Goal: Task Accomplishment & Management: Manage account settings

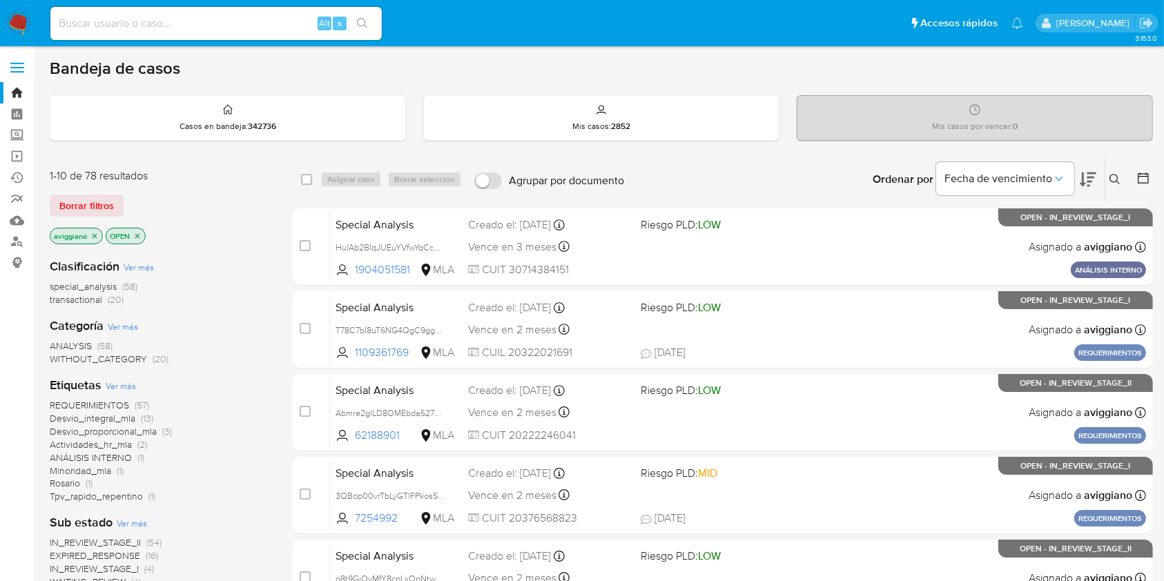
click at [96, 235] on icon "close-filter" at bounding box center [94, 236] width 8 height 8
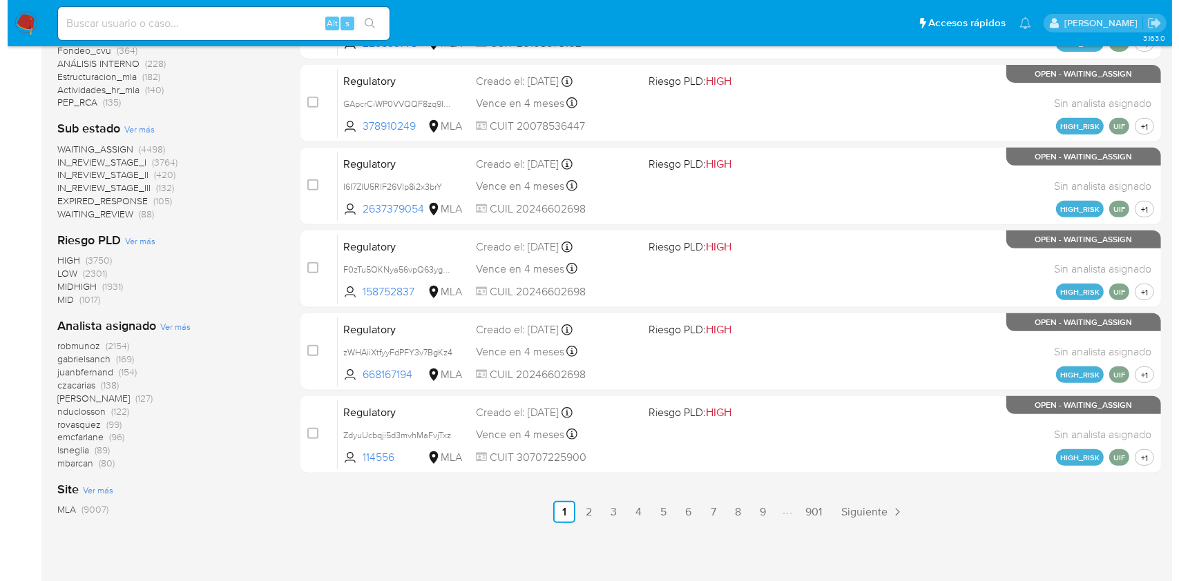
scroll to position [617, 0]
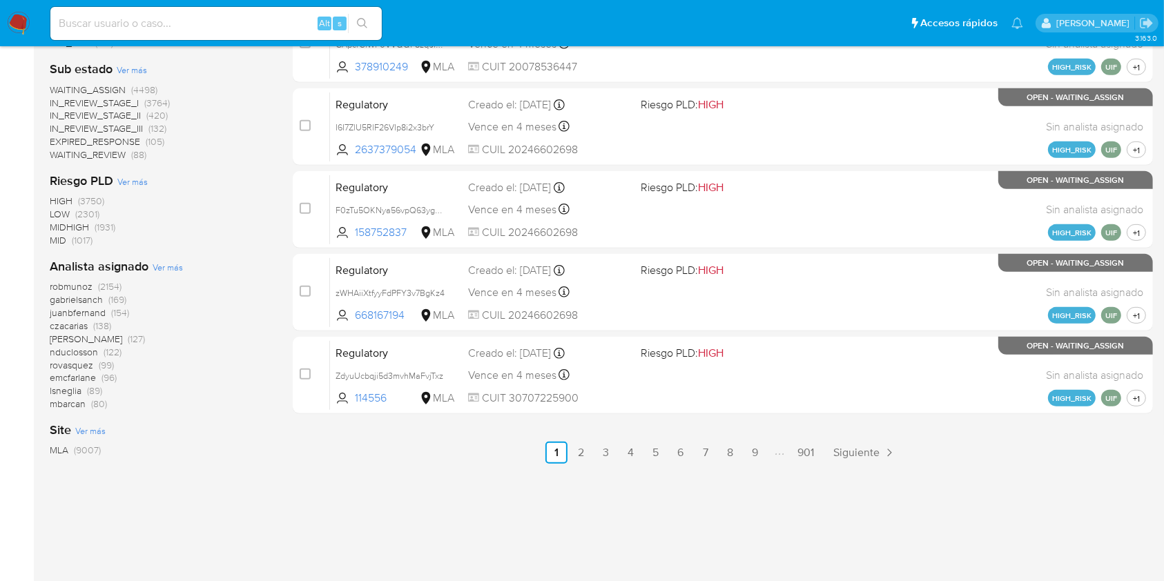
click at [169, 267] on span "Ver más" at bounding box center [168, 267] width 30 height 12
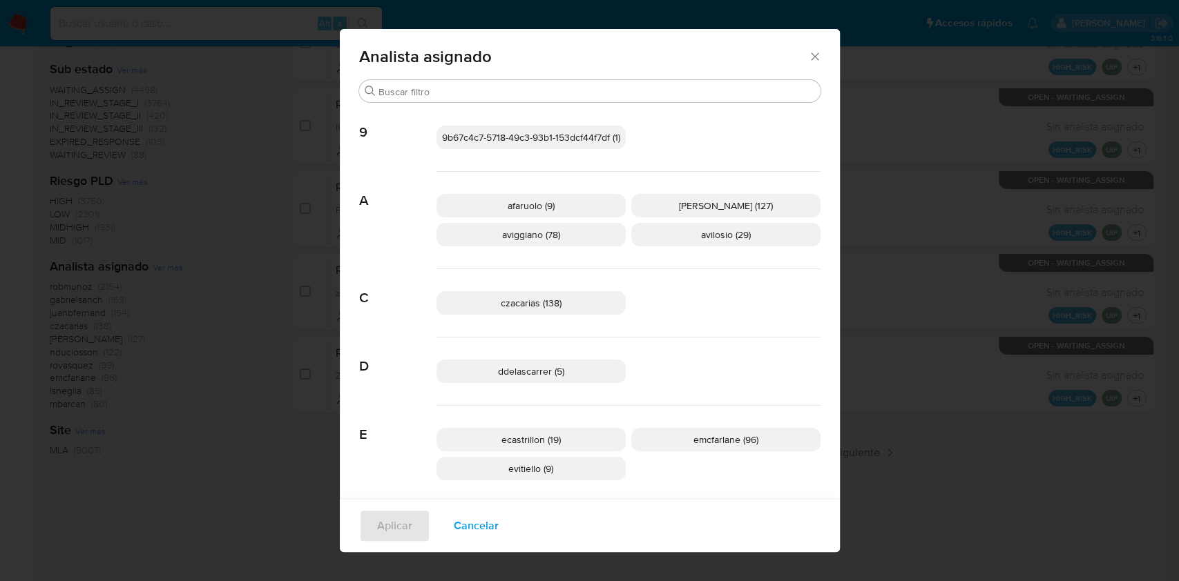
click at [561, 239] on p "aviggiano (78)" at bounding box center [530, 234] width 189 height 23
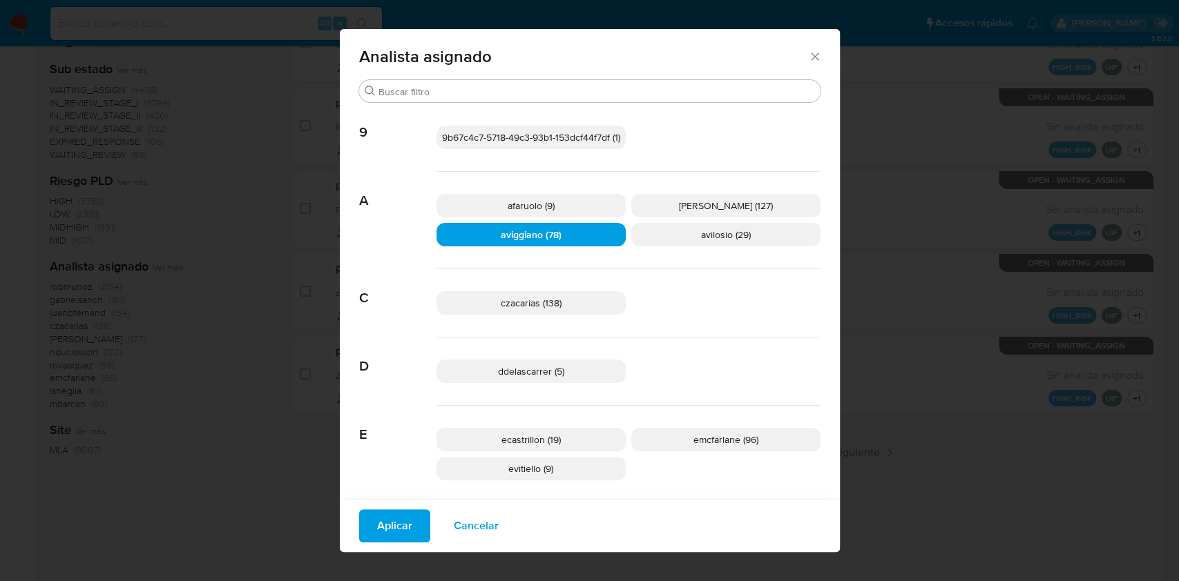
click at [400, 518] on span "Aplicar" at bounding box center [394, 526] width 35 height 30
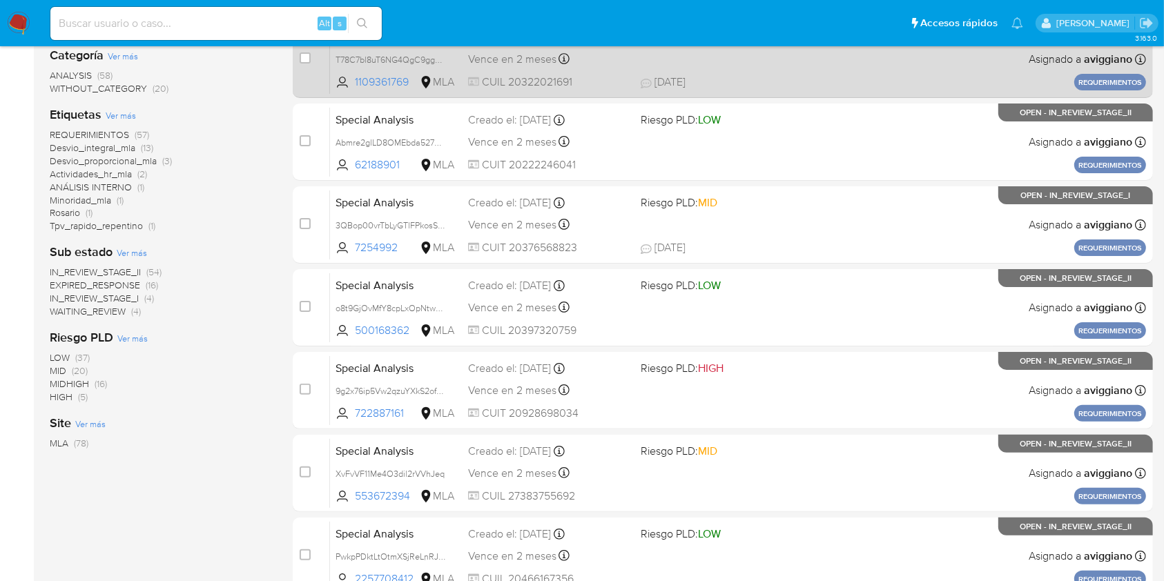
scroll to position [97, 0]
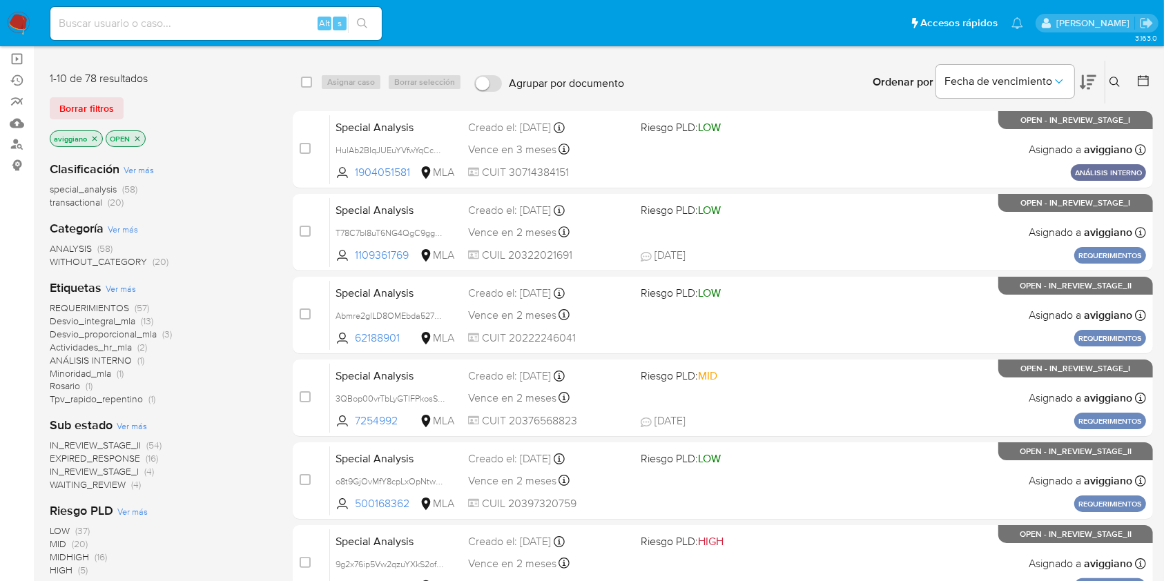
click at [90, 199] on span "transactional" at bounding box center [76, 202] width 52 height 14
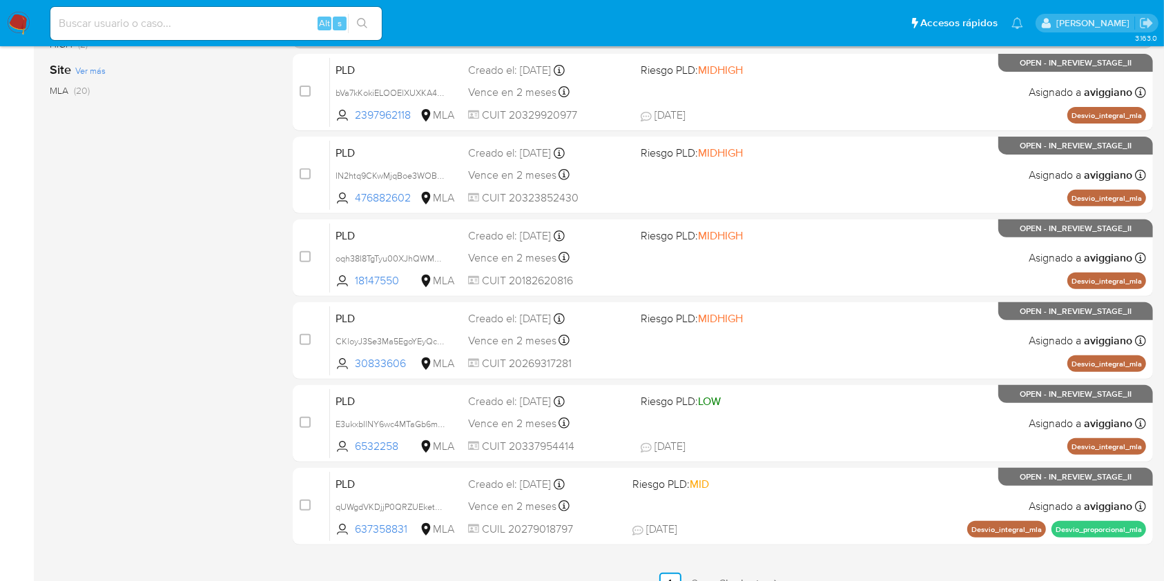
scroll to position [558, 0]
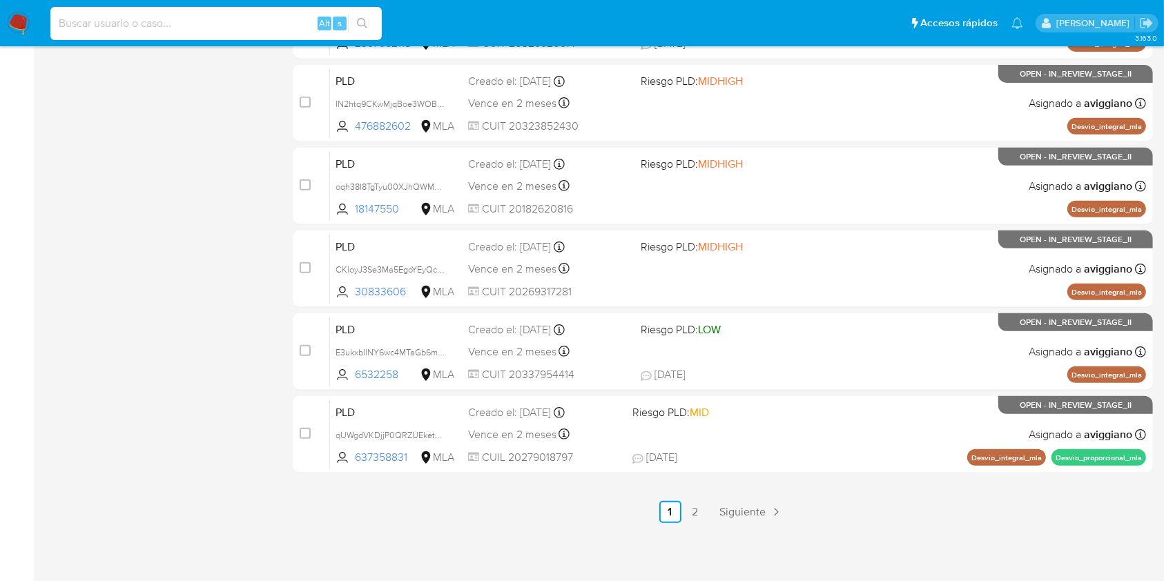
paste input "litABdq6MjxW71ueFEkzM442"
type input "litABdq6MjxW71ueFEkzM442"
click at [365, 23] on icon "search-icon" at bounding box center [362, 23] width 10 height 10
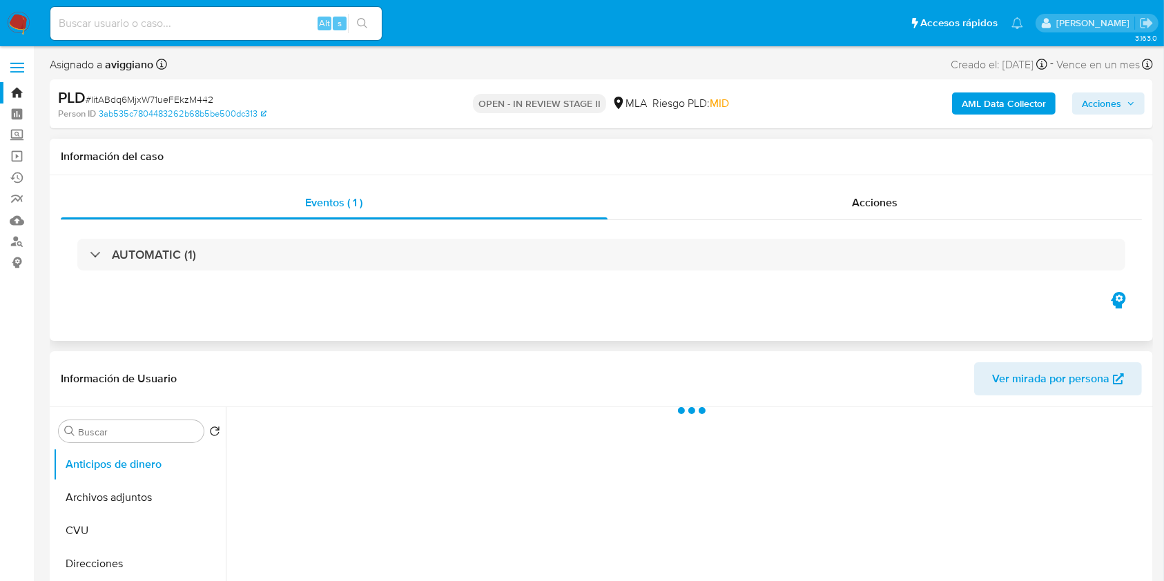
select select "10"
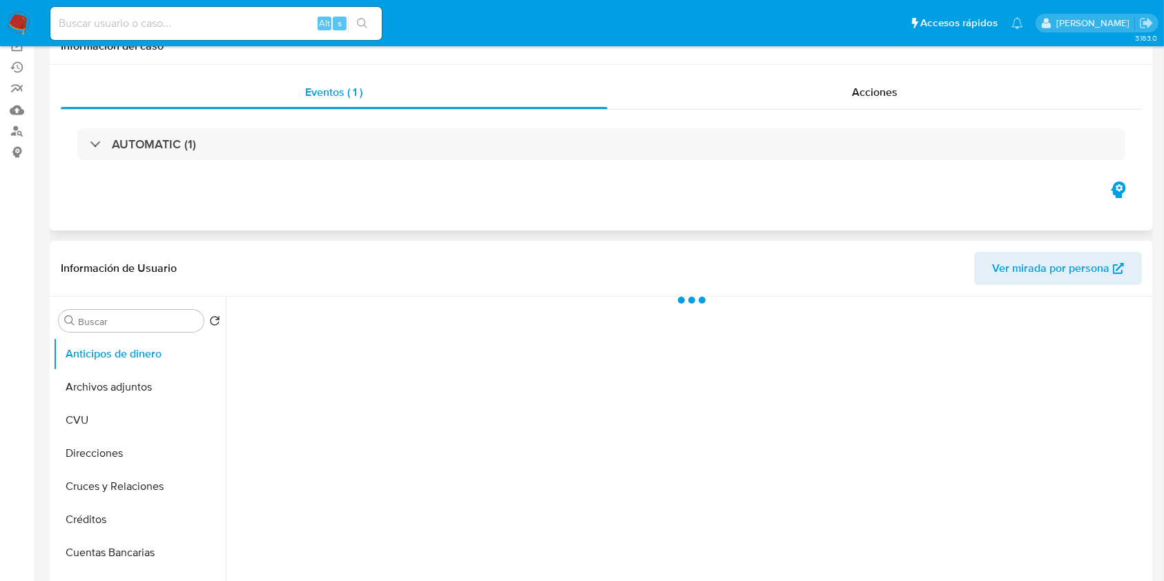
scroll to position [184, 0]
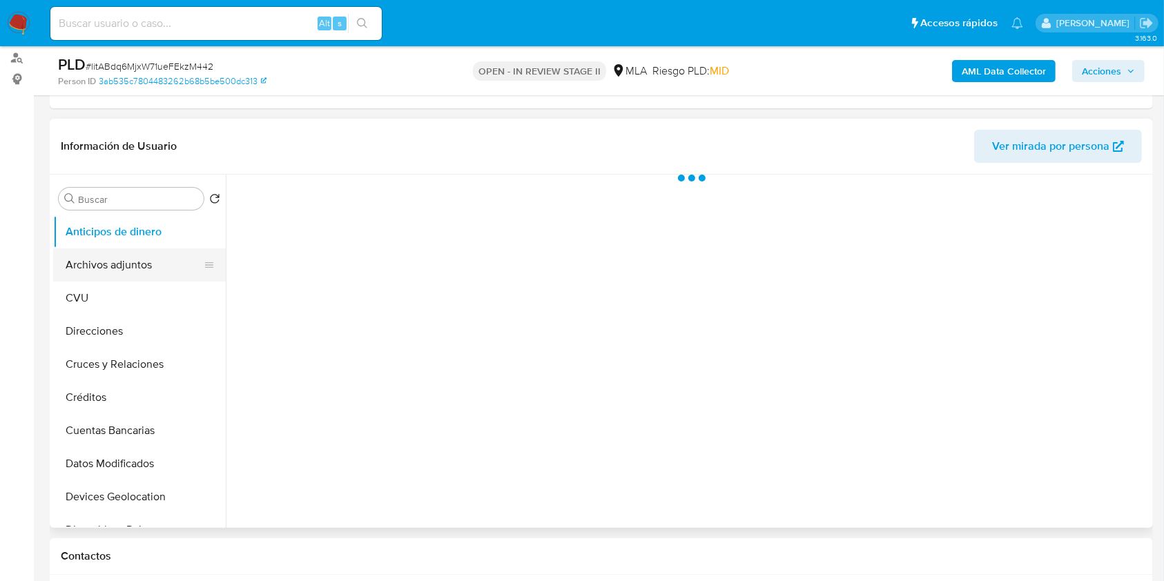
click at [147, 267] on button "Archivos adjuntos" at bounding box center [134, 265] width 162 height 33
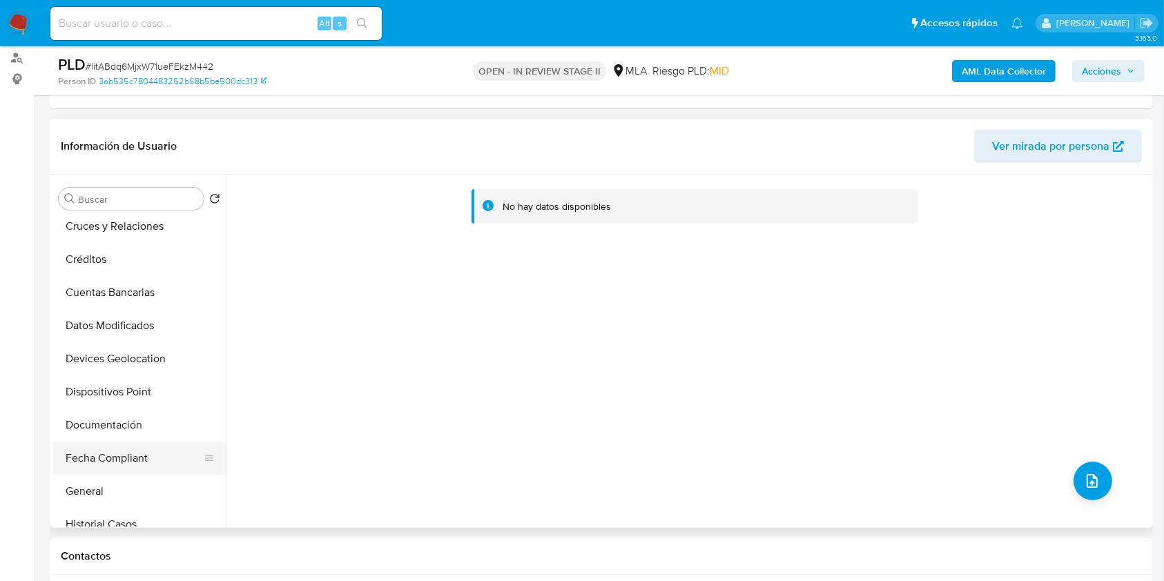
scroll to position [276, 0]
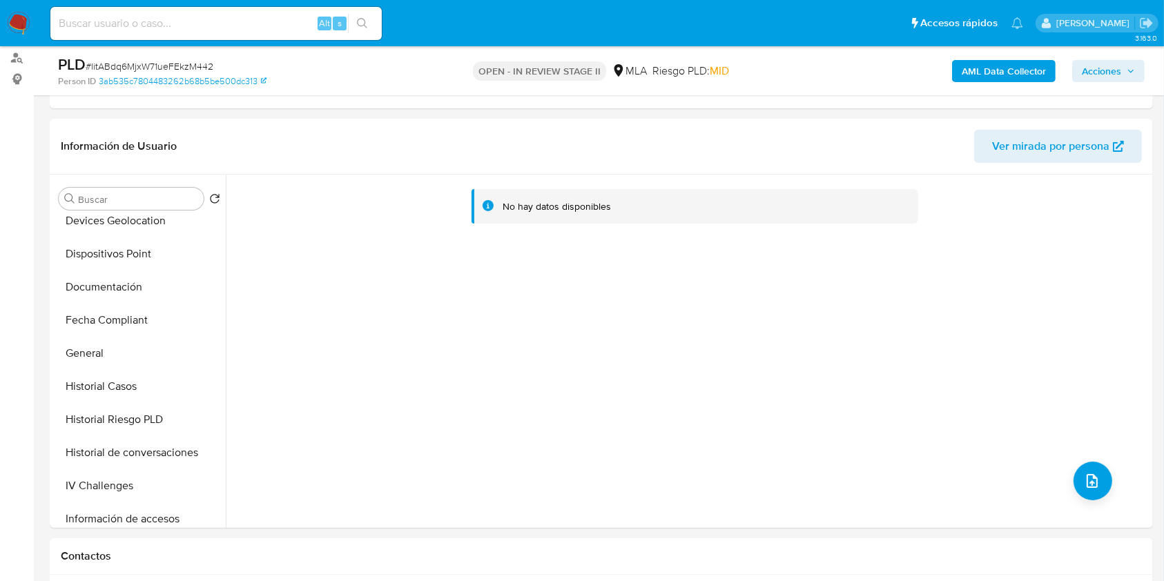
click at [994, 73] on b "AML Data Collector" at bounding box center [1004, 71] width 84 height 22
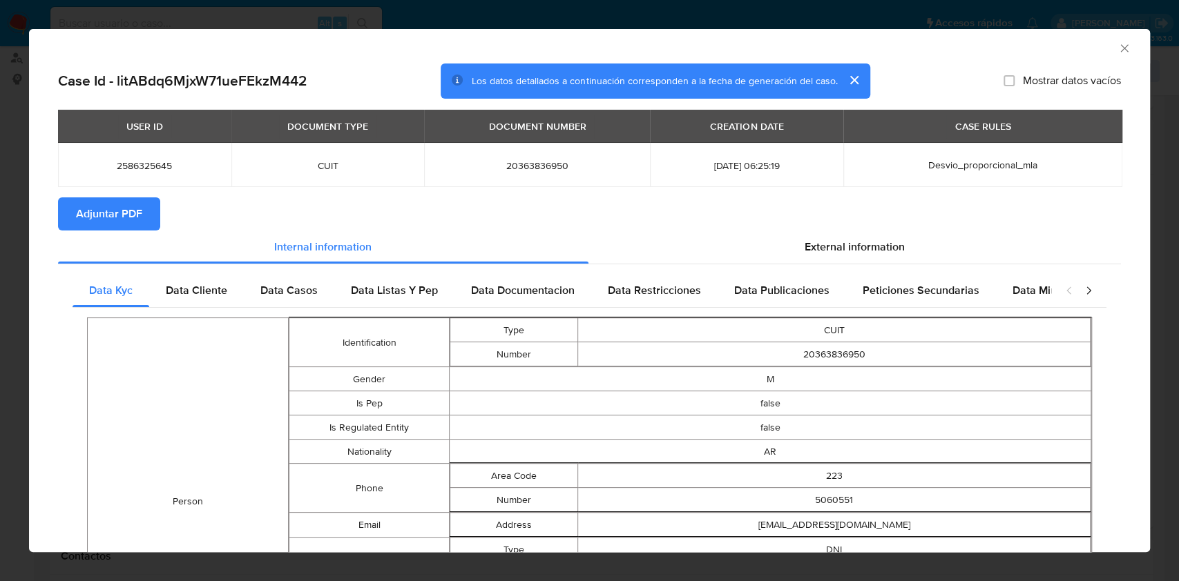
click at [104, 215] on span "Adjuntar PDF" at bounding box center [109, 214] width 66 height 30
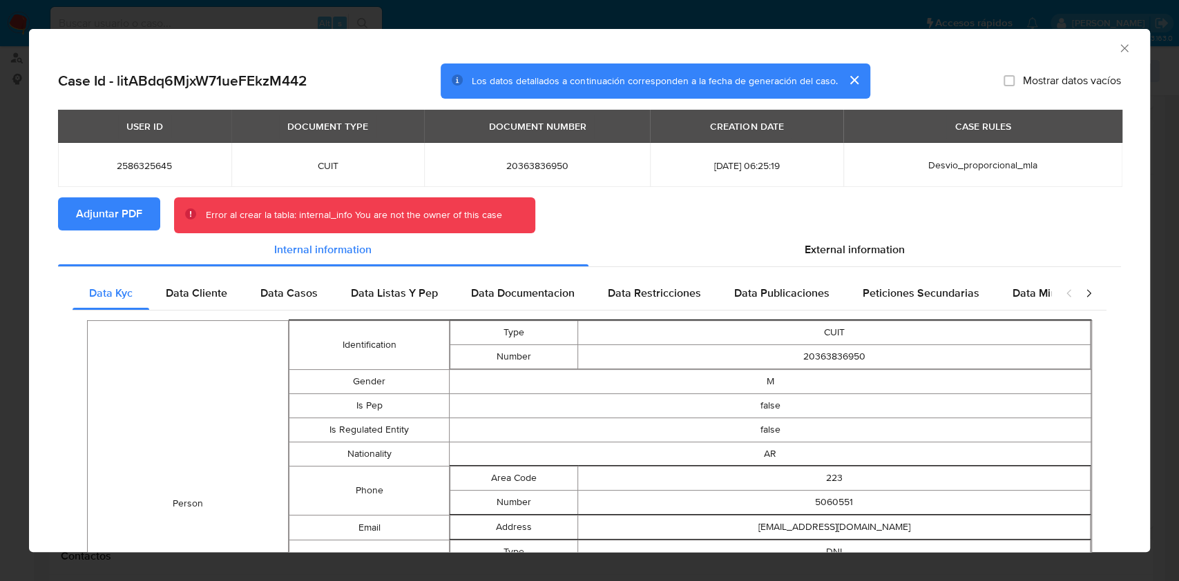
click at [1117, 47] on icon "Cerrar ventana" at bounding box center [1124, 48] width 14 height 14
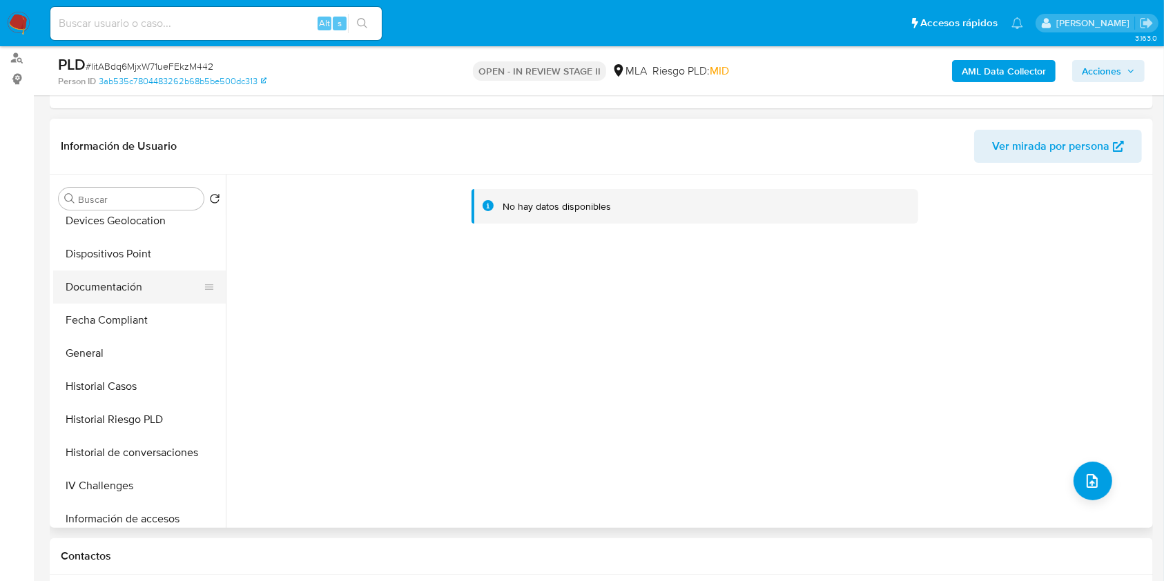
click at [136, 285] on button "Documentación" at bounding box center [134, 287] width 162 height 33
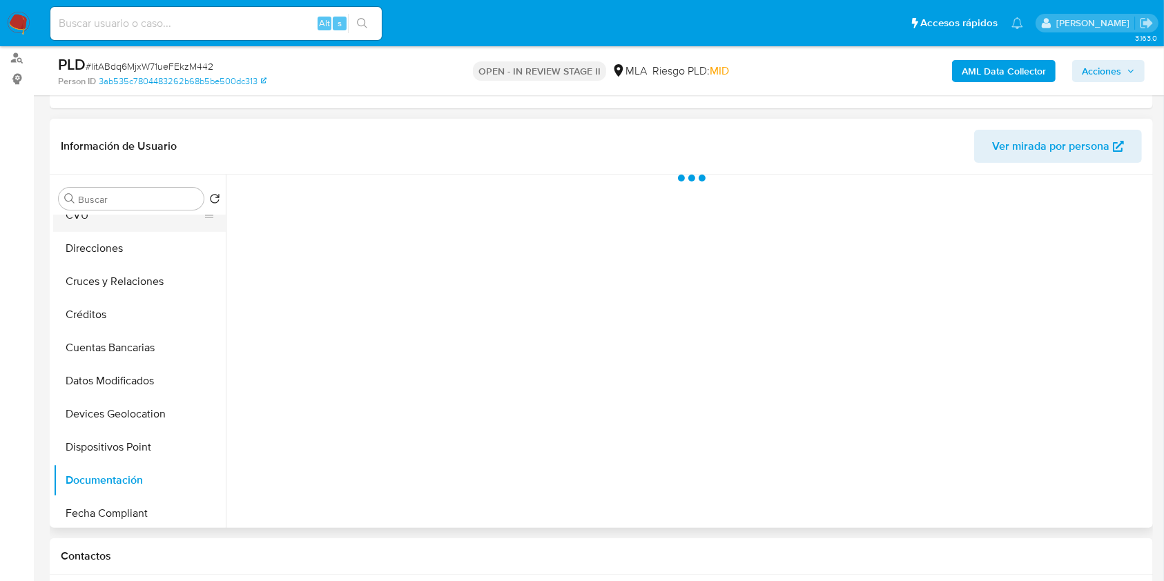
scroll to position [0, 0]
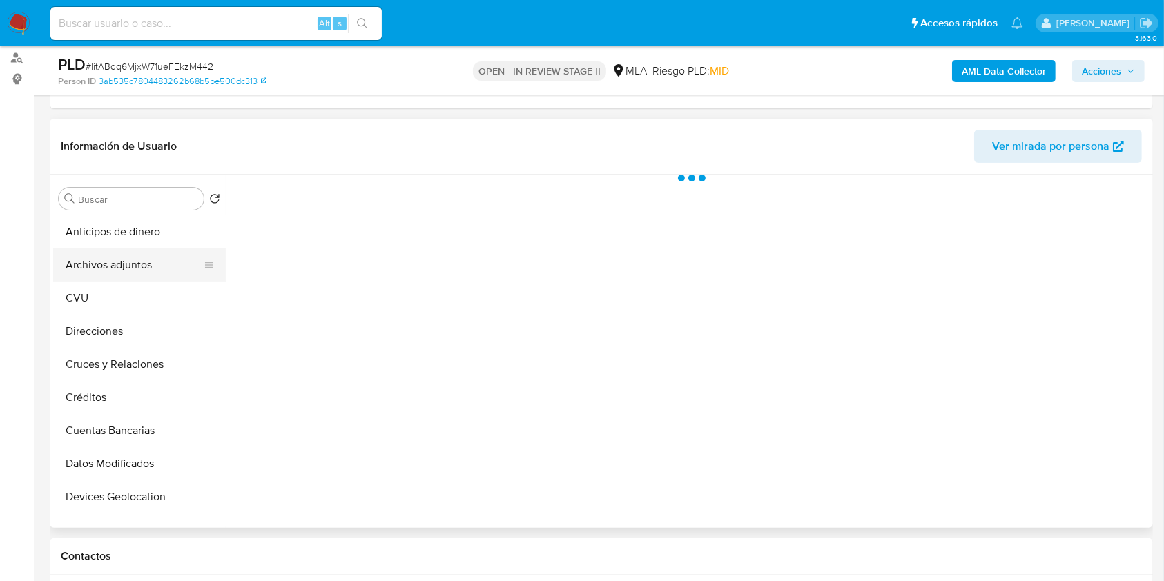
click at [138, 257] on button "Archivos adjuntos" at bounding box center [134, 265] width 162 height 33
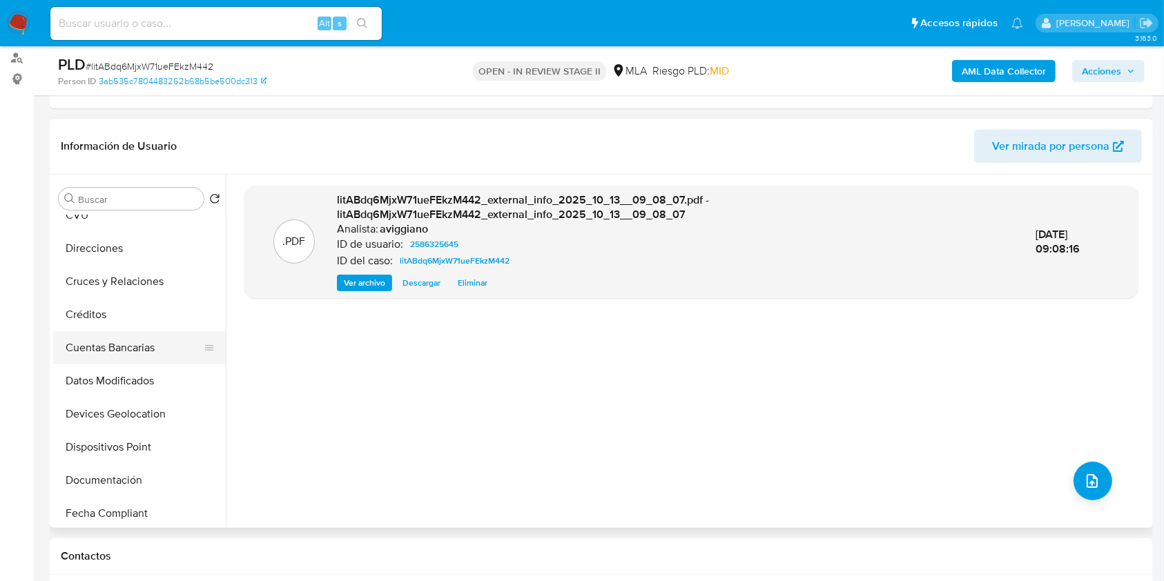
scroll to position [184, 0]
click at [95, 465] on button "Historial Casos" at bounding box center [134, 479] width 162 height 33
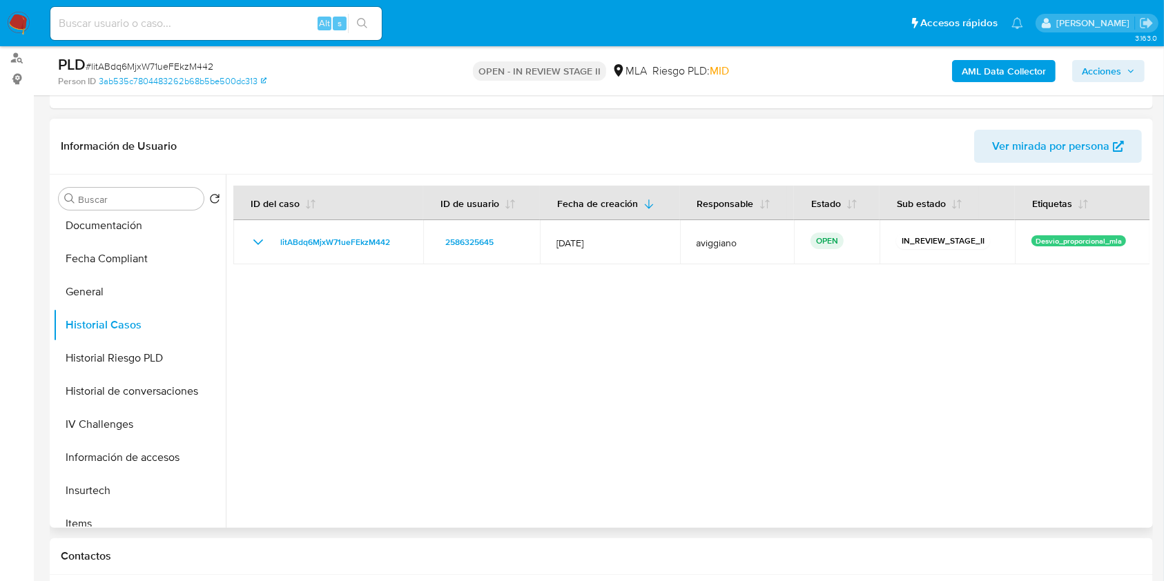
scroll to position [460, 0]
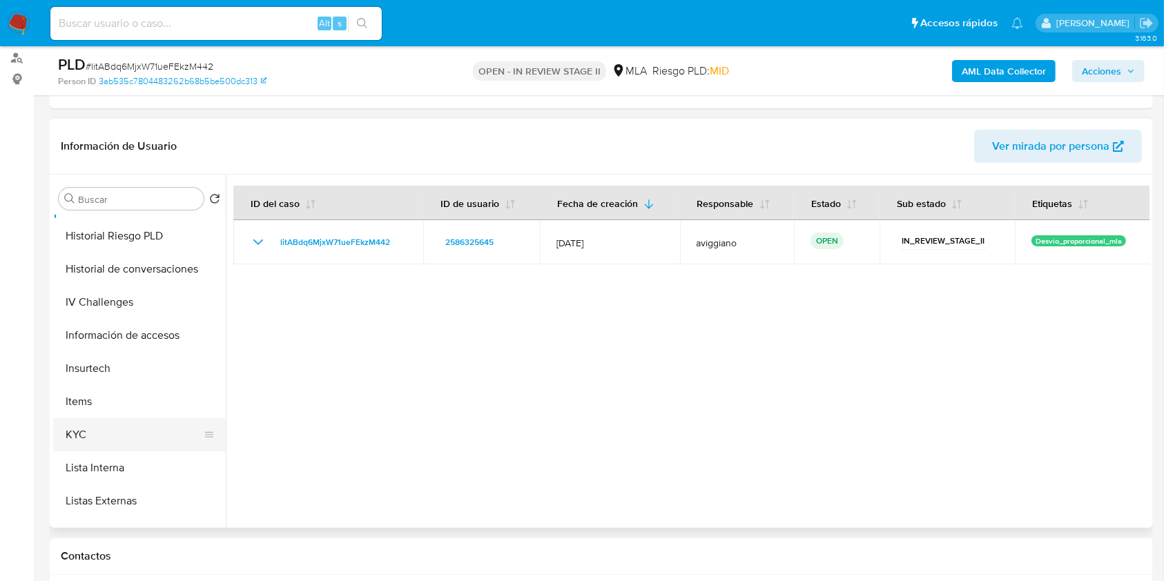
click at [99, 441] on button "KYC" at bounding box center [134, 434] width 162 height 33
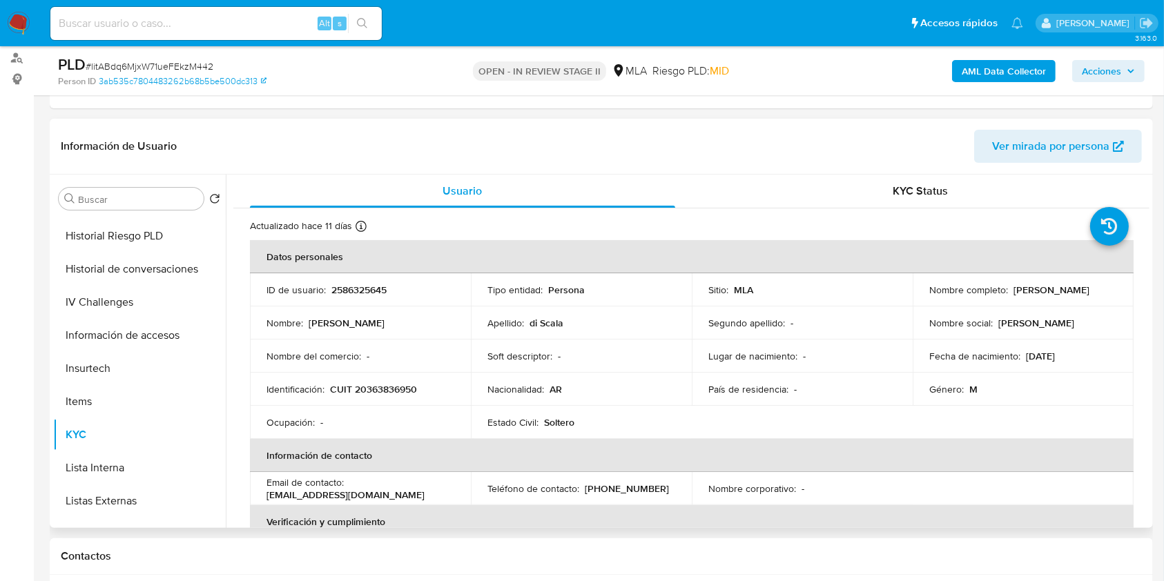
click at [378, 398] on td "Identificación : CUIT 20363836950" at bounding box center [360, 389] width 221 height 33
click at [381, 391] on p "CUIT 20363836950" at bounding box center [373, 389] width 87 height 12
copy p "20363836950"
click at [369, 287] on p "2586325645" at bounding box center [358, 290] width 55 height 12
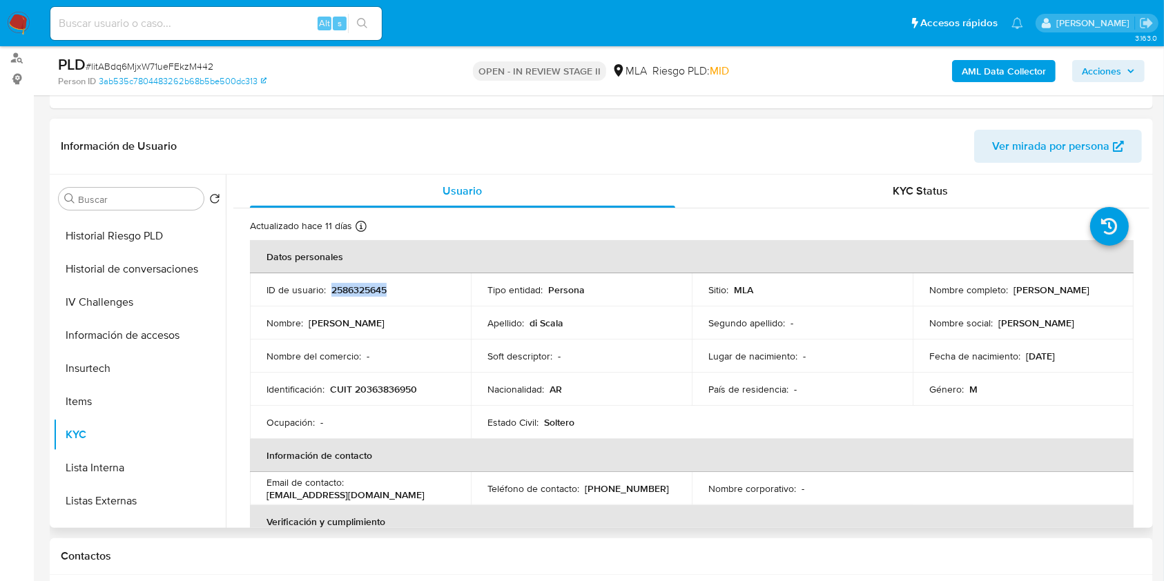
click at [369, 287] on p "2586325645" at bounding box center [358, 290] width 55 height 12
copy p "2586325645"
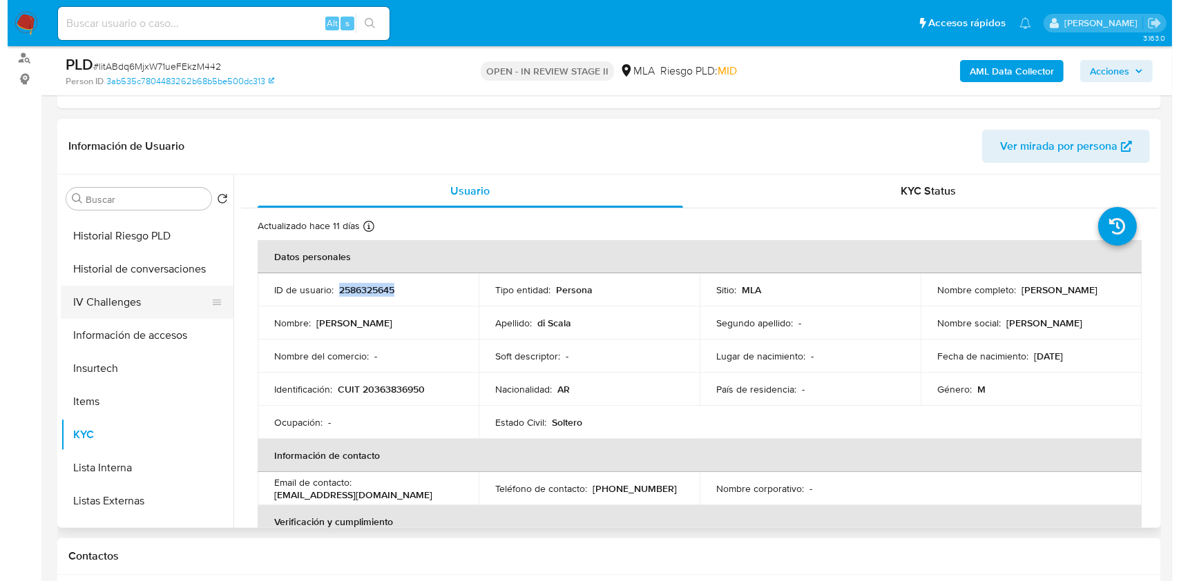
scroll to position [0, 0]
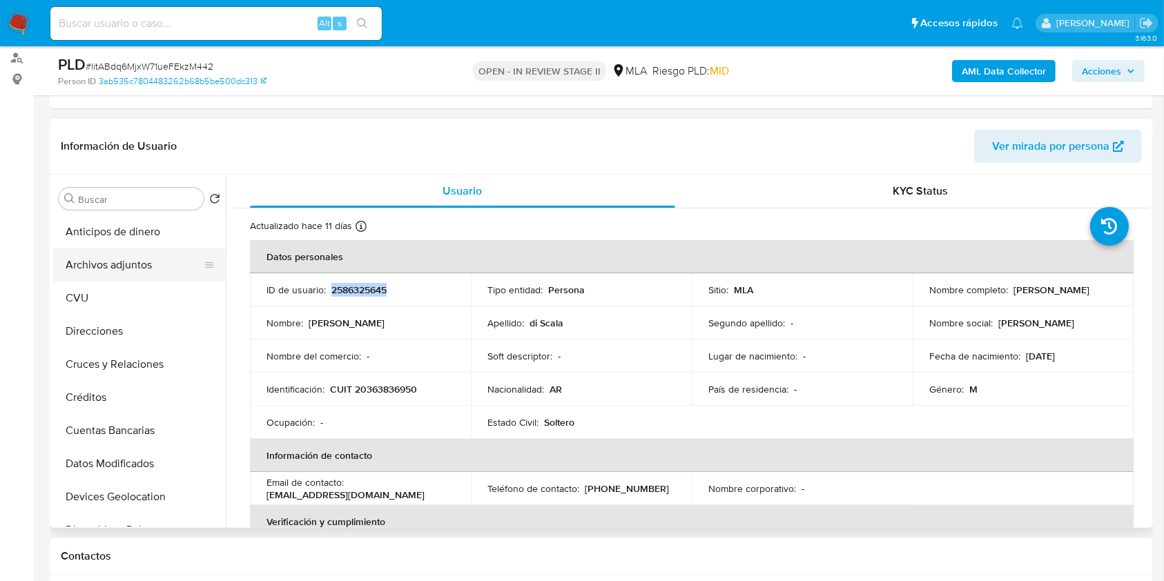
click at [163, 268] on button "Archivos adjuntos" at bounding box center [134, 265] width 162 height 33
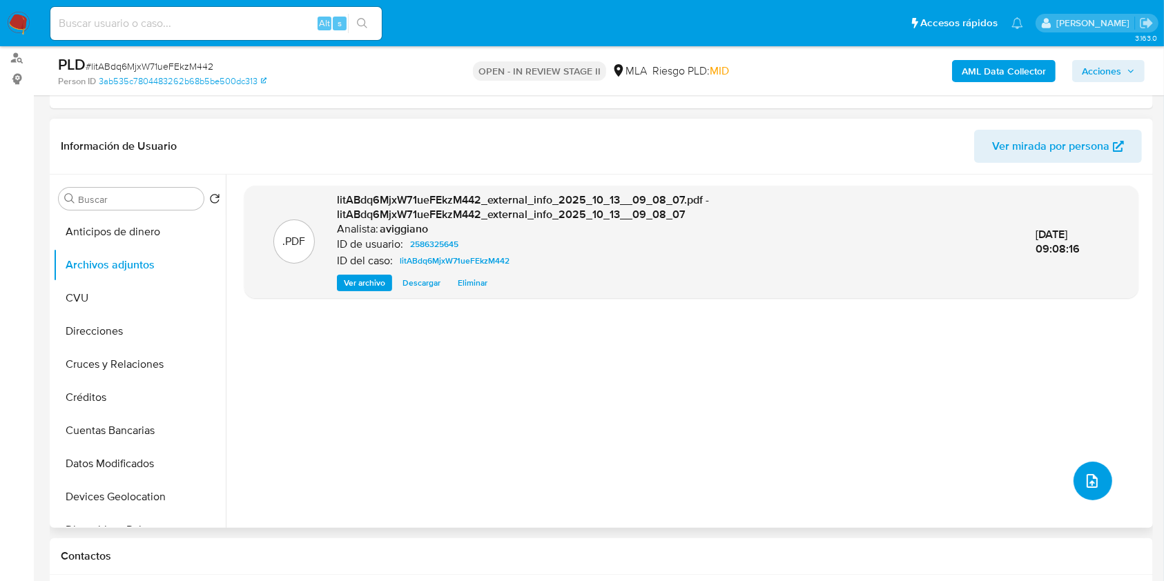
click at [1075, 471] on button "upload-file" at bounding box center [1093, 481] width 39 height 39
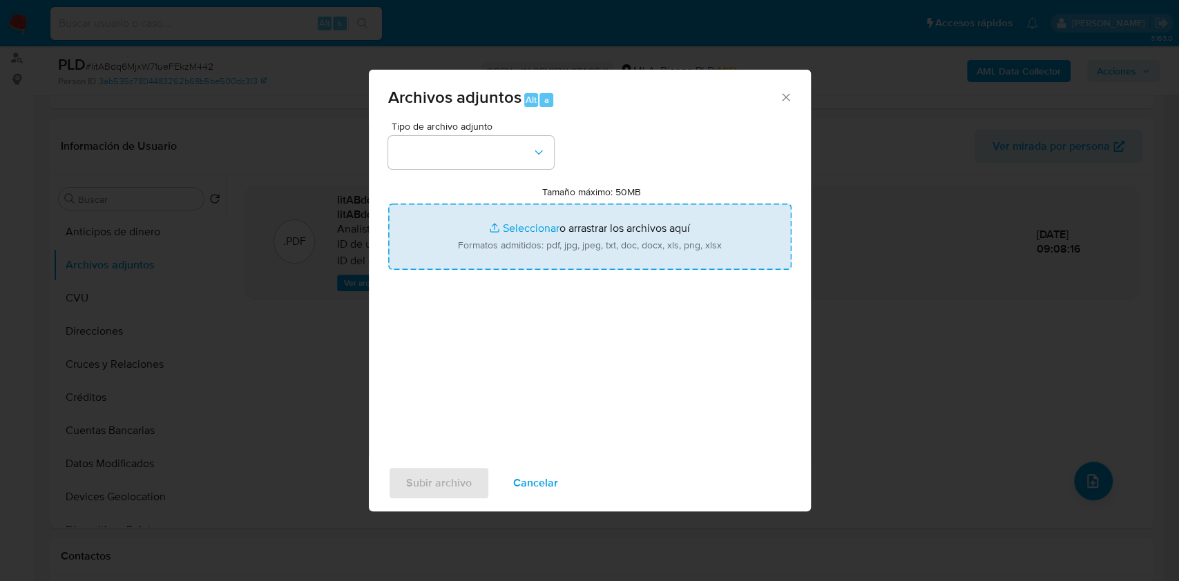
click at [570, 247] on input "Tamaño máximo: 50MB Seleccionar archivos" at bounding box center [589, 237] width 403 height 66
type input "C:\fakepath\Nosis - 2586325645.pdf"
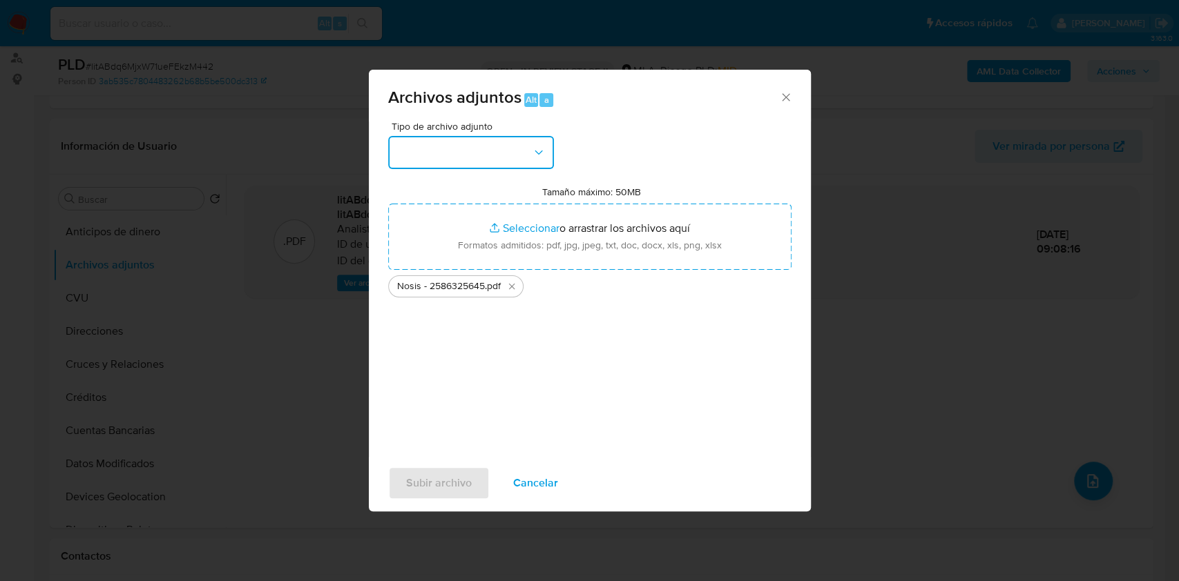
click at [479, 161] on button "button" at bounding box center [471, 152] width 166 height 33
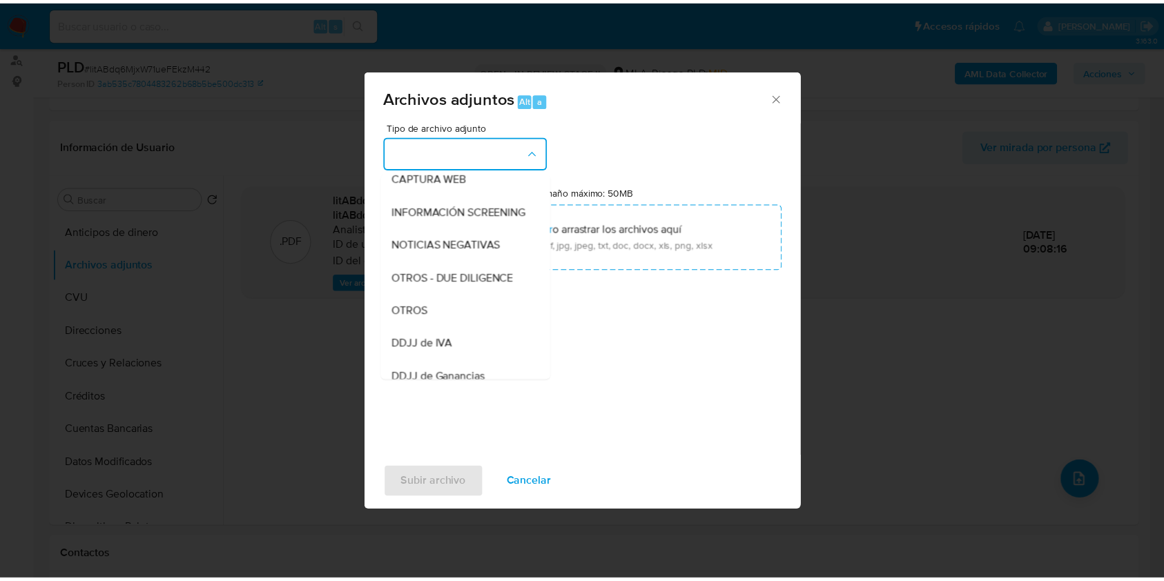
scroll to position [276, 0]
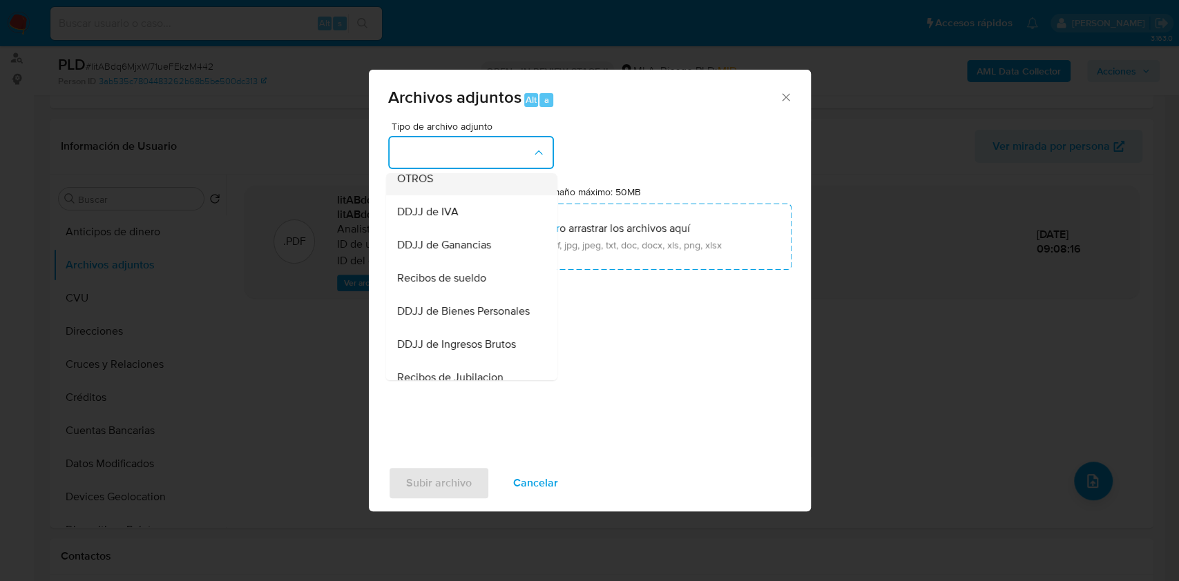
click at [445, 187] on div "OTROS" at bounding box center [466, 178] width 141 height 33
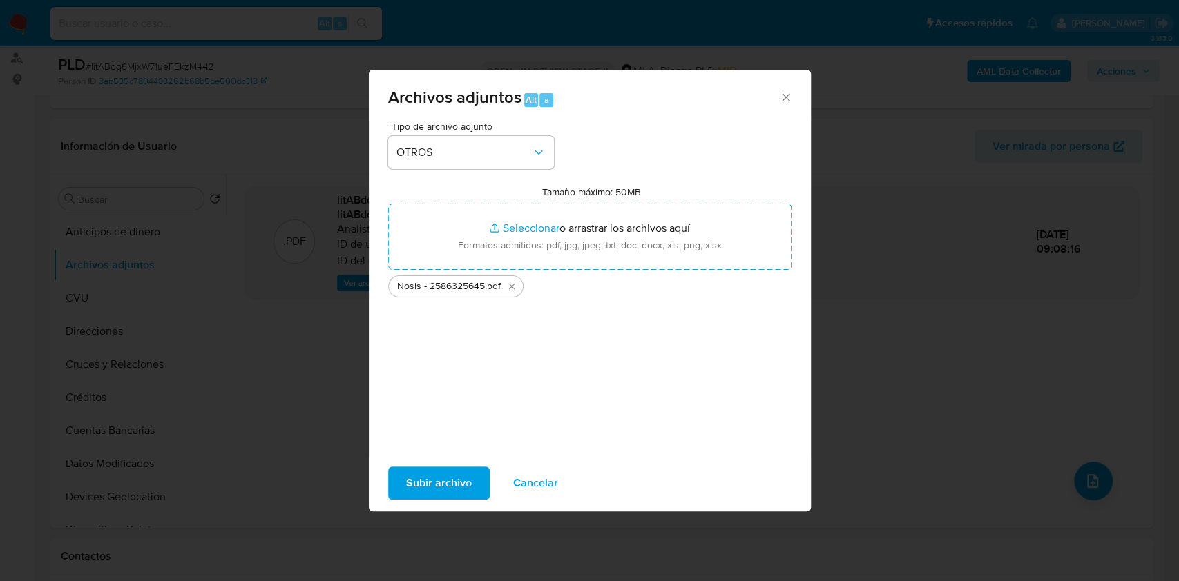
click at [425, 490] on span "Subir archivo" at bounding box center [439, 483] width 66 height 30
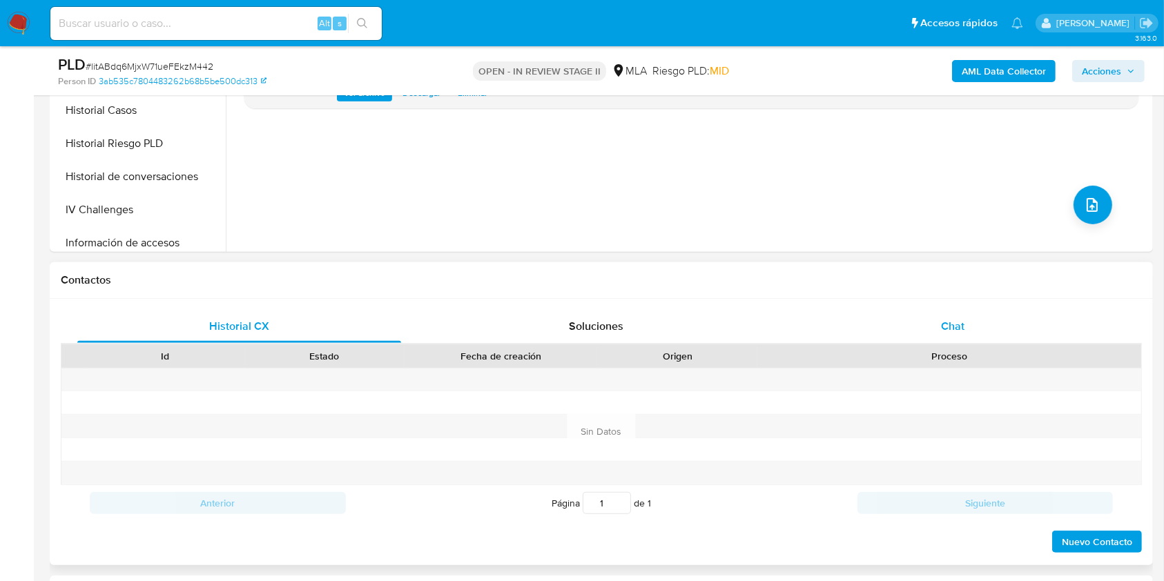
click at [934, 342] on div "Chat" at bounding box center [953, 326] width 324 height 33
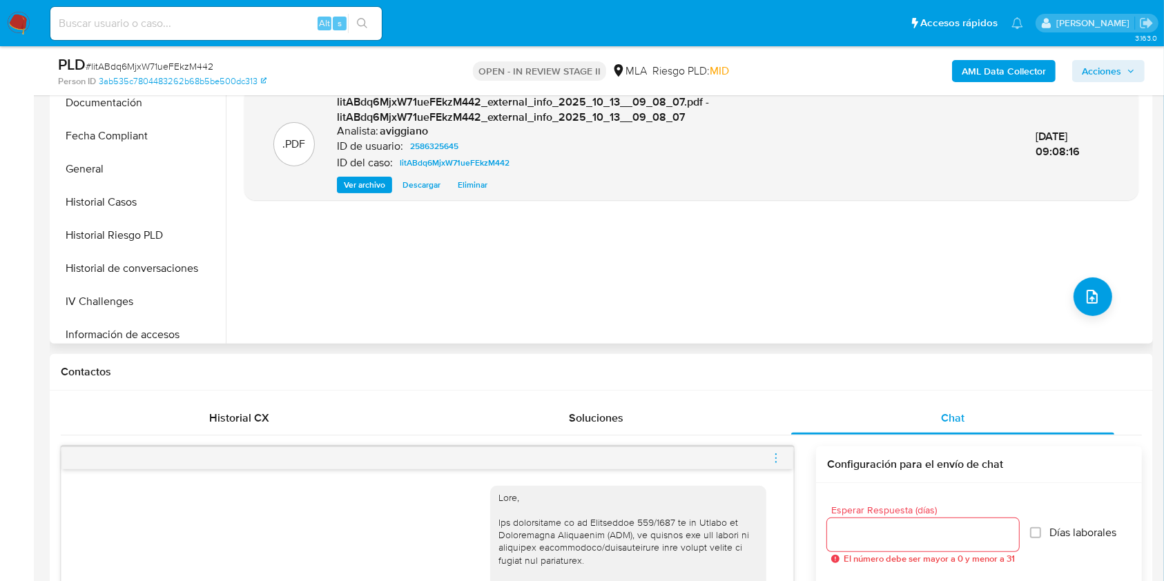
scroll to position [184, 0]
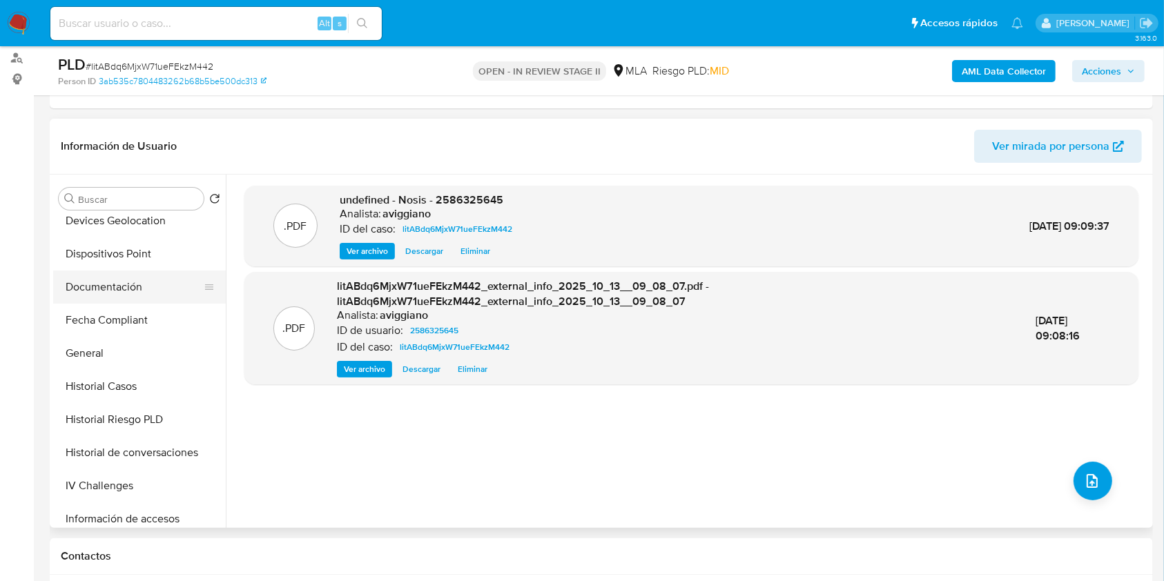
click at [132, 291] on button "Documentación" at bounding box center [134, 287] width 162 height 33
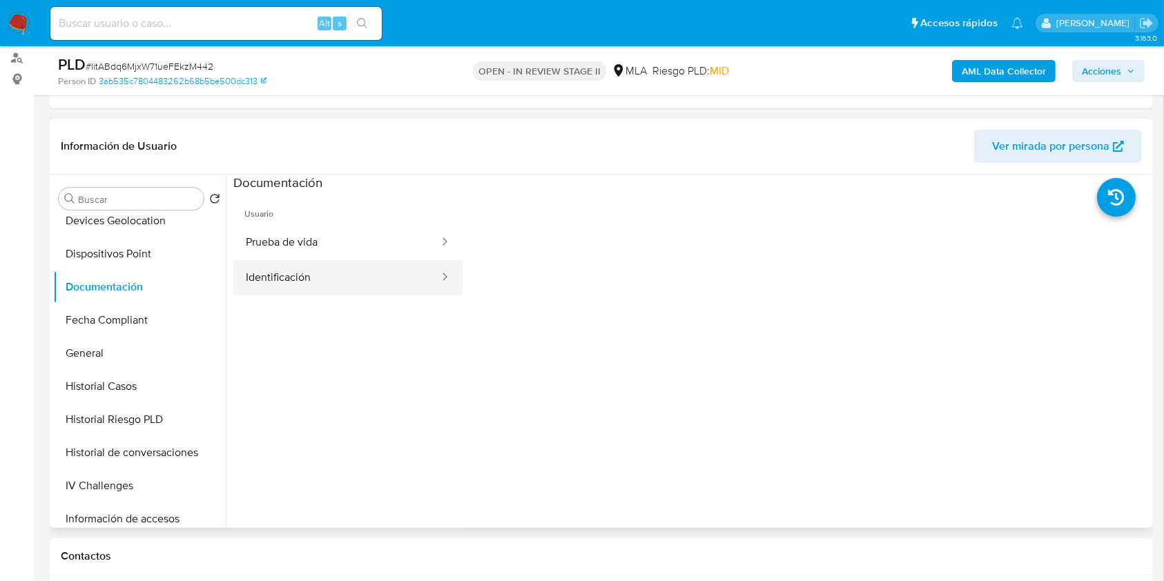
click at [264, 269] on button "Identificación" at bounding box center [336, 277] width 207 height 35
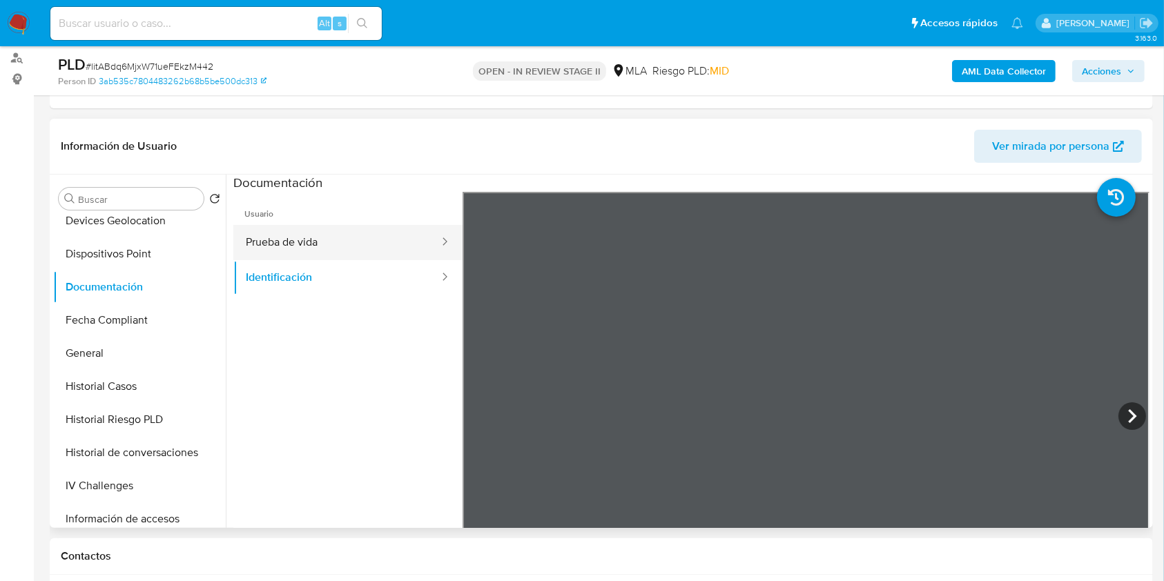
click at [284, 240] on button "Prueba de vida" at bounding box center [336, 242] width 207 height 35
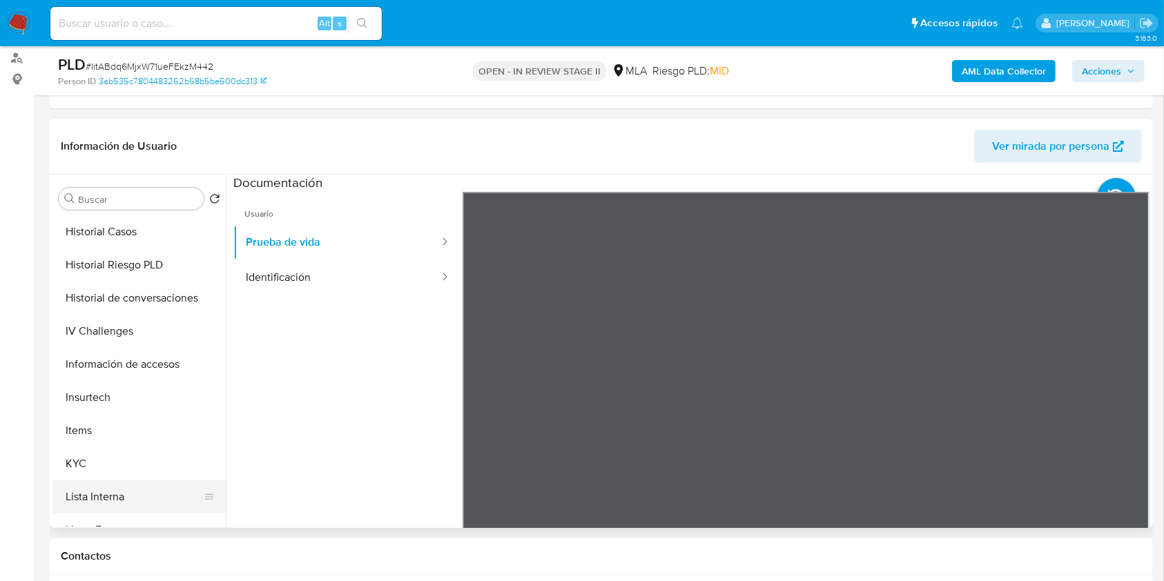
scroll to position [460, 0]
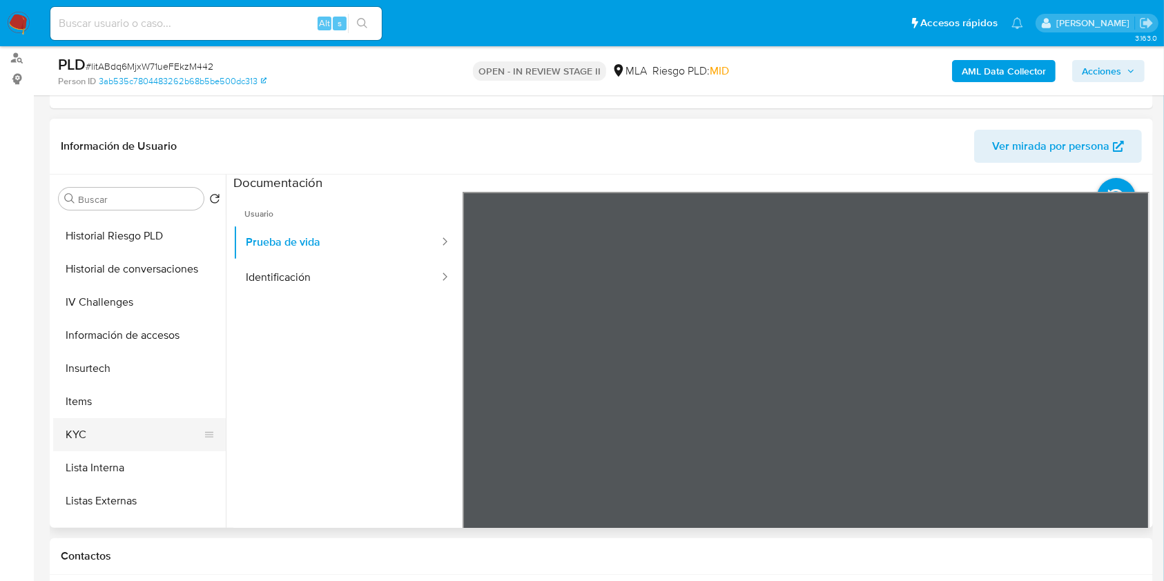
click at [90, 434] on button "KYC" at bounding box center [134, 434] width 162 height 33
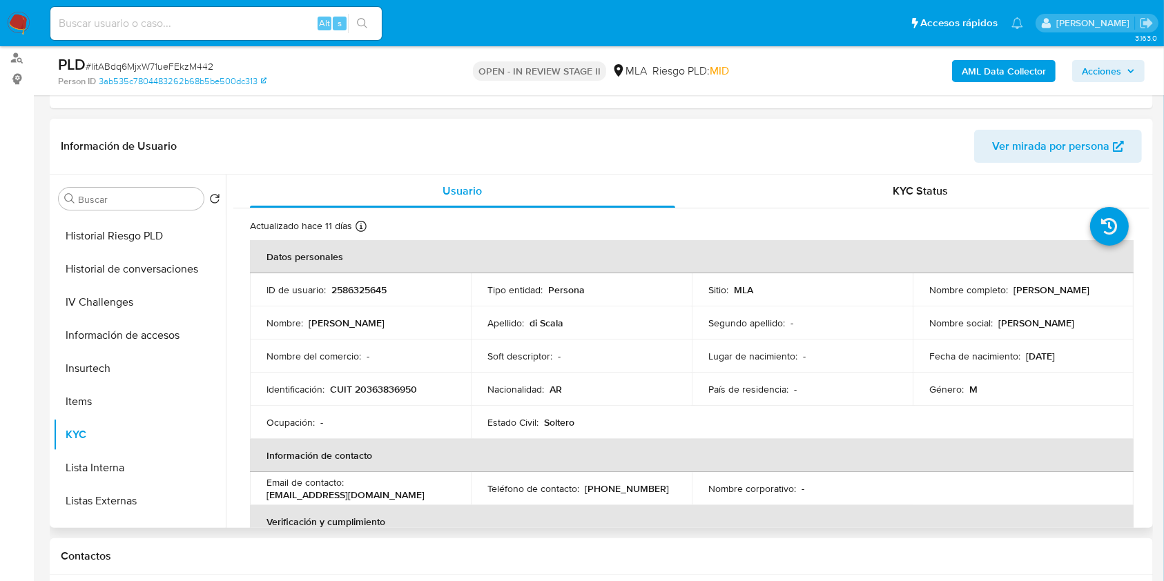
click at [349, 287] on p "2586325645" at bounding box center [358, 290] width 55 height 12
click at [348, 288] on p "2586325645" at bounding box center [358, 290] width 55 height 12
copy p "2586325645"
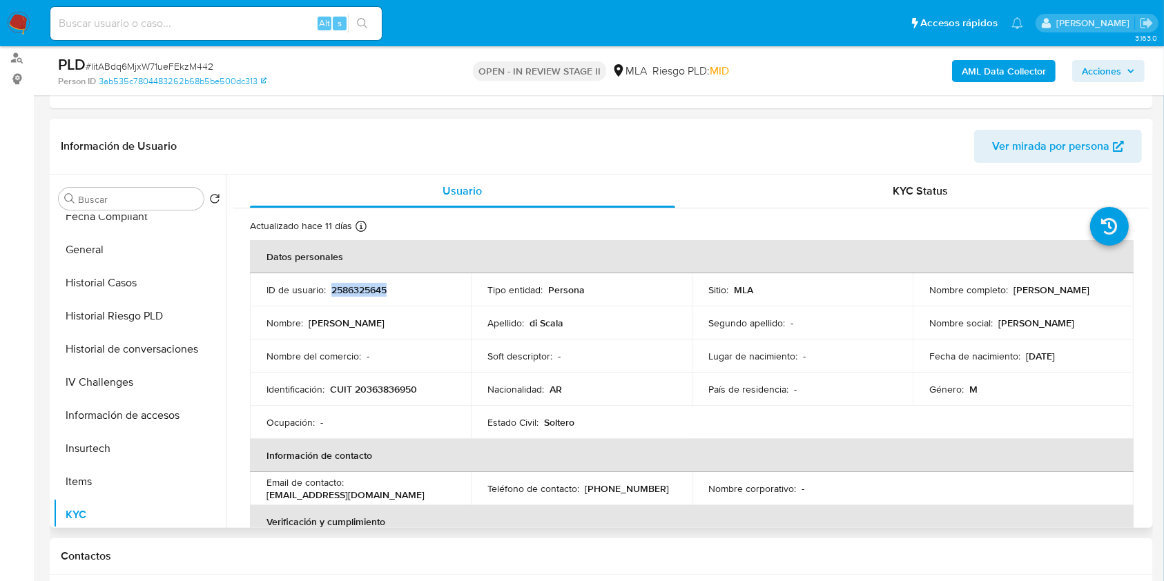
scroll to position [0, 0]
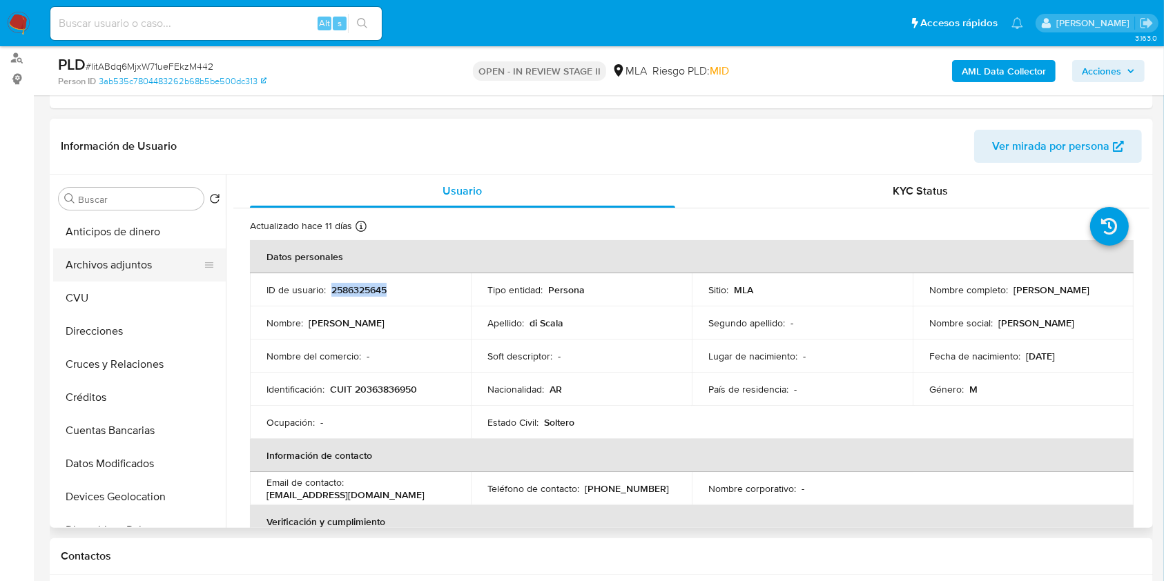
click at [107, 275] on button "Archivos adjuntos" at bounding box center [134, 265] width 162 height 33
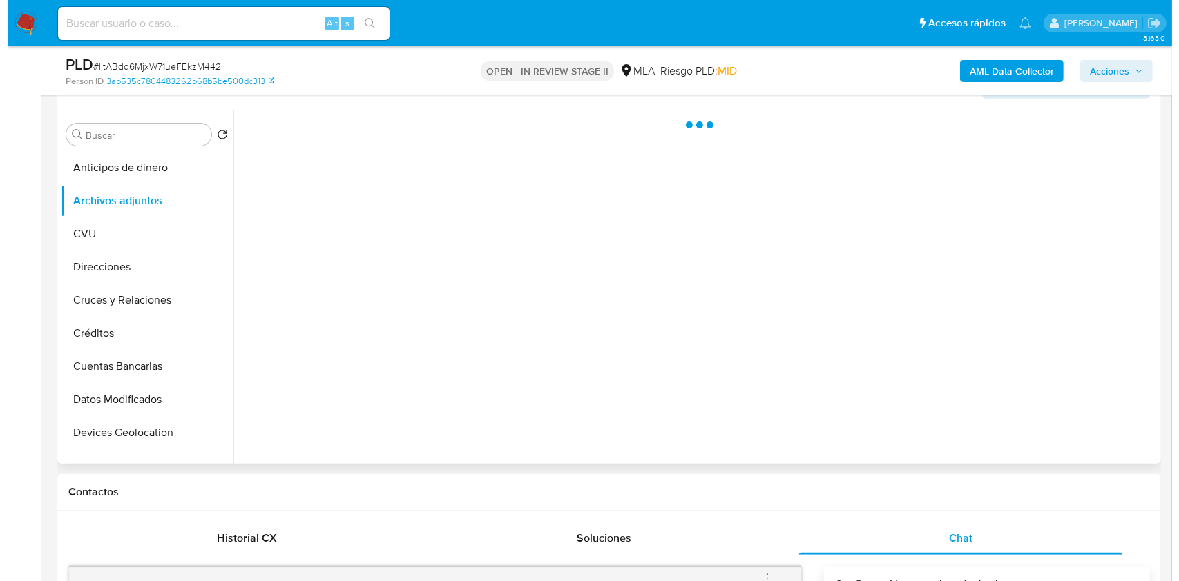
scroll to position [276, 0]
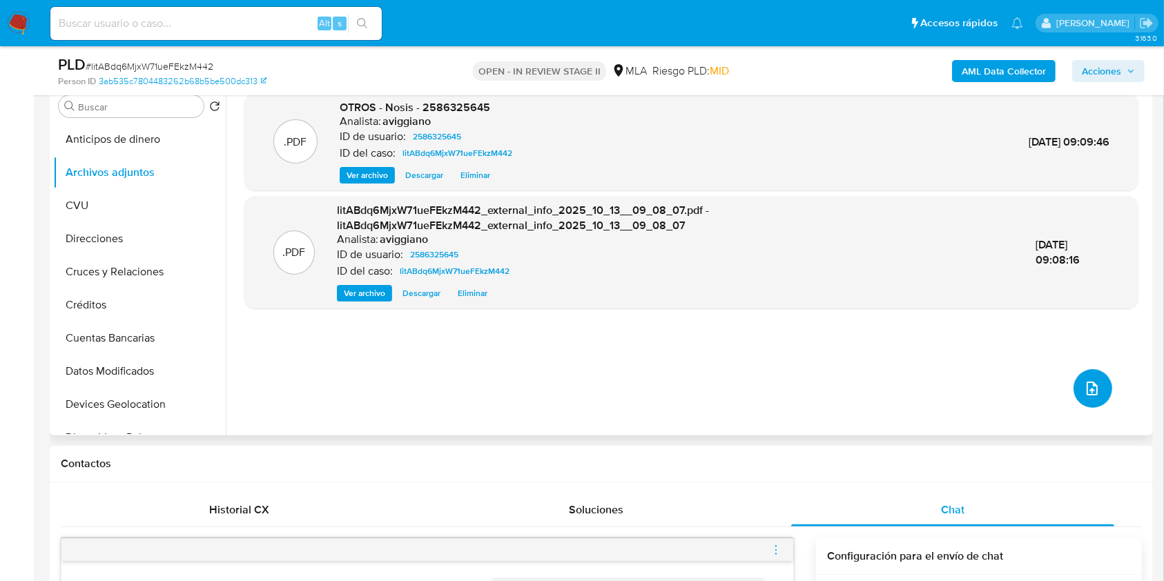
click at [1088, 376] on button "upload-file" at bounding box center [1093, 388] width 39 height 39
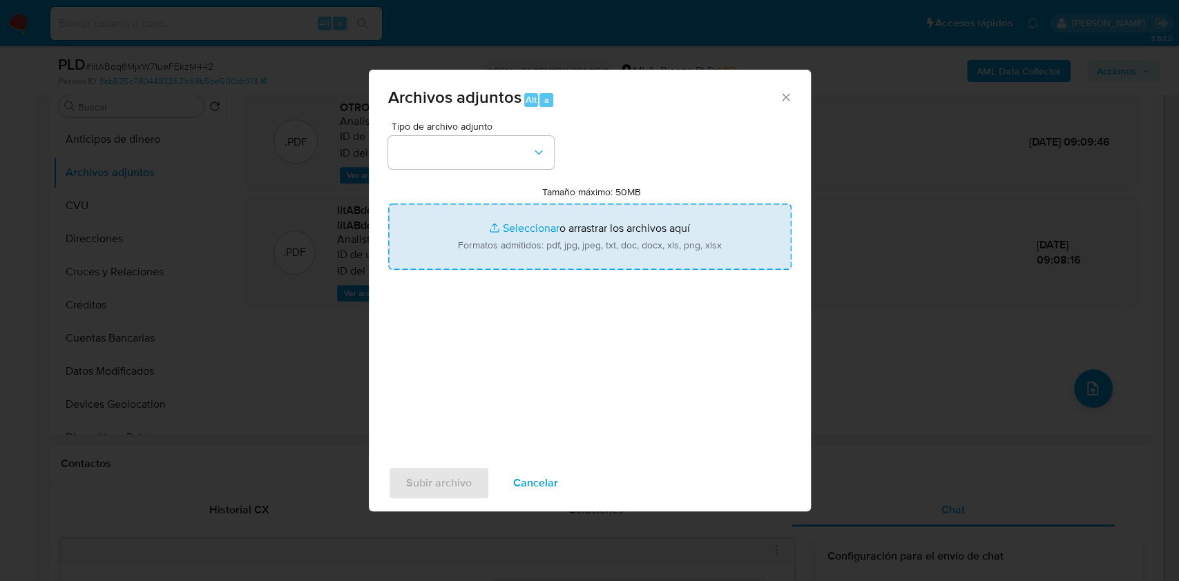
click at [674, 236] on input "Tamaño máximo: 50MB Seleccionar archivos" at bounding box center [589, 237] width 403 height 66
type input "C:\fakepath\Movimientos-Aladdin-v10_1 - 2586325645- .xlsx"
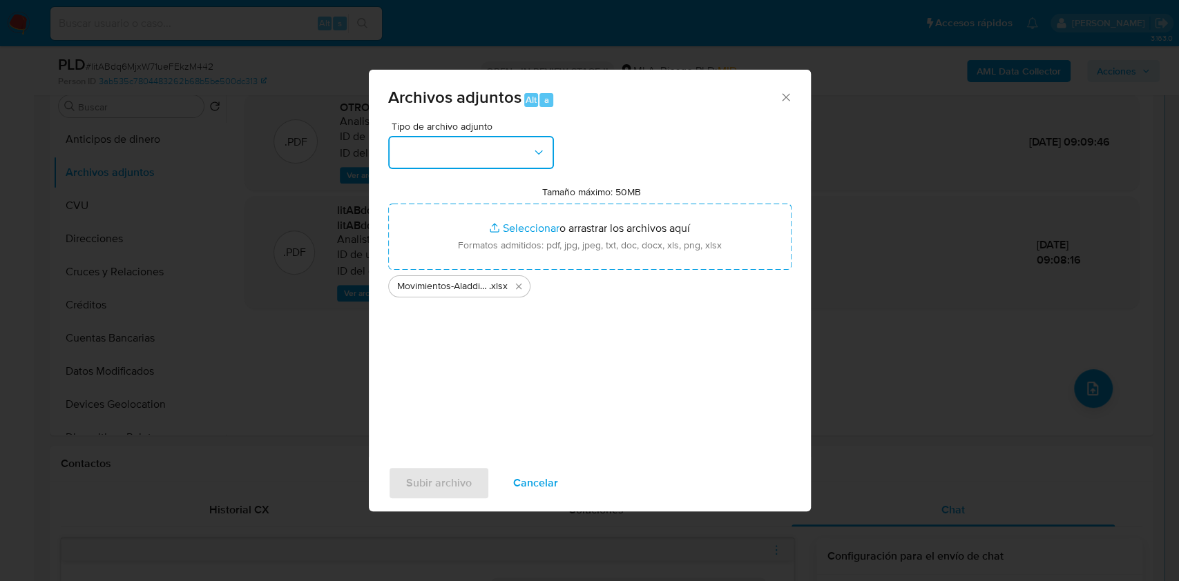
click at [527, 157] on button "button" at bounding box center [471, 152] width 166 height 33
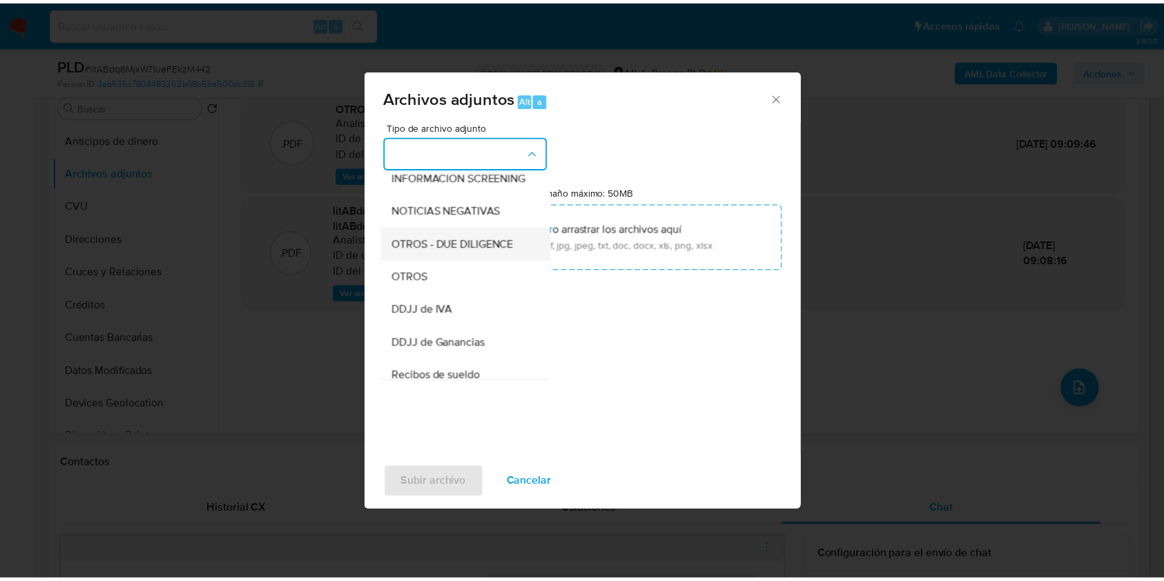
scroll to position [184, 0]
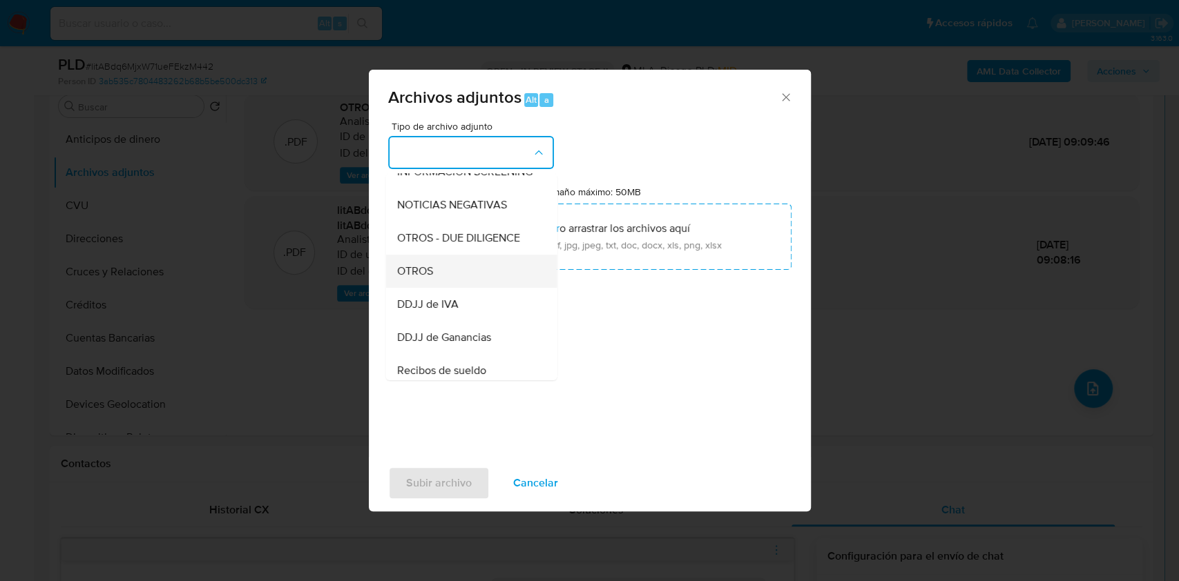
click at [421, 278] on span "OTROS" at bounding box center [414, 271] width 36 height 14
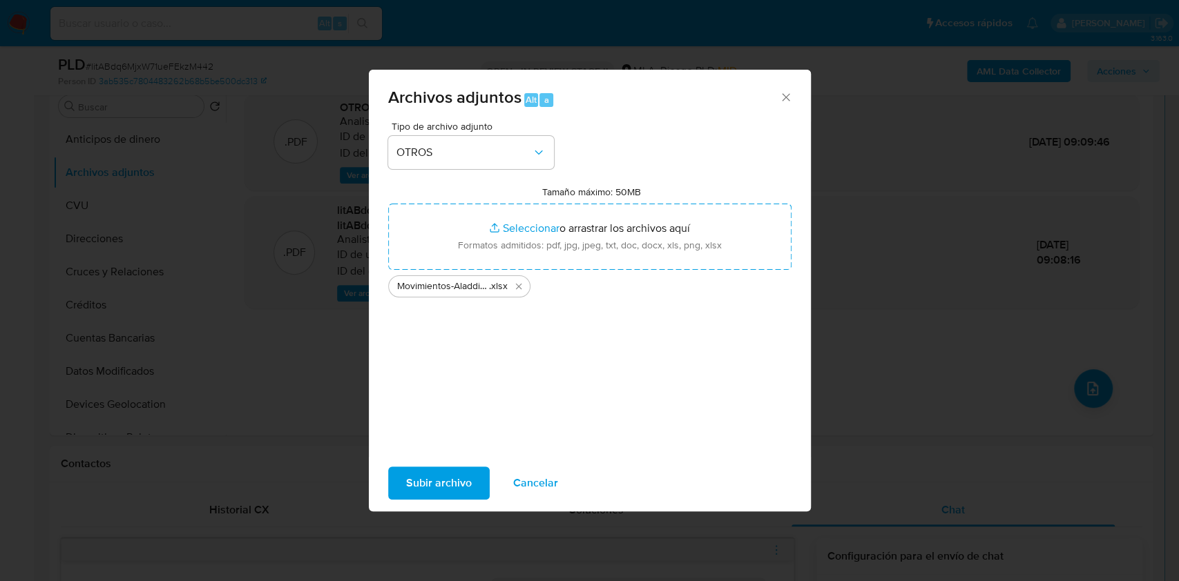
click at [473, 476] on button "Subir archivo" at bounding box center [439, 483] width 102 height 33
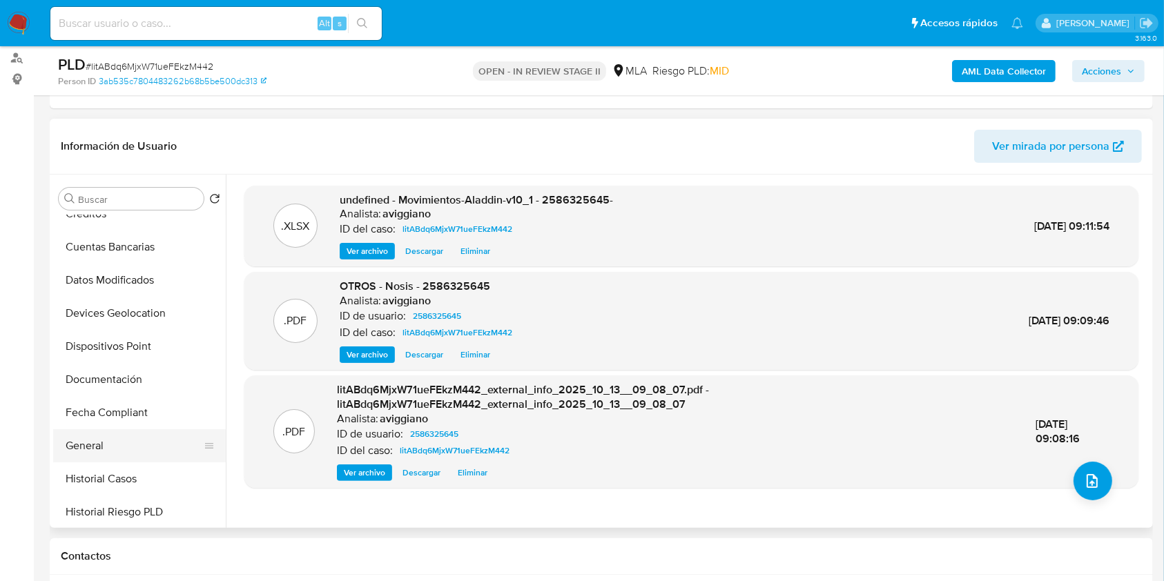
click at [126, 446] on button "General" at bounding box center [134, 446] width 162 height 33
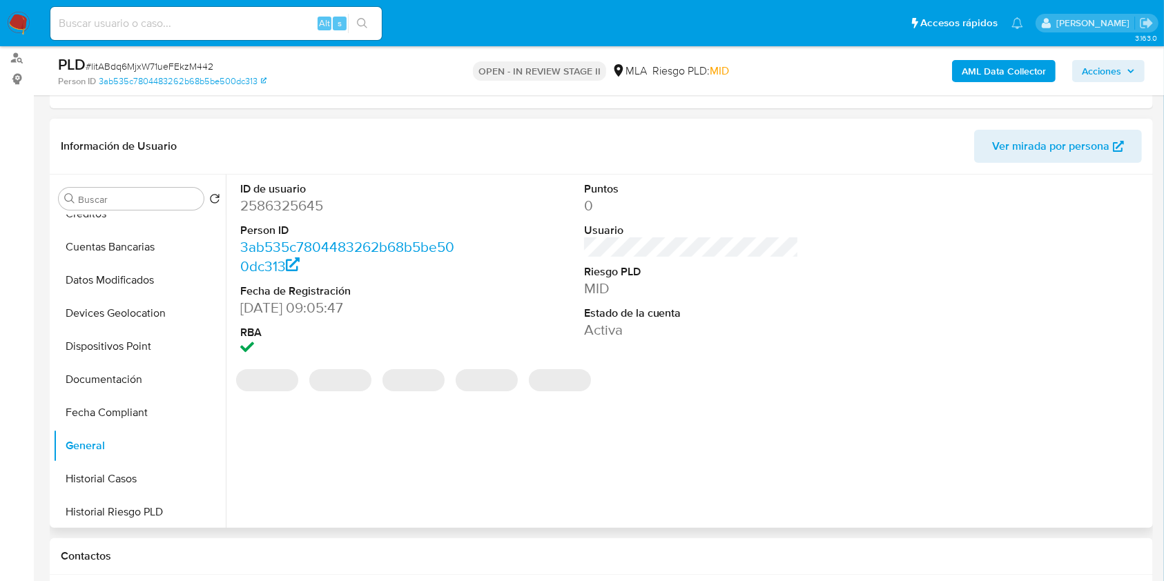
click at [314, 202] on dd "2586325645" at bounding box center [347, 205] width 215 height 19
copy dd "2586325645"
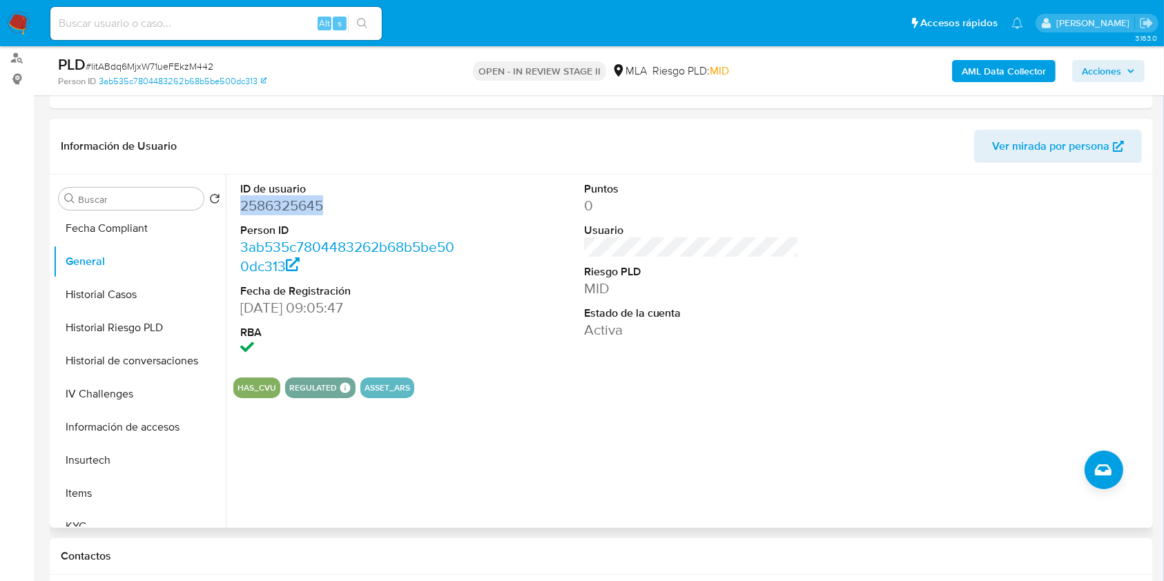
scroll to position [460, 0]
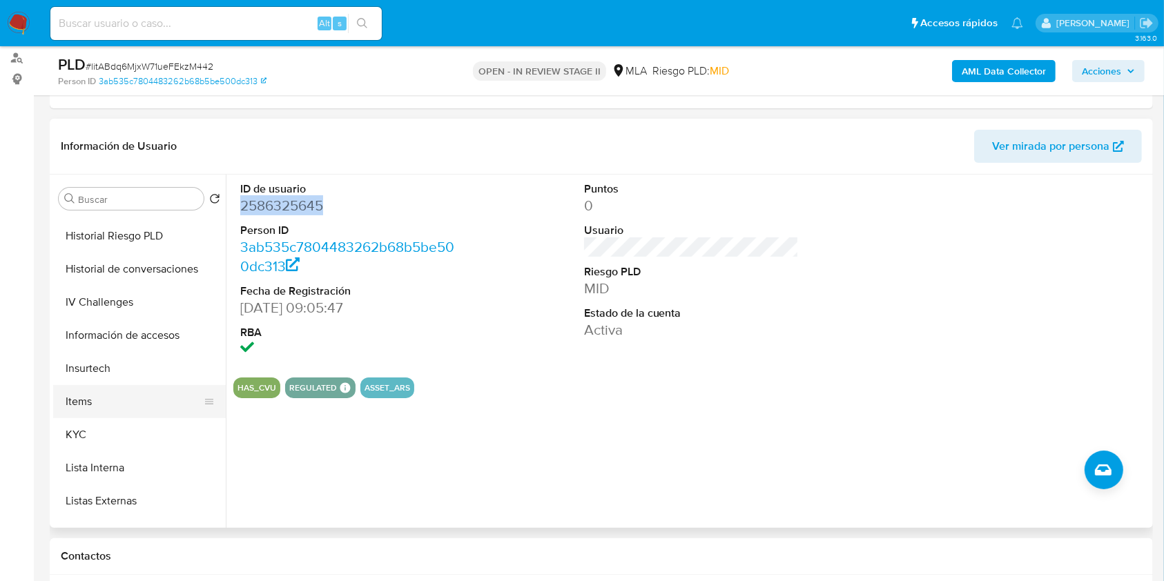
click at [102, 416] on button "Items" at bounding box center [134, 401] width 162 height 33
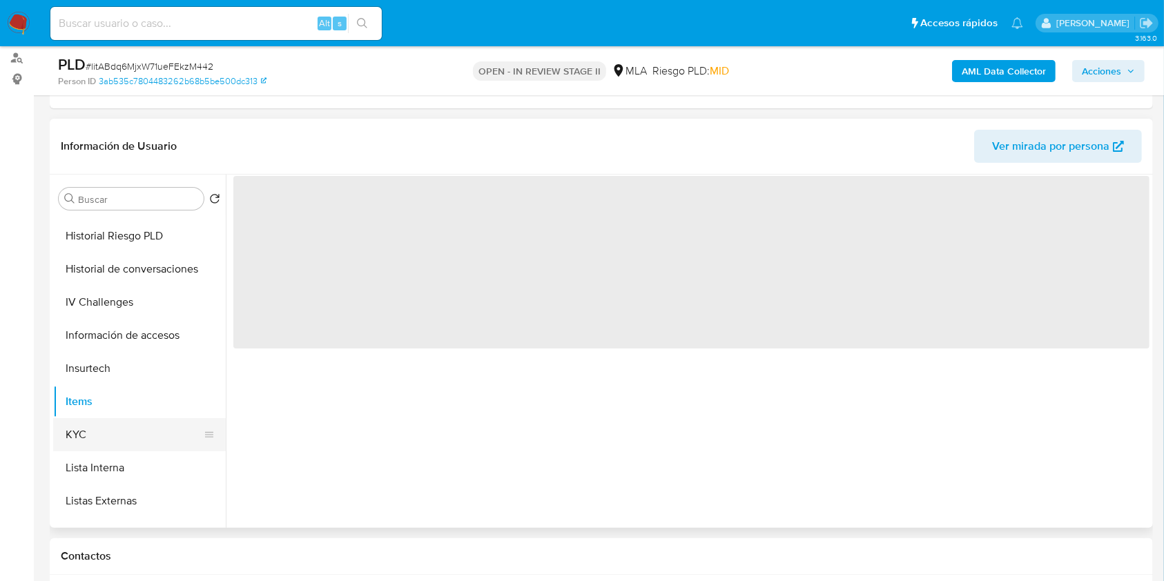
click at [99, 428] on button "KYC" at bounding box center [134, 434] width 162 height 33
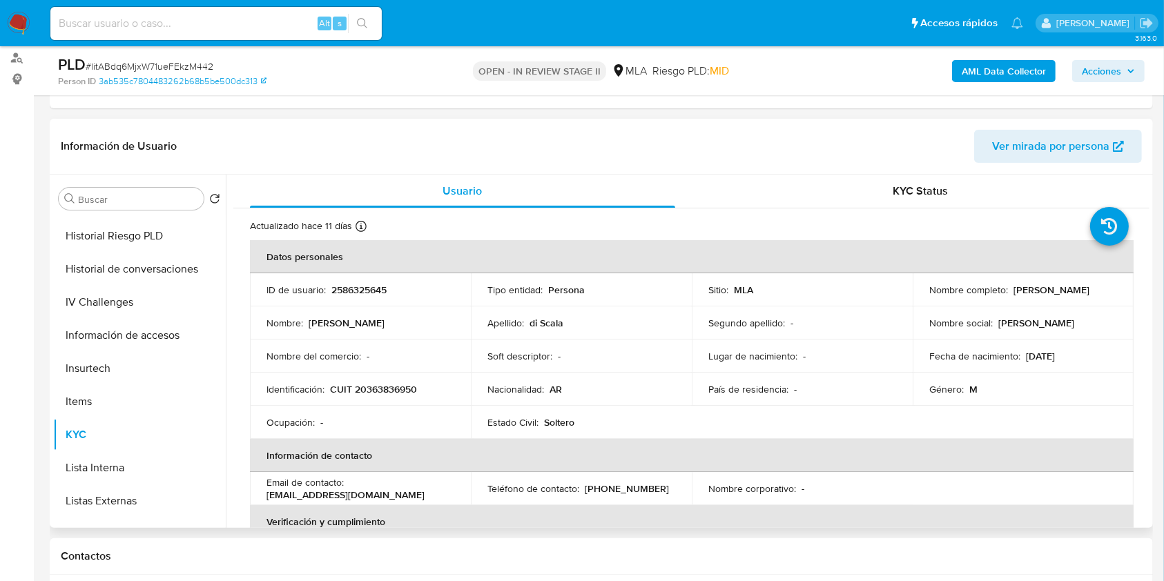
click at [383, 384] on p "CUIT 20363836950" at bounding box center [373, 389] width 87 height 12
copy p "20363836950"
drag, startPoint x: 920, startPoint y: 296, endPoint x: 1024, endPoint y: 291, distance: 104.4
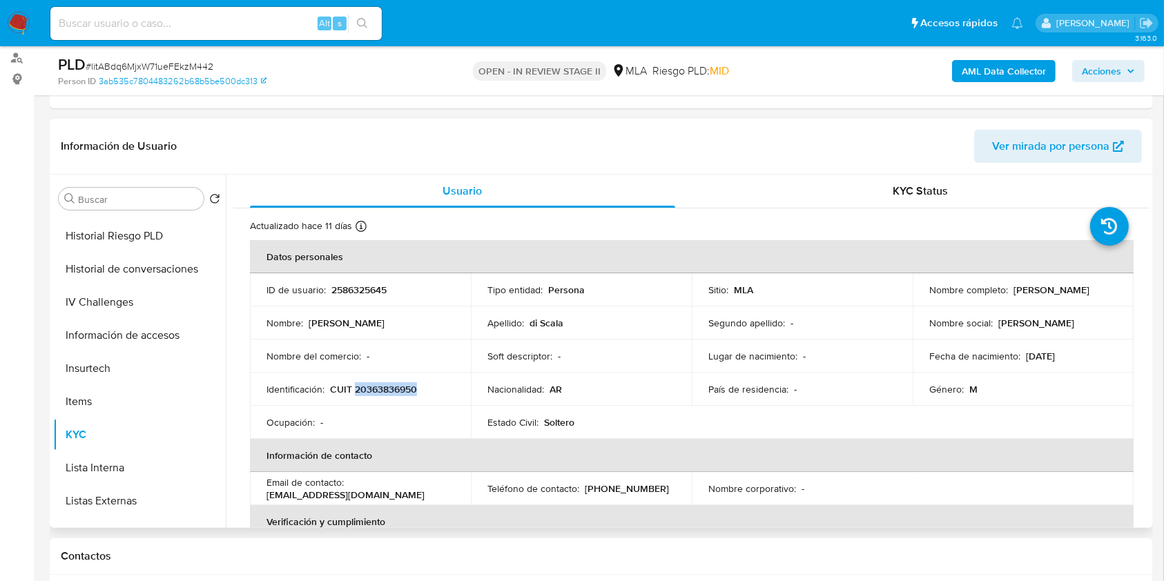
click at [1024, 291] on td "Nombre completo : Cristian Gaston di Scala" at bounding box center [1023, 289] width 221 height 33
drag, startPoint x: 1033, startPoint y: 295, endPoint x: 926, endPoint y: 296, distance: 107.0
click at [929, 296] on div "Nombre completo : Cristian Gaston di Scala" at bounding box center [1023, 290] width 188 height 12
copy p "Cristian Gaston di Scala"
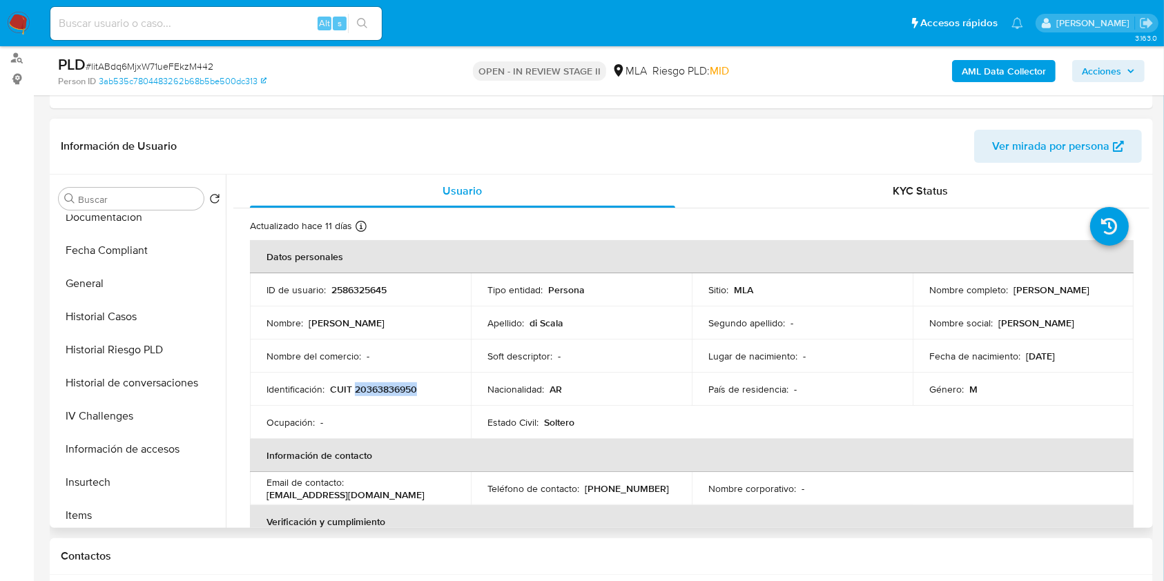
scroll to position [184, 0]
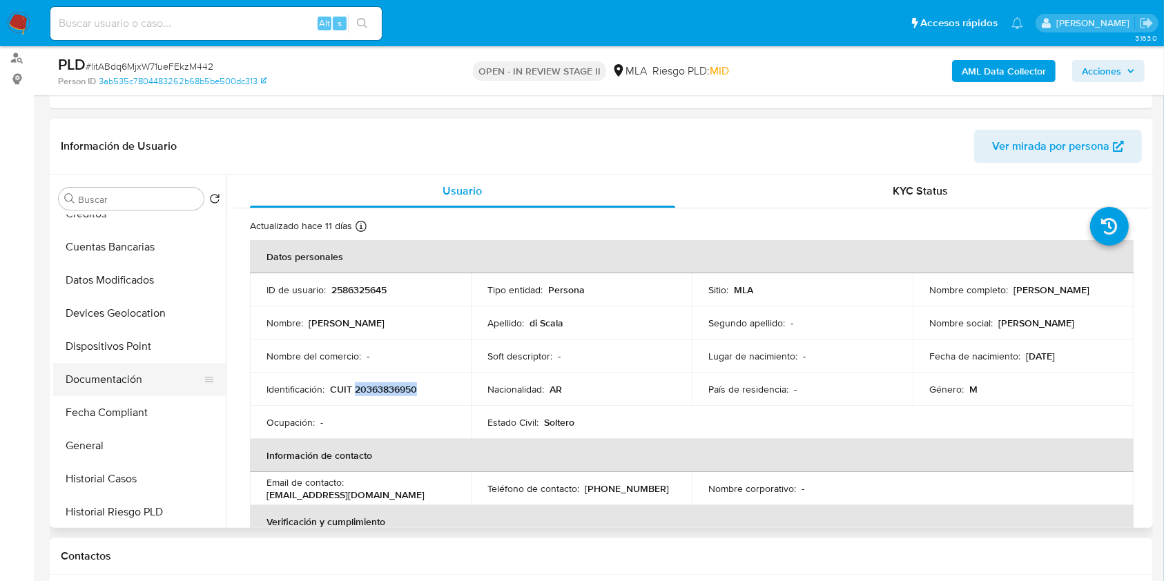
click at [133, 394] on button "Documentación" at bounding box center [134, 379] width 162 height 33
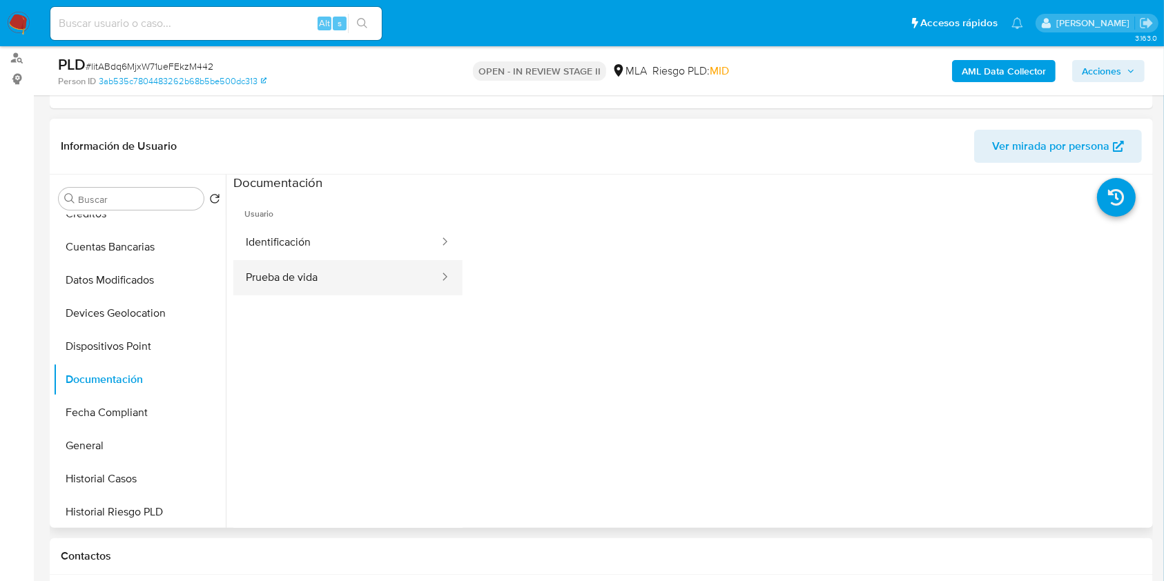
click at [305, 287] on button "Prueba de vida" at bounding box center [336, 277] width 207 height 35
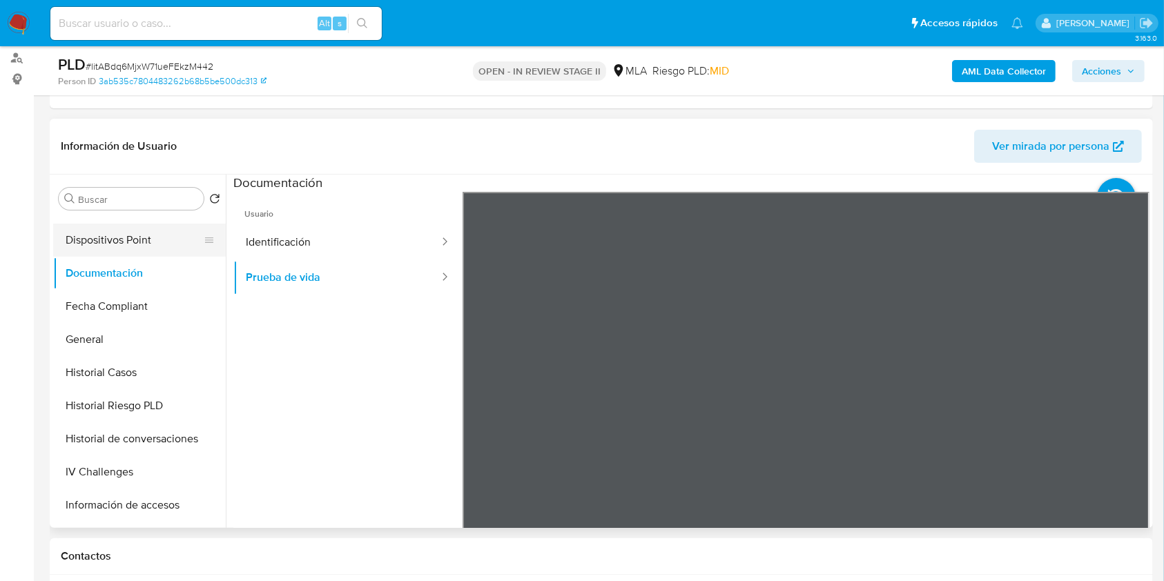
scroll to position [552, 0]
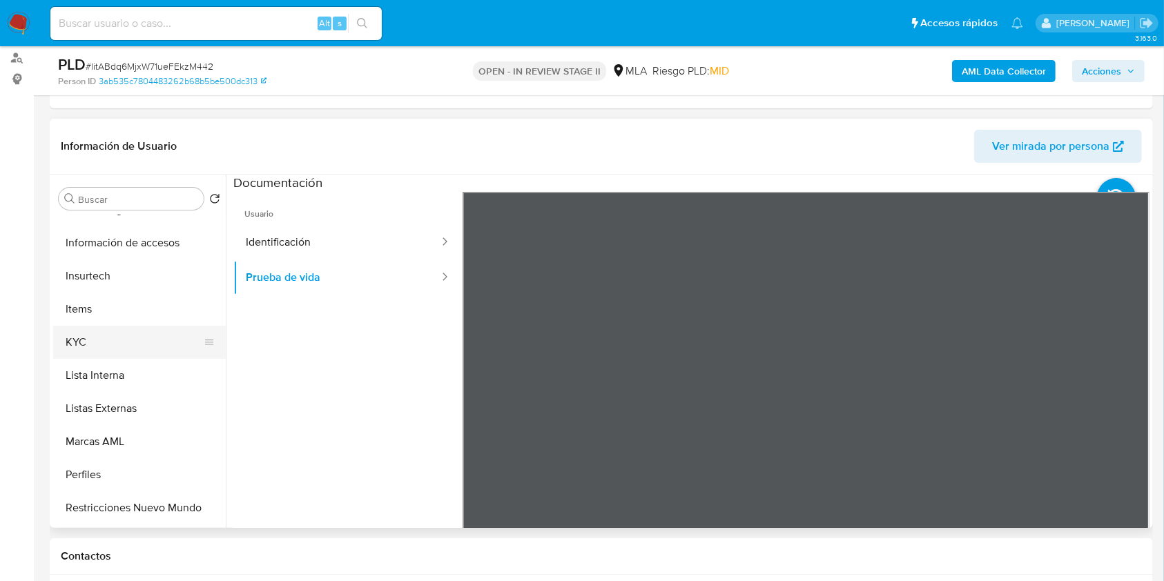
click at [113, 336] on button "KYC" at bounding box center [134, 342] width 162 height 33
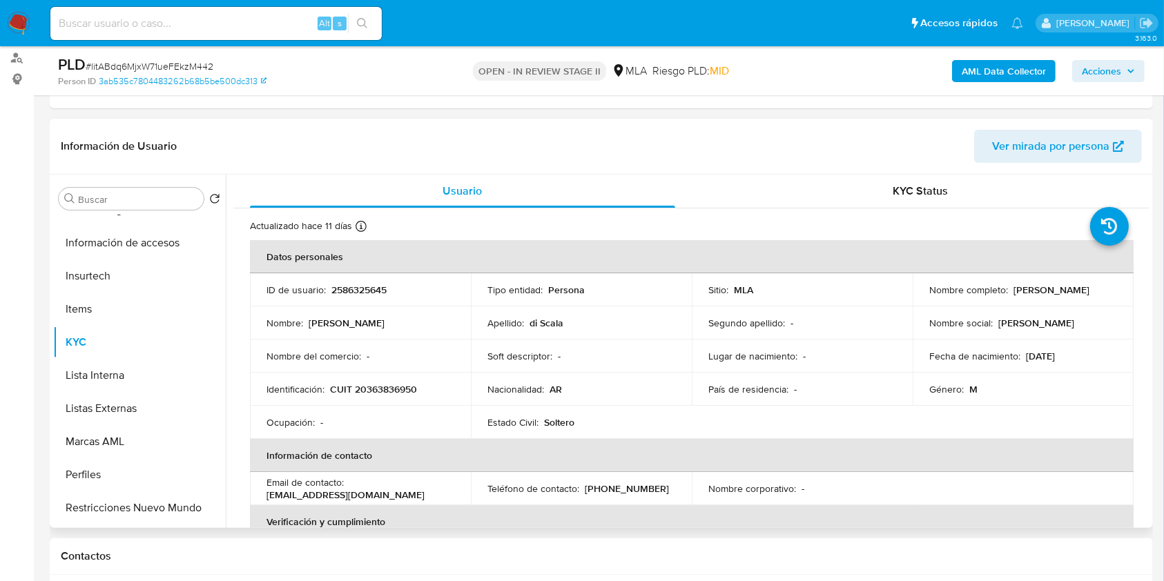
drag, startPoint x: 917, startPoint y: 296, endPoint x: 1032, endPoint y: 299, distance: 114.7
click at [1032, 299] on td "Nombre completo : Cristian Gaston di Scala" at bounding box center [1023, 289] width 221 height 33
copy p "Cristian Gaston di Scala"
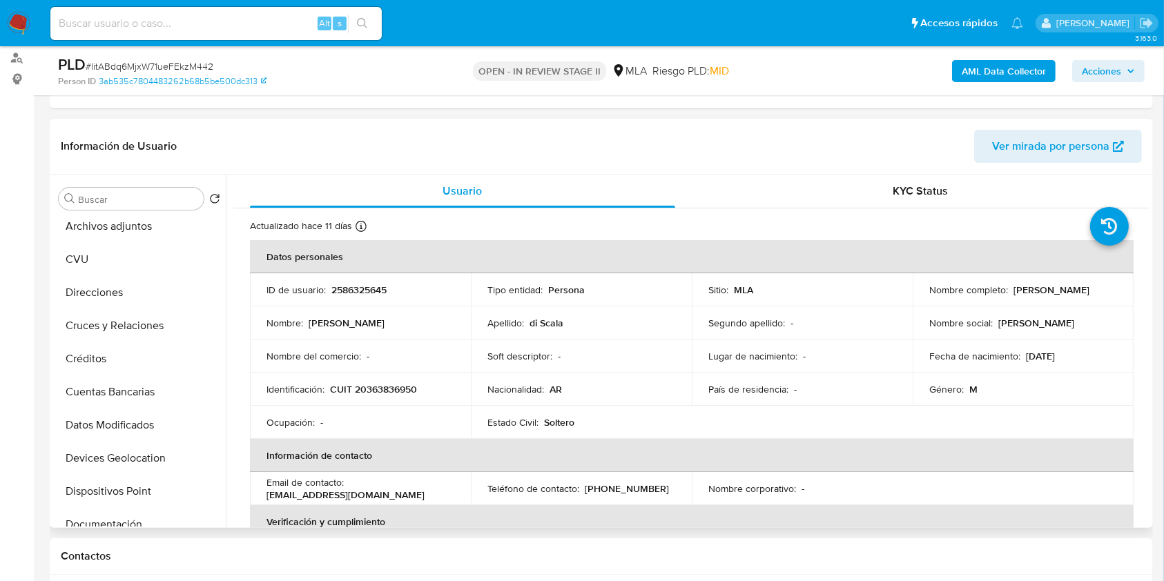
scroll to position [0, 0]
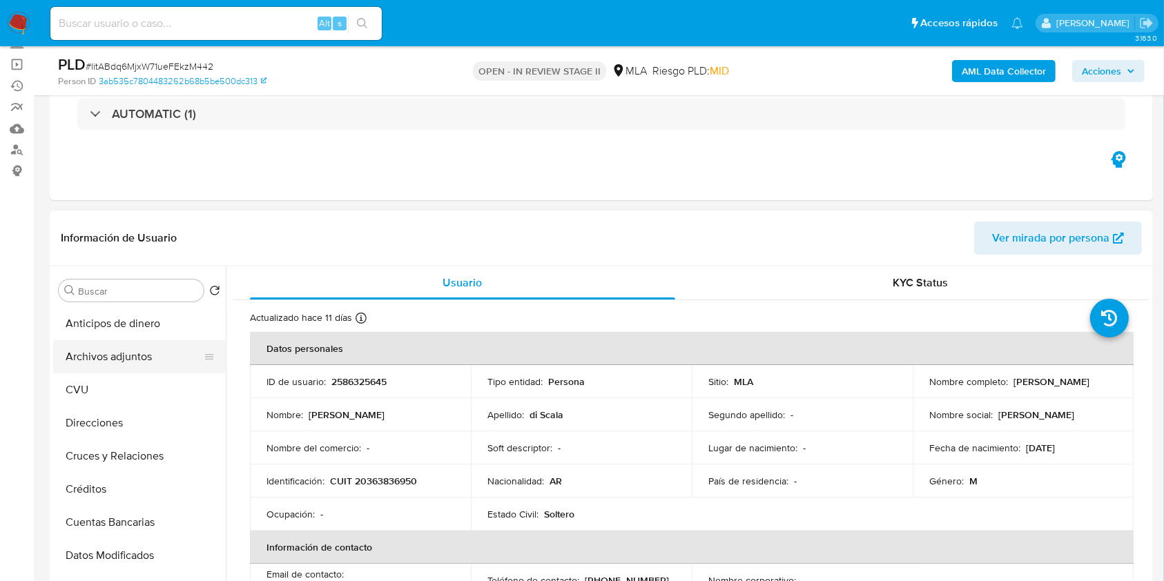
click at [99, 343] on button "Archivos adjuntos" at bounding box center [134, 356] width 162 height 33
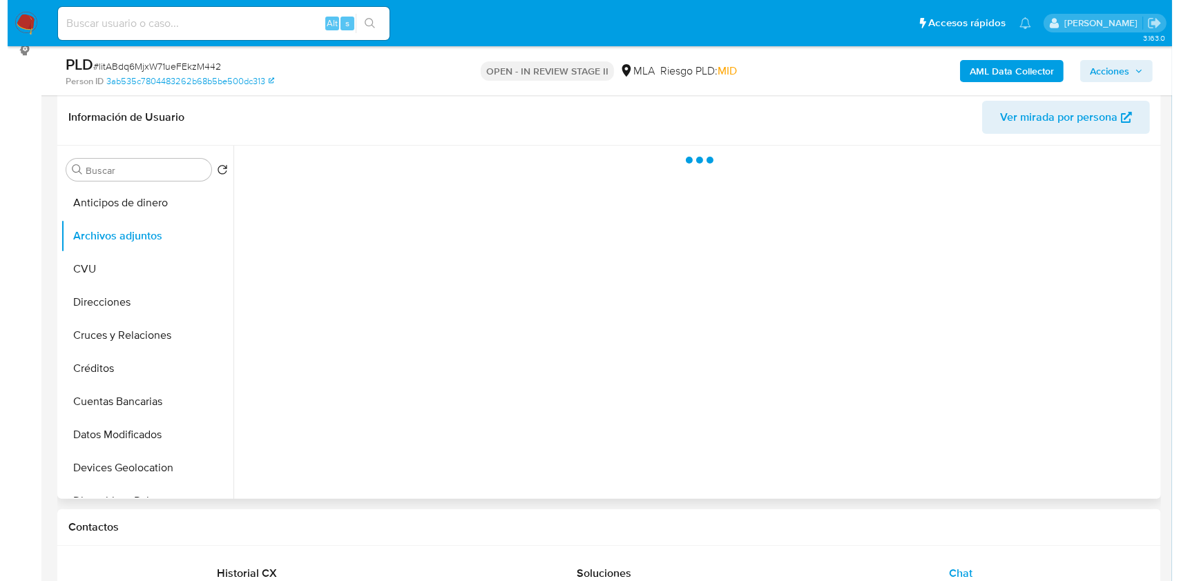
scroll to position [184, 0]
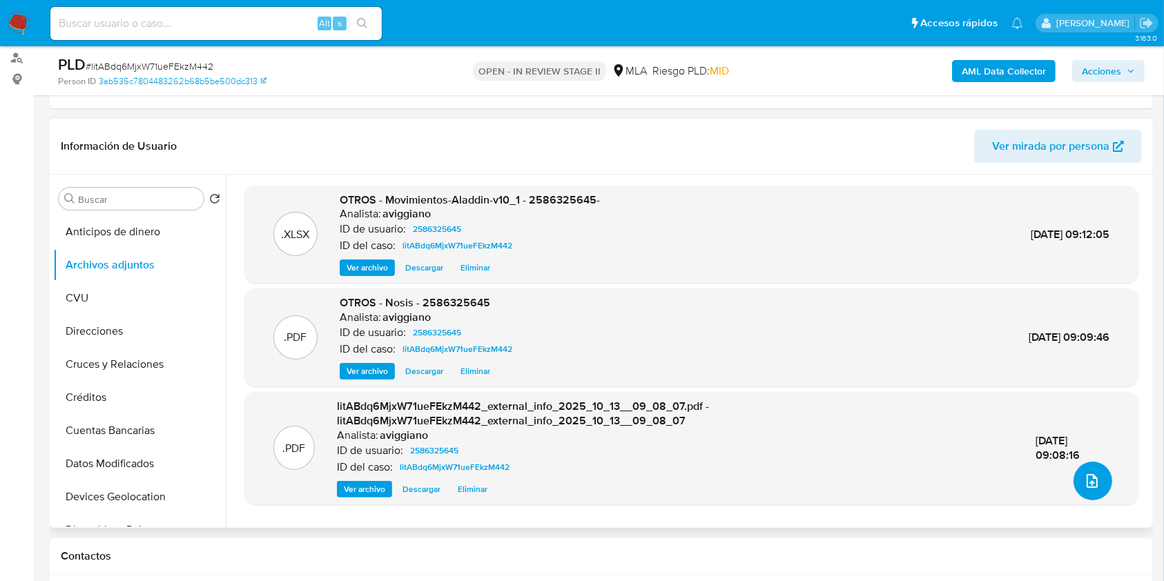
click at [1084, 485] on icon "upload-file" at bounding box center [1092, 481] width 17 height 17
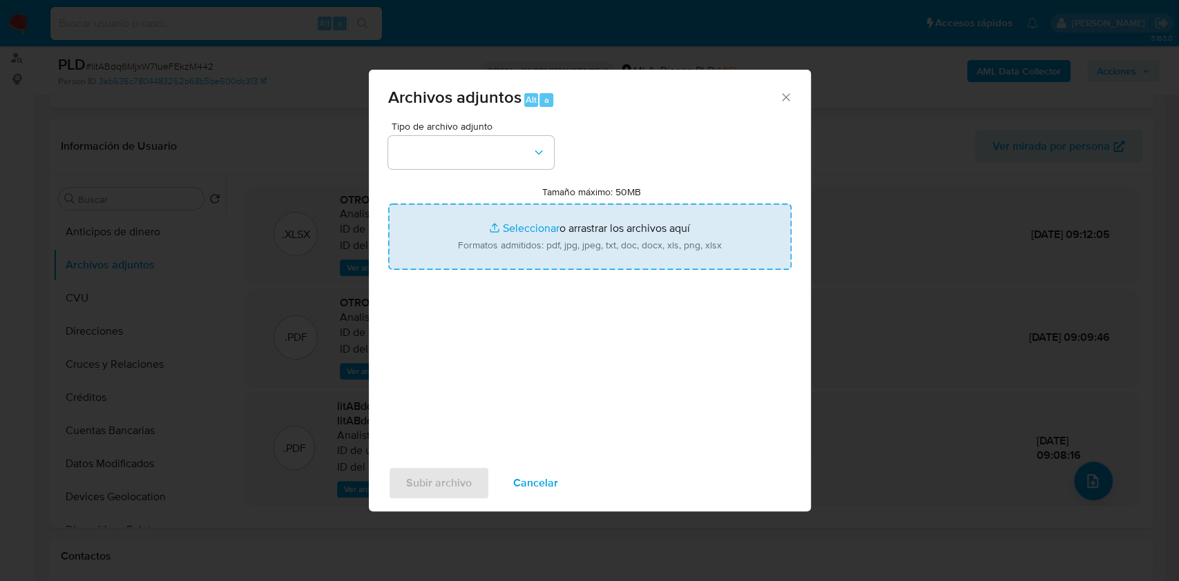
click at [539, 226] on input "Tamaño máximo: 50MB Seleccionar archivos" at bounding box center [589, 237] width 403 height 66
type input "C:\fakepath\Caselog litABdq6MjxW71ueFEkzM442_2025_09_17_19_50_48.docx"
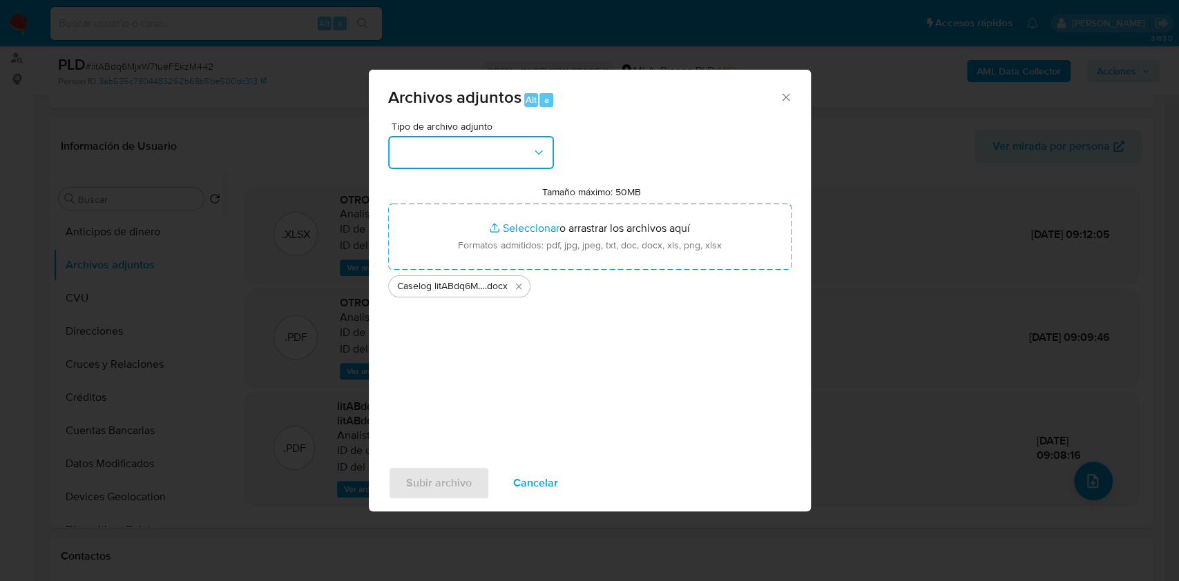
click at [473, 155] on button "button" at bounding box center [471, 152] width 166 height 33
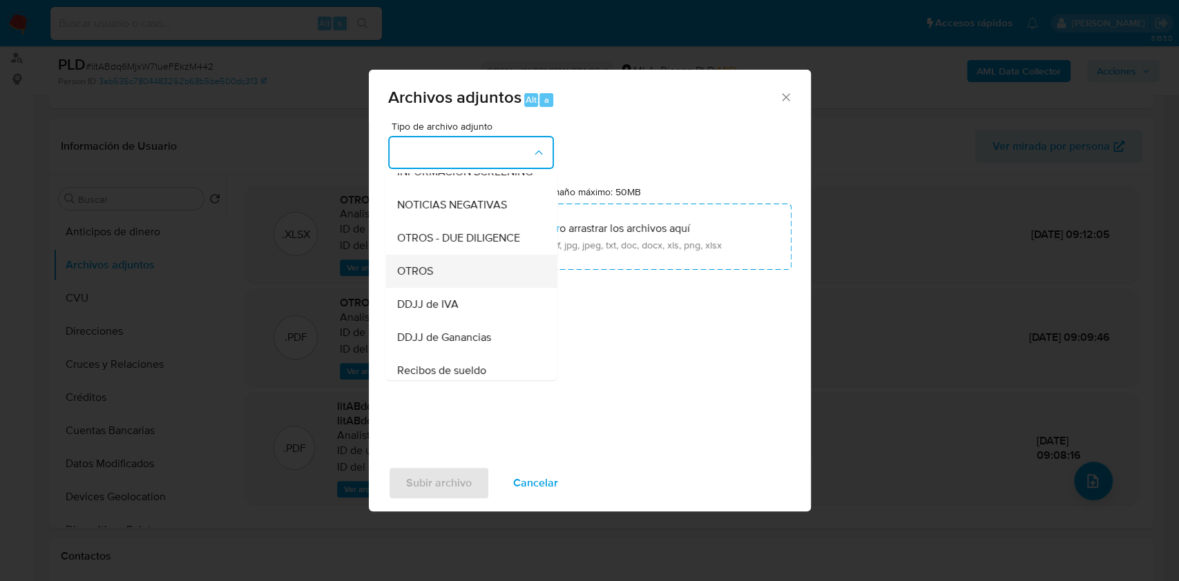
click at [403, 278] on span "OTROS" at bounding box center [414, 271] width 36 height 14
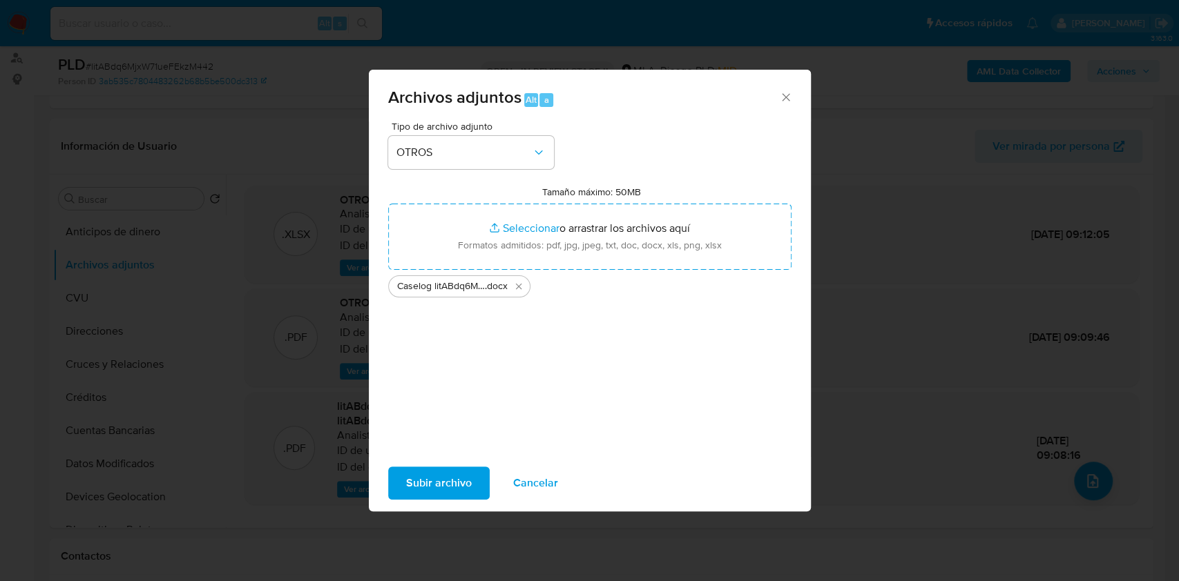
click at [406, 479] on span "Subir archivo" at bounding box center [439, 483] width 66 height 30
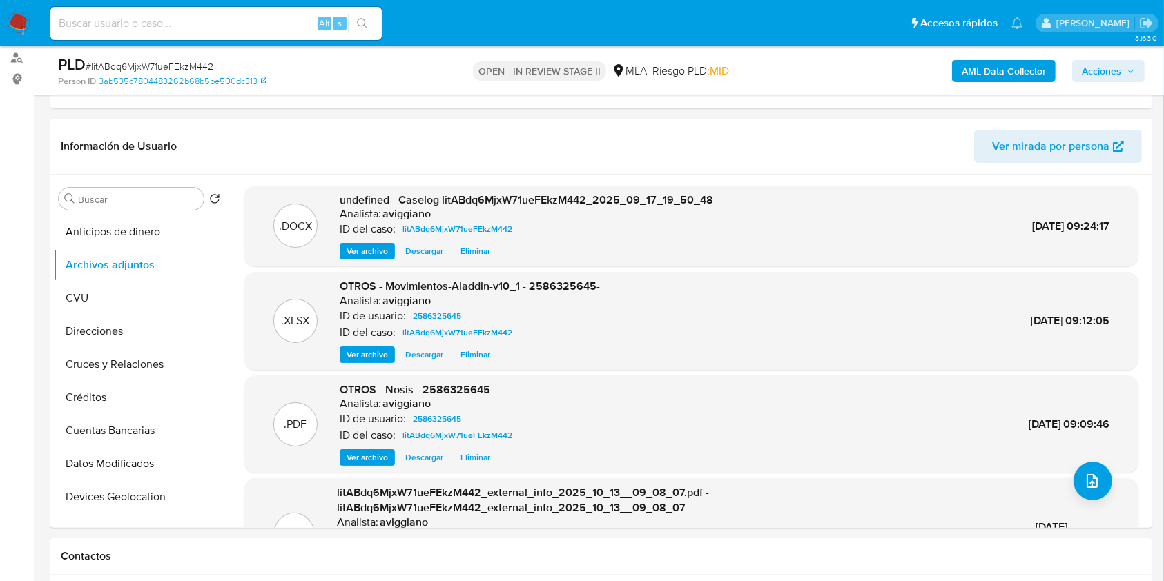
click at [1156, 52] on div "PLD # litABdq6MjxW71ueFEkzM442 Person ID 3ab535c7804483262b68b5be500dc313 OPEN …" at bounding box center [582, 70] width 1164 height 49
click at [1092, 75] on span "Acciones" at bounding box center [1101, 71] width 39 height 22
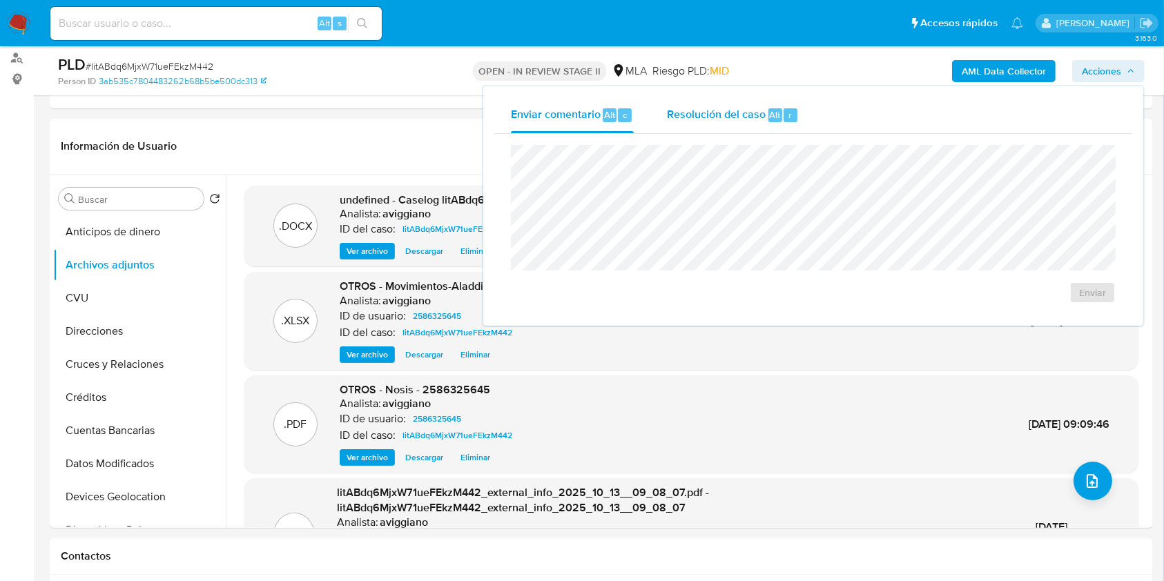
click at [744, 115] on span "Resolución del caso" at bounding box center [716, 114] width 99 height 16
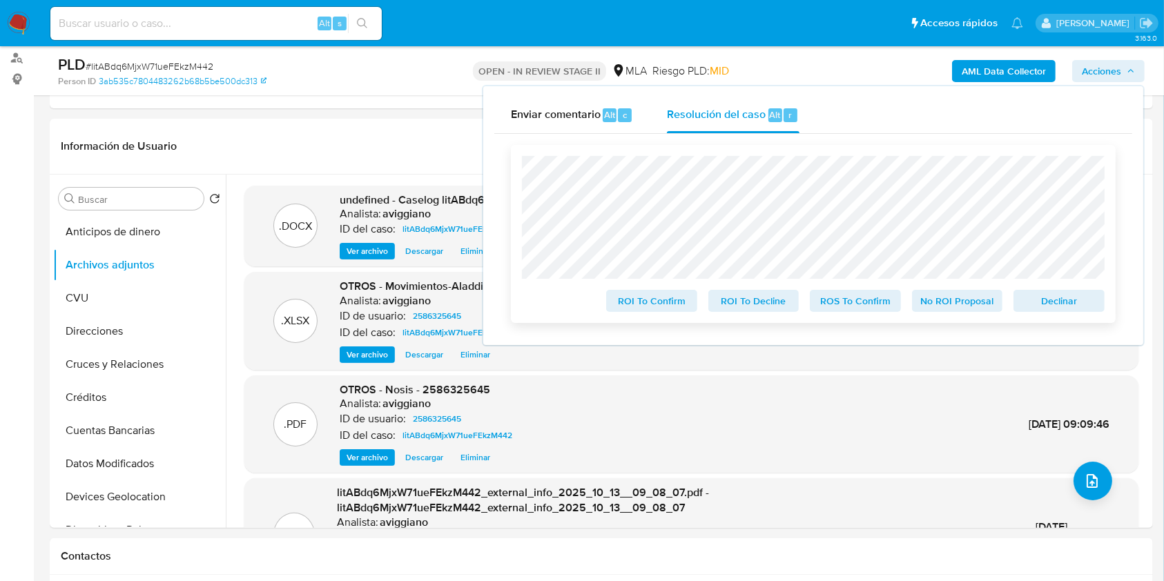
click at [1065, 307] on span "Declinar" at bounding box center [1059, 300] width 72 height 19
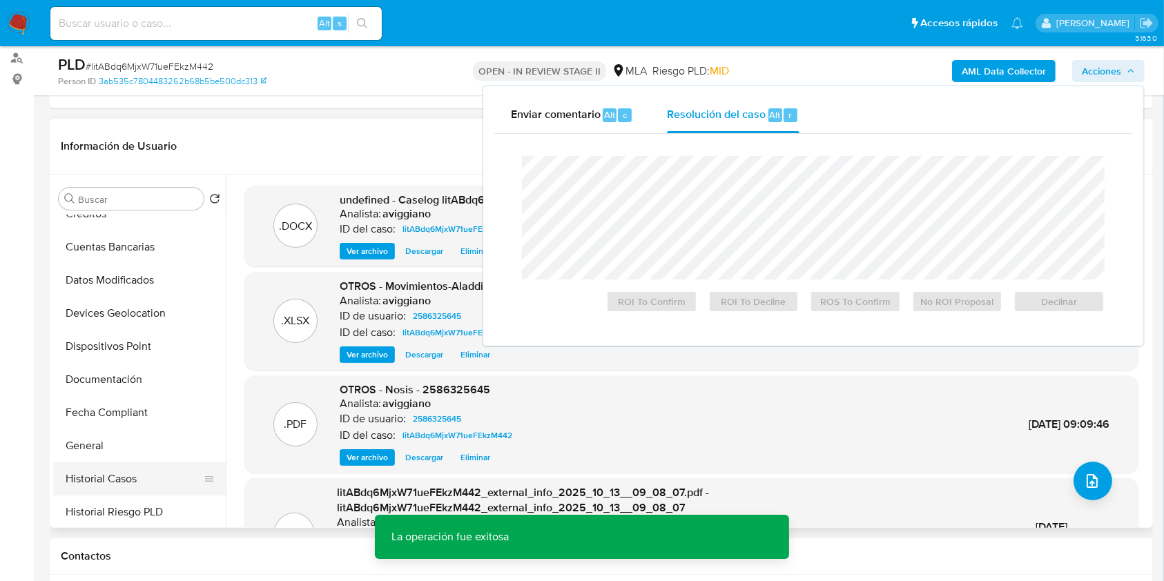
click at [97, 476] on button "Historial Casos" at bounding box center [134, 479] width 162 height 33
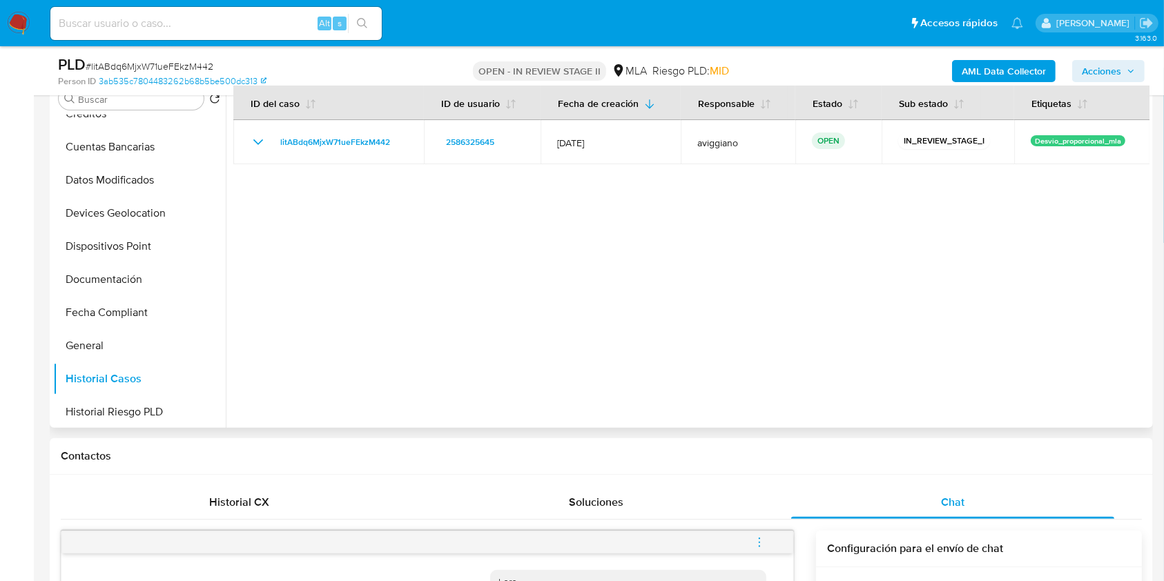
scroll to position [368, 0]
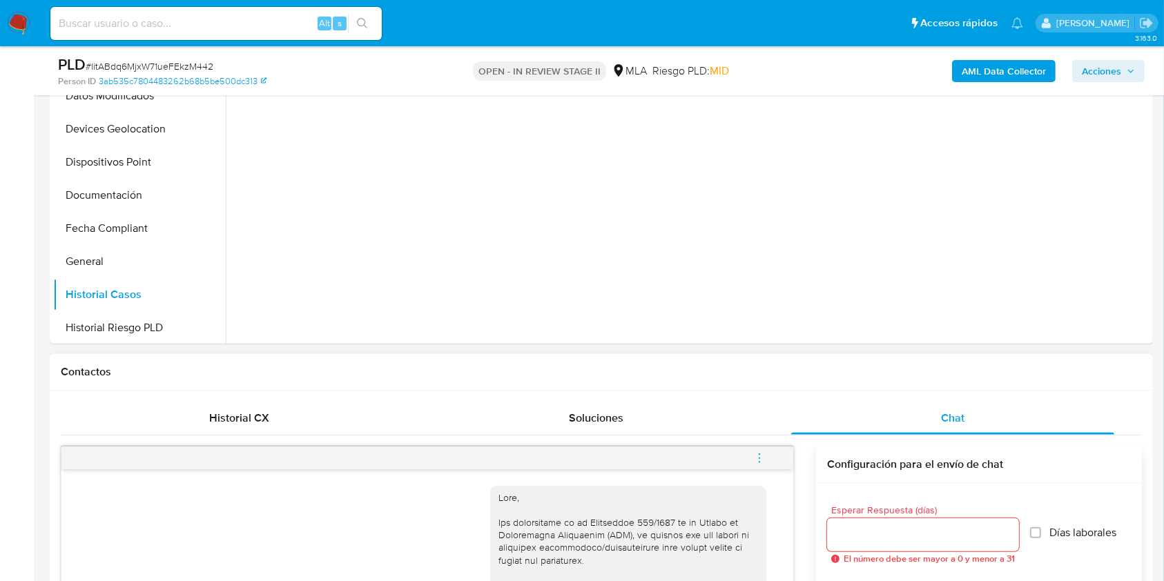
click at [762, 456] on icon "menu-action" at bounding box center [759, 458] width 12 height 12
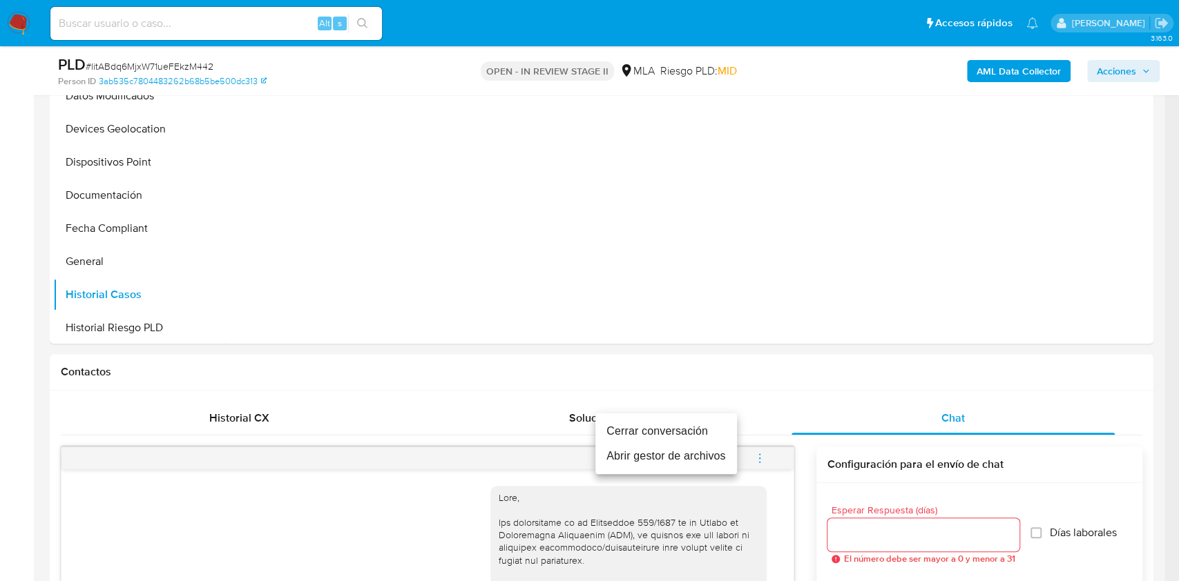
click at [636, 429] on li "Cerrar conversación" at bounding box center [666, 431] width 142 height 25
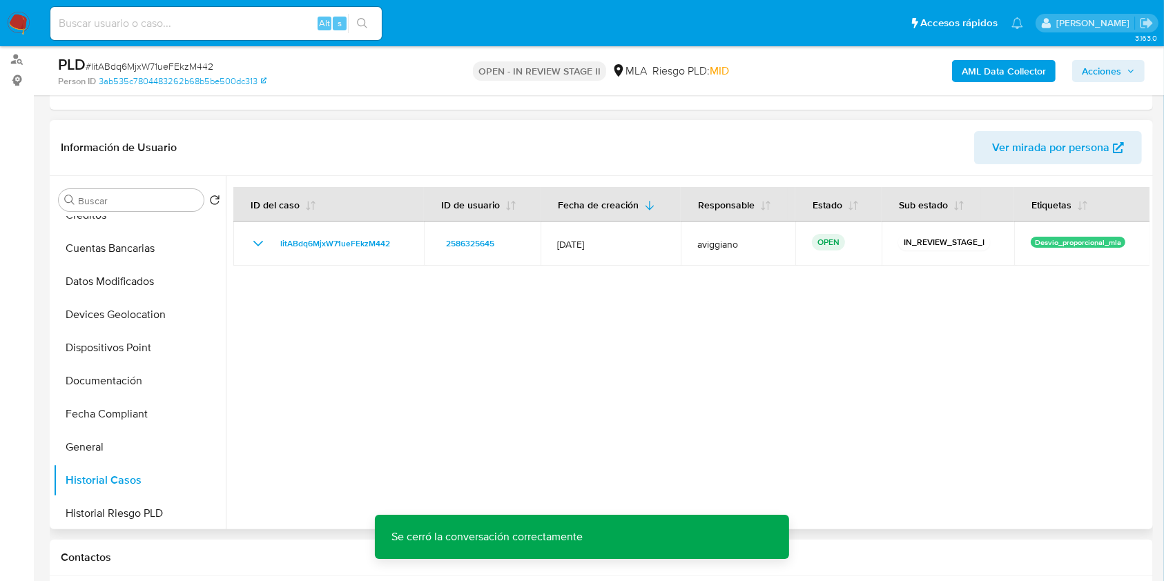
scroll to position [92, 0]
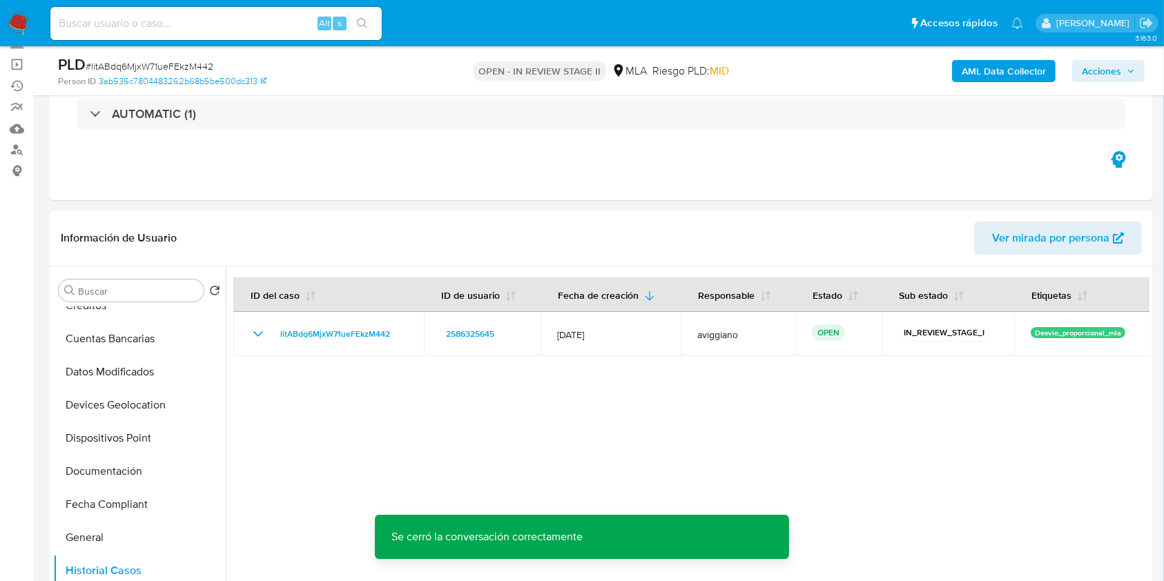
drag, startPoint x: 1128, startPoint y: 72, endPoint x: 907, endPoint y: 69, distance: 220.3
click at [1128, 70] on icon "button" at bounding box center [1131, 71] width 8 height 8
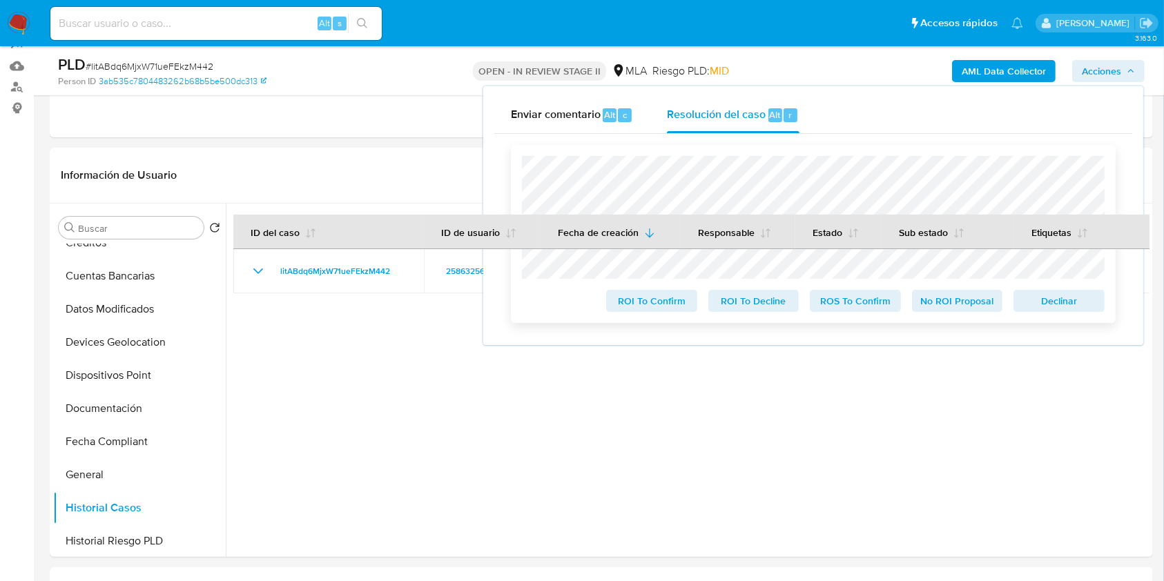
scroll to position [184, 0]
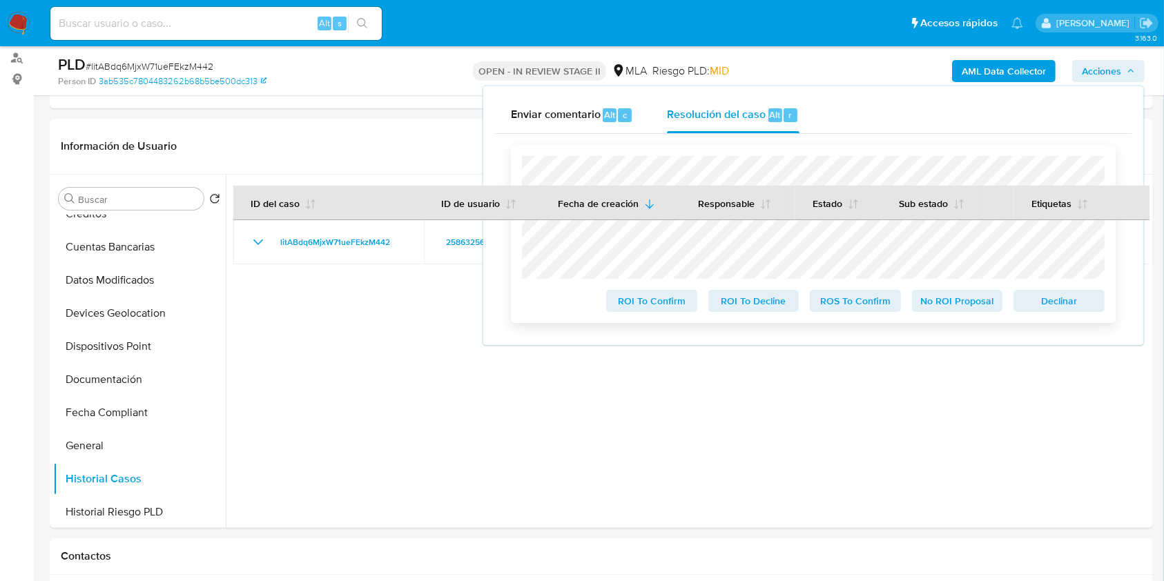
click at [1046, 301] on span "Declinar" at bounding box center [1059, 300] width 72 height 19
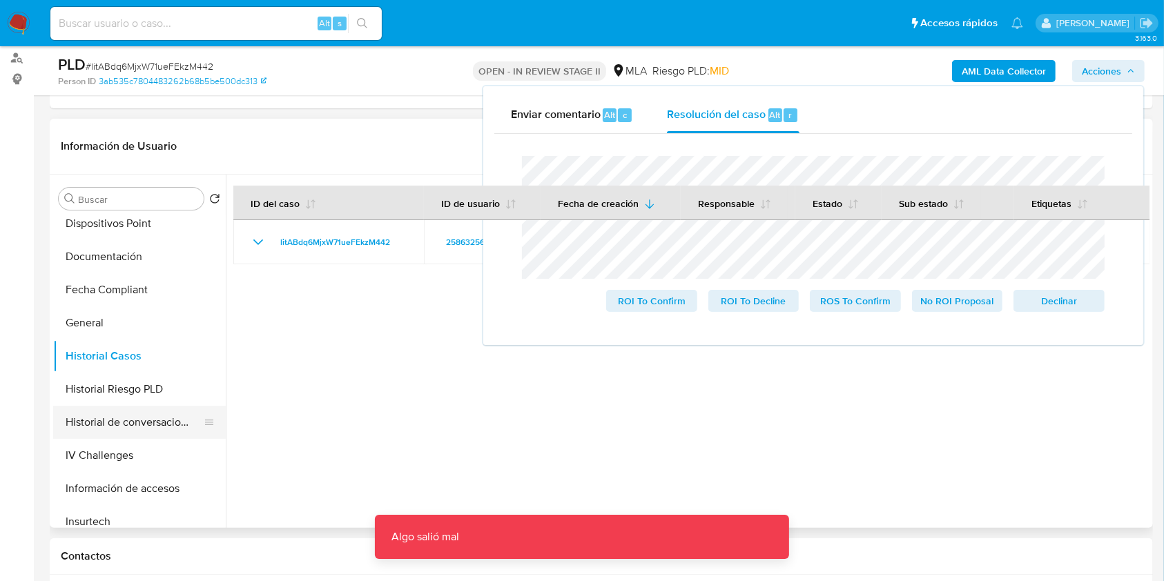
scroll to position [368, 0]
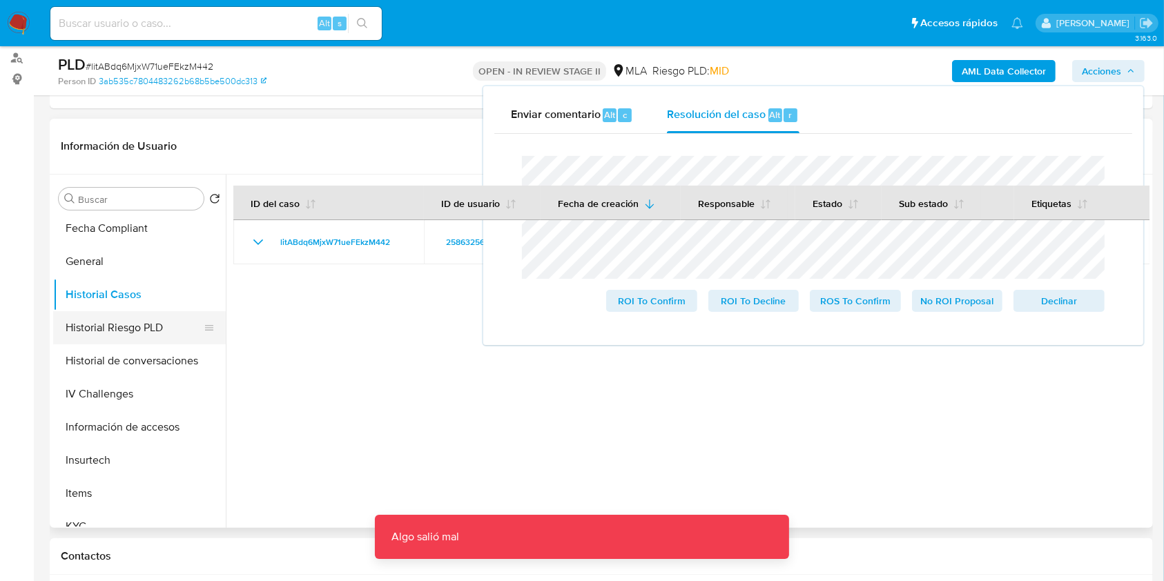
click at [97, 318] on button "Historial Riesgo PLD" at bounding box center [134, 327] width 162 height 33
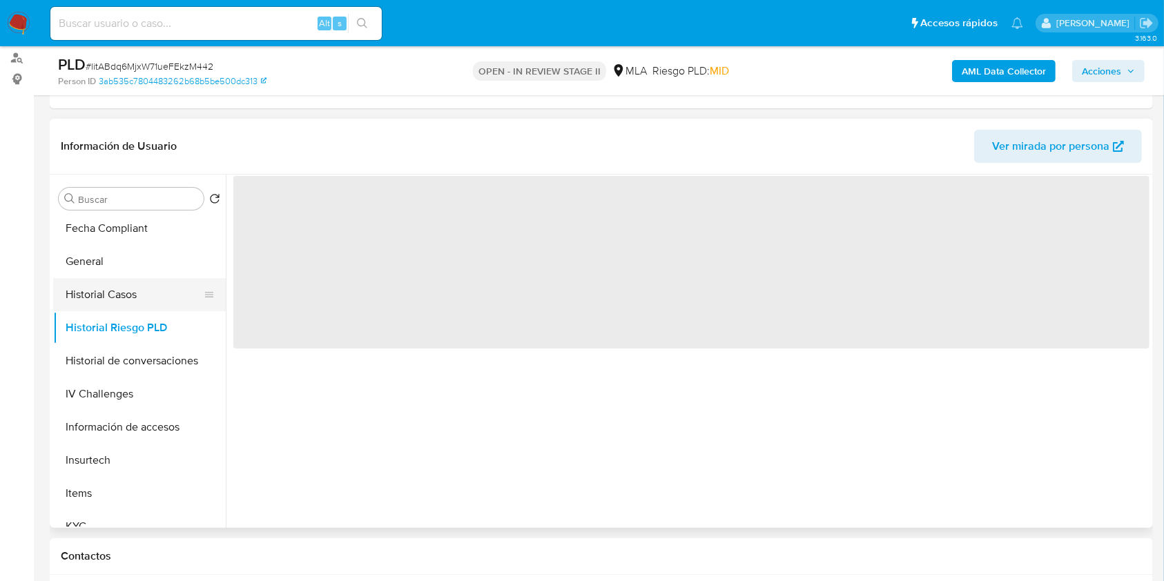
click at [109, 278] on button "Historial Casos" at bounding box center [134, 294] width 162 height 33
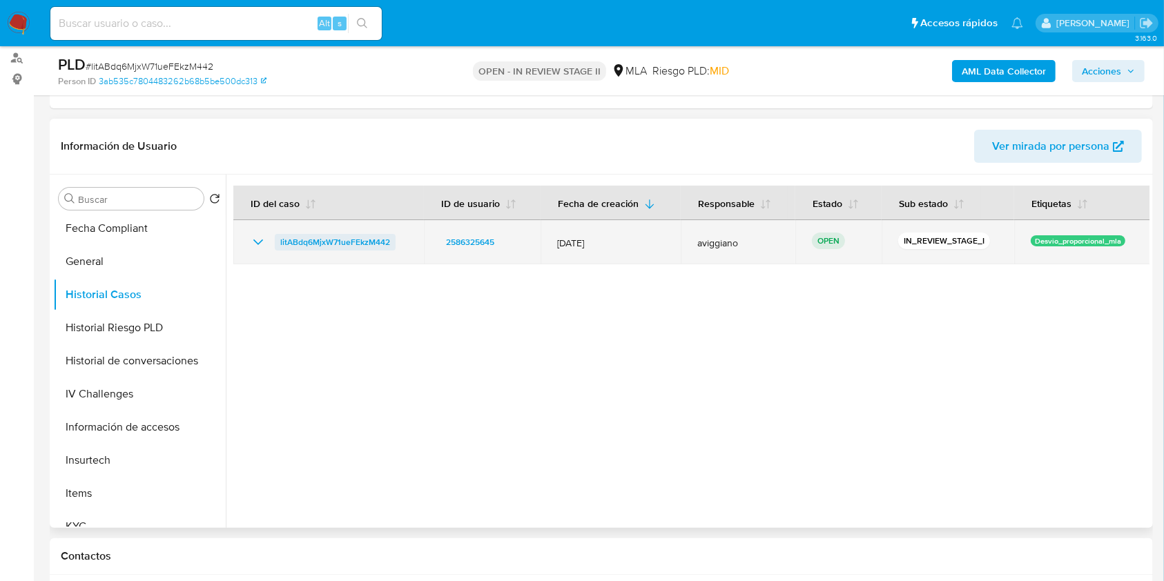
click at [345, 237] on span "litABdq6MjxW71ueFEkzM442" at bounding box center [335, 242] width 110 height 17
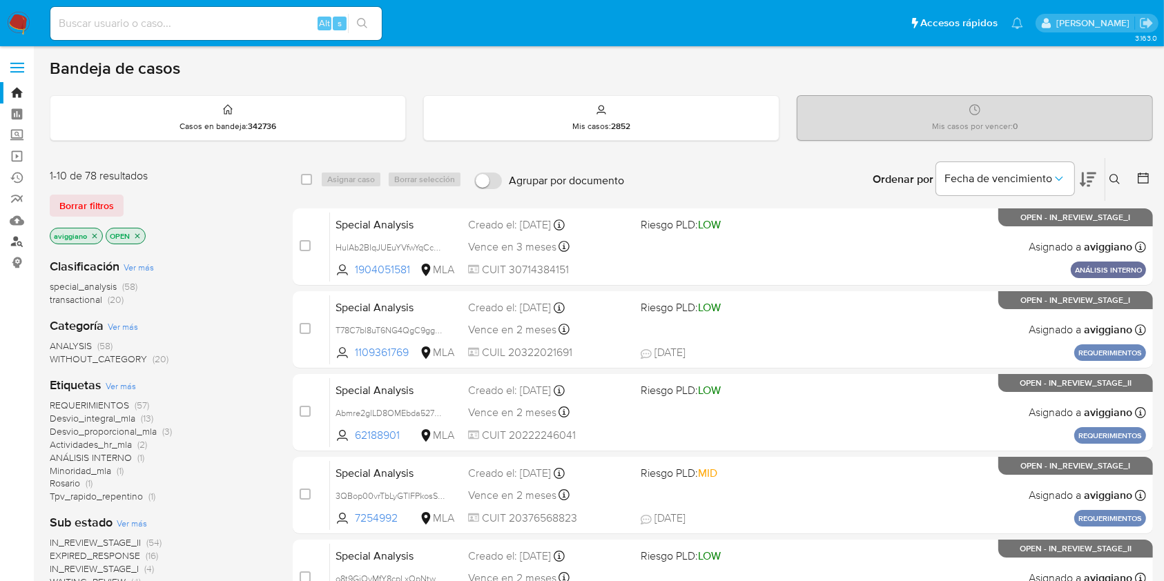
click at [12, 245] on link "Buscador de personas" at bounding box center [82, 241] width 164 height 21
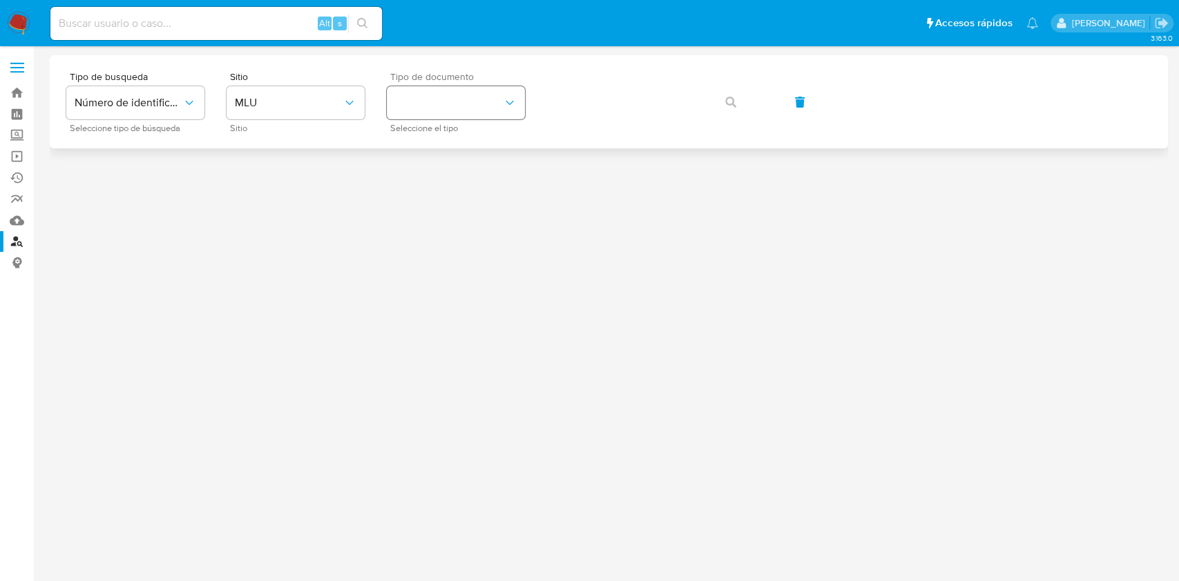
click at [489, 100] on button "identificationType" at bounding box center [456, 102] width 138 height 33
click at [430, 198] on div "RUT RUT" at bounding box center [451, 194] width 113 height 47
click at [258, 110] on button "MLU" at bounding box center [295, 102] width 138 height 33
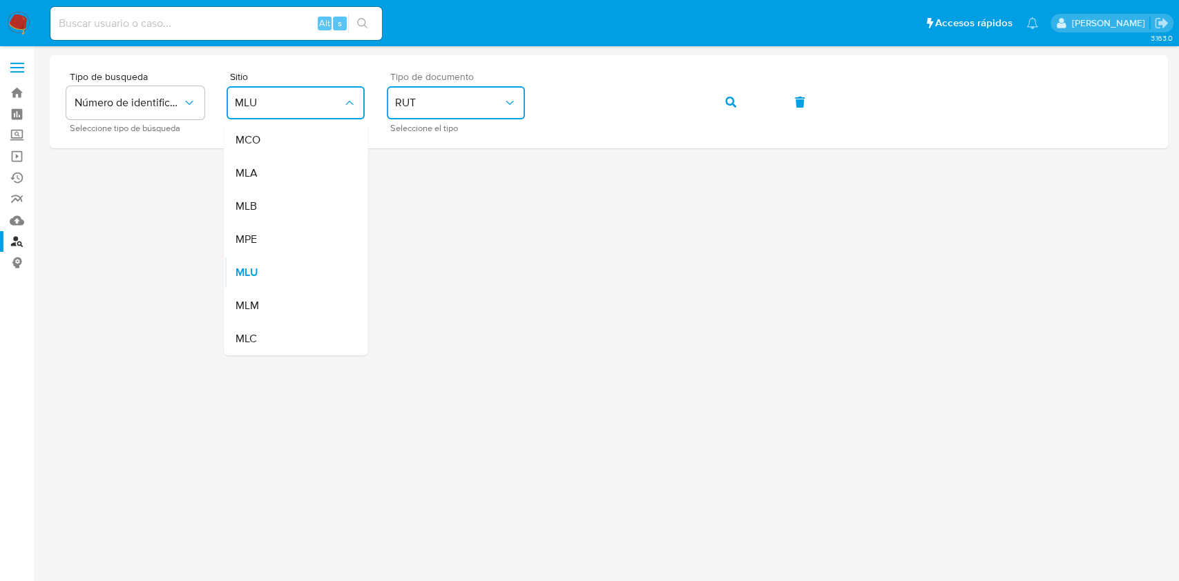
click at [257, 176] on div "MLA" at bounding box center [291, 173] width 113 height 33
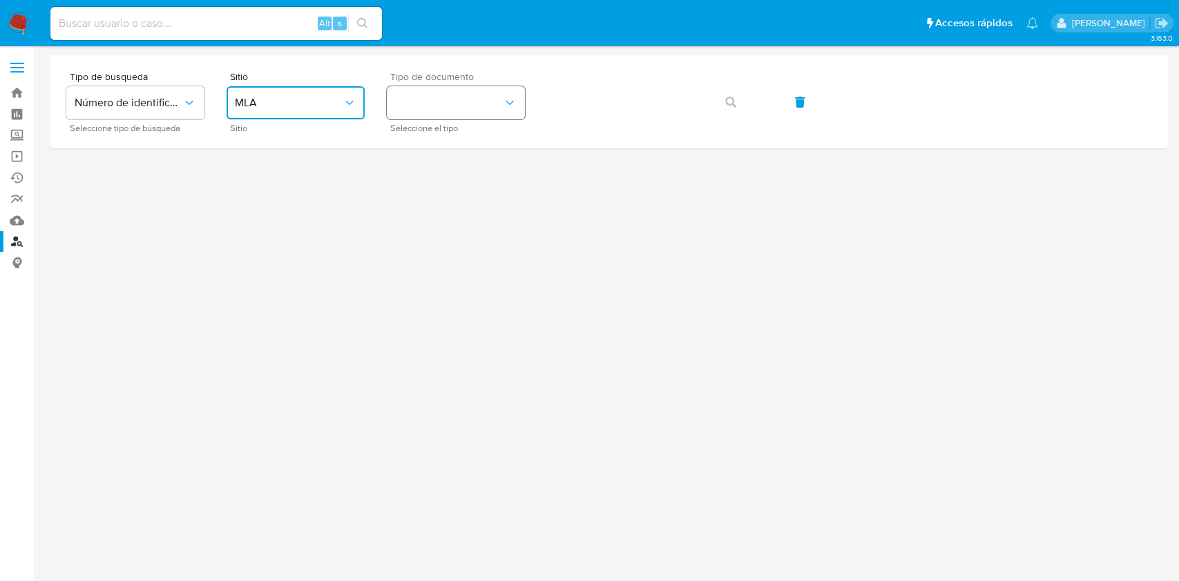
click at [432, 108] on button "identificationType" at bounding box center [456, 102] width 138 height 33
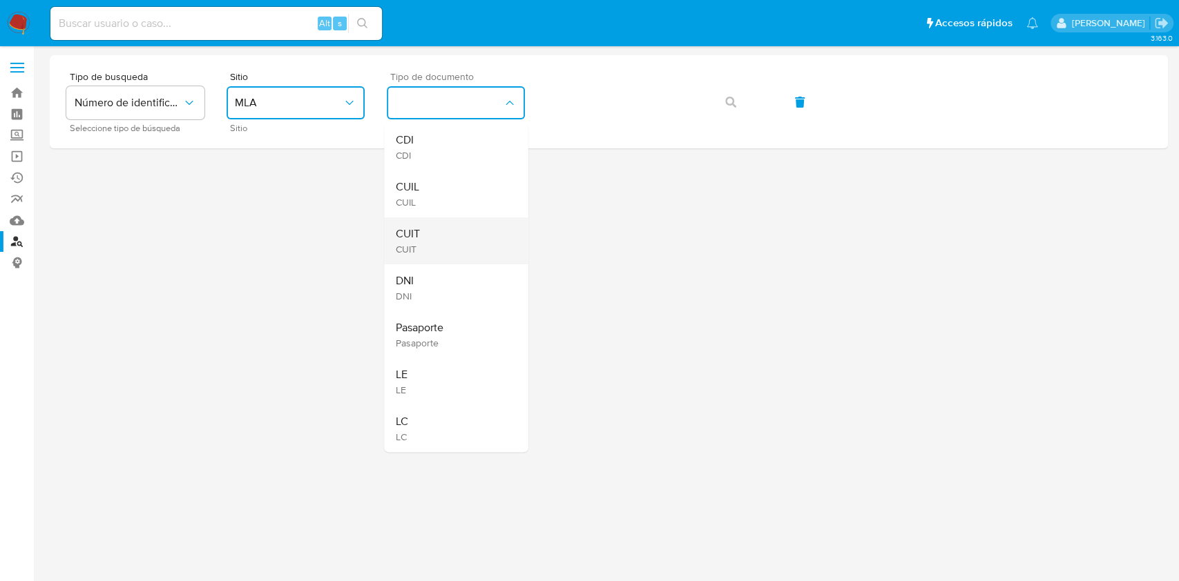
click at [423, 229] on div "CUIT CUIT" at bounding box center [451, 241] width 113 height 47
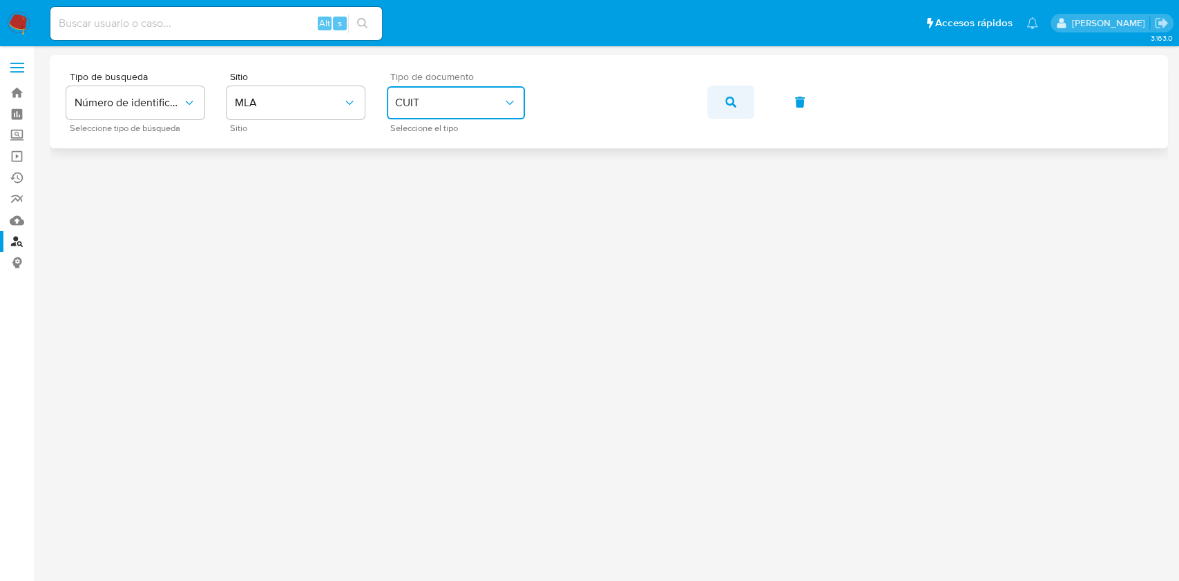
click at [708, 104] on button "button" at bounding box center [730, 102] width 47 height 33
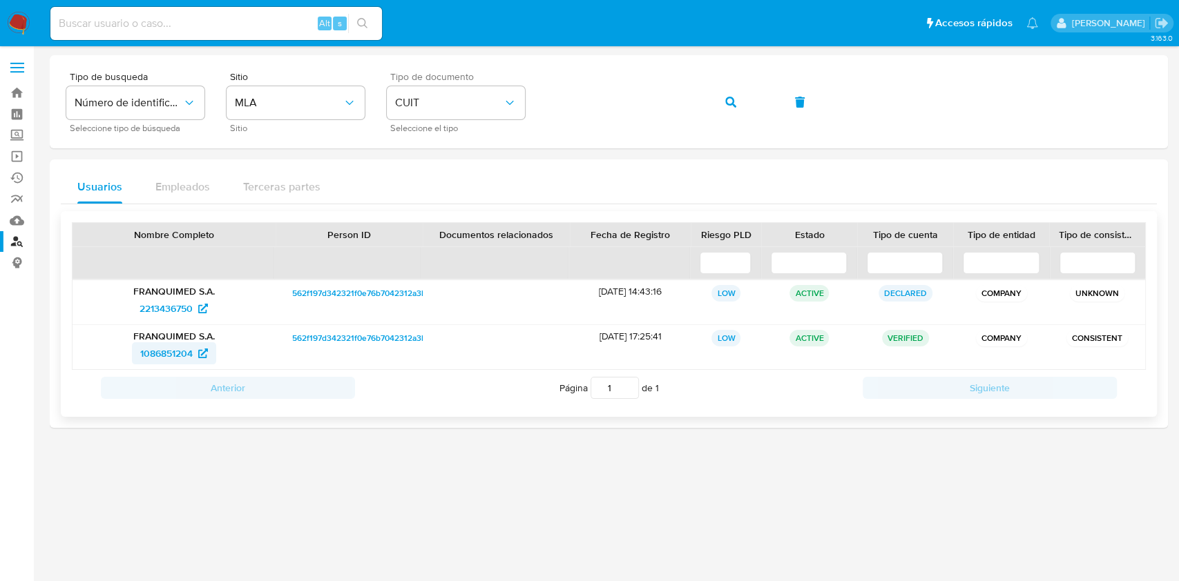
click at [160, 353] on span "1086851204" at bounding box center [166, 354] width 52 height 22
drag, startPoint x: 128, startPoint y: 31, endPoint x: 121, endPoint y: 16, distance: 16.7
paste input "bum7VEXCRr95V8hx0bj2Oj69"
type input "bum7VEXCRr95V8hx0bj2Oj69"
click at [359, 28] on icon "search-icon" at bounding box center [362, 23] width 11 height 11
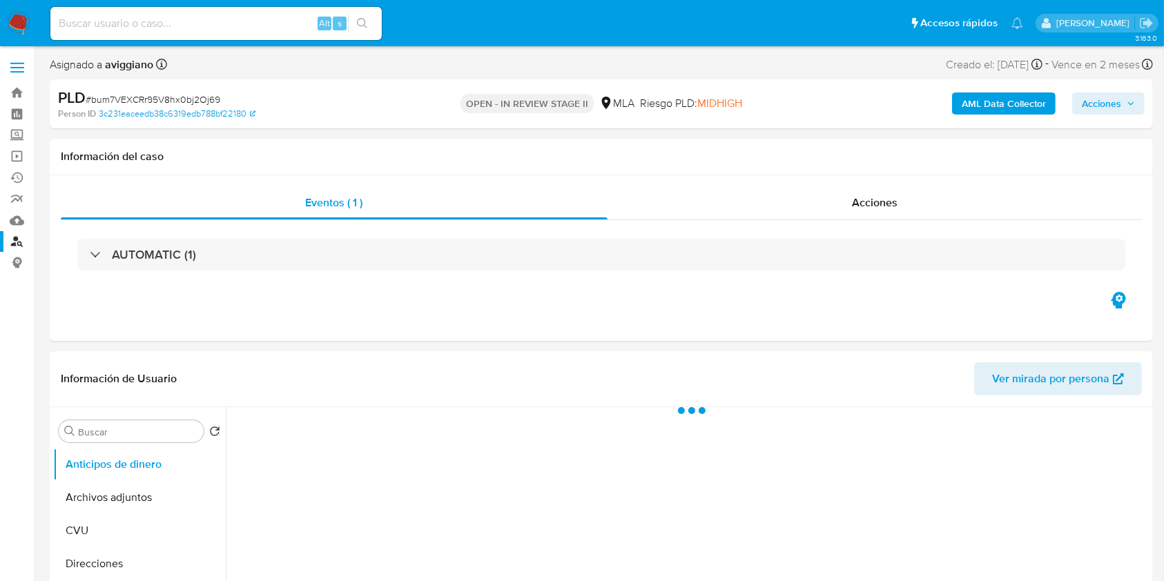
select select "10"
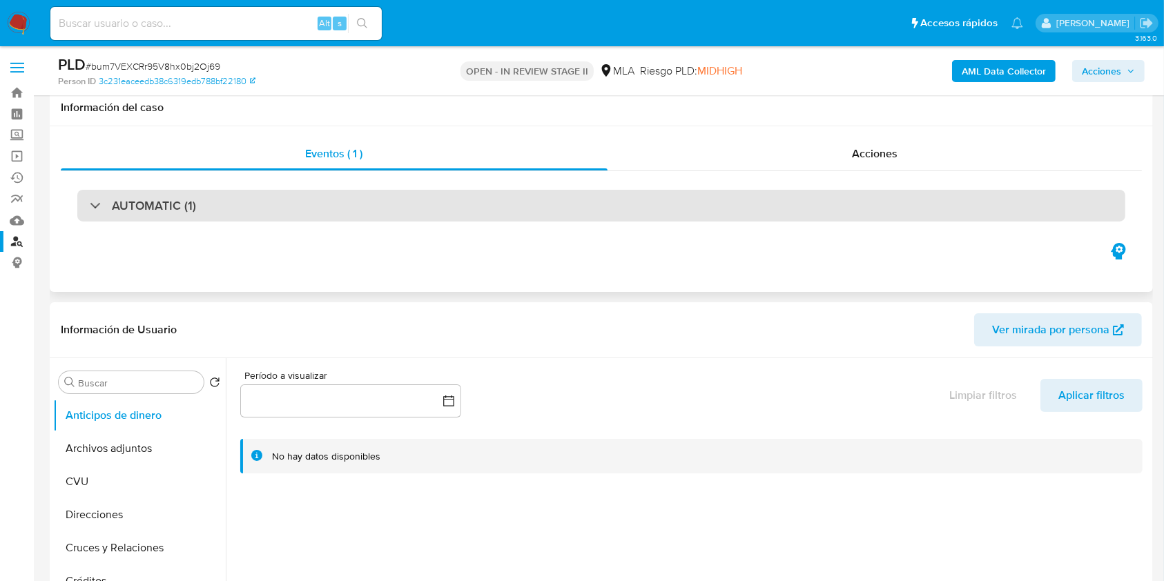
scroll to position [276, 0]
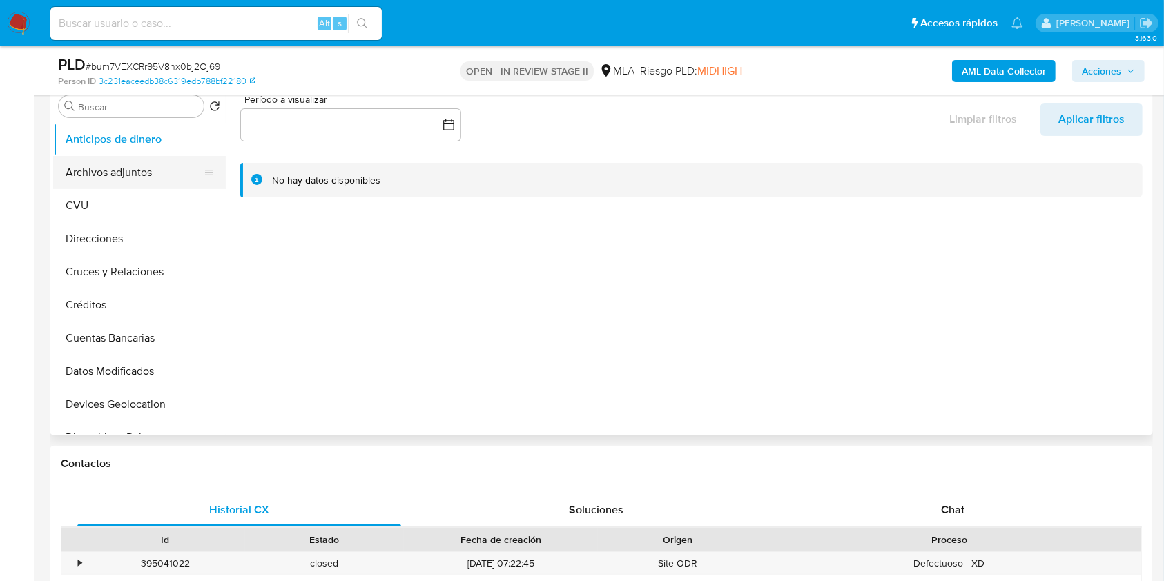
click at [160, 183] on button "Archivos adjuntos" at bounding box center [134, 172] width 162 height 33
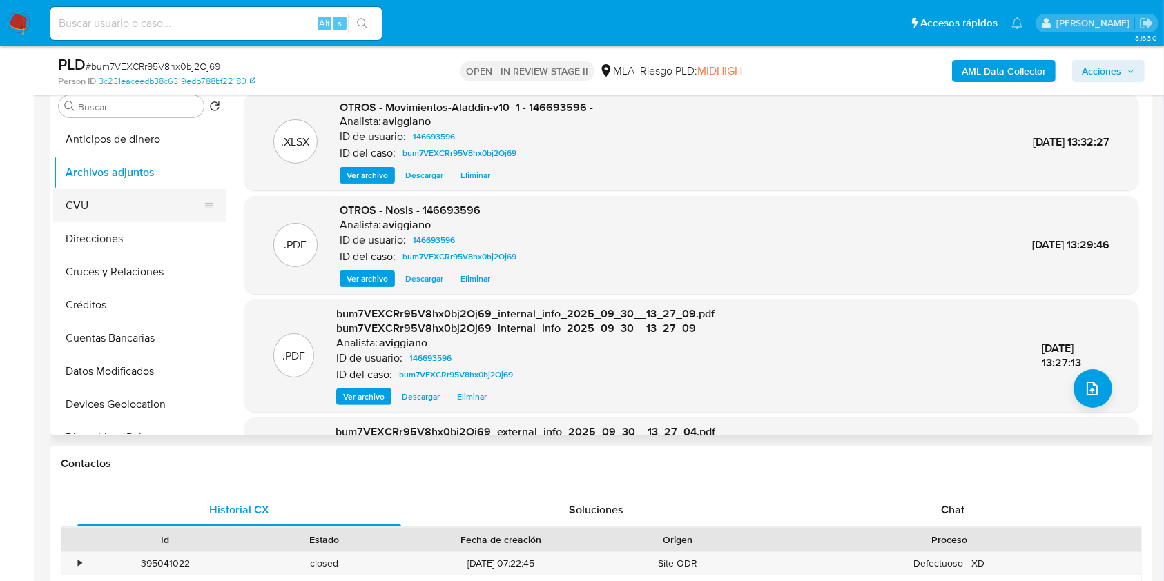
scroll to position [92, 0]
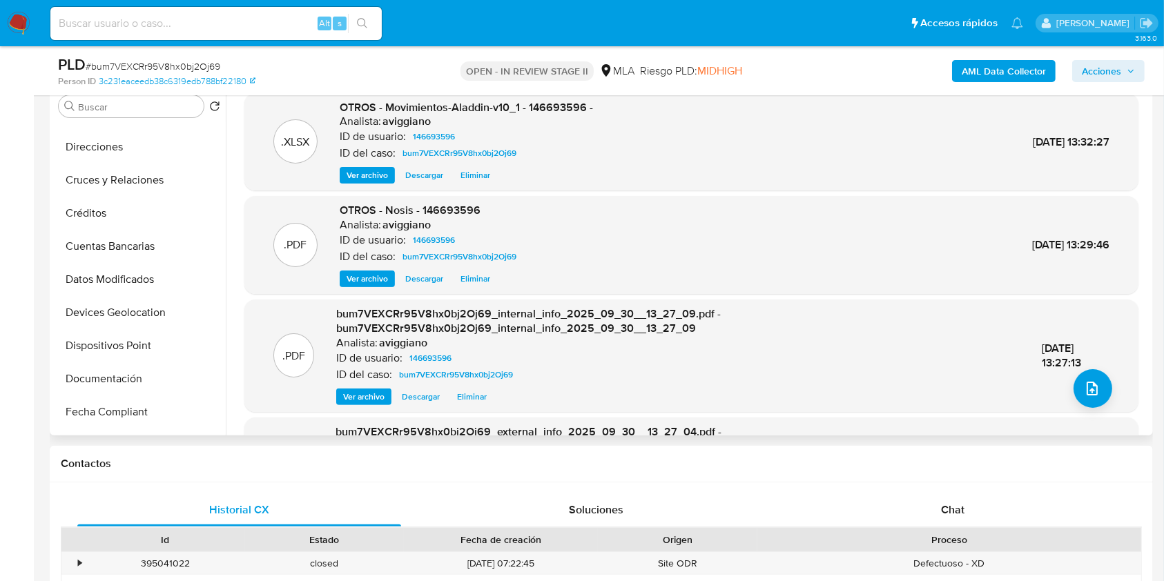
click at [534, 110] on span "OTROS - Movimientos-Aladdin-v10_1 - 146693596 -" at bounding box center [466, 107] width 253 height 16
copy span "146693596"
click at [420, 190] on div ".XLSX OTROS - Movimientos-Aladdin-v10_1 - 146693596 - Analista: aviggiano ID de…" at bounding box center [691, 142] width 894 height 98
click at [421, 174] on span "Descargar" at bounding box center [424, 175] width 38 height 14
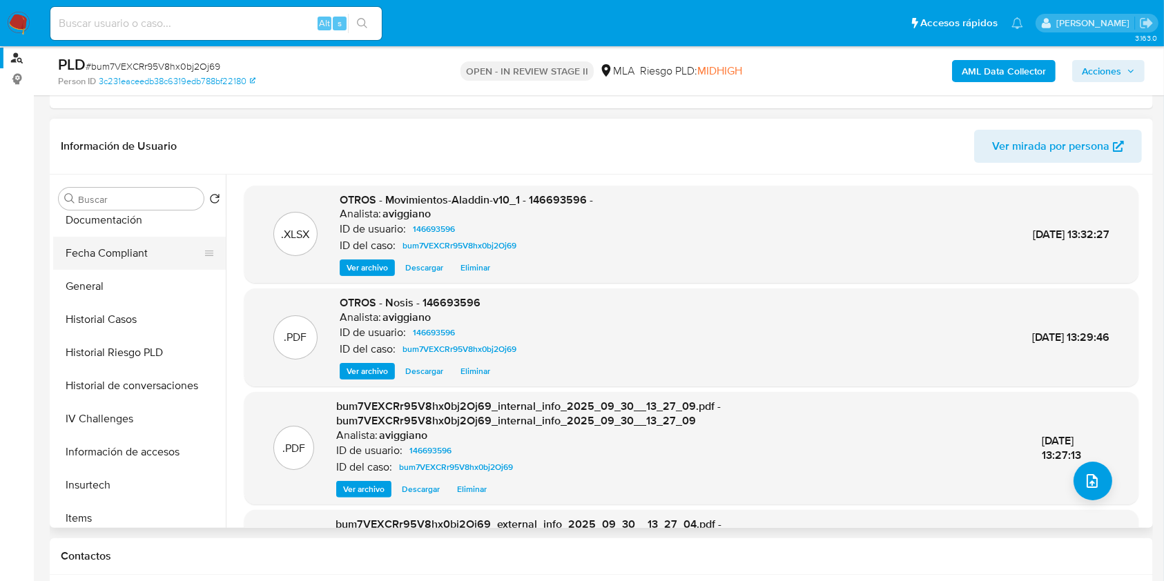
scroll to position [368, 0]
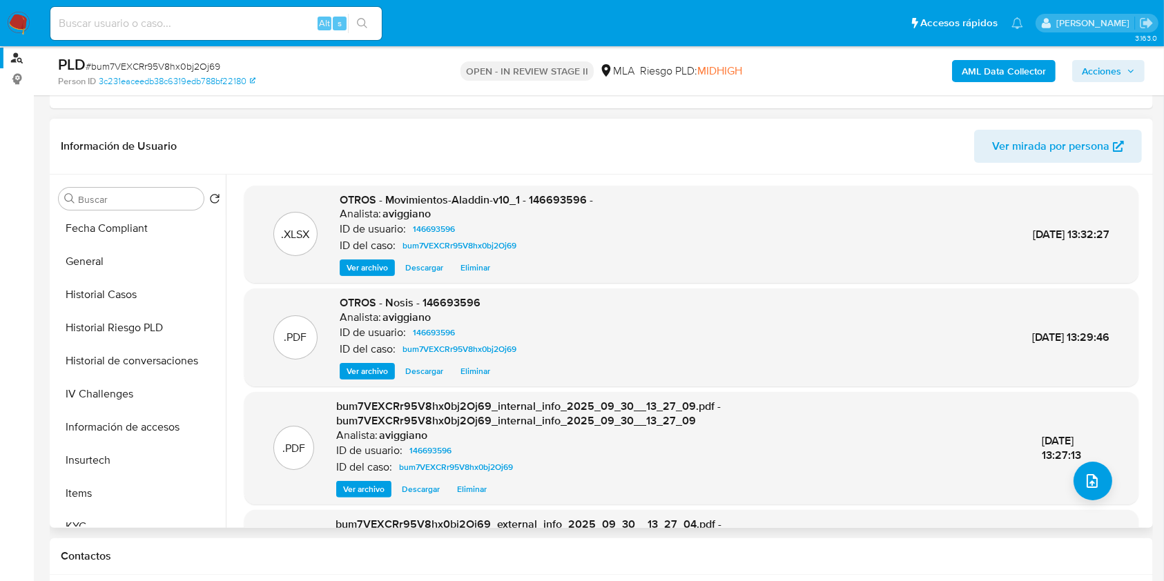
click at [536, 200] on span "OTROS - Movimientos-Aladdin-v10_1 - 146693596 -" at bounding box center [466, 200] width 253 height 16
copy span "146693596"
click at [147, 267] on button "General" at bounding box center [134, 261] width 162 height 33
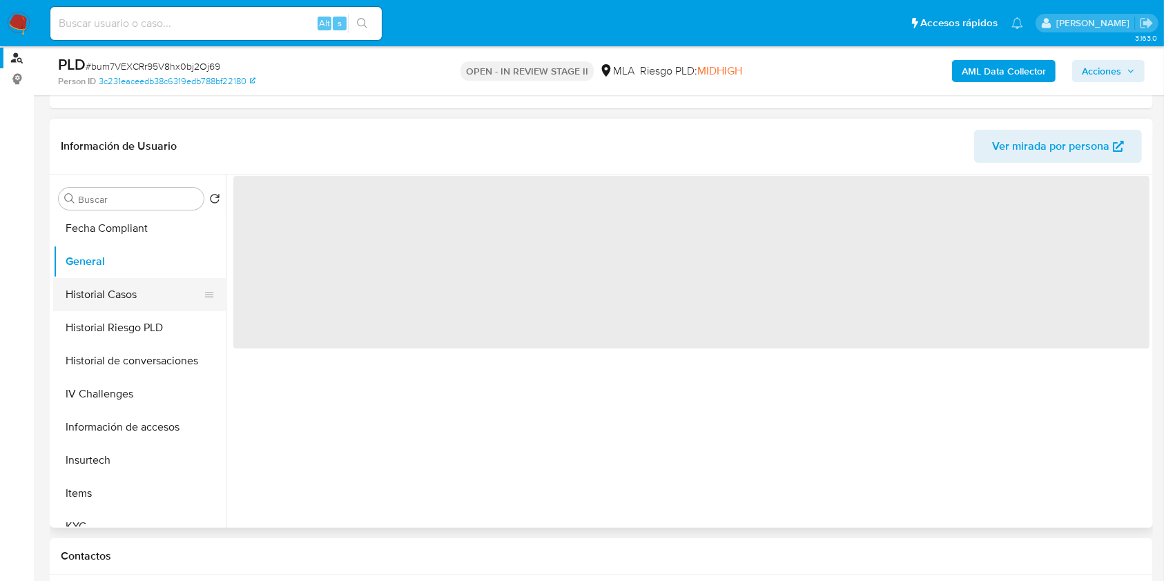
click at [144, 291] on button "Historial Casos" at bounding box center [134, 294] width 162 height 33
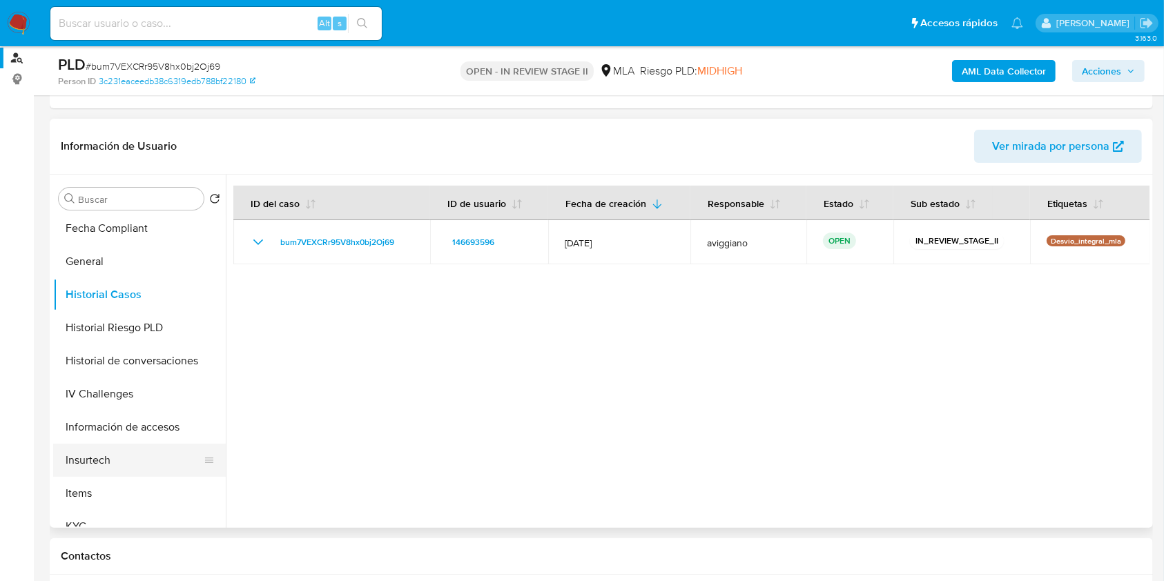
scroll to position [460, 0]
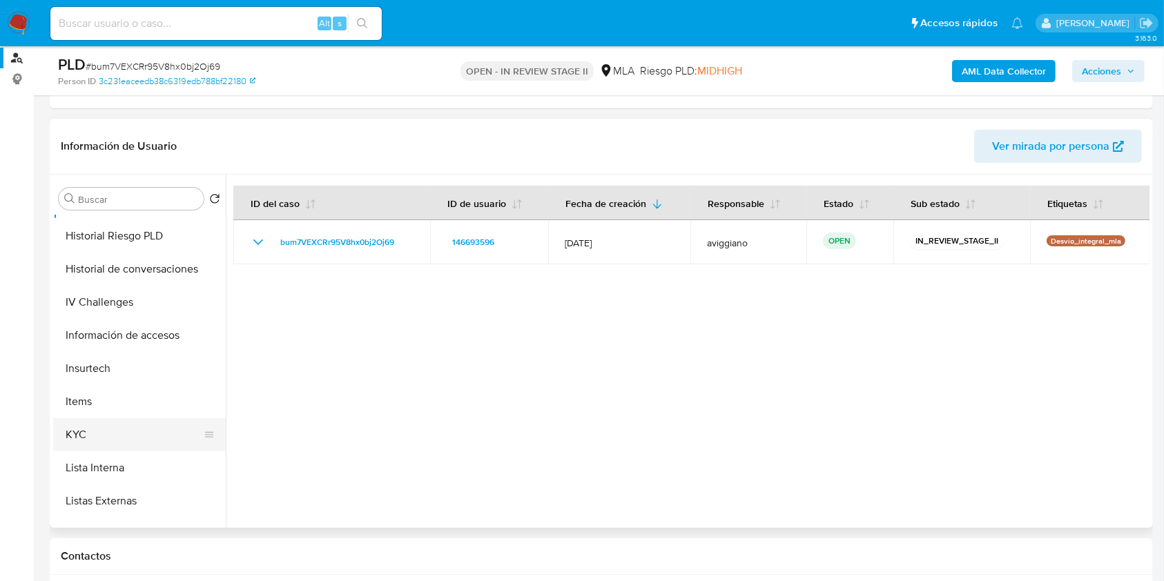
click at [103, 423] on button "KYC" at bounding box center [134, 434] width 162 height 33
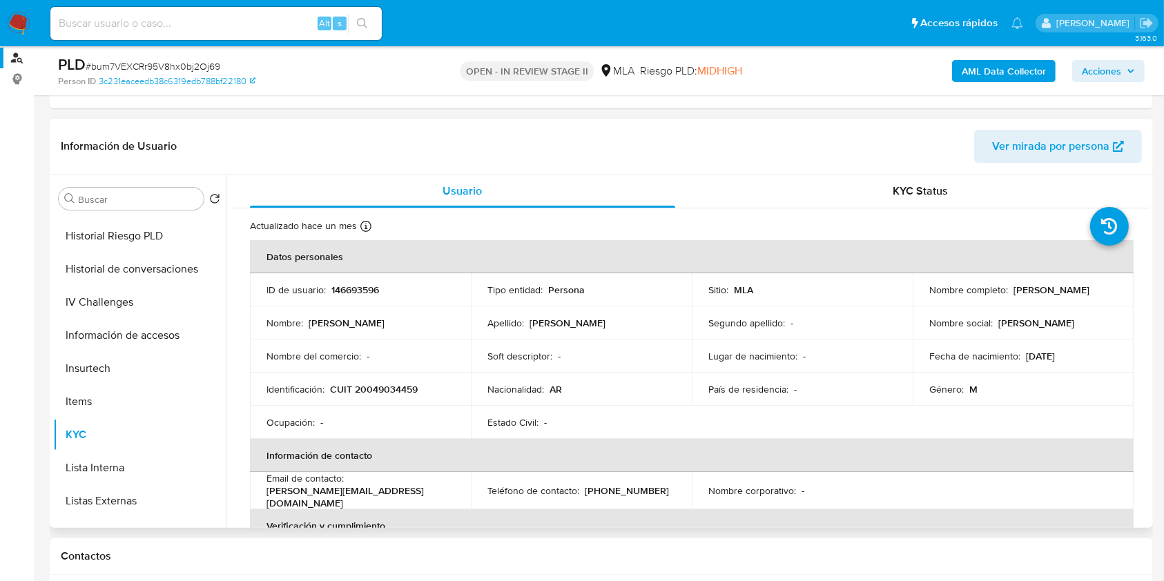
click at [369, 384] on p "CUIT 20049034459" at bounding box center [374, 389] width 88 height 12
copy p "20049034459"
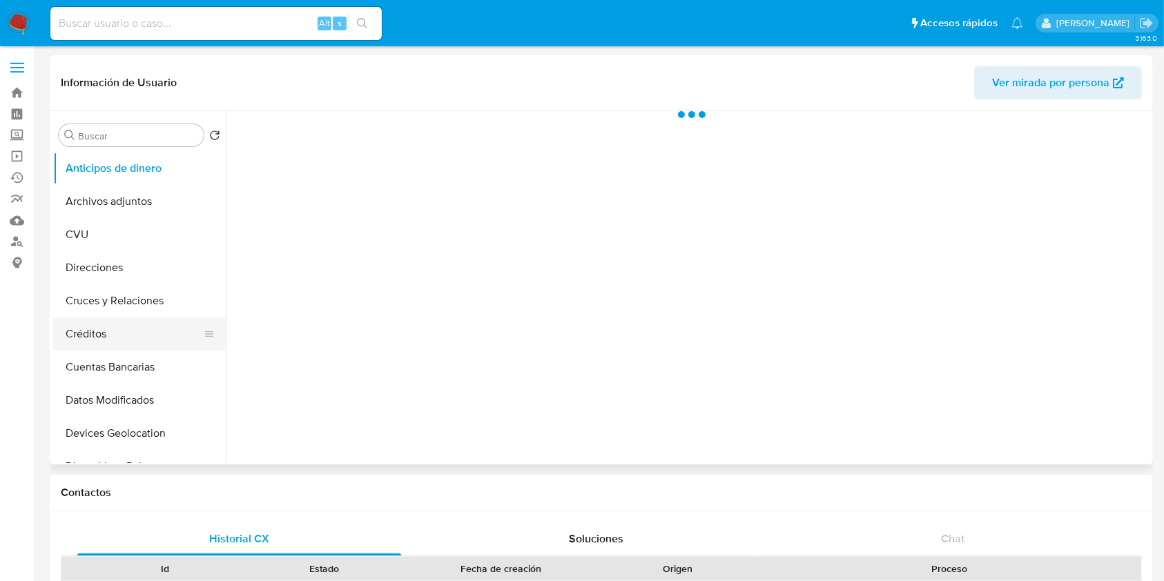
select select "10"
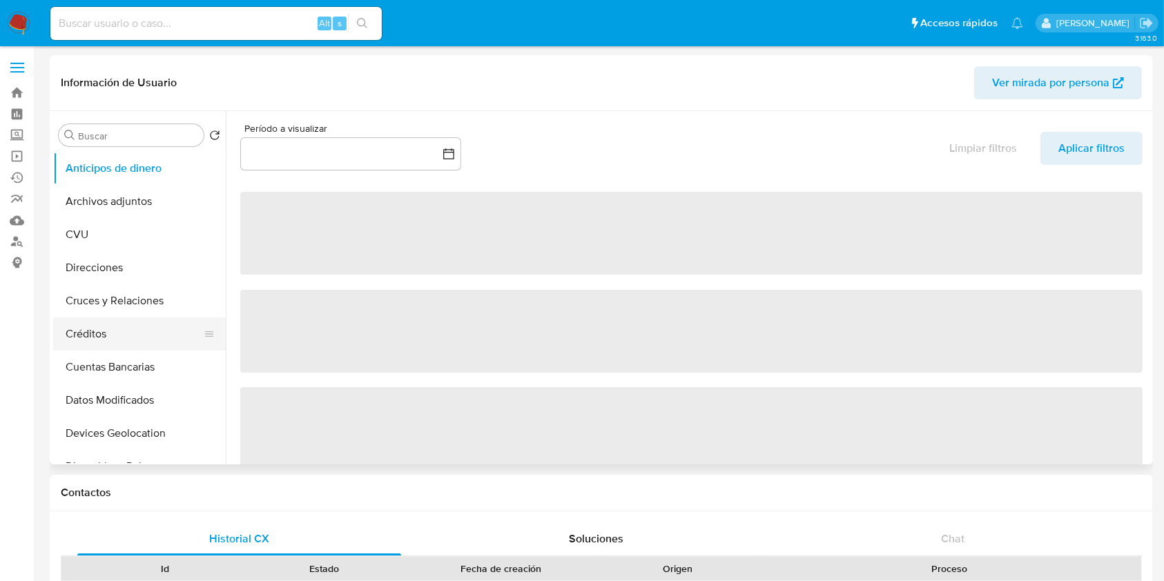
scroll to position [184, 0]
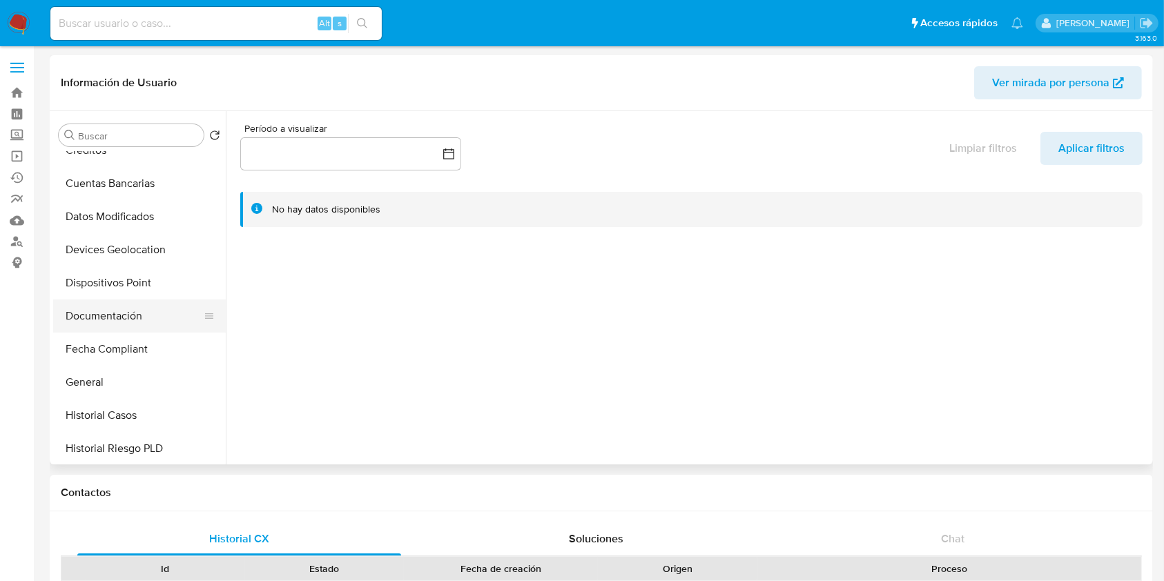
click at [134, 314] on button "Documentación" at bounding box center [134, 316] width 162 height 33
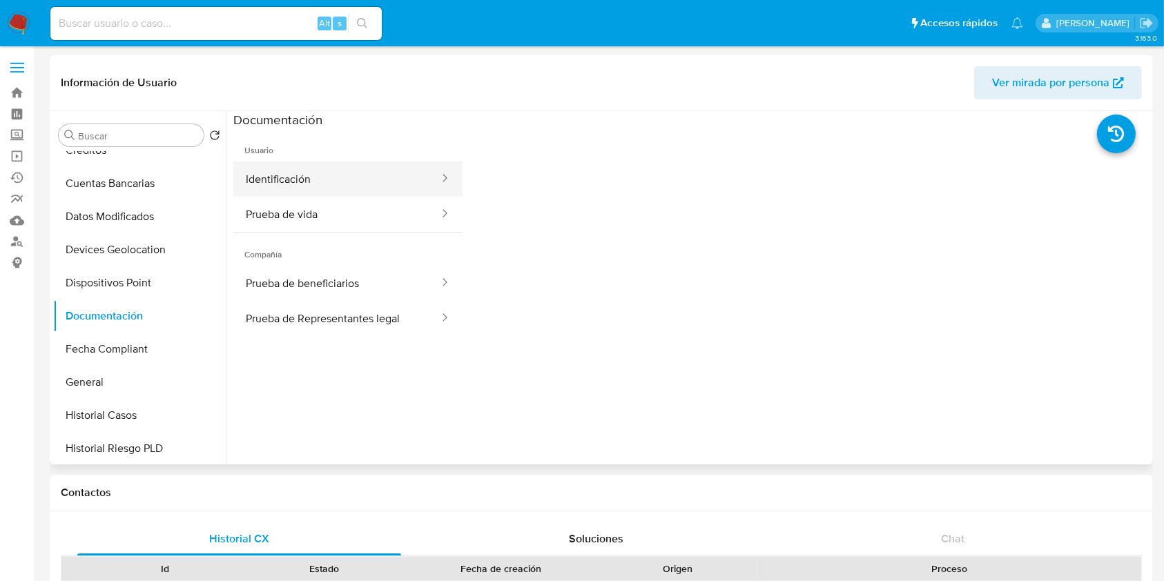
click at [303, 174] on button "Identificación" at bounding box center [336, 179] width 207 height 35
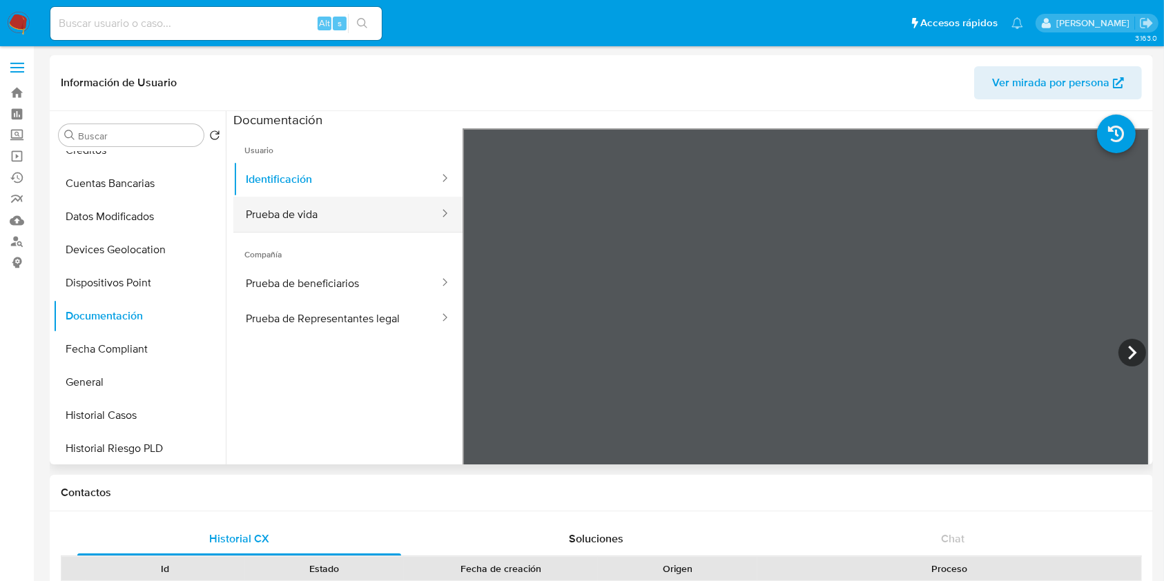
click at [340, 209] on button "Prueba de vida" at bounding box center [336, 214] width 207 height 35
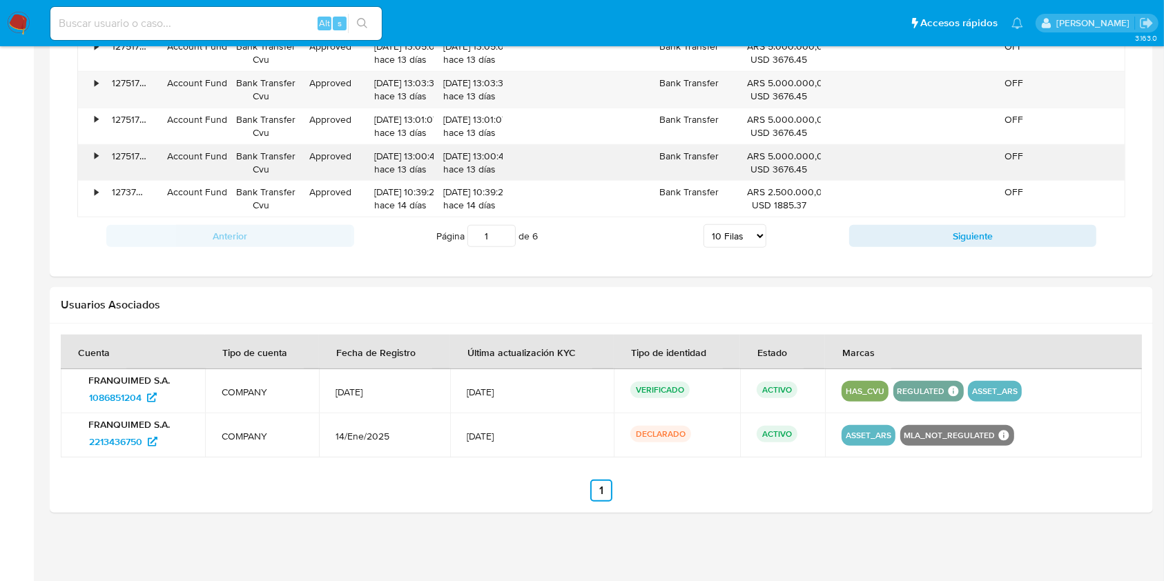
scroll to position [983, 0]
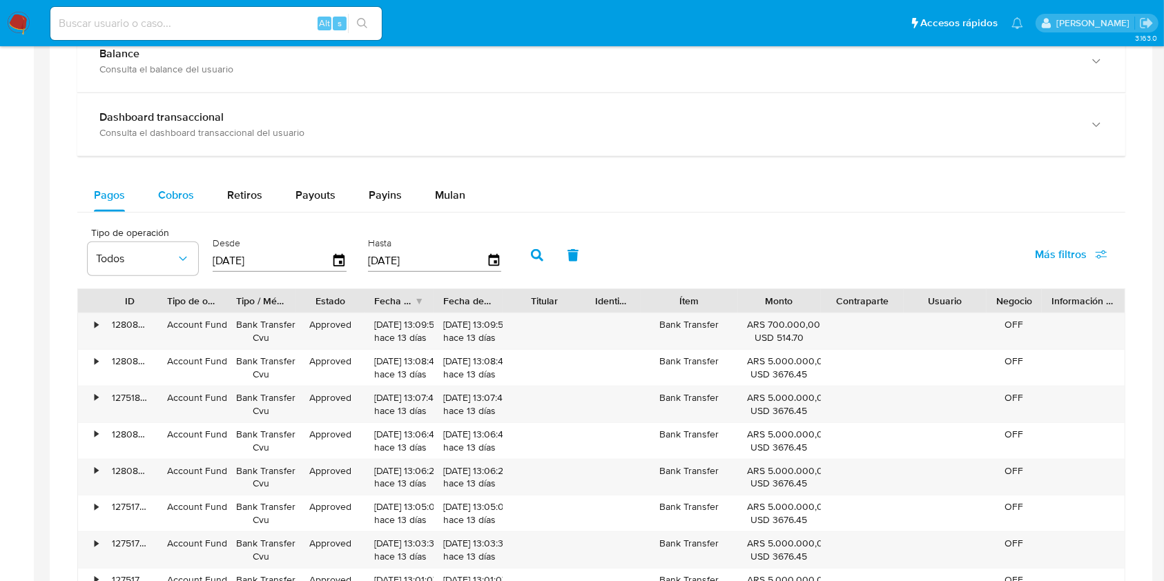
click at [171, 187] on span "Cobros" at bounding box center [176, 195] width 36 height 16
select select "10"
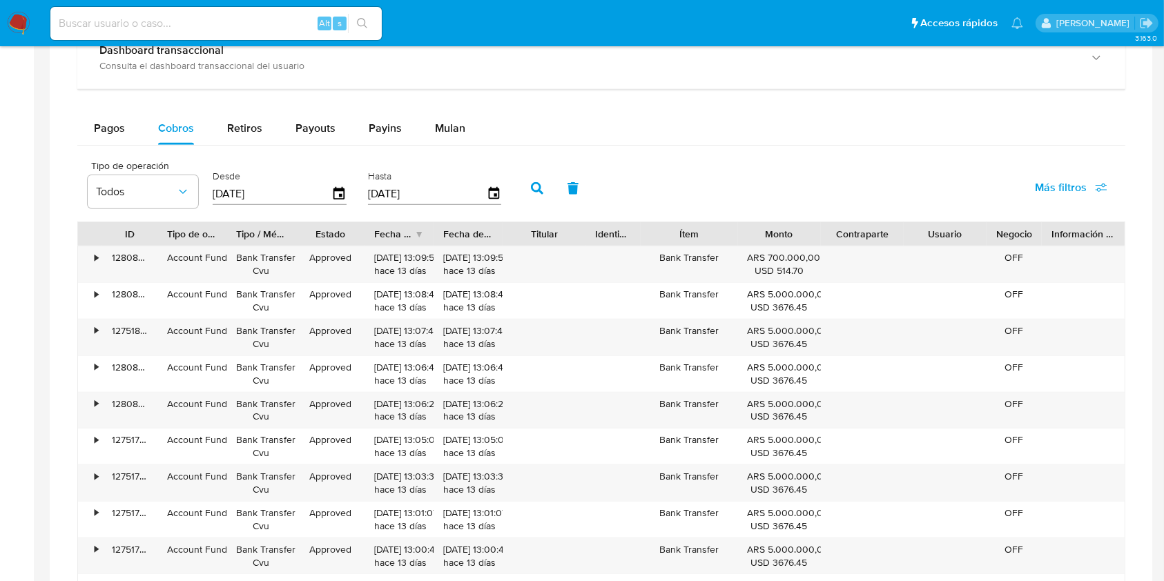
scroll to position [891, 0]
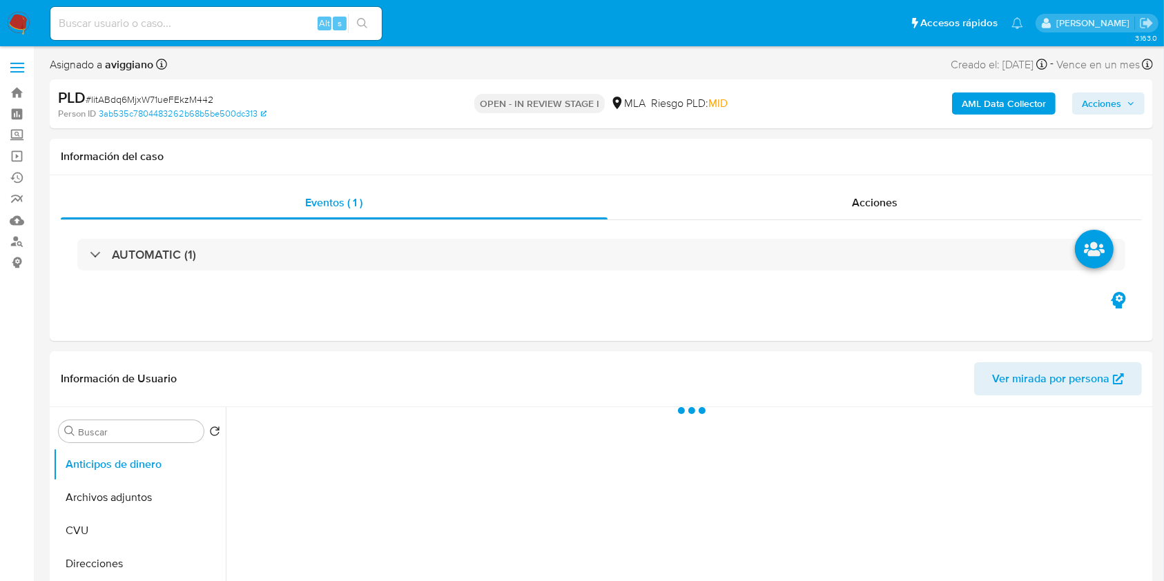
click at [1138, 108] on button "Acciones" at bounding box center [1108, 104] width 73 height 22
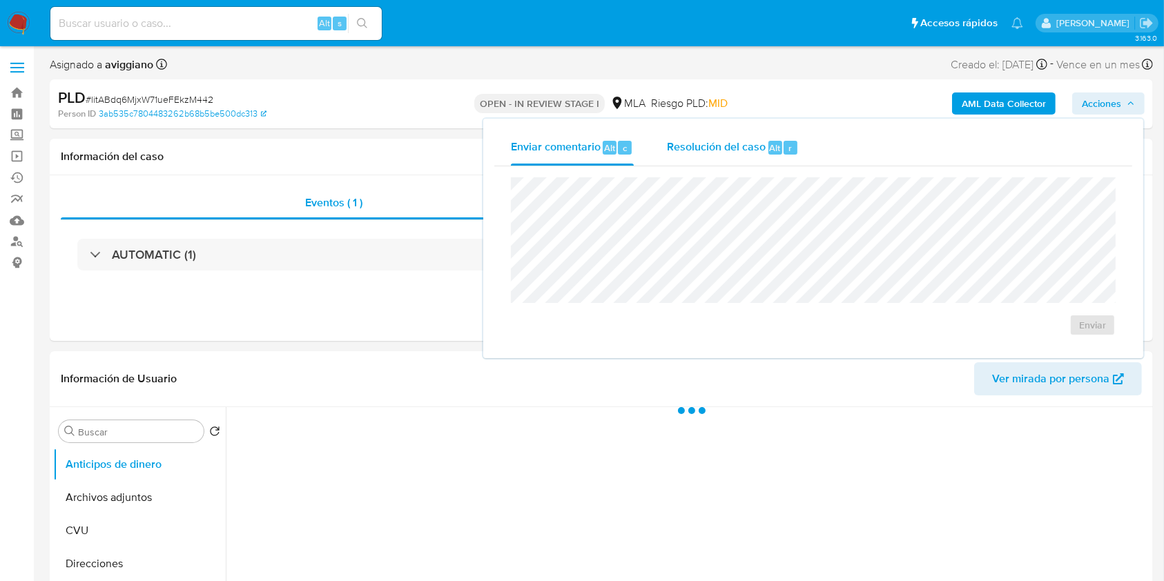
click at [739, 157] on div "Resolución del caso Alt r" at bounding box center [733, 148] width 132 height 36
select select "10"
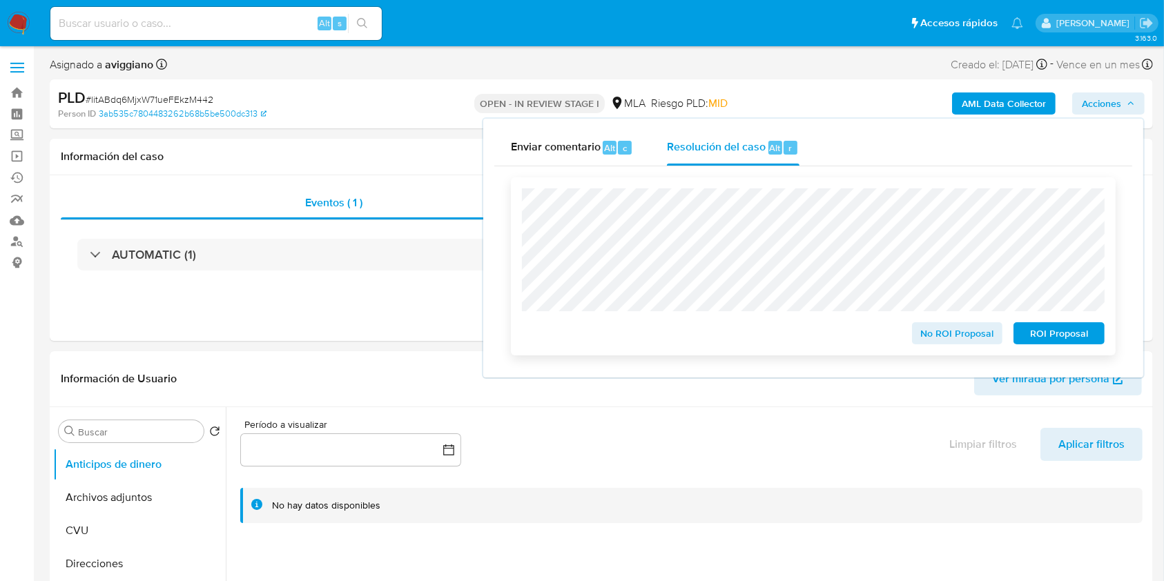
click at [956, 332] on span "No ROI Proposal" at bounding box center [958, 333] width 72 height 19
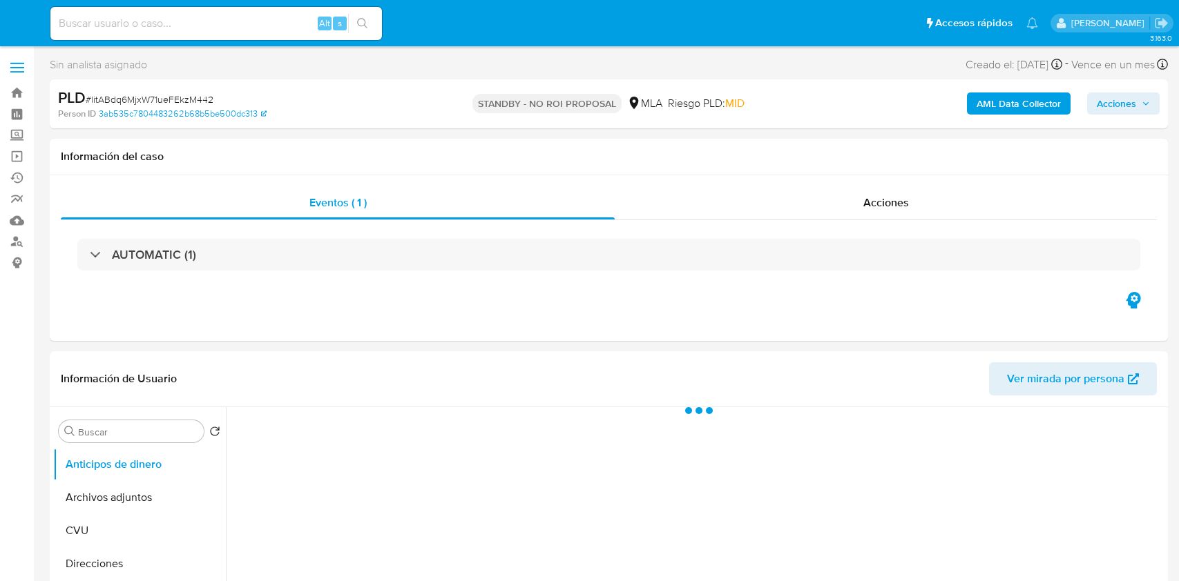
select select "10"
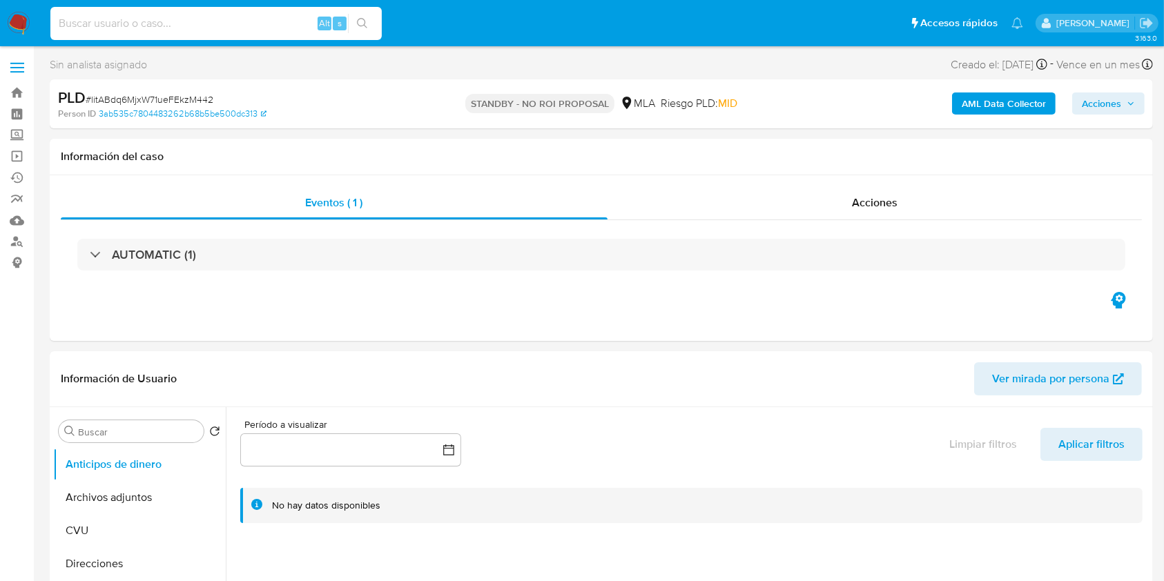
paste input "bum7VEXCRr95V8hx0bj2Oj69"
type input "bum7VEXCRr95V8hx0bj2Oj69"
click at [350, 15] on button "search-icon" at bounding box center [362, 23] width 28 height 19
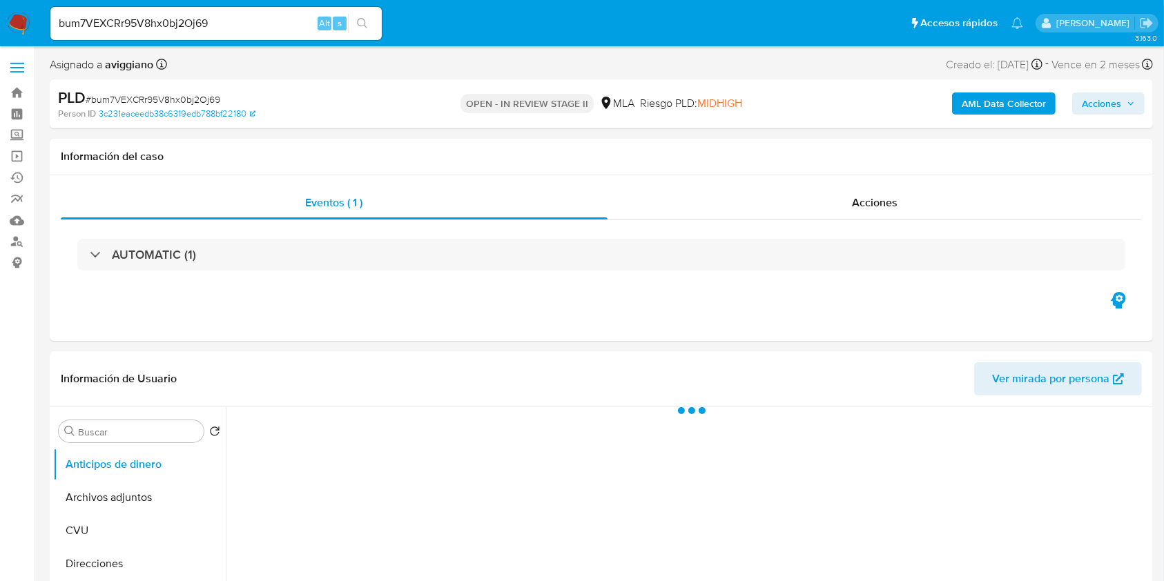
select select "10"
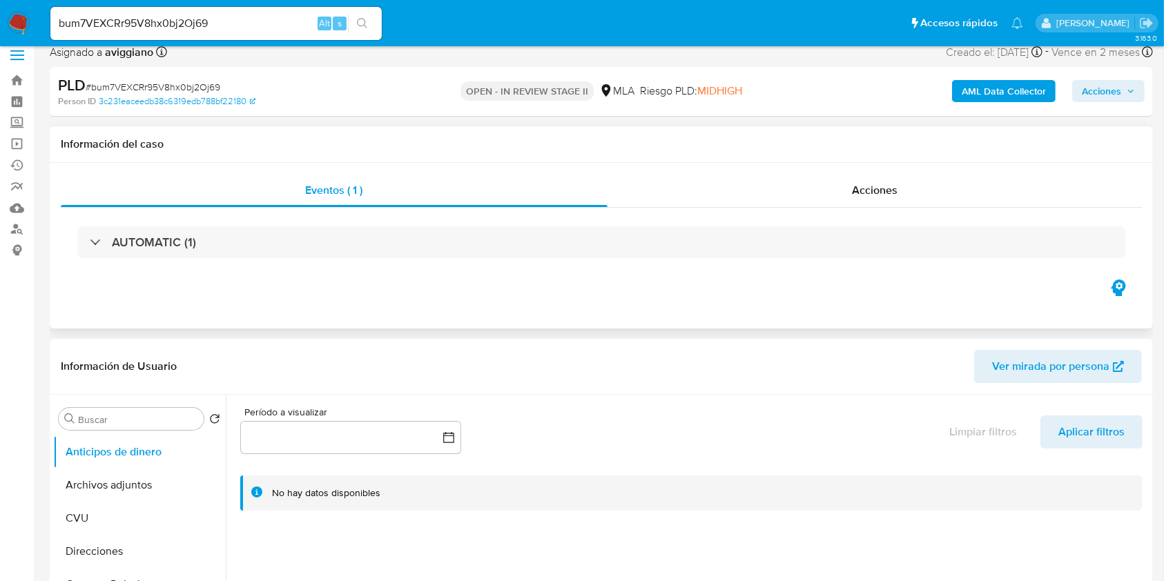
scroll to position [184, 0]
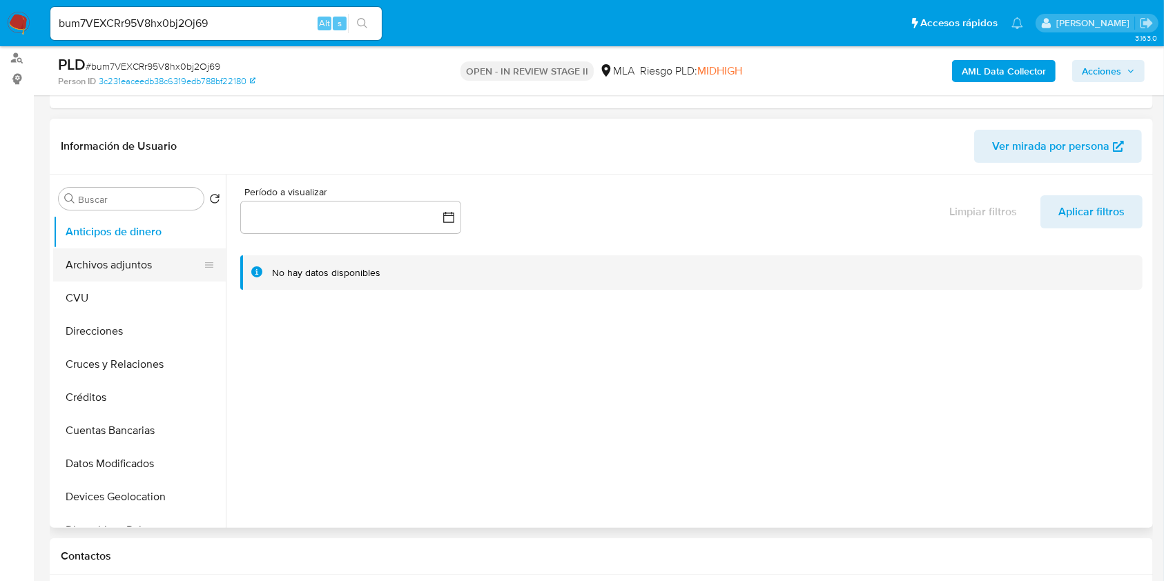
click at [119, 280] on button "Archivos adjuntos" at bounding box center [134, 265] width 162 height 33
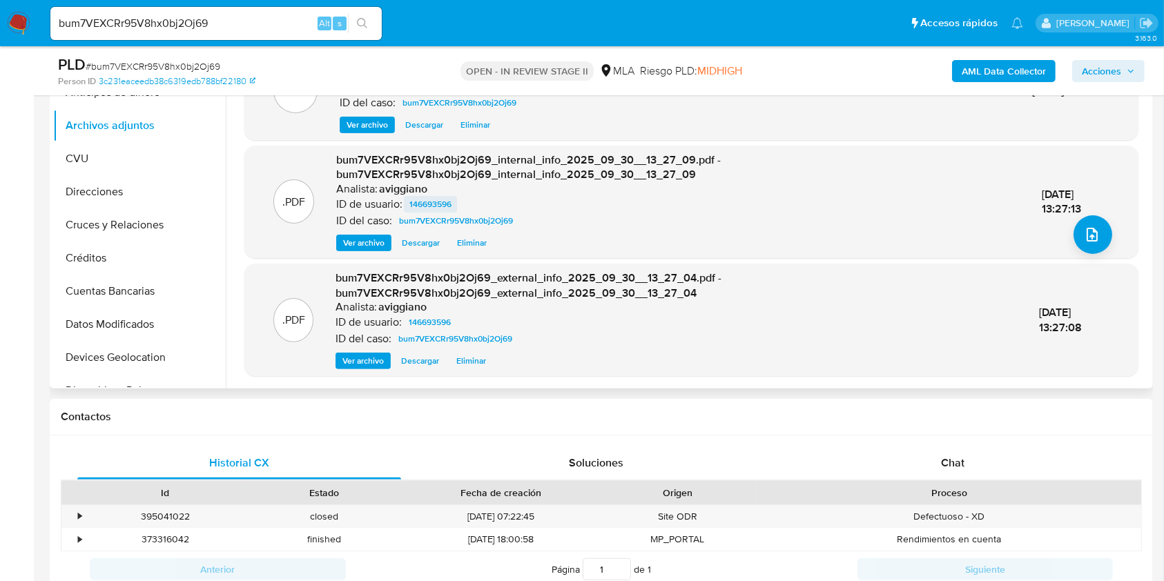
scroll to position [460, 0]
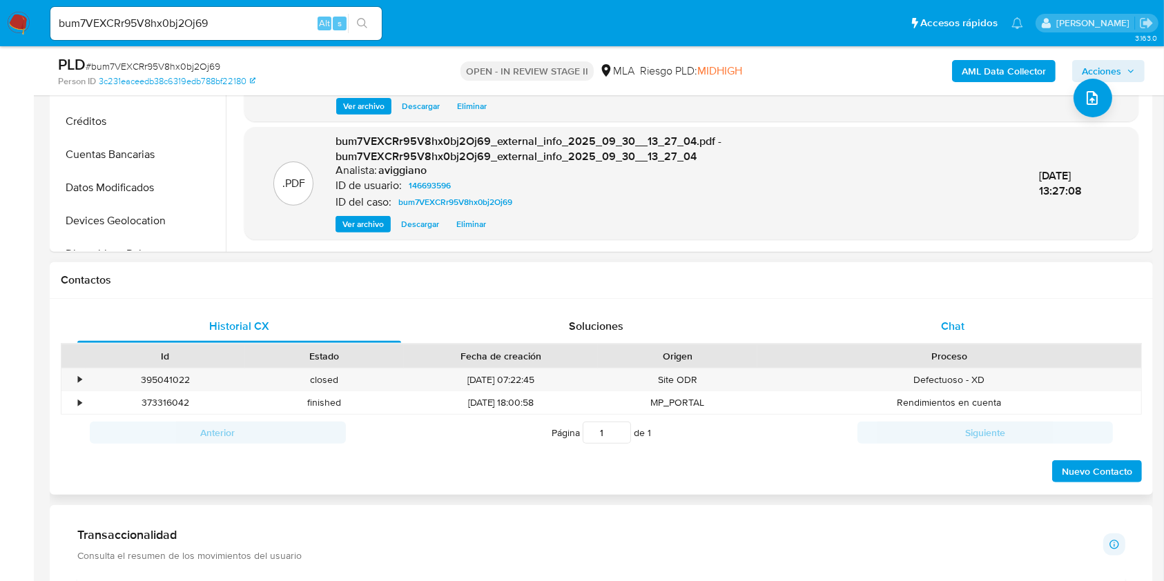
click at [917, 328] on div "Chat" at bounding box center [953, 326] width 324 height 33
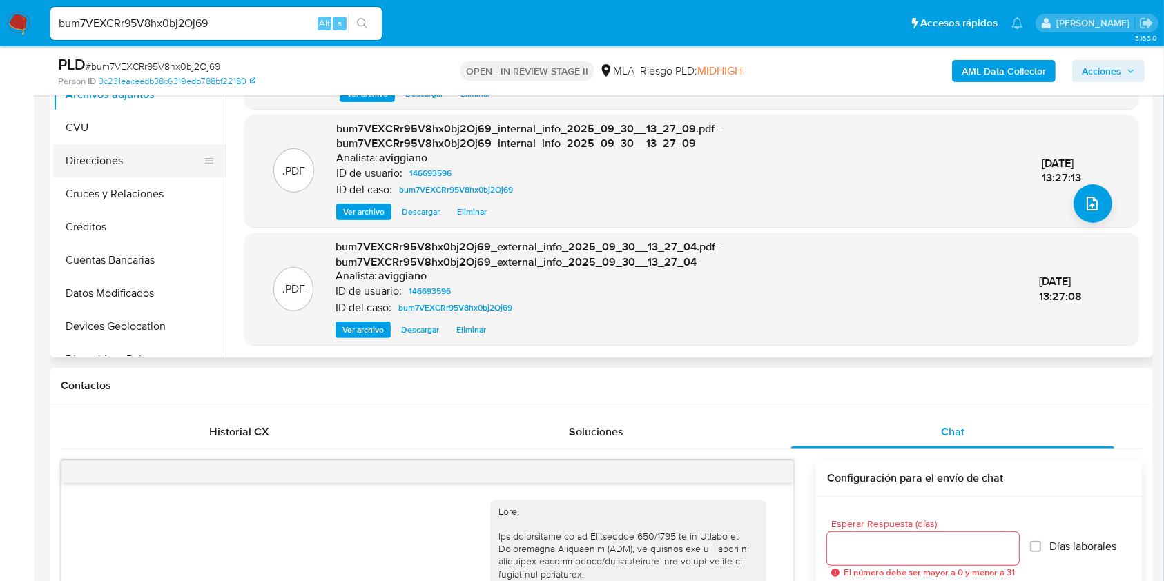
scroll to position [184, 0]
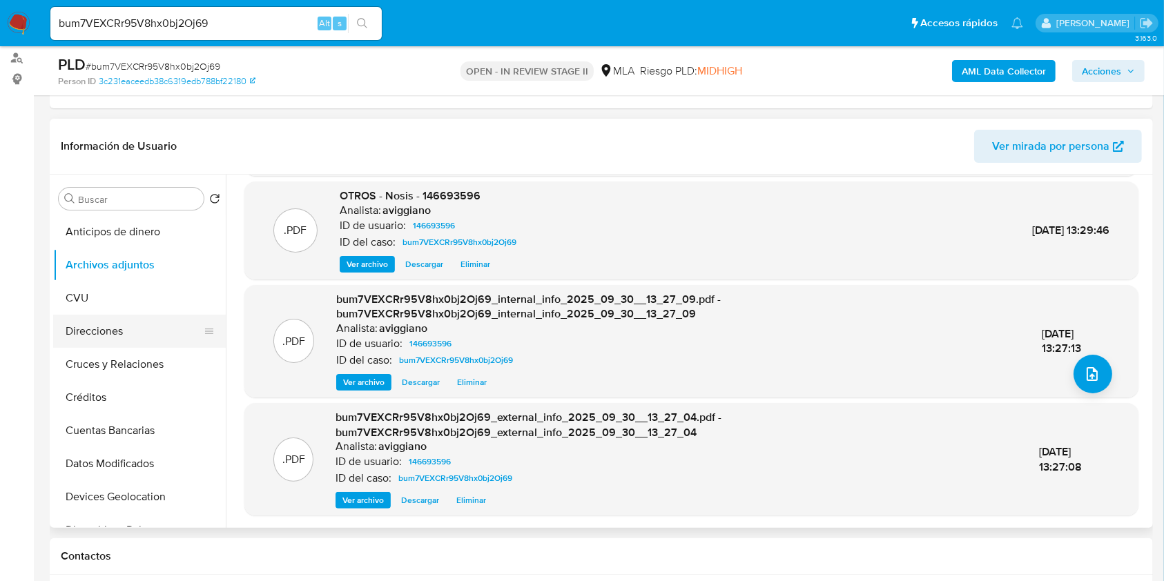
click at [93, 318] on button "Direcciones" at bounding box center [134, 331] width 162 height 33
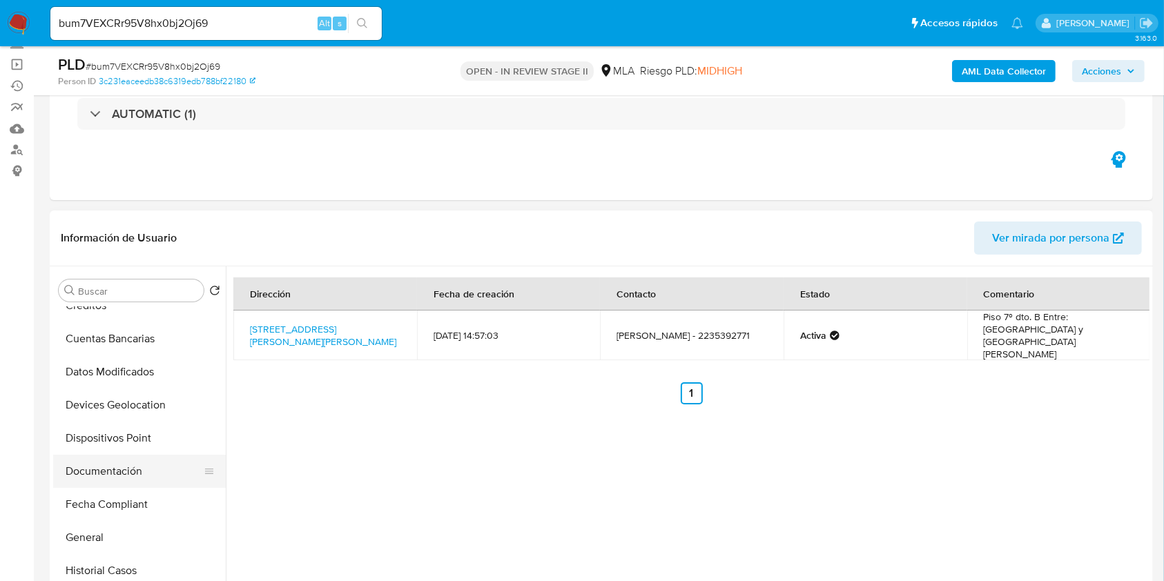
click at [104, 463] on button "Documentación" at bounding box center [134, 471] width 162 height 33
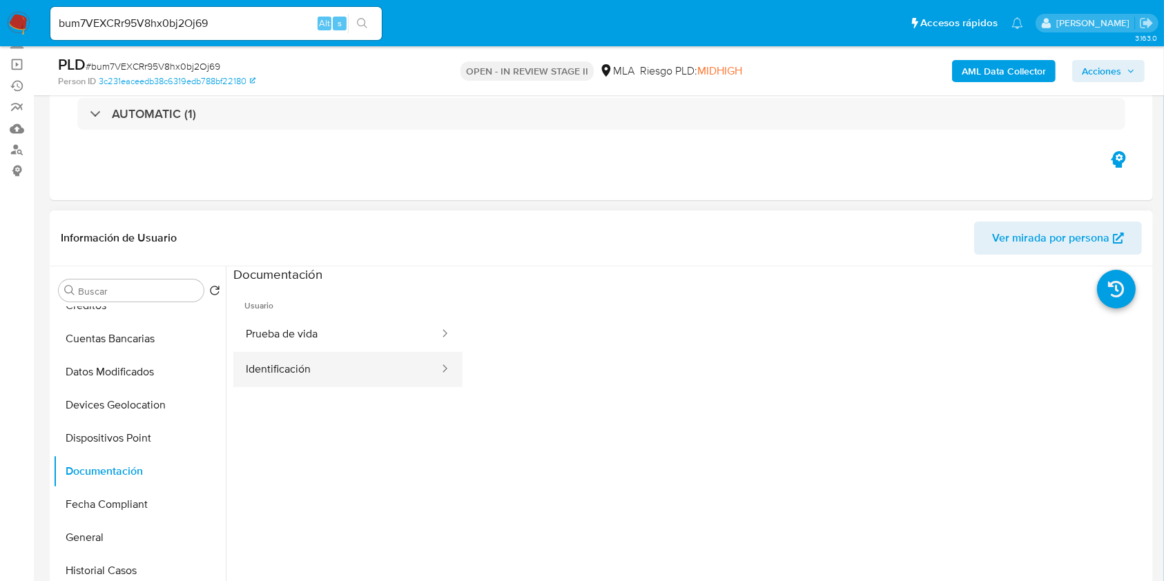
click at [281, 373] on button "Identificación" at bounding box center [336, 369] width 207 height 35
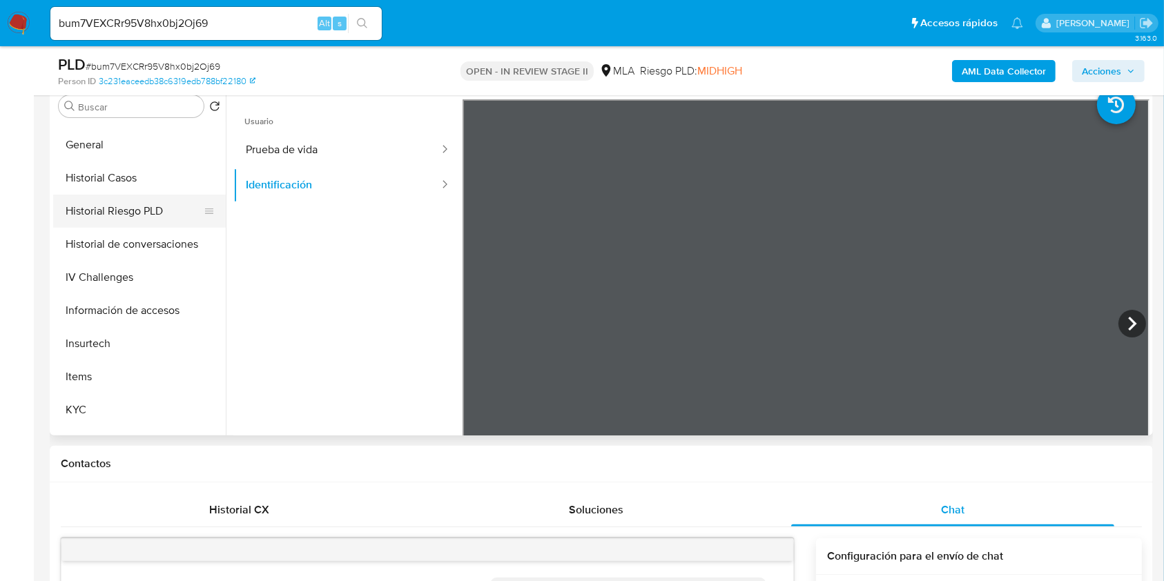
scroll to position [368, 0]
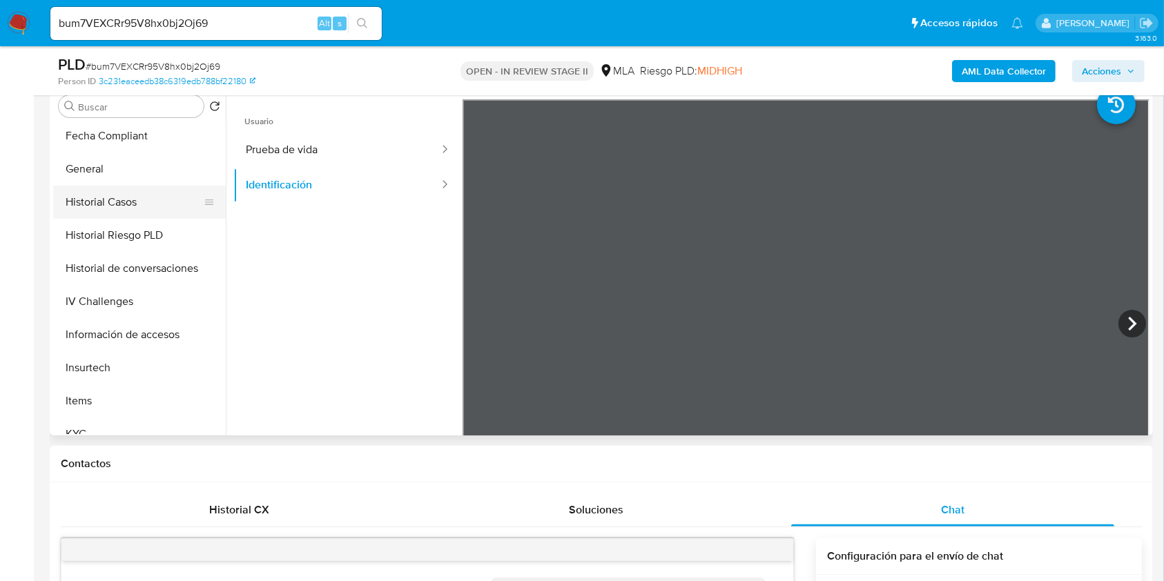
click at [116, 213] on button "Historial Casos" at bounding box center [134, 202] width 162 height 33
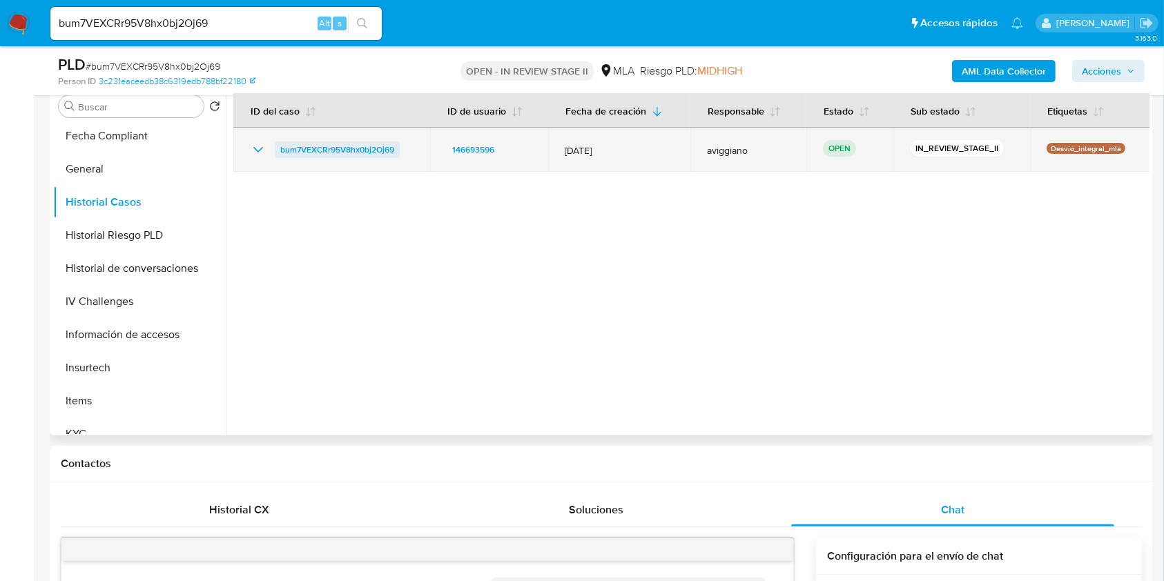
drag, startPoint x: 410, startPoint y: 155, endPoint x: 279, endPoint y: 149, distance: 131.3
click at [279, 149] on div "bum7VEXCRr95V8hx0bj2Oj69" at bounding box center [332, 150] width 164 height 17
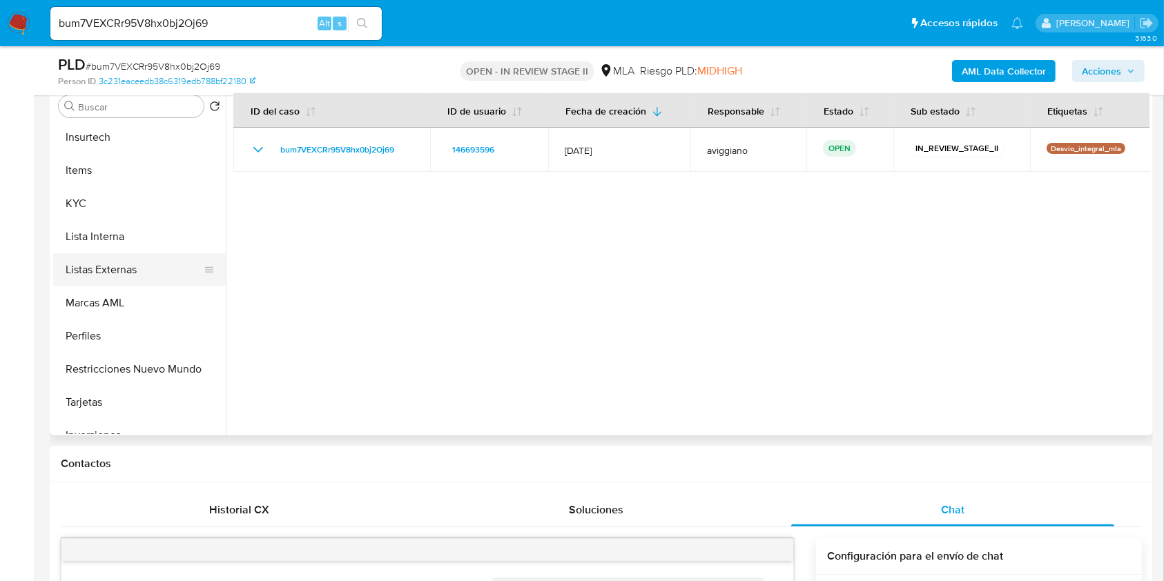
scroll to position [644, 0]
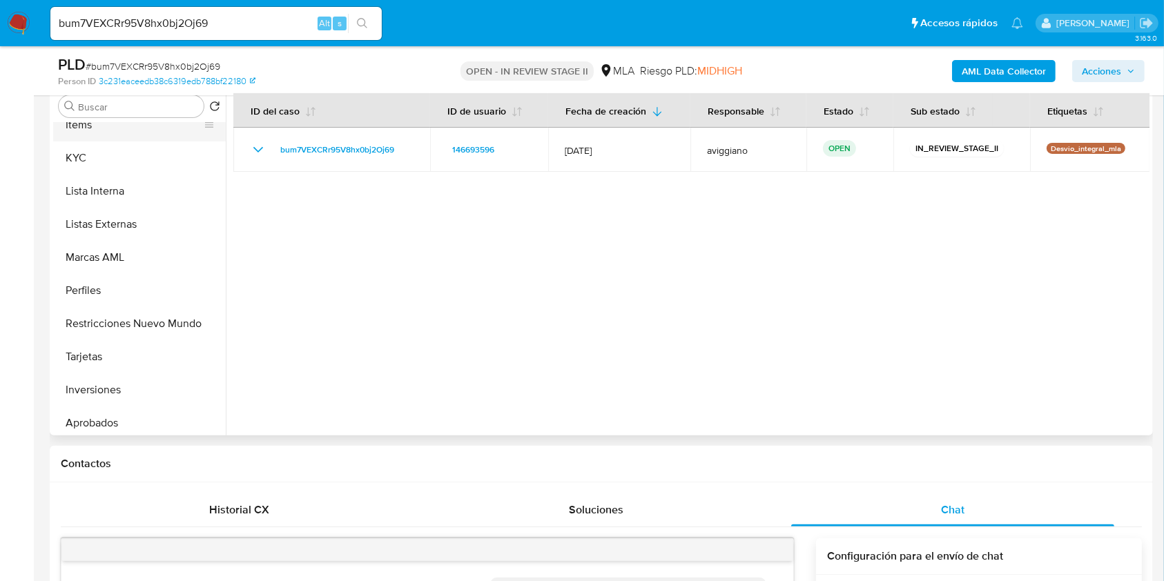
click at [105, 138] on button "Items" at bounding box center [134, 124] width 162 height 33
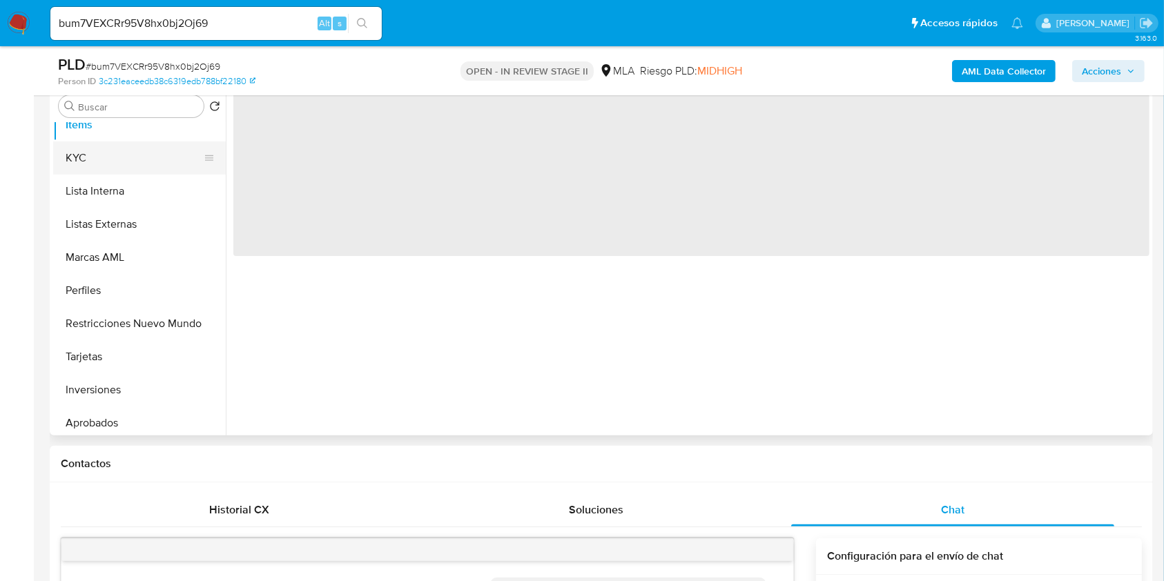
click at [95, 155] on button "KYC" at bounding box center [134, 158] width 162 height 33
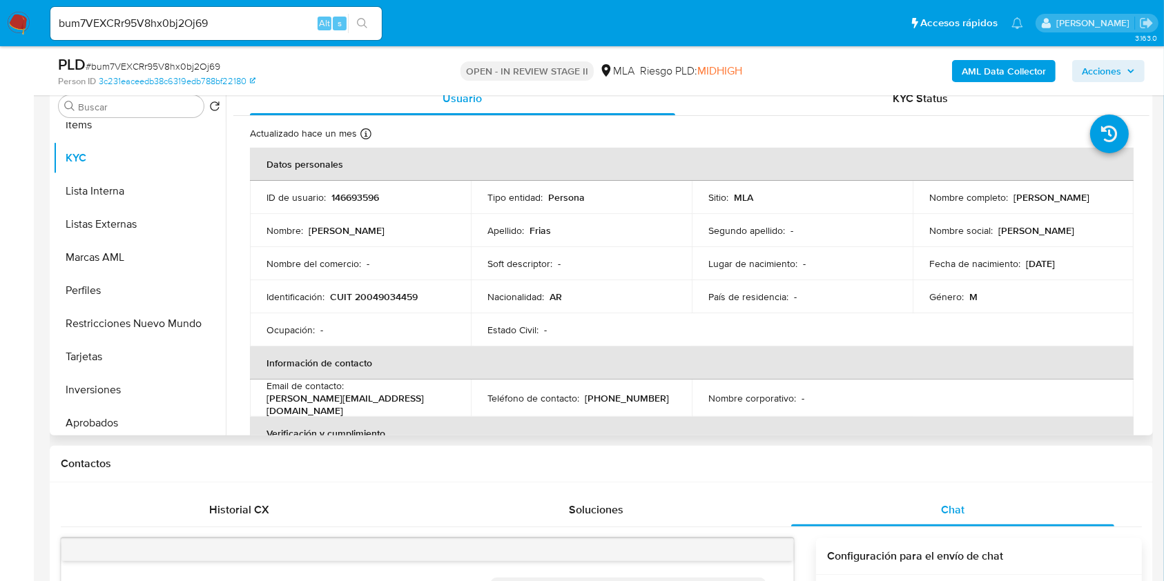
click at [412, 289] on td "Identificación : CUIT 20049034459" at bounding box center [360, 296] width 221 height 33
click at [412, 291] on p "CUIT 20049034459" at bounding box center [374, 297] width 88 height 12
click at [398, 297] on p "CUIT 20049034459" at bounding box center [374, 297] width 88 height 12
copy p "20049034459"
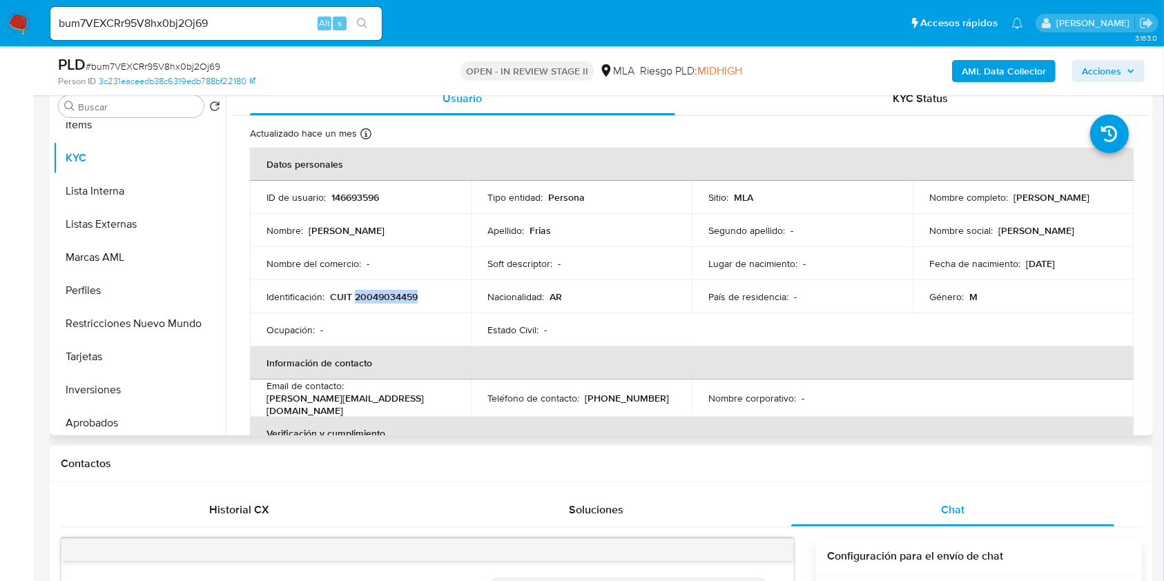
drag, startPoint x: 392, startPoint y: 297, endPoint x: 381, endPoint y: 297, distance: 10.4
click at [391, 297] on p "CUIT 20049034459" at bounding box center [374, 297] width 88 height 12
click at [367, 296] on p "CUIT 20049034459" at bounding box center [374, 297] width 88 height 12
drag, startPoint x: 364, startPoint y: 293, endPoint x: 411, endPoint y: 301, distance: 47.7
click at [411, 301] on p "CUIT 20049034459" at bounding box center [374, 297] width 88 height 12
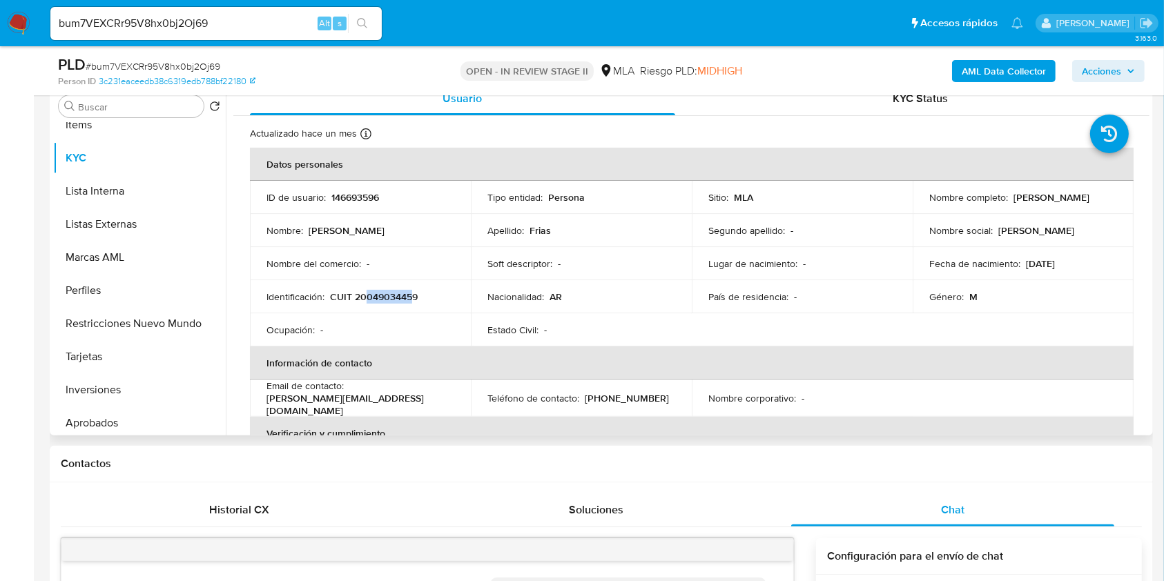
copy p "04903445"
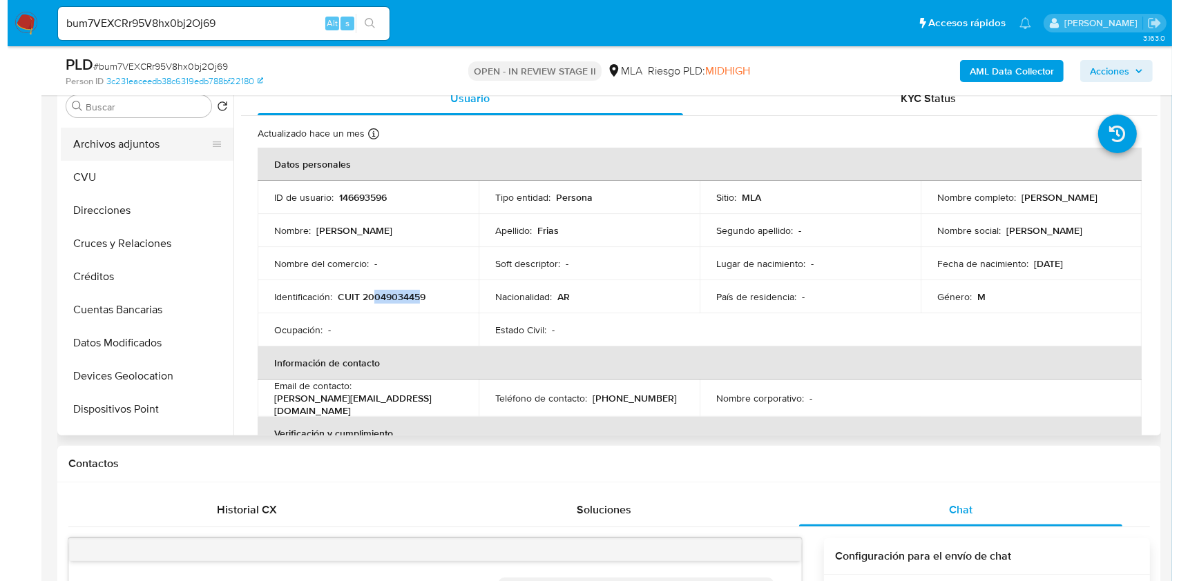
scroll to position [0, 0]
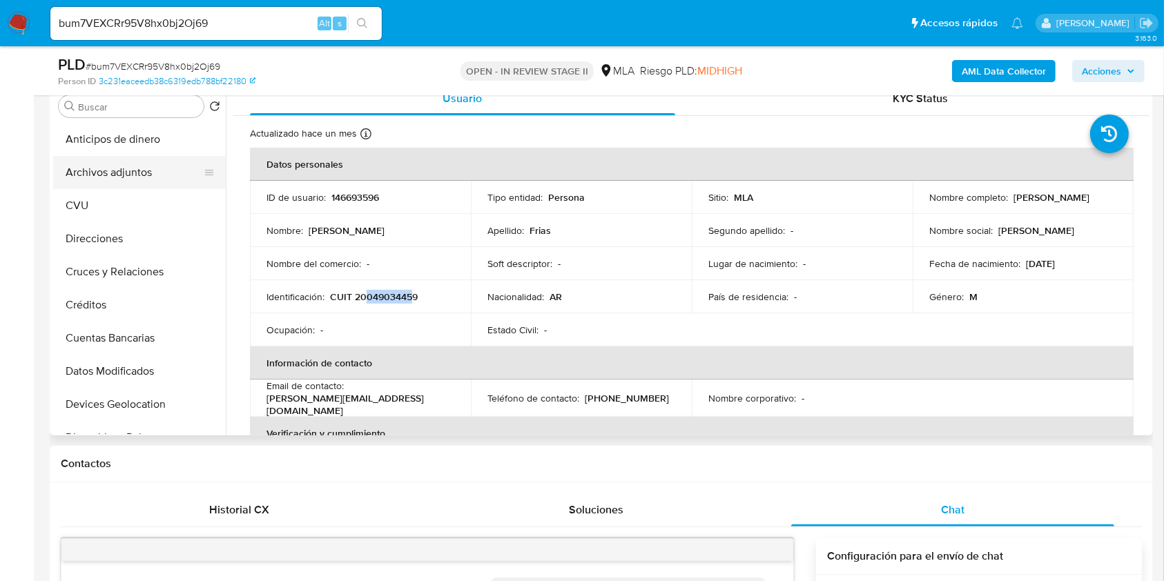
drag, startPoint x: 135, startPoint y: 157, endPoint x: 155, endPoint y: 163, distance: 20.3
click at [135, 157] on button "Archivos adjuntos" at bounding box center [134, 172] width 162 height 33
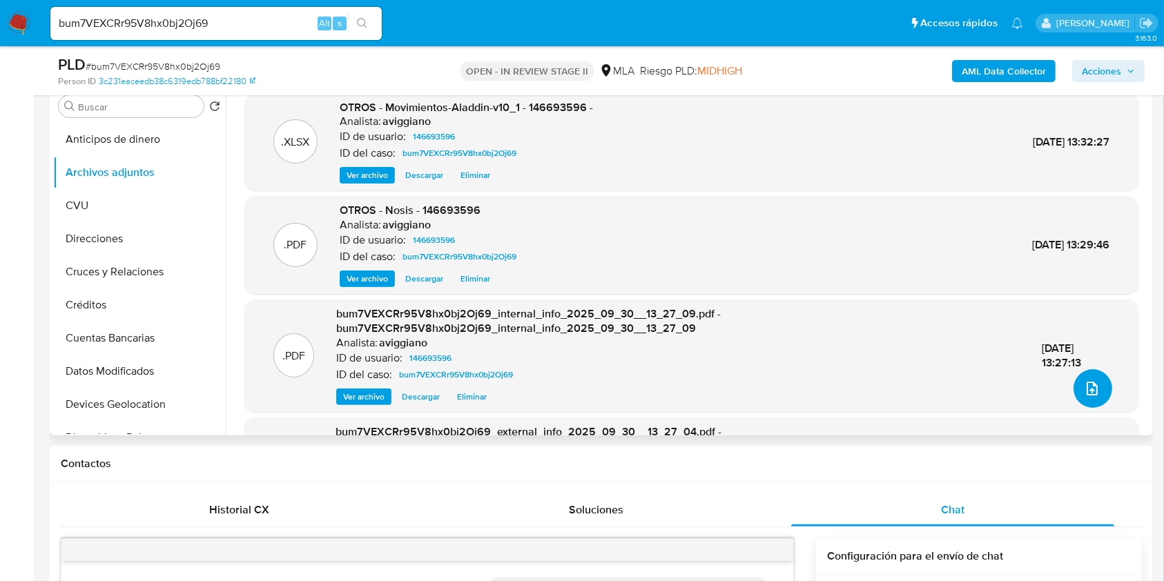
click at [1088, 403] on button "upload-file" at bounding box center [1093, 388] width 39 height 39
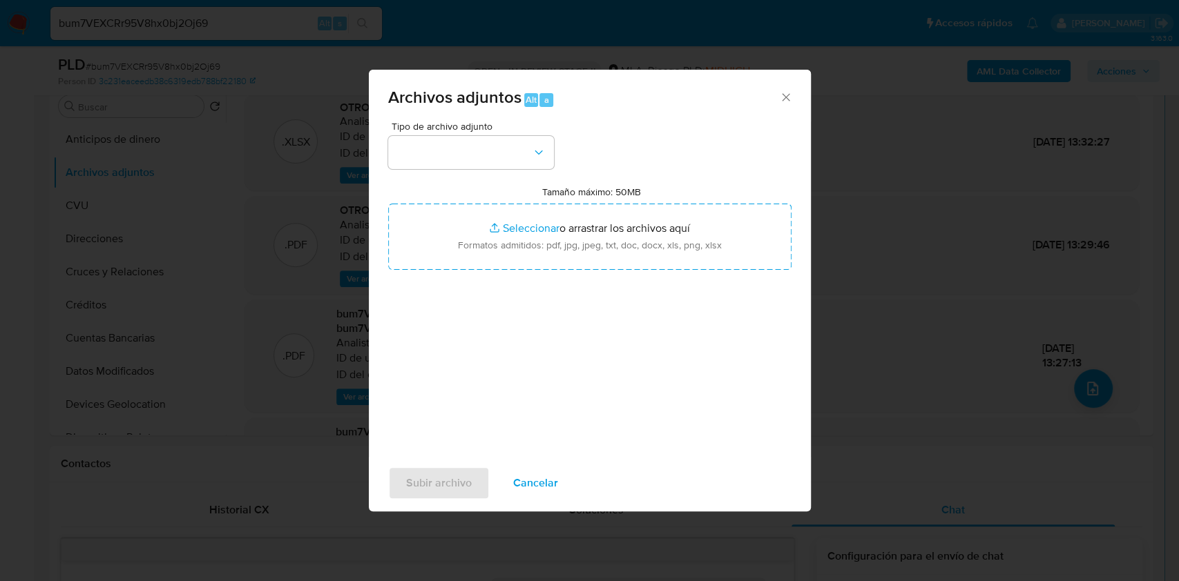
click at [640, 273] on div "Tipo de archivo adjunto Tamaño máximo: 50MB Seleccionar archivos Seleccionar o …" at bounding box center [589, 285] width 403 height 326
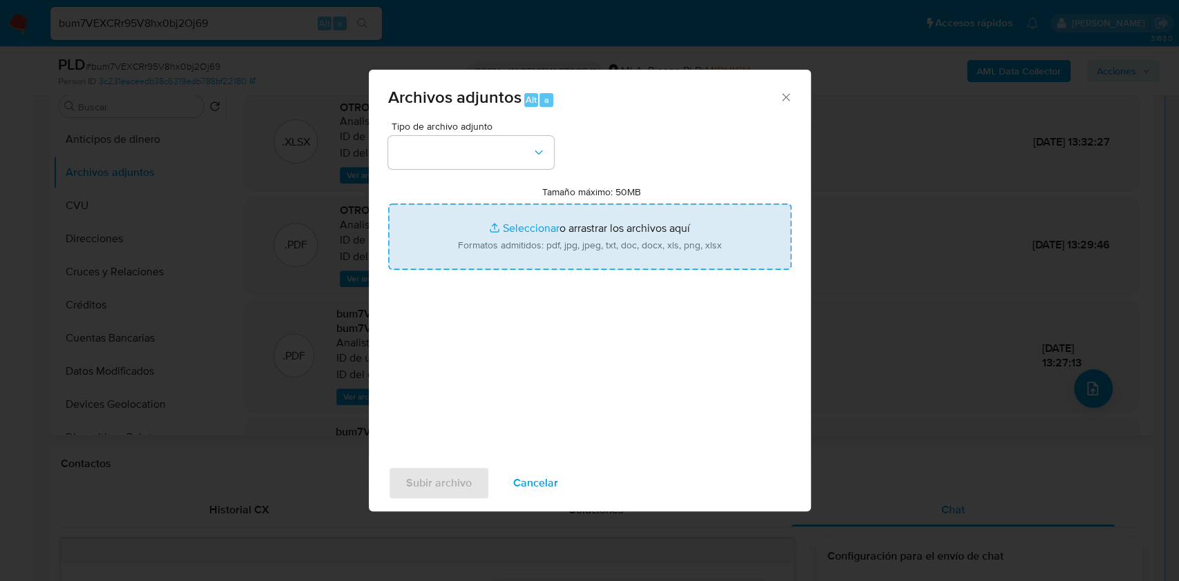
click at [644, 243] on input "Tamaño máximo: 50MB Seleccionar archivos" at bounding box center [589, 237] width 403 height 66
type input "C:\fakepath\Caselog bum7VEXCRr95V8hx0bj2Oj69_2025_09_17_09_45_15.docx"
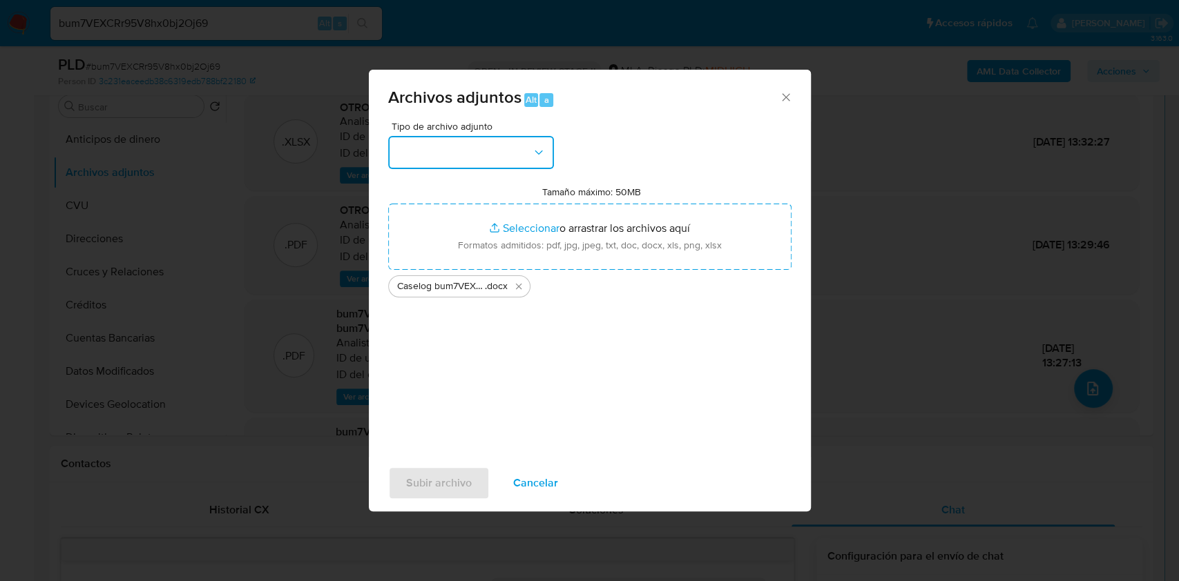
click at [416, 155] on button "button" at bounding box center [471, 152] width 166 height 33
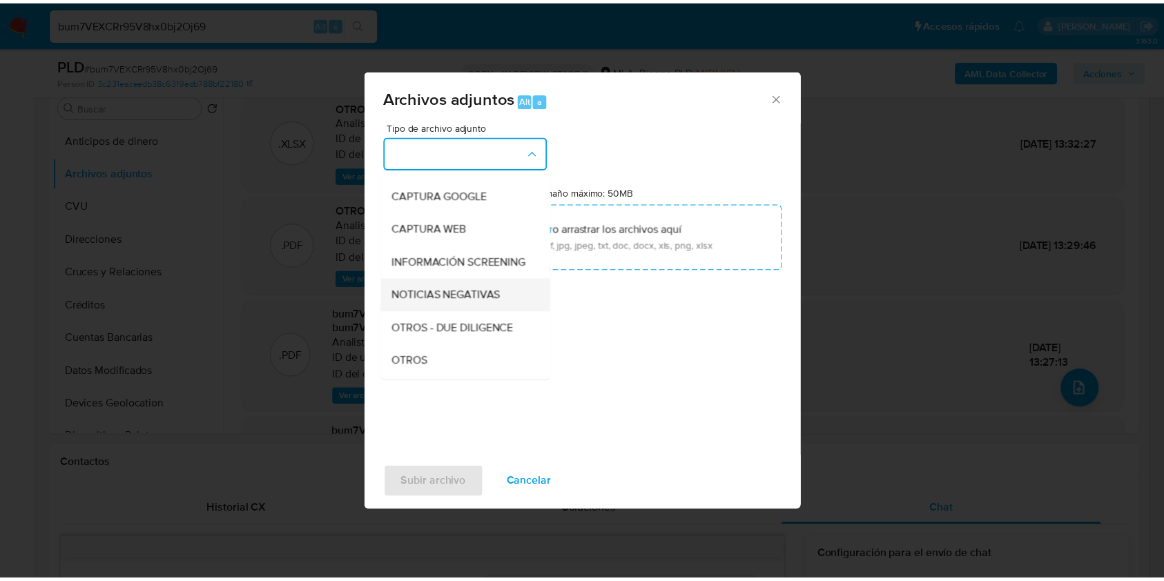
scroll to position [184, 0]
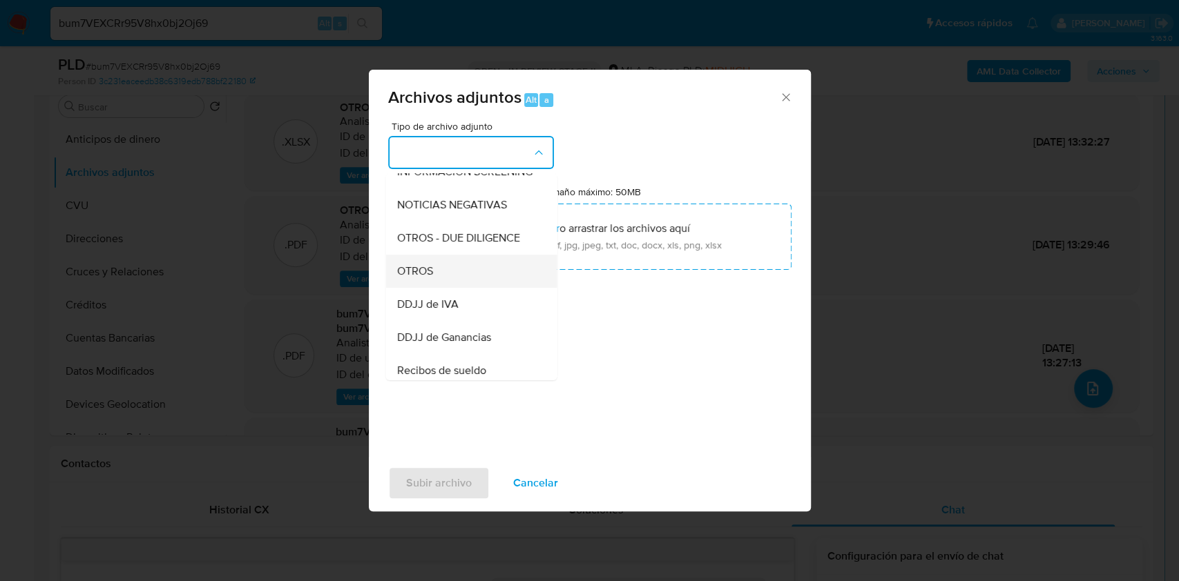
click at [402, 278] on span "OTROS" at bounding box center [414, 271] width 36 height 14
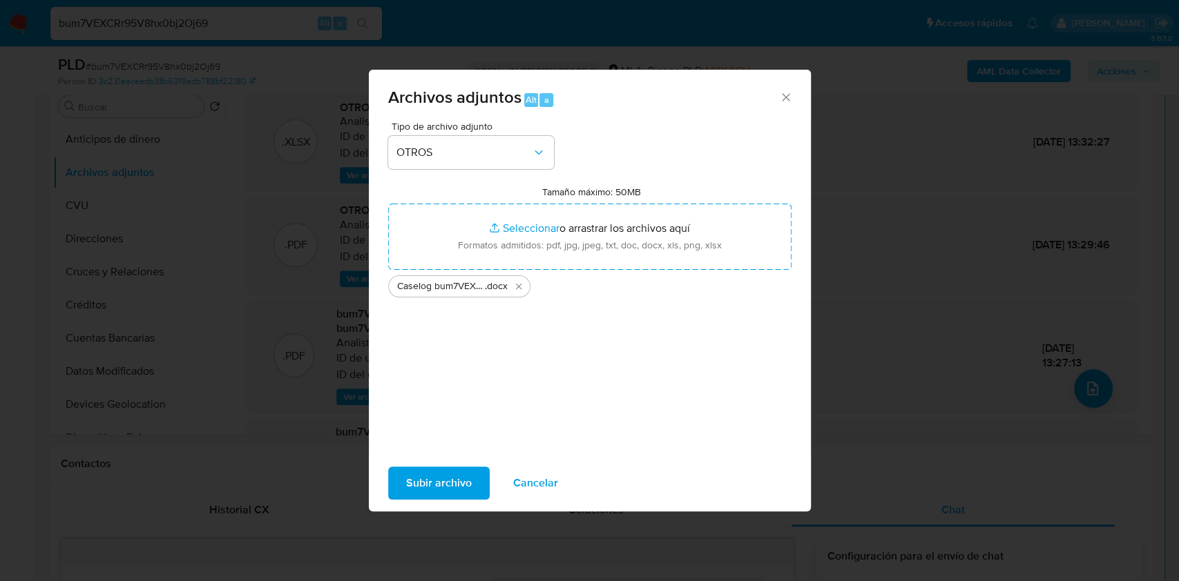
click at [434, 473] on span "Subir archivo" at bounding box center [439, 483] width 66 height 30
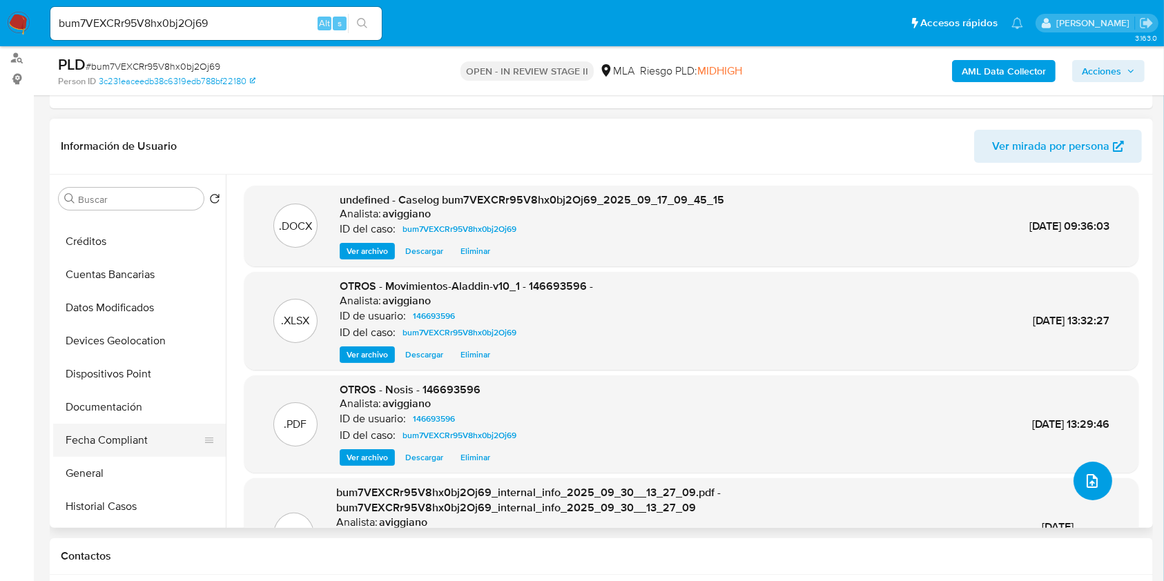
scroll to position [276, 0]
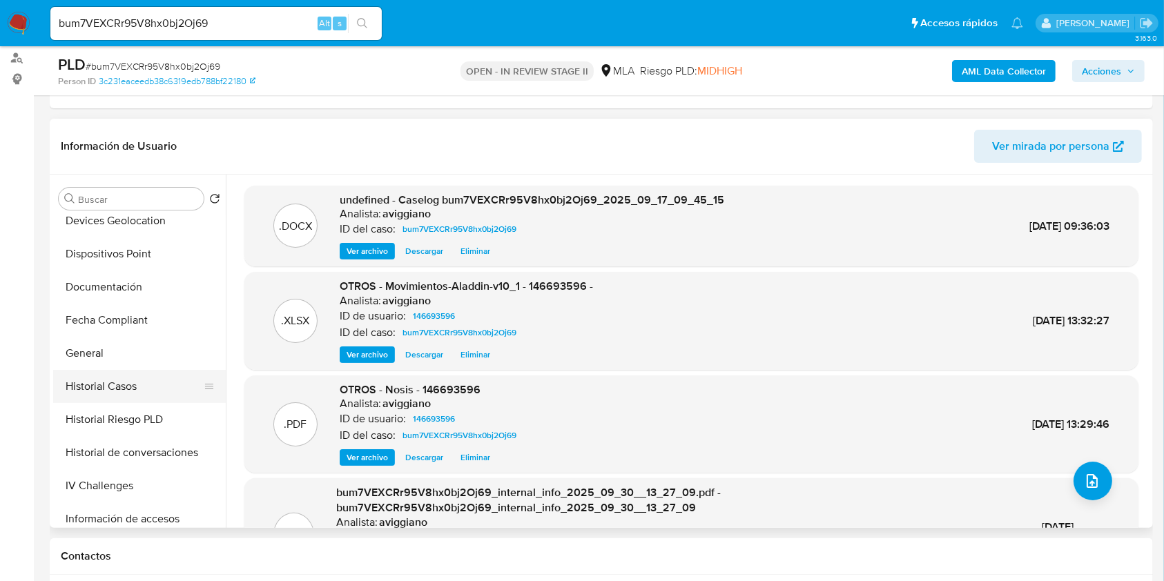
click at [116, 373] on button "Historial Casos" at bounding box center [134, 386] width 162 height 33
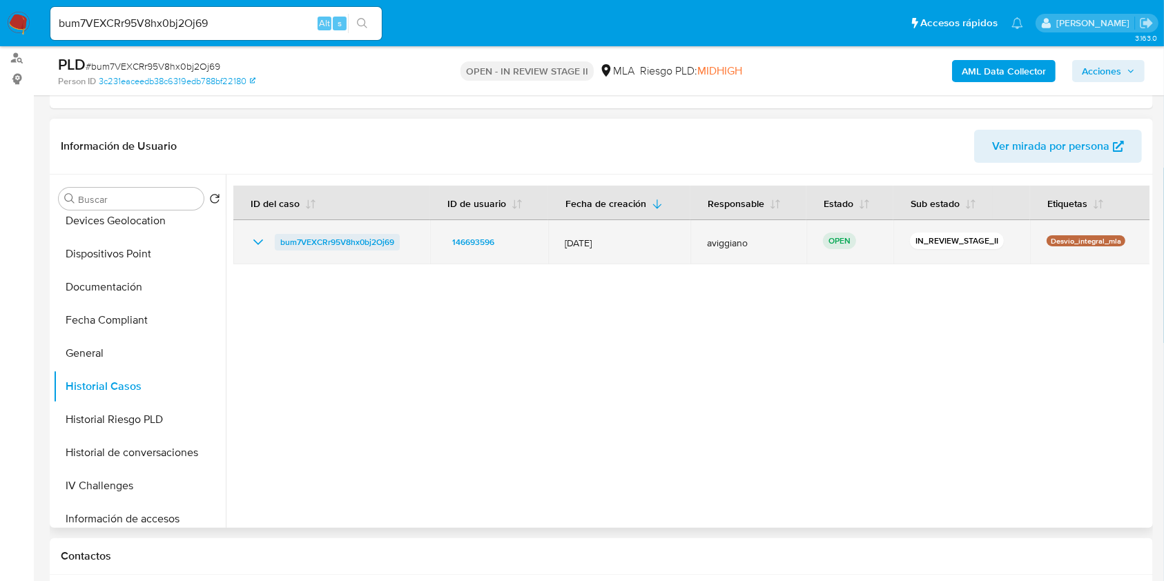
click at [348, 244] on span "bum7VEXCRr95V8hx0bj2Oj69" at bounding box center [337, 242] width 114 height 17
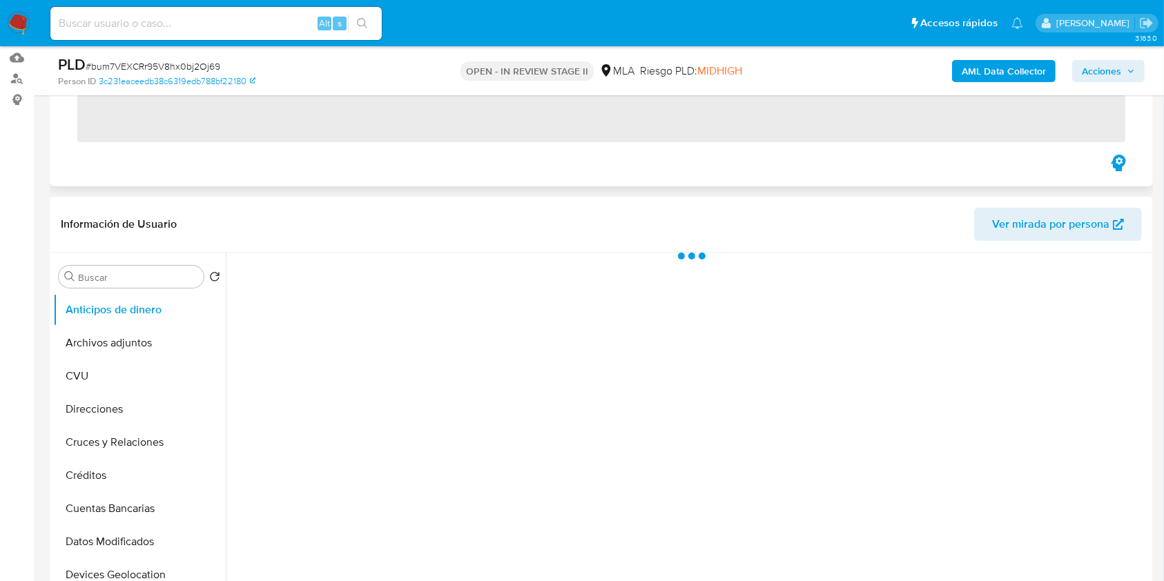
scroll to position [276, 0]
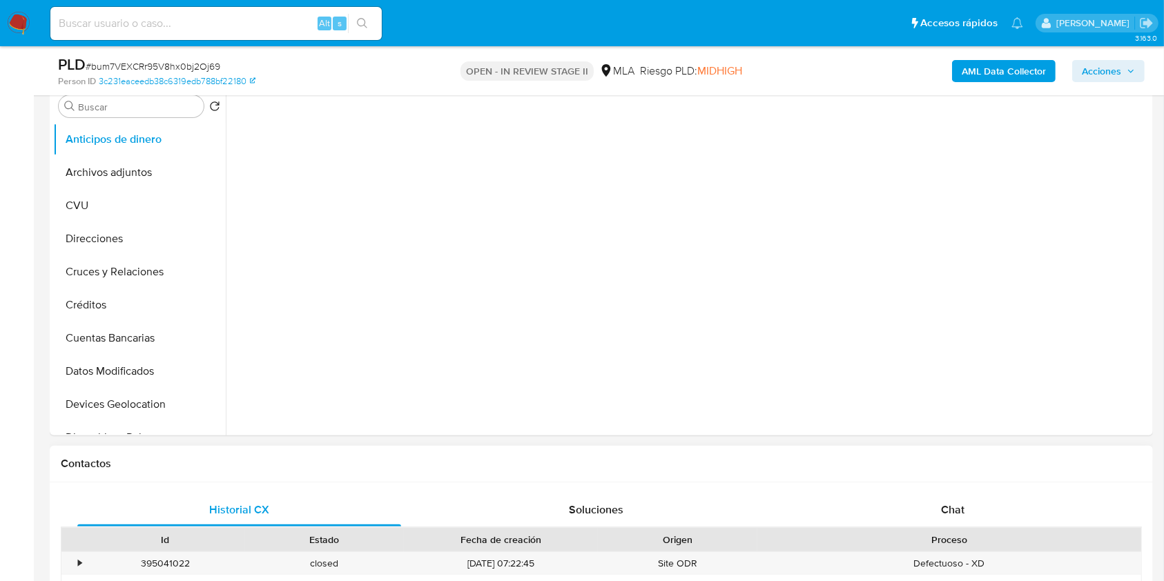
select select "10"
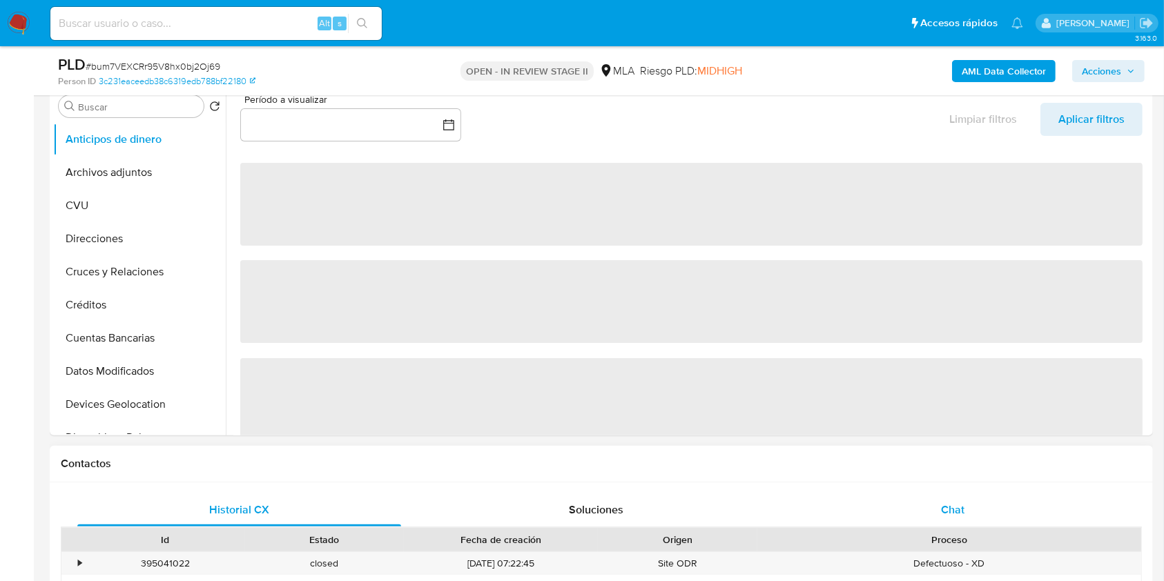
click at [954, 503] on span "Chat" at bounding box center [952, 510] width 23 height 16
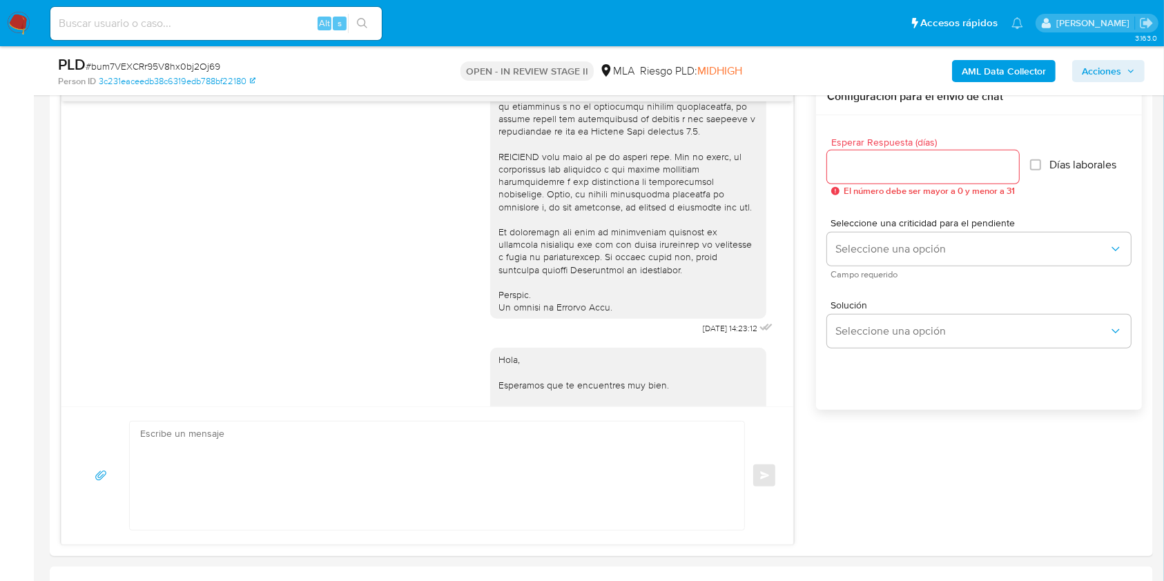
scroll to position [320, 0]
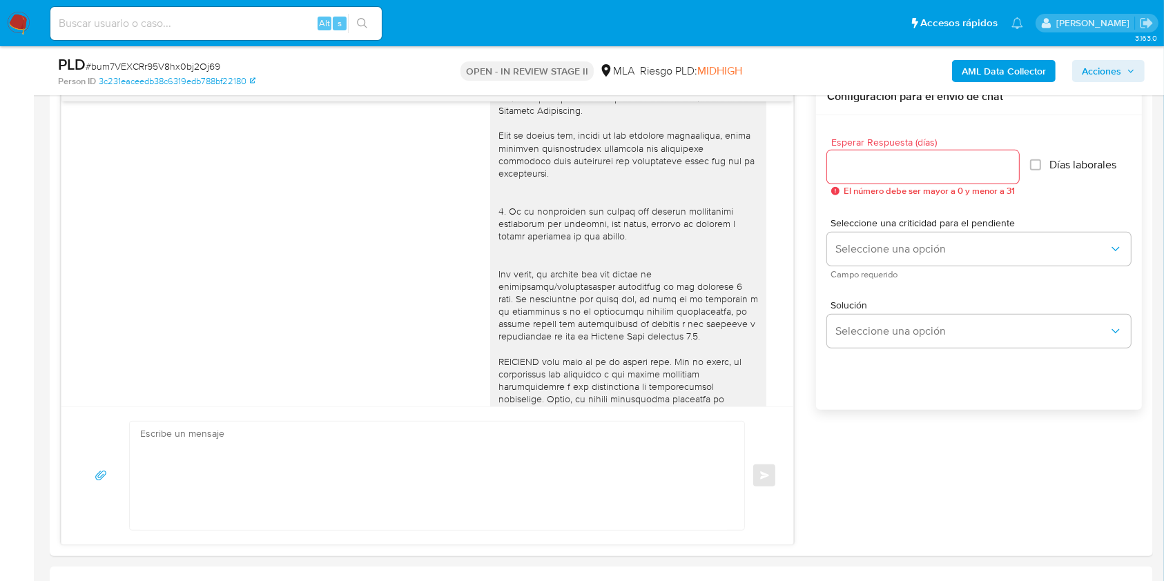
drag, startPoint x: 1108, startPoint y: 73, endPoint x: 1098, endPoint y: 75, distance: 10.7
click at [1108, 73] on span "Acciones" at bounding box center [1101, 71] width 39 height 22
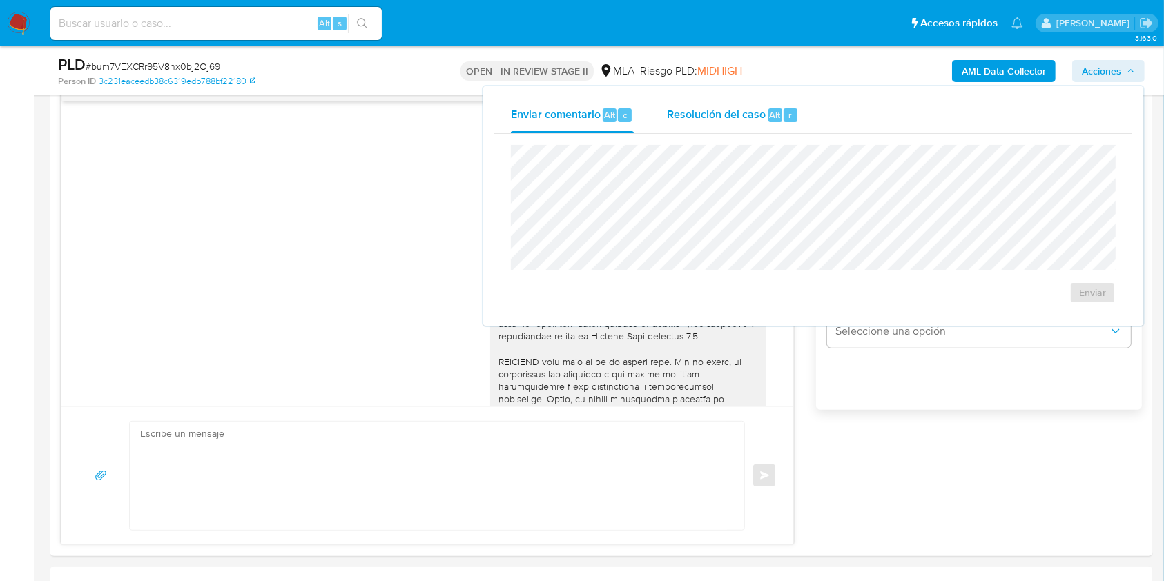
click at [685, 126] on div "Resolución del caso Alt r" at bounding box center [733, 115] width 132 height 36
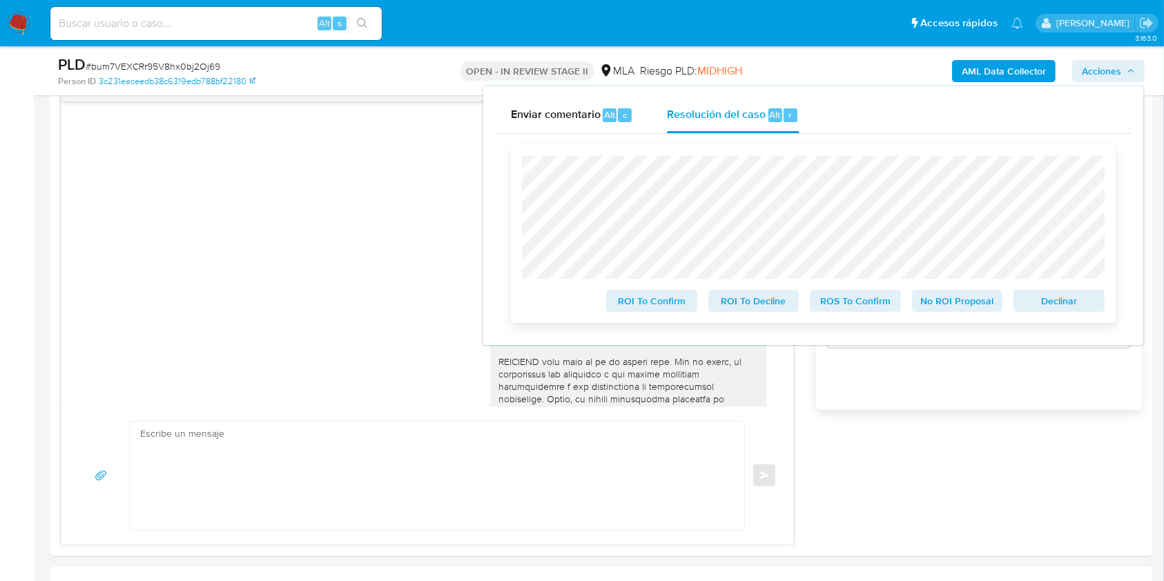
click at [1056, 296] on span "Declinar" at bounding box center [1059, 300] width 72 height 19
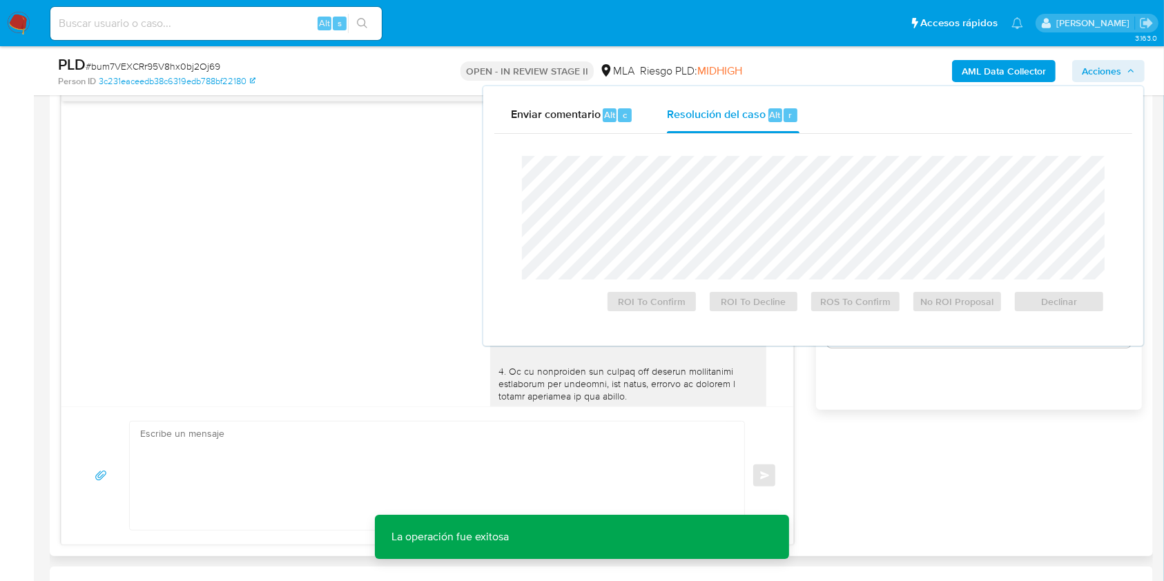
scroll to position [0, 0]
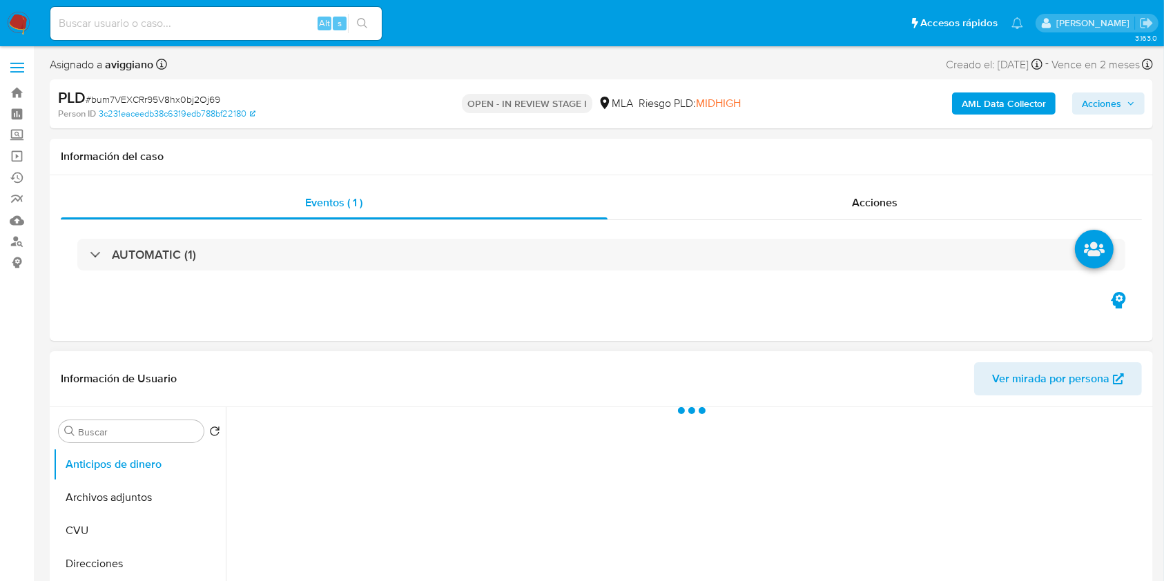
select select "10"
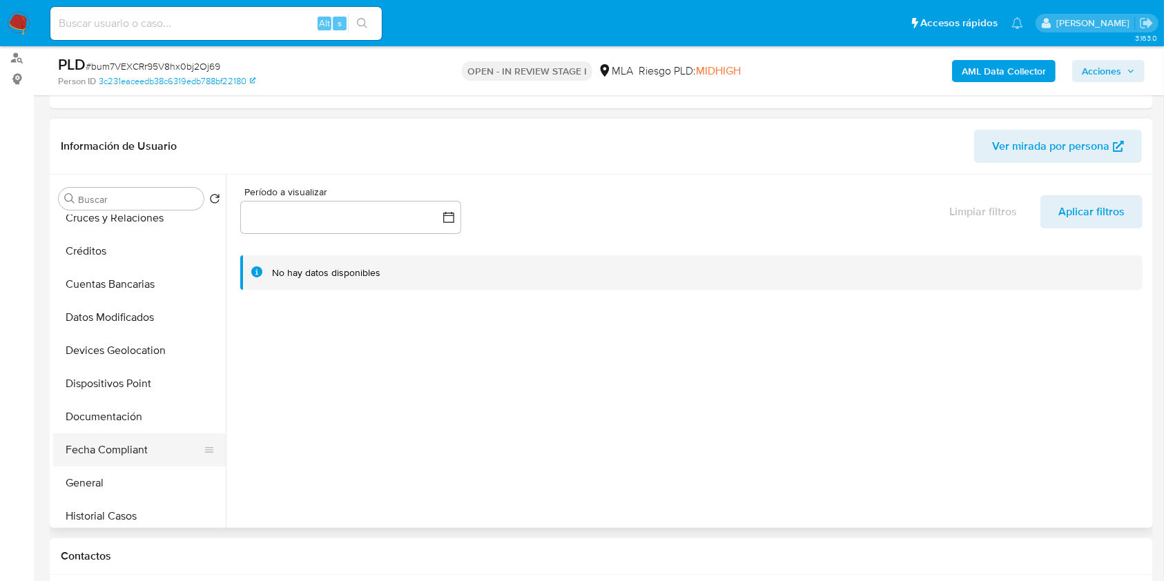
scroll to position [184, 0]
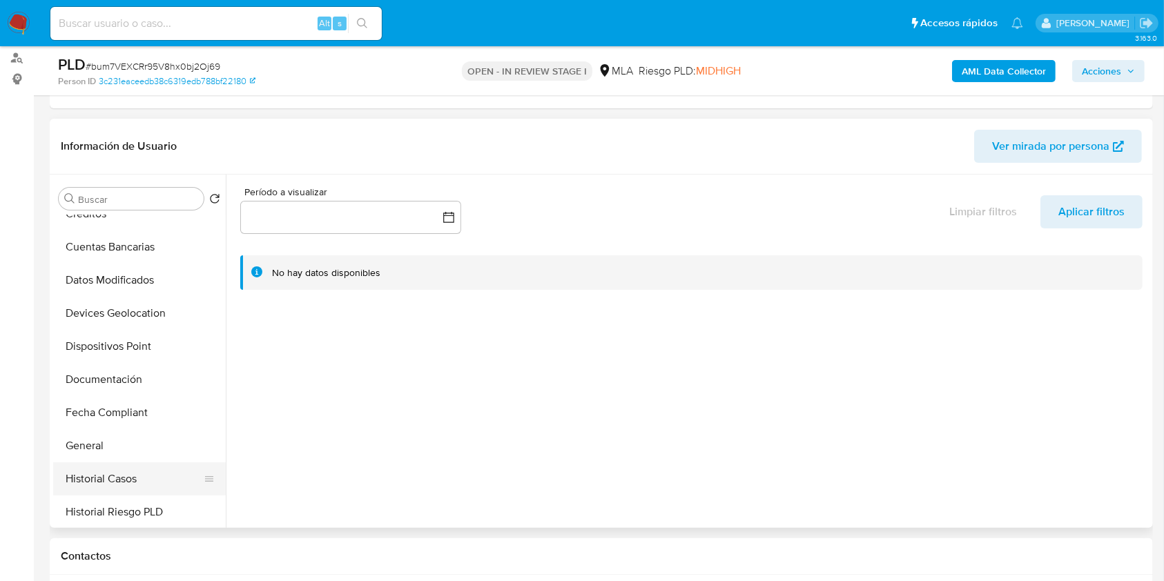
click at [100, 472] on button "Historial Casos" at bounding box center [134, 479] width 162 height 33
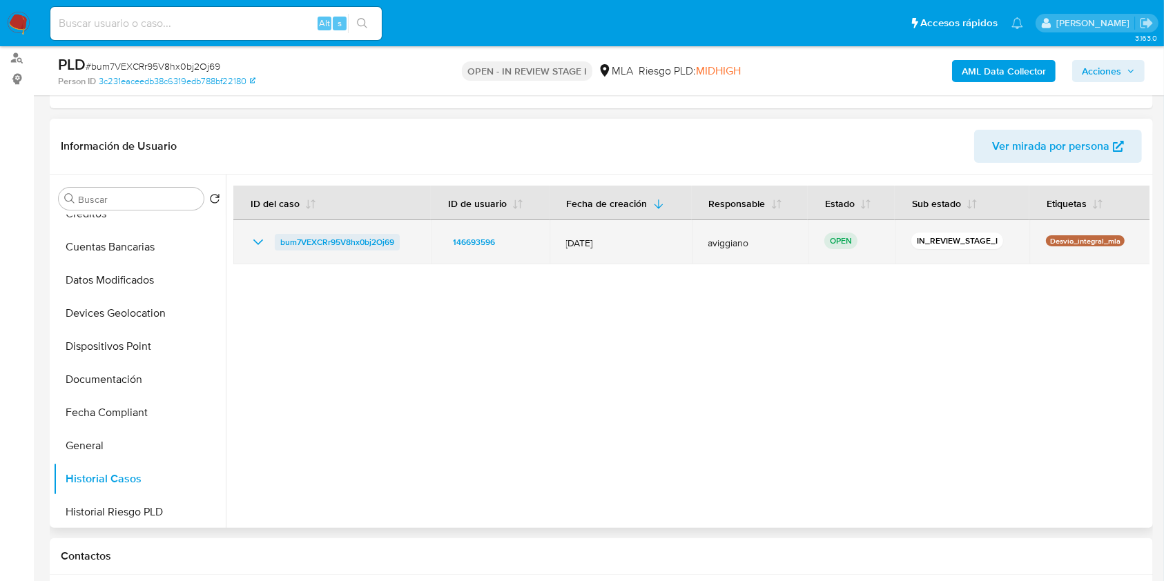
click at [309, 247] on span "bum7VEXCRr95V8hx0bj2Oj69" at bounding box center [337, 242] width 114 height 17
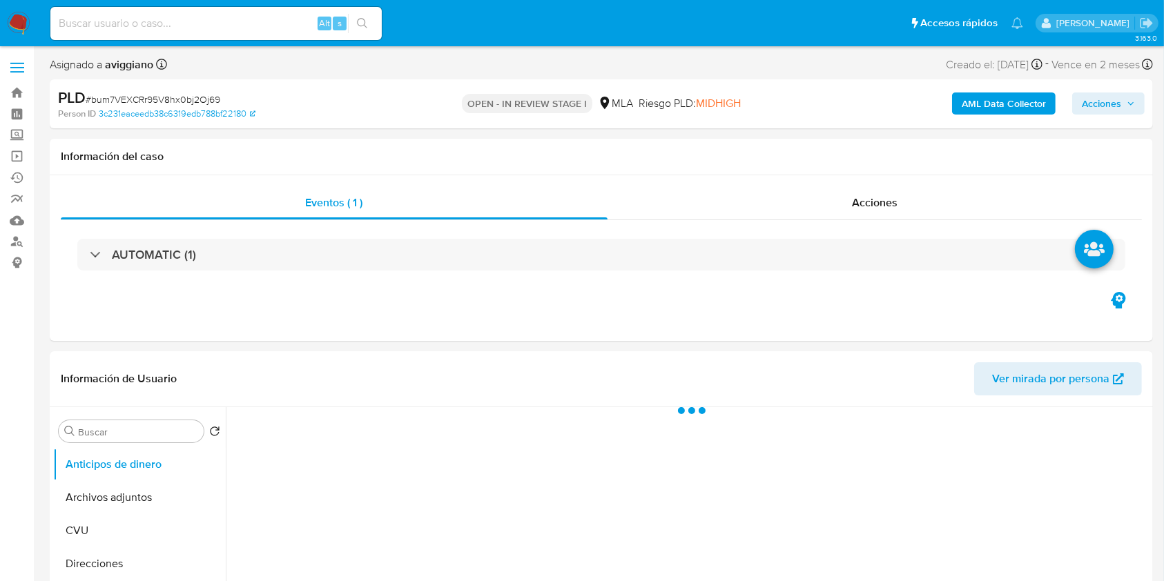
select select "10"
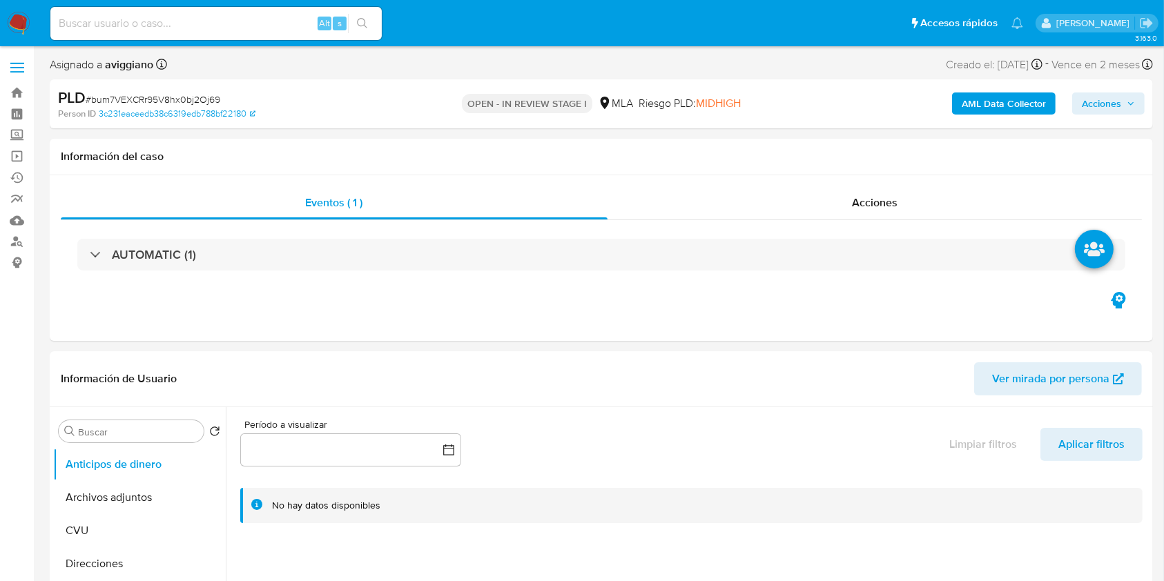
click at [1110, 96] on span "Acciones" at bounding box center [1101, 104] width 39 height 22
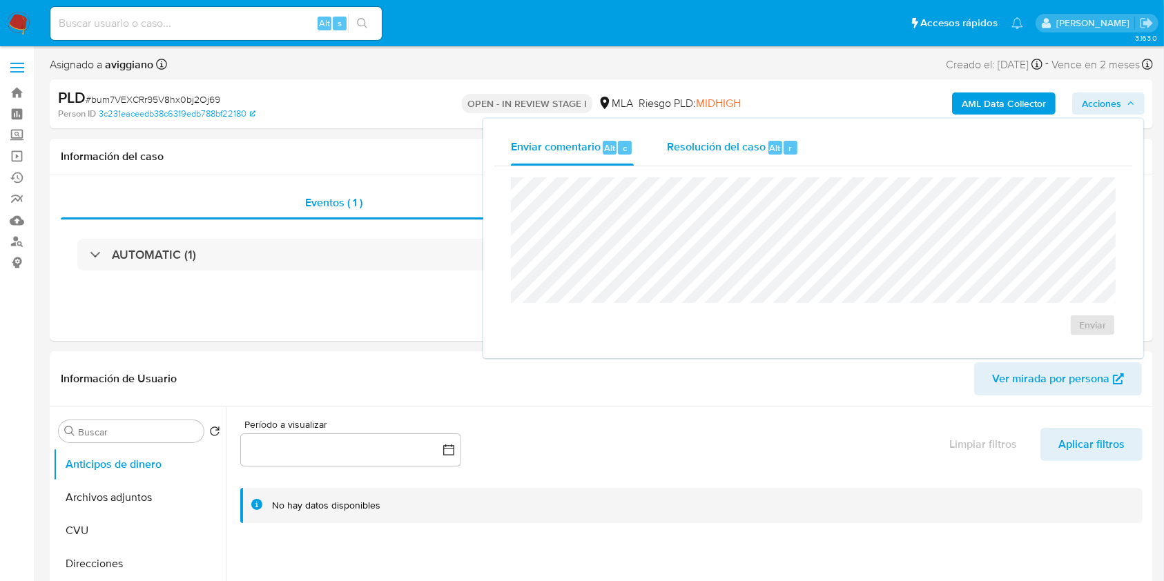
click at [693, 142] on span "Resolución del caso" at bounding box center [716, 147] width 99 height 16
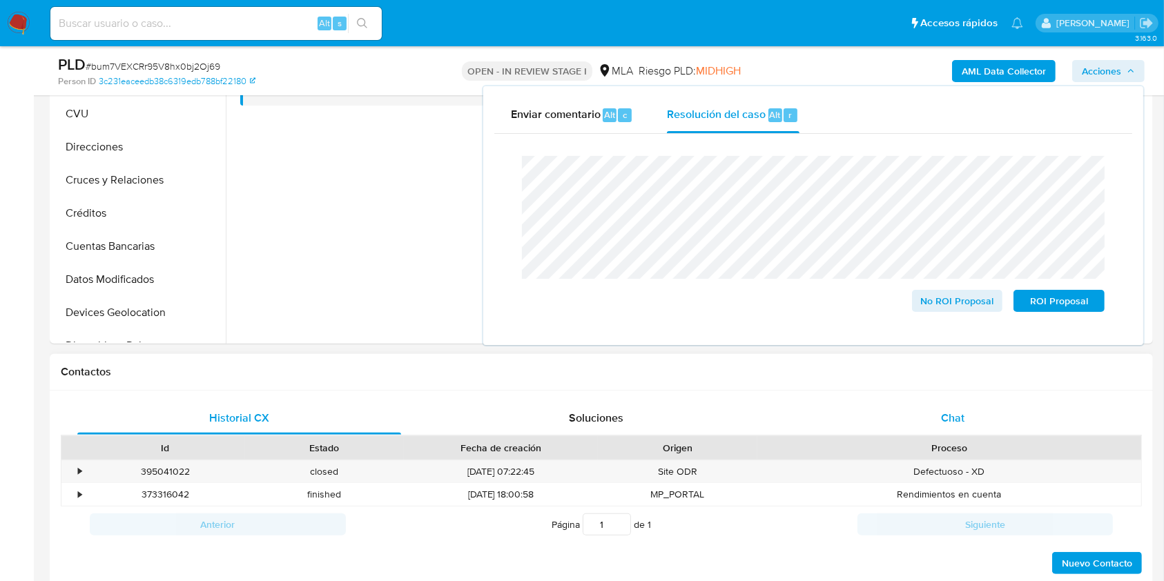
click at [924, 417] on div "Chat" at bounding box center [953, 418] width 324 height 33
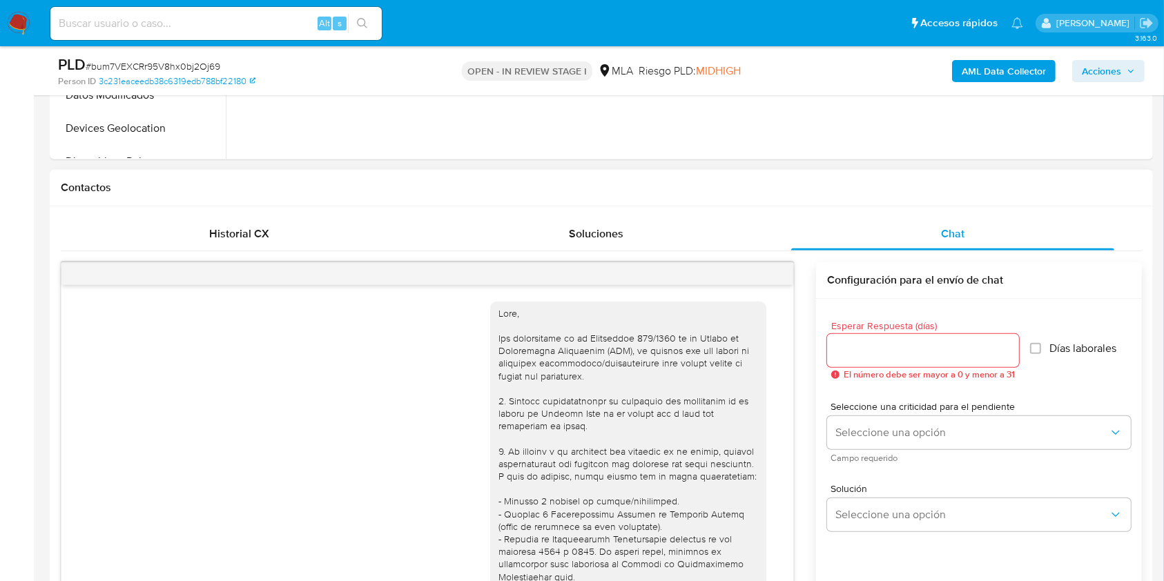
scroll to position [780, 0]
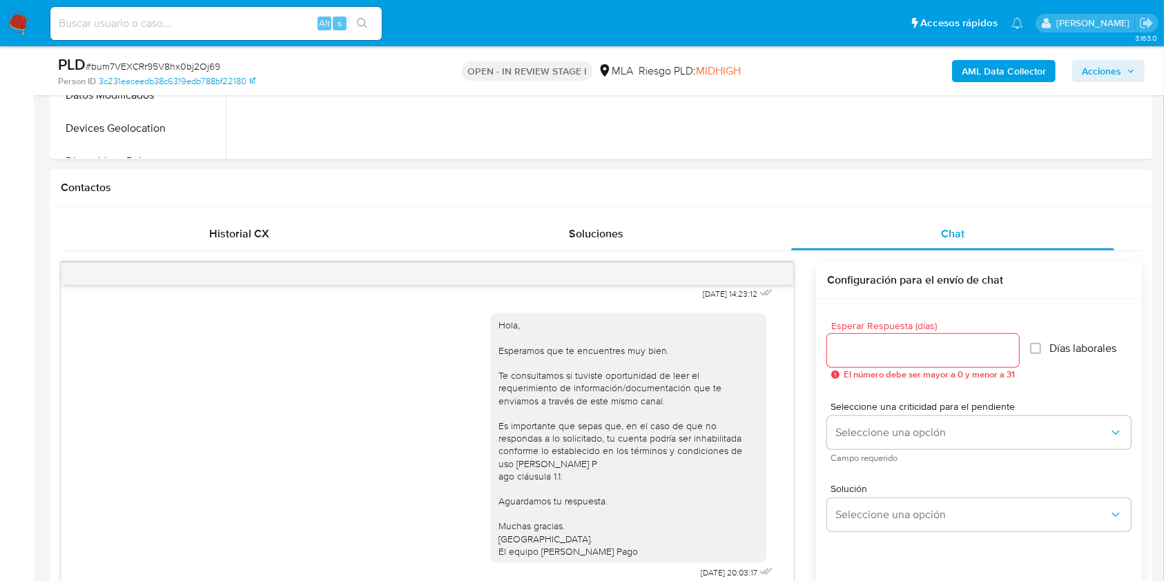
click at [1117, 77] on span "Acciones" at bounding box center [1101, 71] width 39 height 22
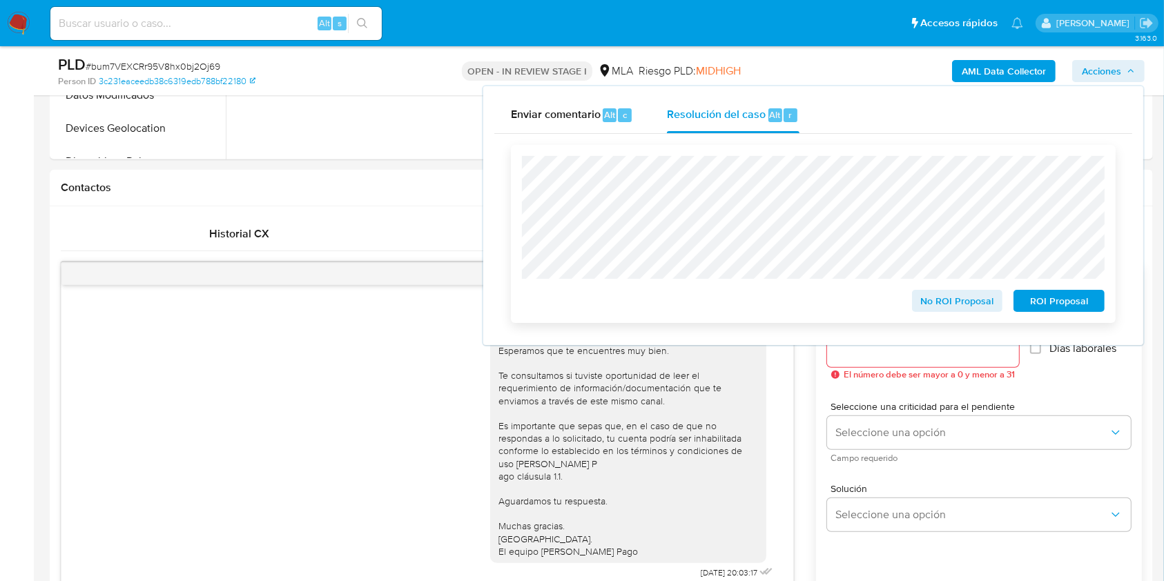
click at [941, 296] on span "No ROI Proposal" at bounding box center [958, 300] width 72 height 19
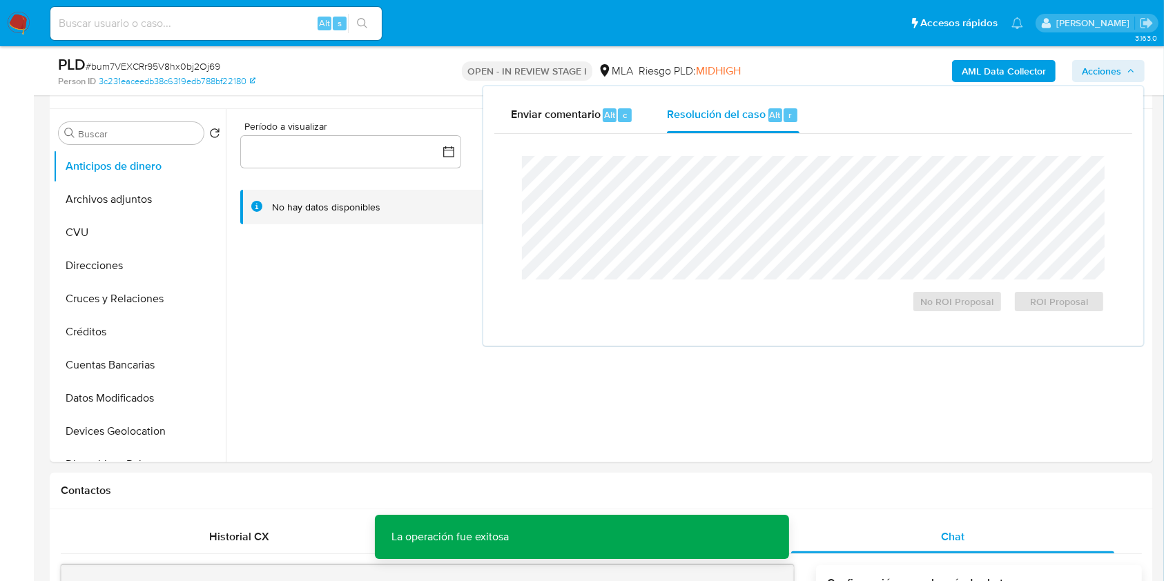
scroll to position [92, 0]
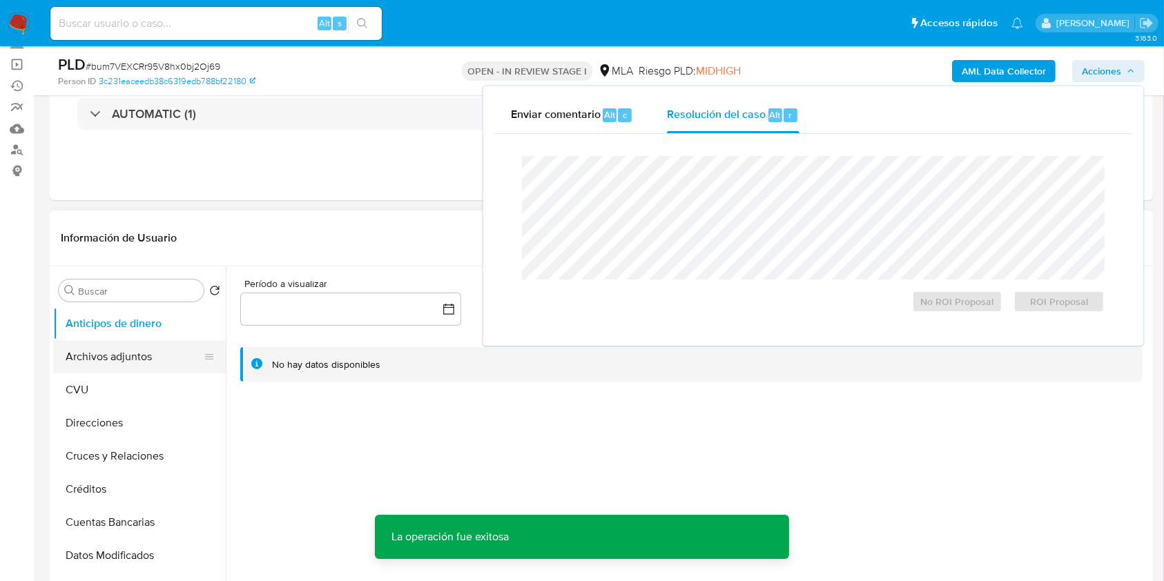
drag, startPoint x: 61, startPoint y: 308, endPoint x: 127, endPoint y: 341, distance: 73.5
click at [123, 334] on button "Anticipos de dinero" at bounding box center [139, 323] width 173 height 33
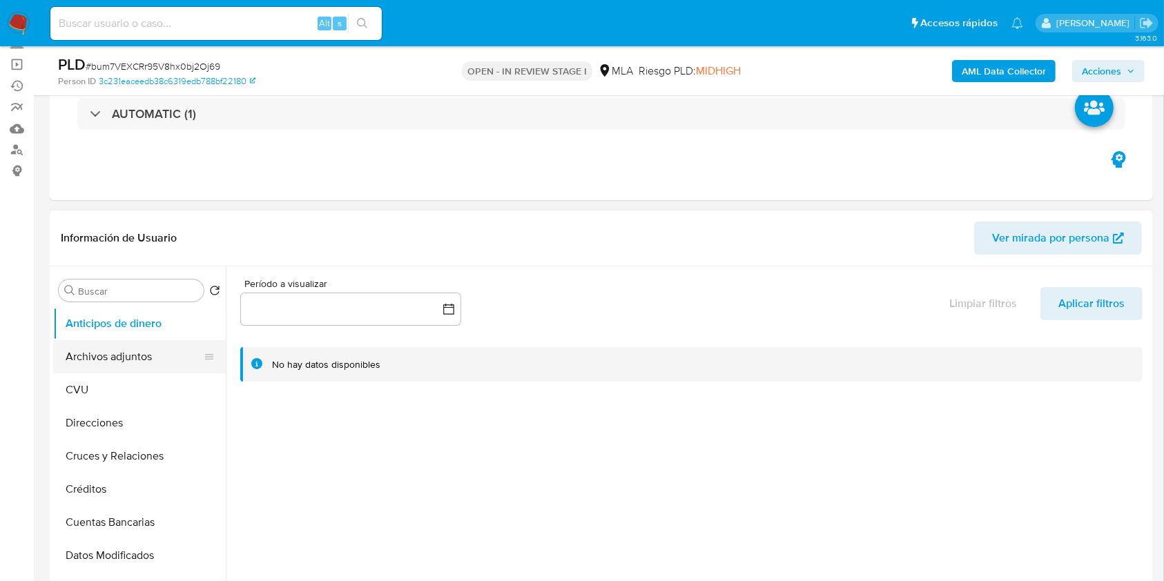
click at [113, 353] on button "Archivos adjuntos" at bounding box center [134, 356] width 162 height 33
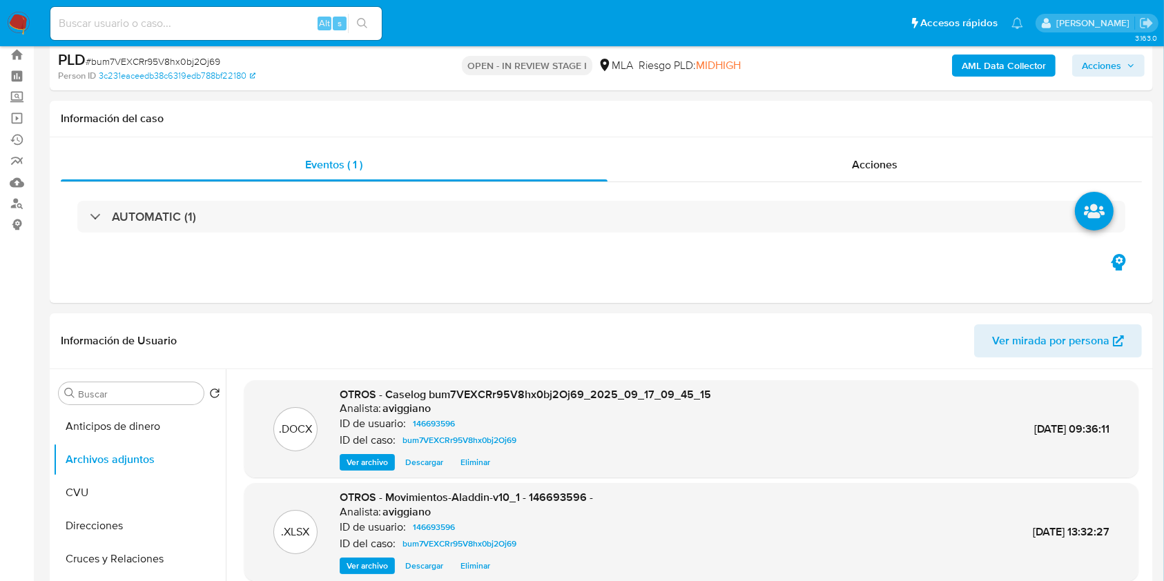
scroll to position [0, 0]
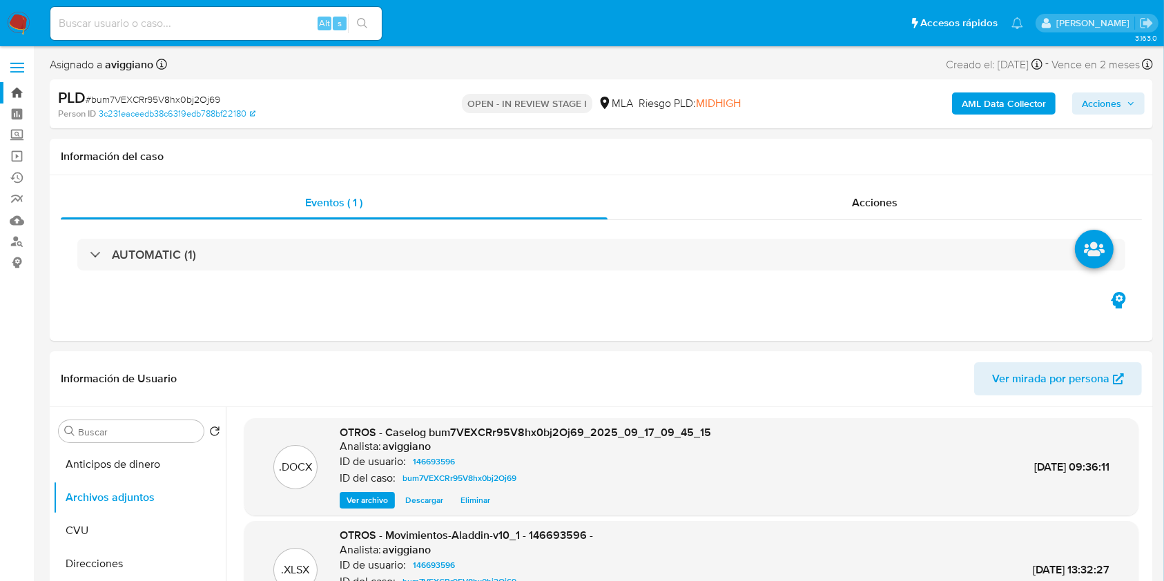
click at [11, 97] on link "Bandeja" at bounding box center [82, 92] width 164 height 21
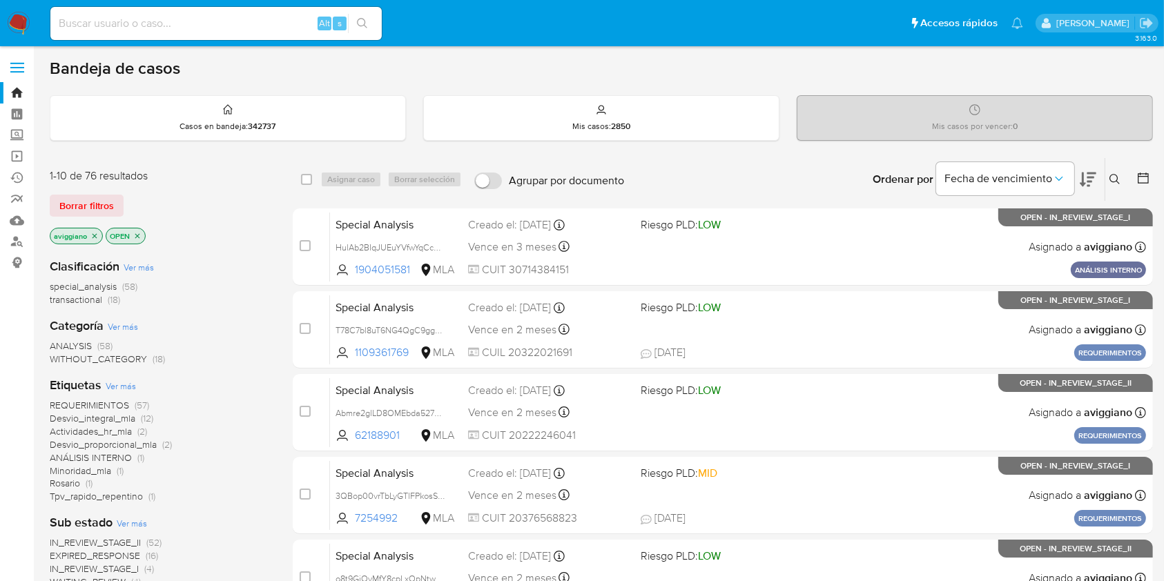
click at [90, 233] on icon "close-filter" at bounding box center [94, 236] width 8 height 8
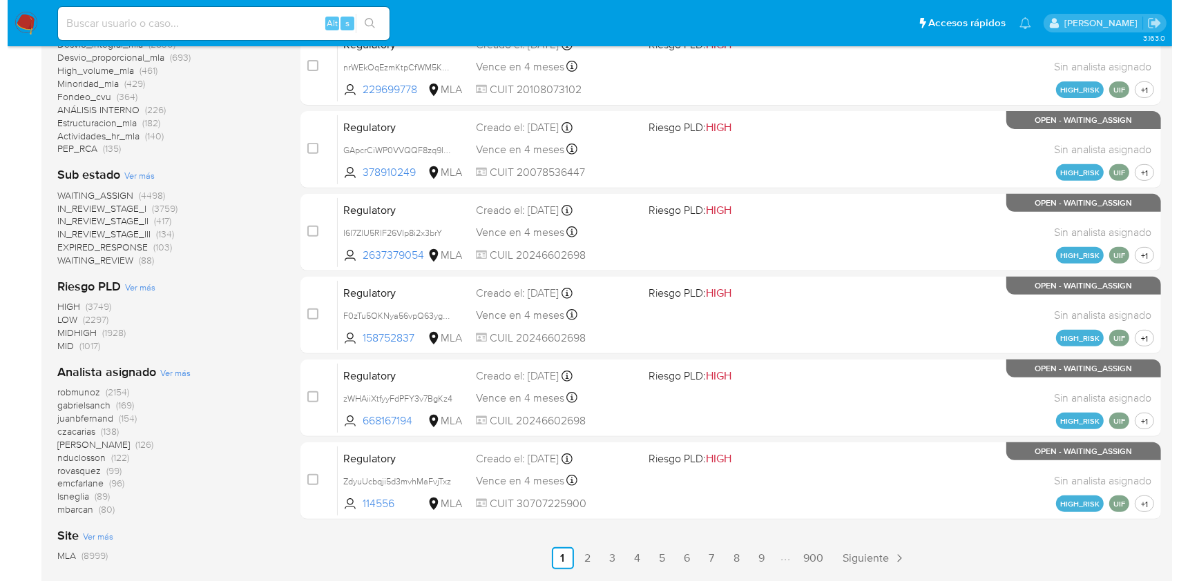
scroll to position [552, 0]
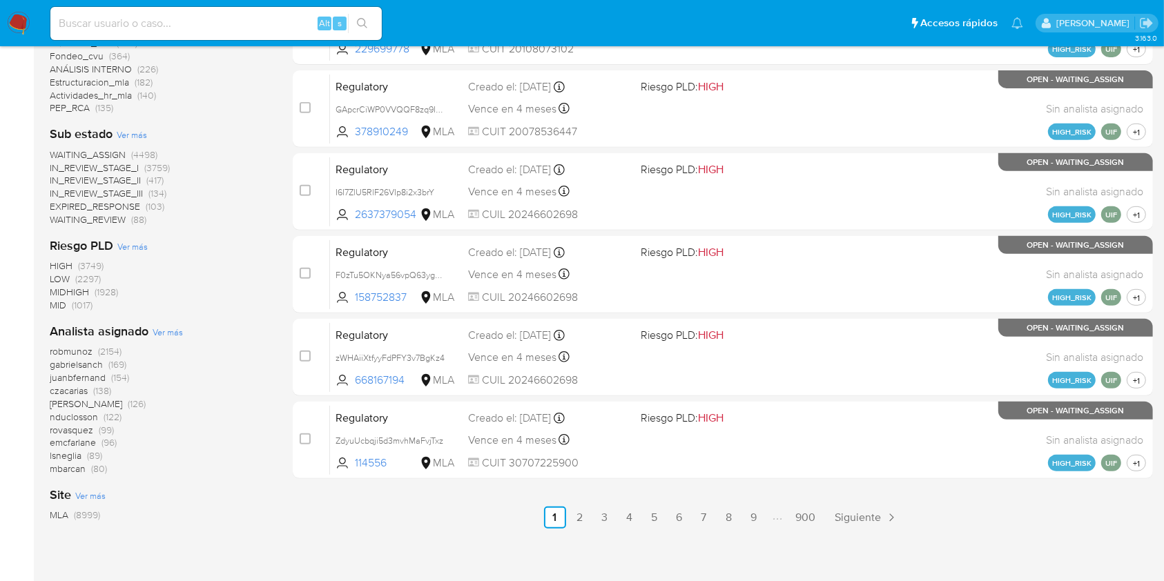
click at [160, 336] on span "Ver más" at bounding box center [168, 332] width 30 height 12
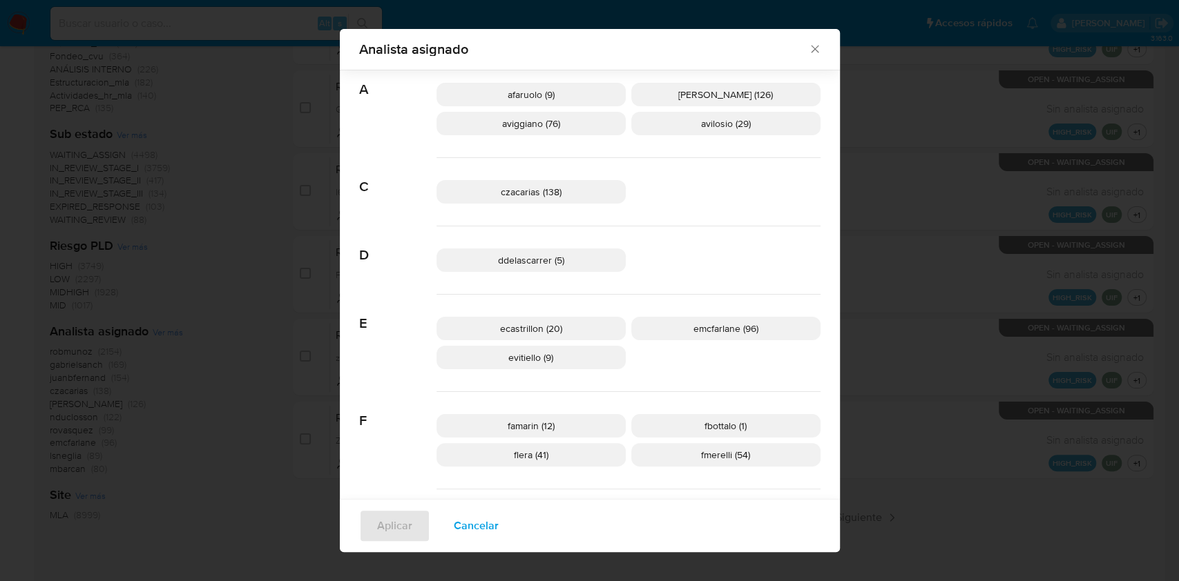
scroll to position [0, 0]
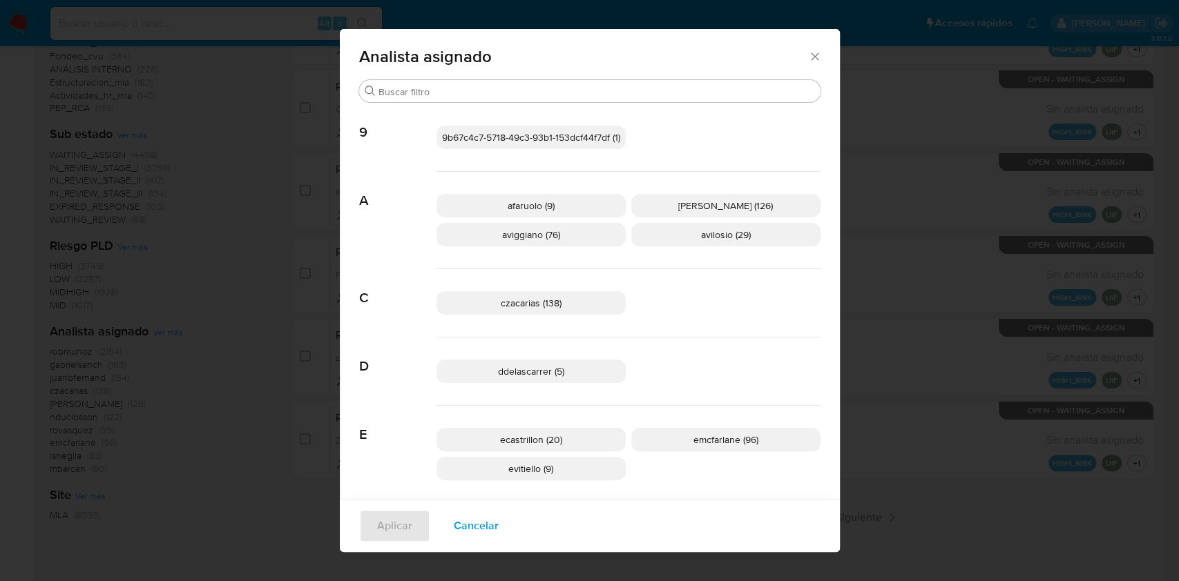
click at [561, 240] on p "aviggiano (76)" at bounding box center [530, 234] width 189 height 23
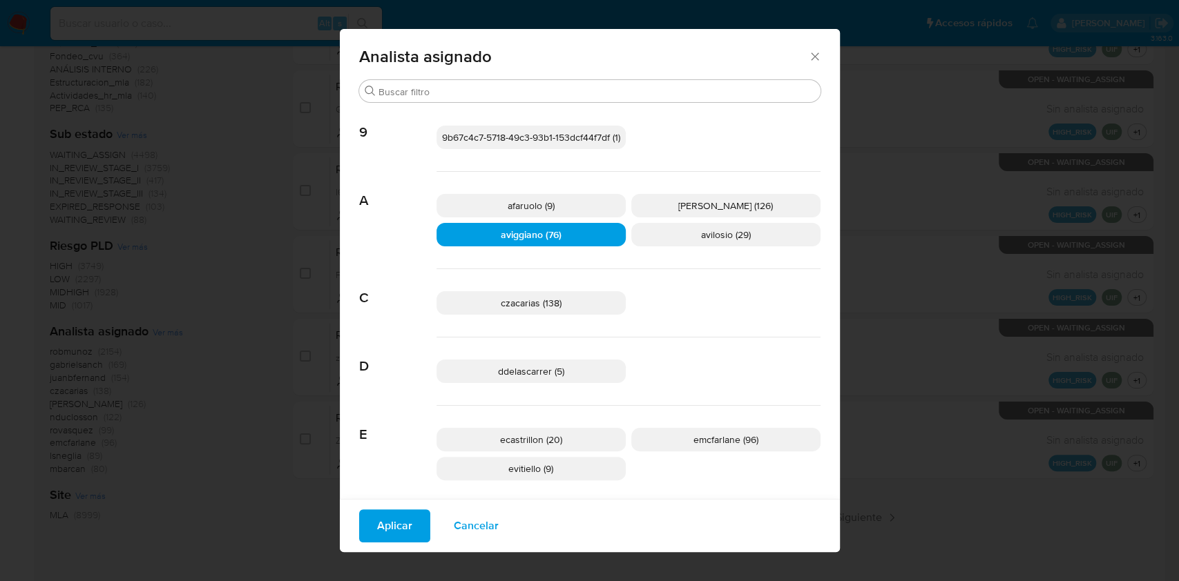
click at [390, 523] on span "Aplicar" at bounding box center [394, 526] width 35 height 30
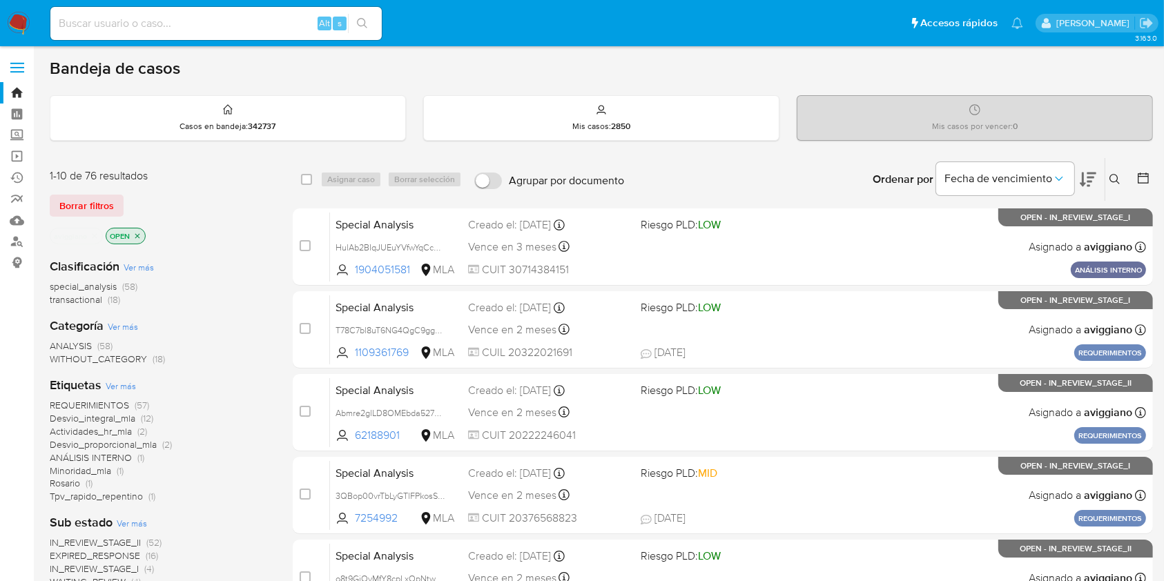
click at [65, 300] on span "transactional" at bounding box center [76, 300] width 52 height 14
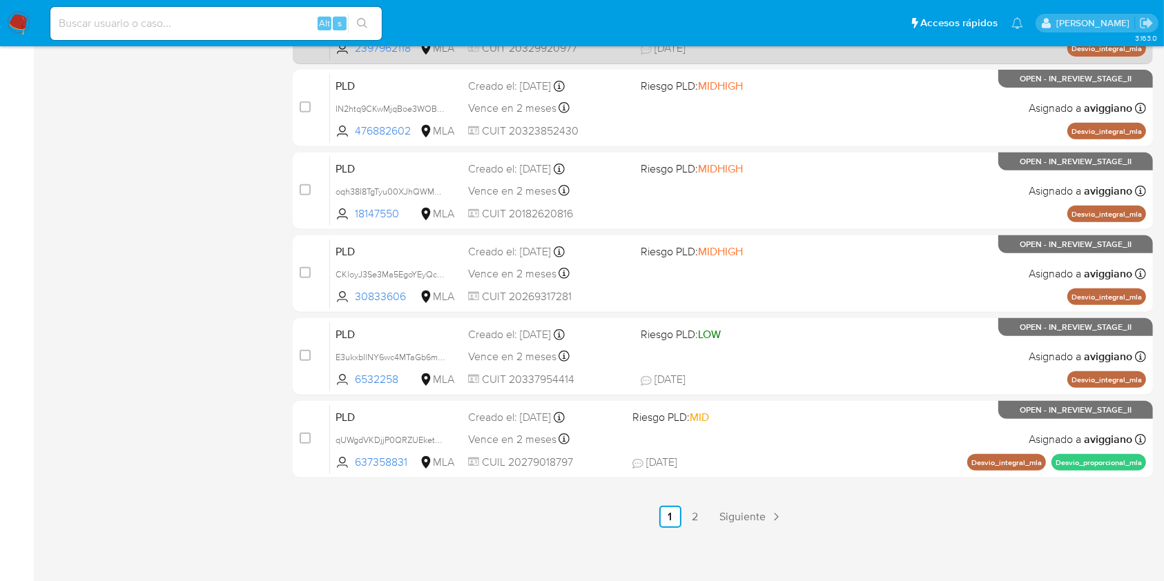
scroll to position [558, 0]
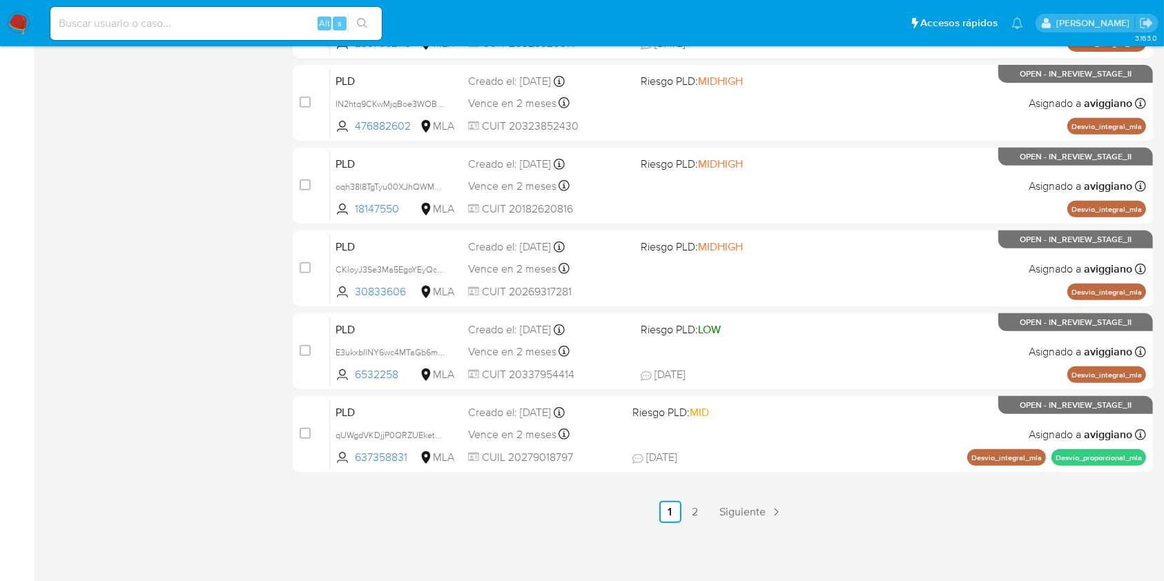
click at [182, 27] on input at bounding box center [215, 24] width 331 height 18
paste input "qen1HW0kUcYW5FOOsftj9Nf3"
type input "qen1HW0kUcYW5FOOsftj9Nf3"
click at [365, 17] on button "search-icon" at bounding box center [362, 23] width 28 height 19
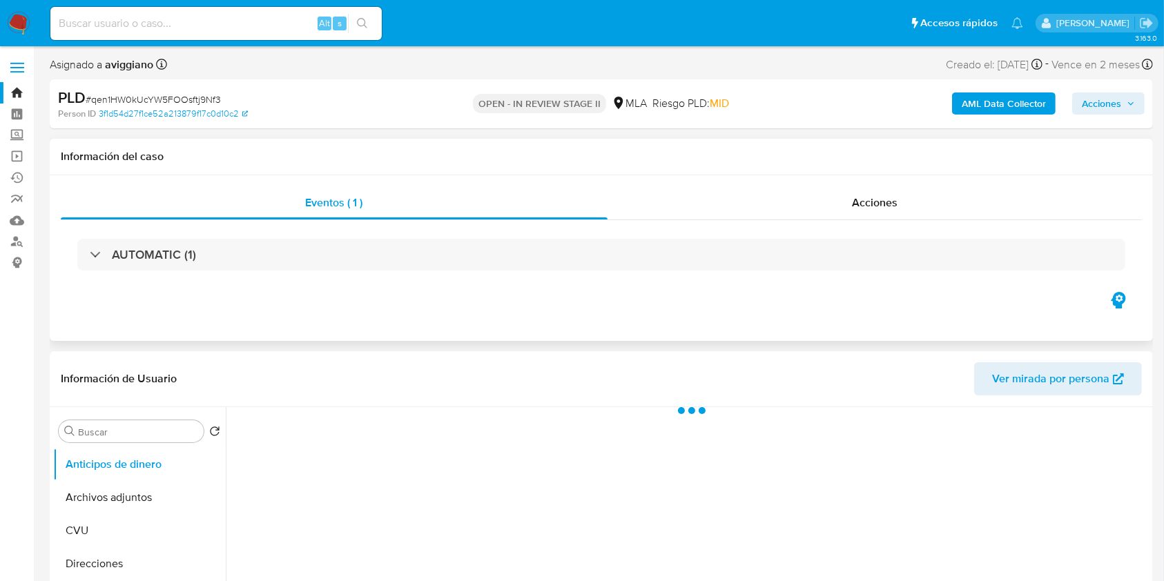
scroll to position [184, 0]
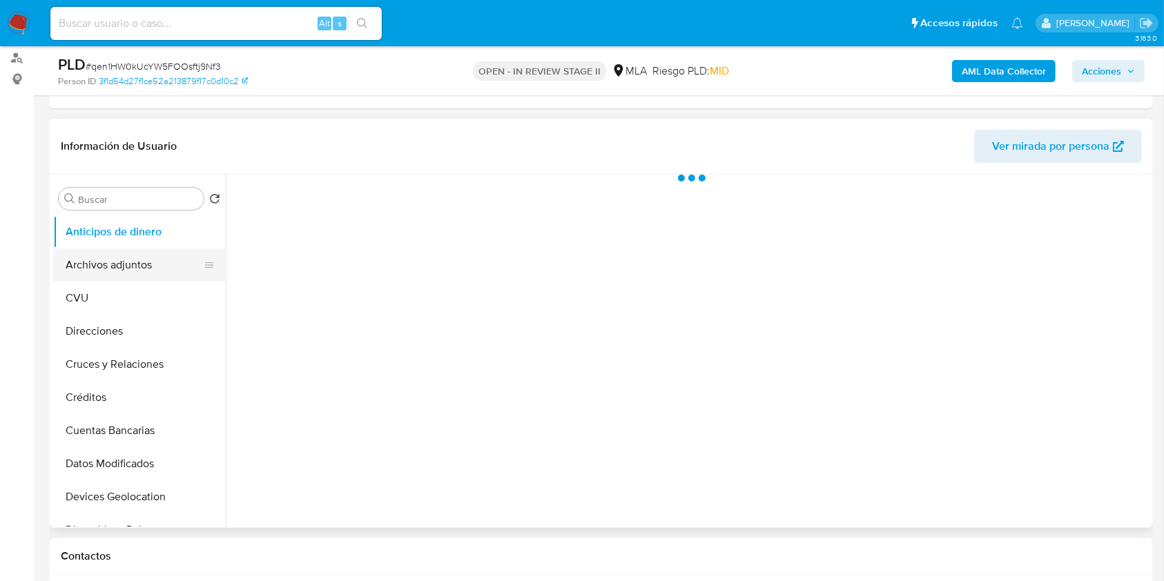
select select "10"
click at [156, 261] on button "Archivos adjuntos" at bounding box center [134, 265] width 162 height 33
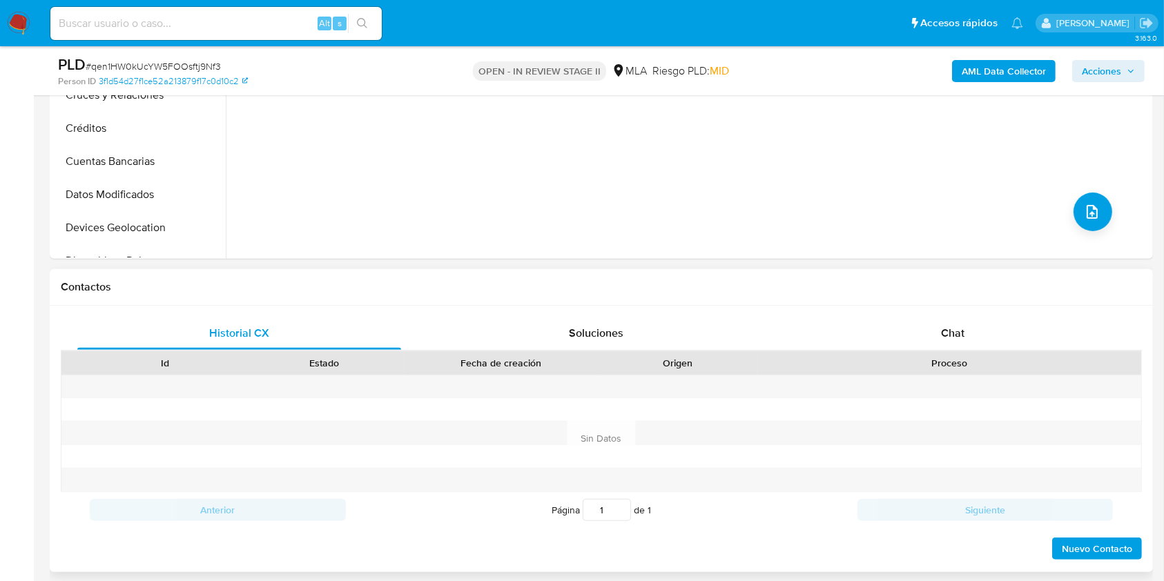
scroll to position [460, 0]
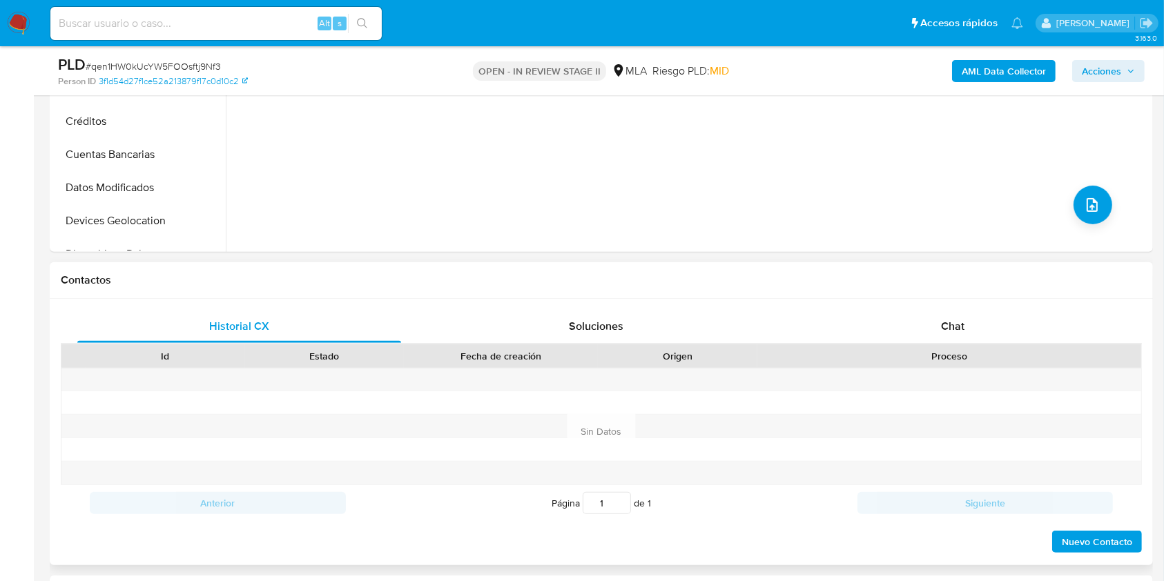
click at [983, 307] on div "Historial CX Soluciones Chat Id Estado Fecha de creación Origen Proceso Anterio…" at bounding box center [601, 432] width 1103 height 267
click at [973, 325] on div "Chat" at bounding box center [953, 326] width 324 height 33
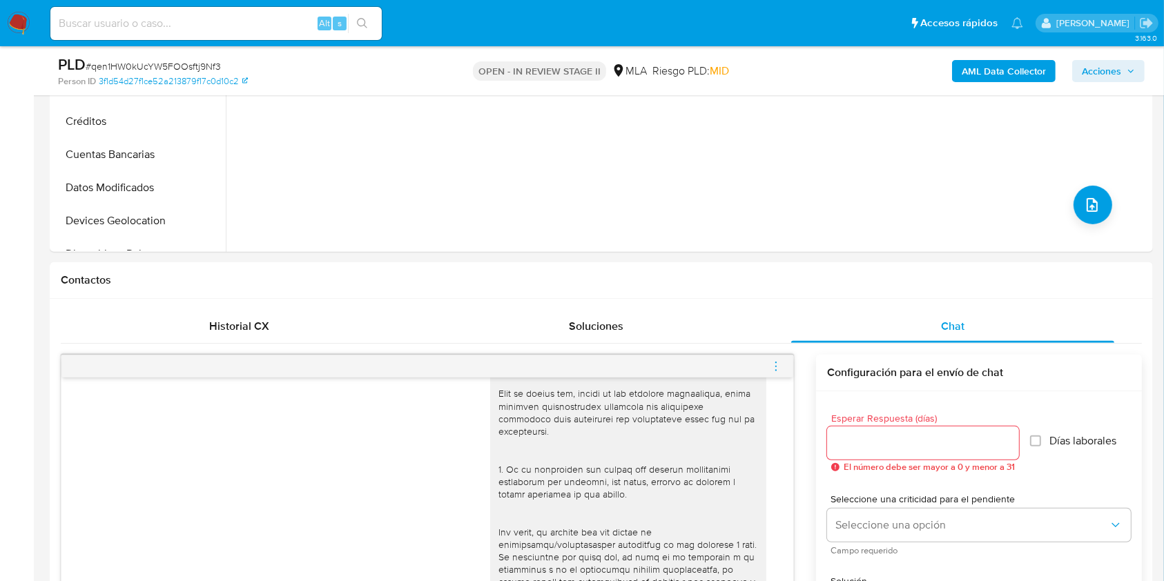
click at [1110, 69] on span "Acciones" at bounding box center [1101, 71] width 39 height 22
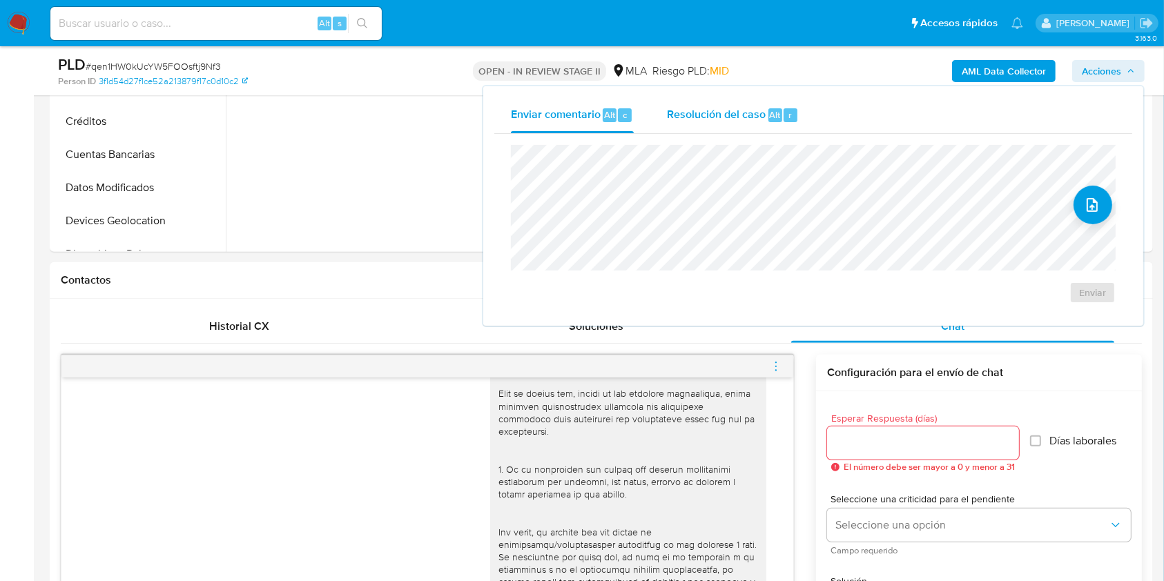
click at [779, 111] on span "Alt" at bounding box center [775, 114] width 11 height 13
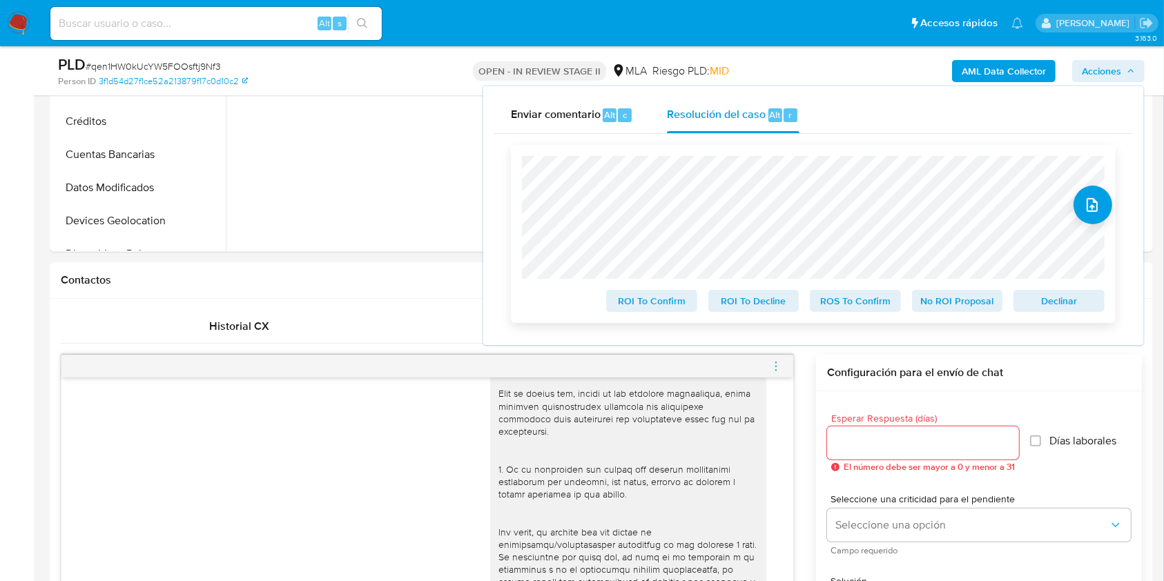
click at [1016, 293] on button "Declinar" at bounding box center [1059, 301] width 91 height 22
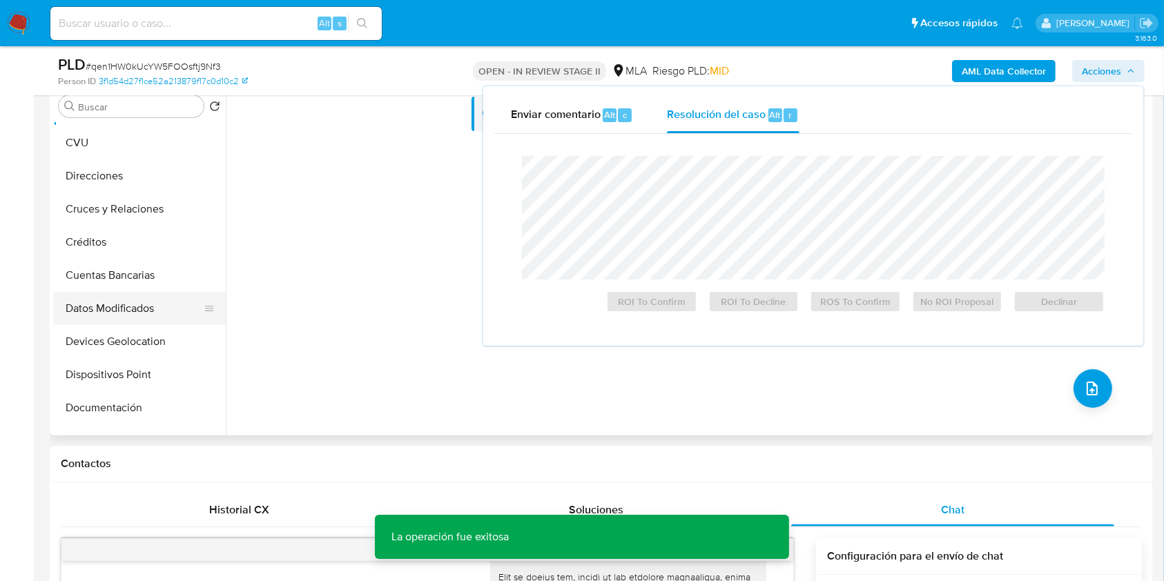
scroll to position [92, 0]
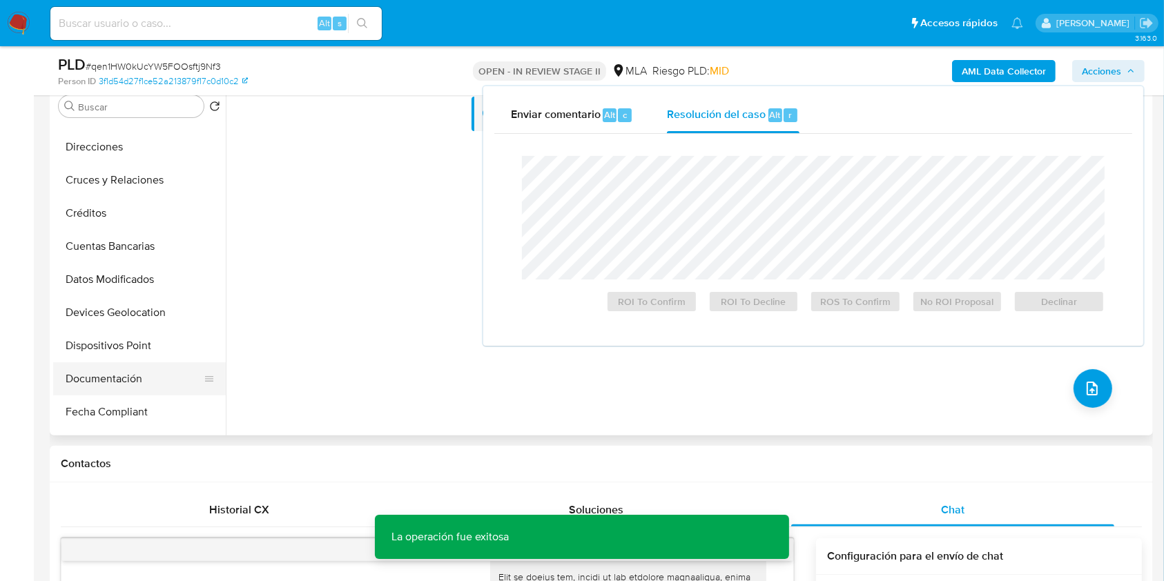
click at [103, 367] on button "Documentación" at bounding box center [134, 379] width 162 height 33
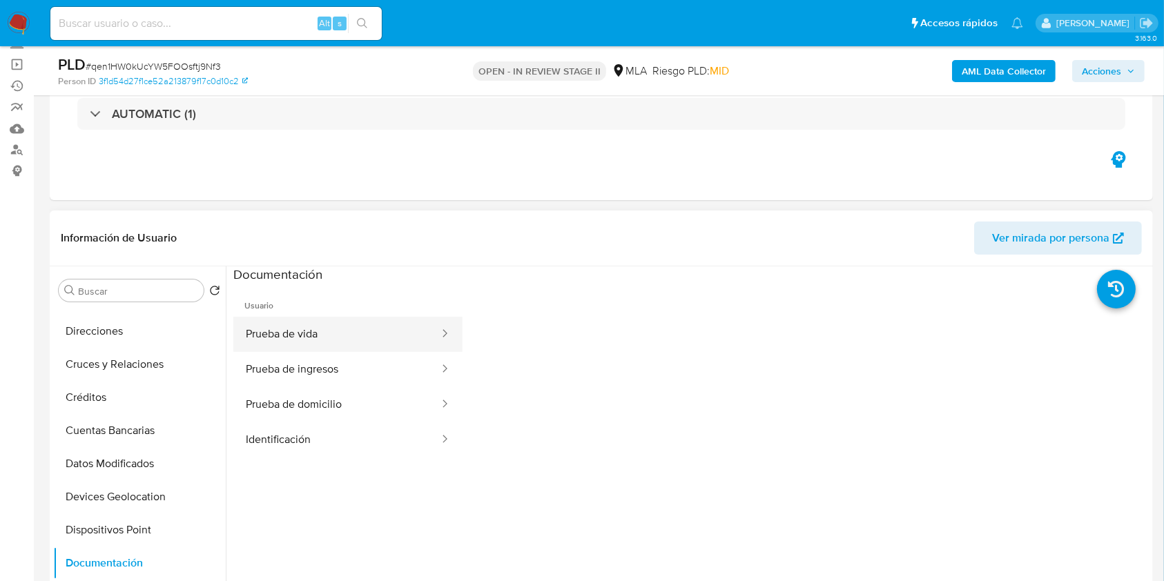
click at [368, 322] on button "Prueba de vida" at bounding box center [336, 334] width 207 height 35
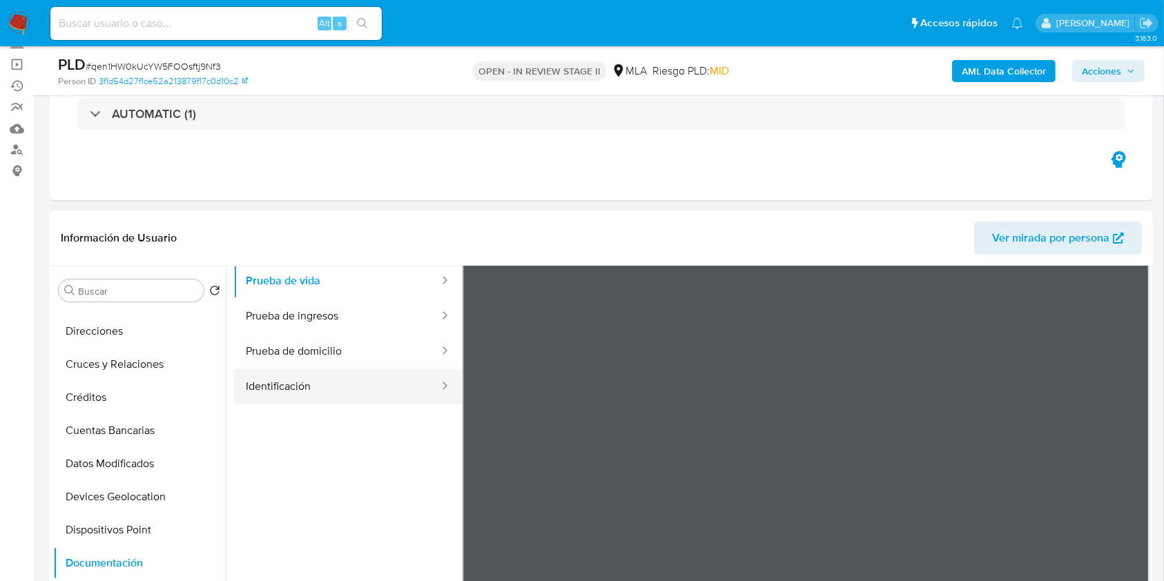
scroll to position [24, 0]
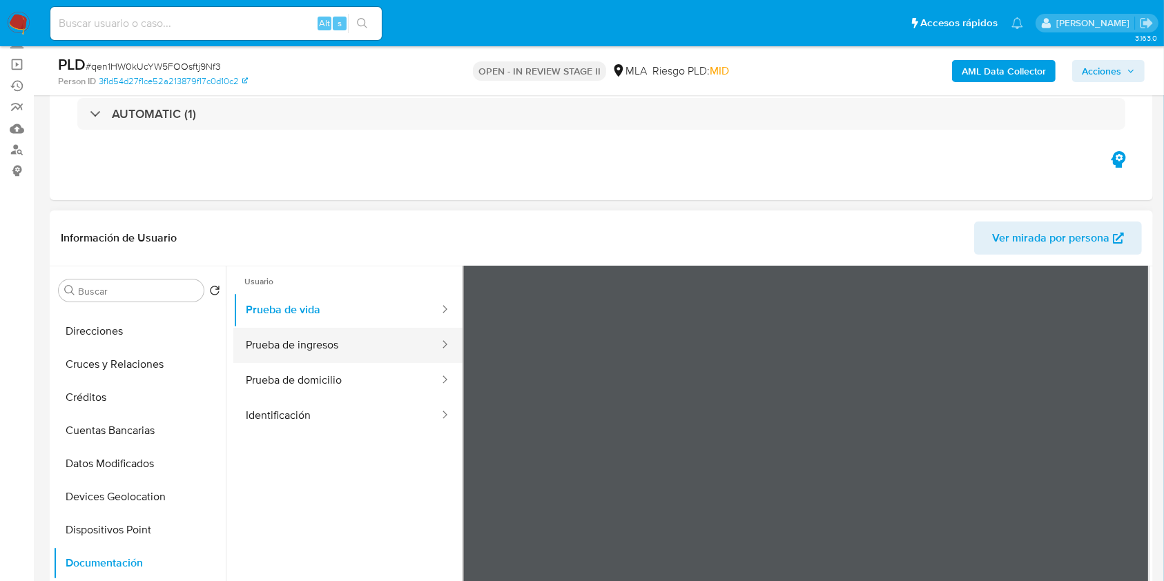
click at [320, 345] on button "Prueba de ingresos" at bounding box center [336, 345] width 207 height 35
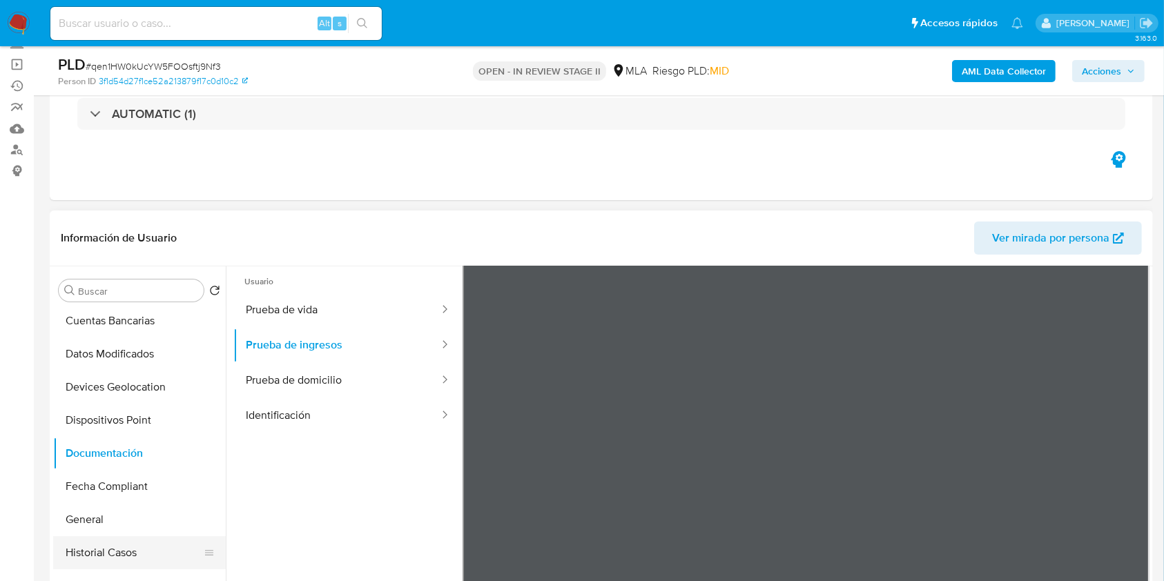
scroll to position [276, 0]
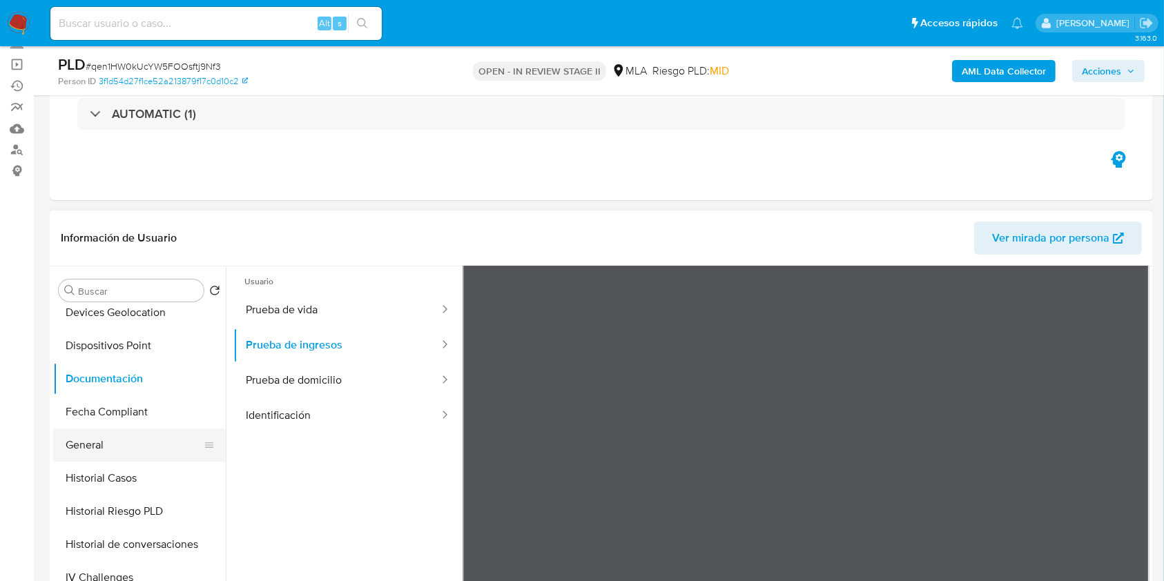
click at [116, 449] on button "General" at bounding box center [134, 445] width 162 height 33
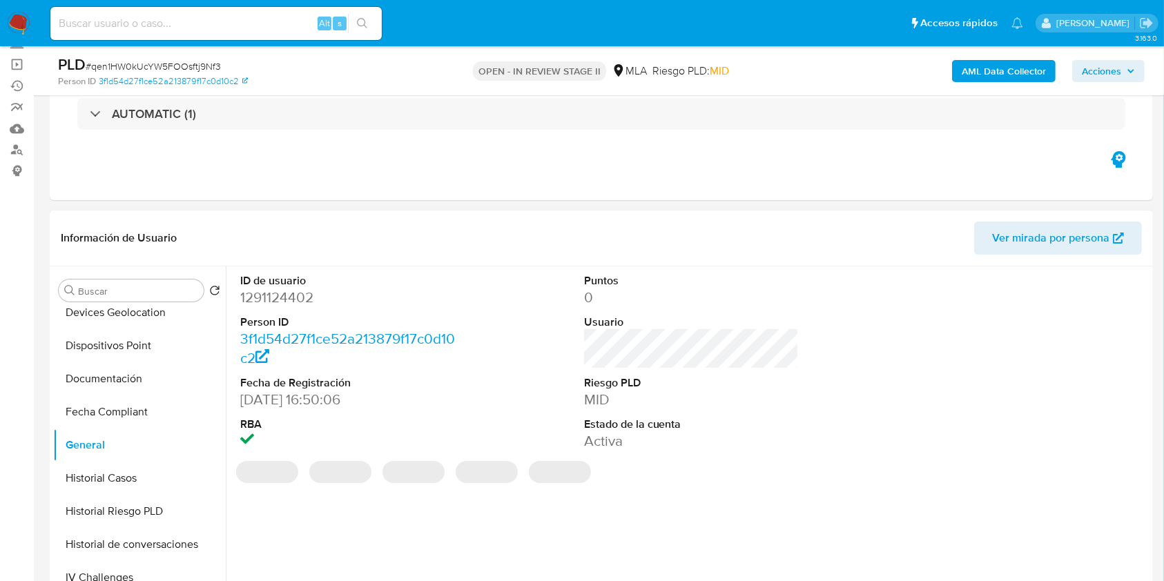
click at [282, 290] on dd "1291124402" at bounding box center [347, 297] width 215 height 19
copy dd "1291124402"
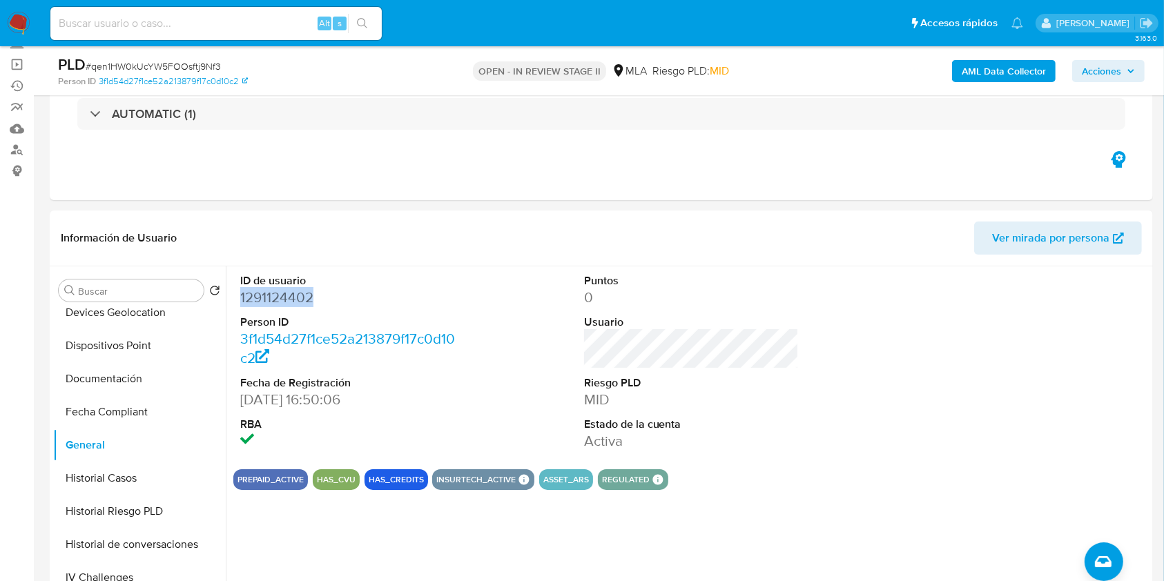
click at [998, 72] on b "AML Data Collector" at bounding box center [1004, 71] width 84 height 22
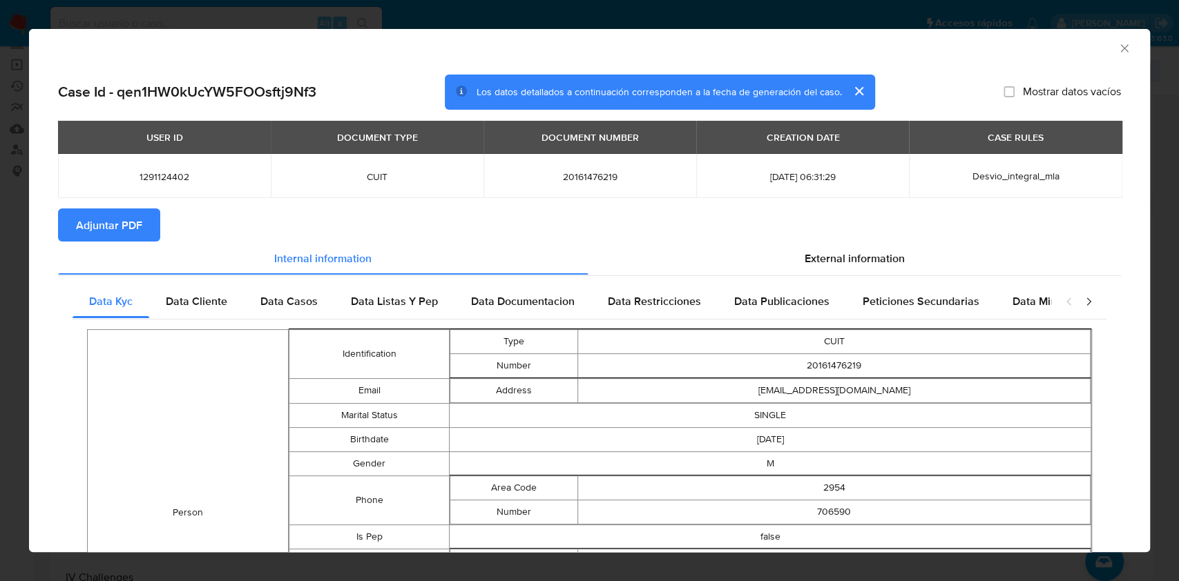
click at [123, 215] on span "Adjuntar PDF" at bounding box center [109, 225] width 66 height 30
click at [1117, 41] on icon "Cerrar ventana" at bounding box center [1124, 48] width 14 height 14
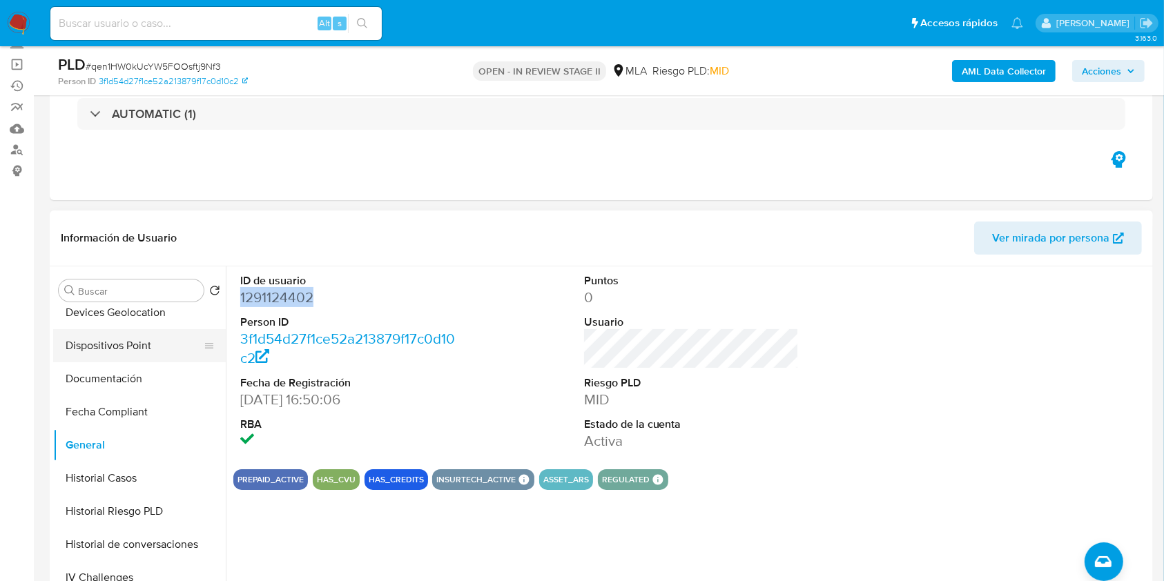
click at [142, 354] on button "Dispositivos Point" at bounding box center [134, 345] width 162 height 33
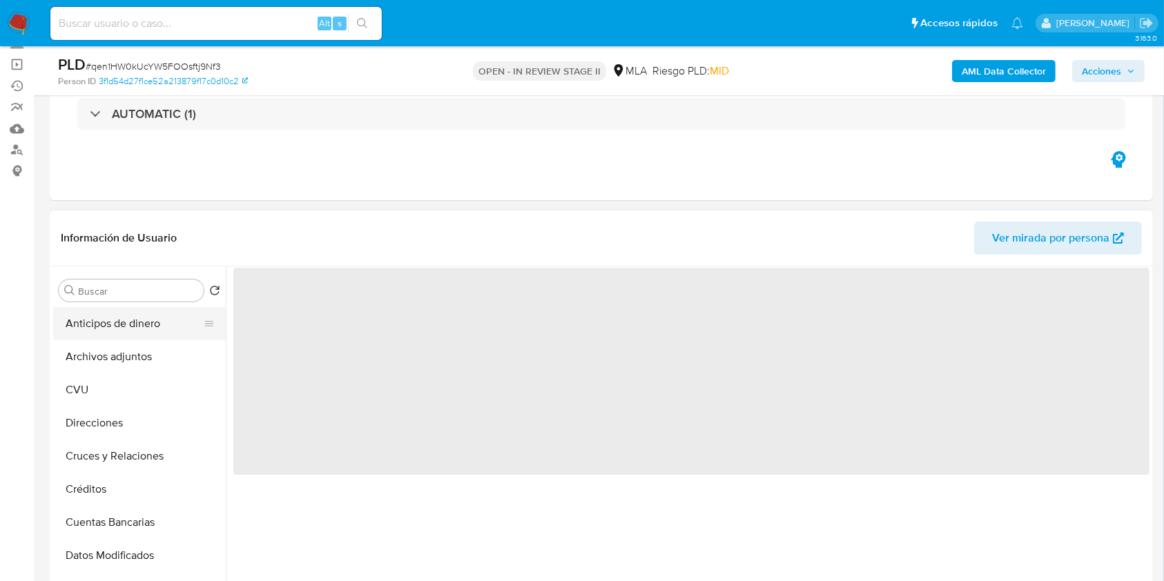
click at [140, 338] on button "Anticipos de dinero" at bounding box center [134, 323] width 162 height 33
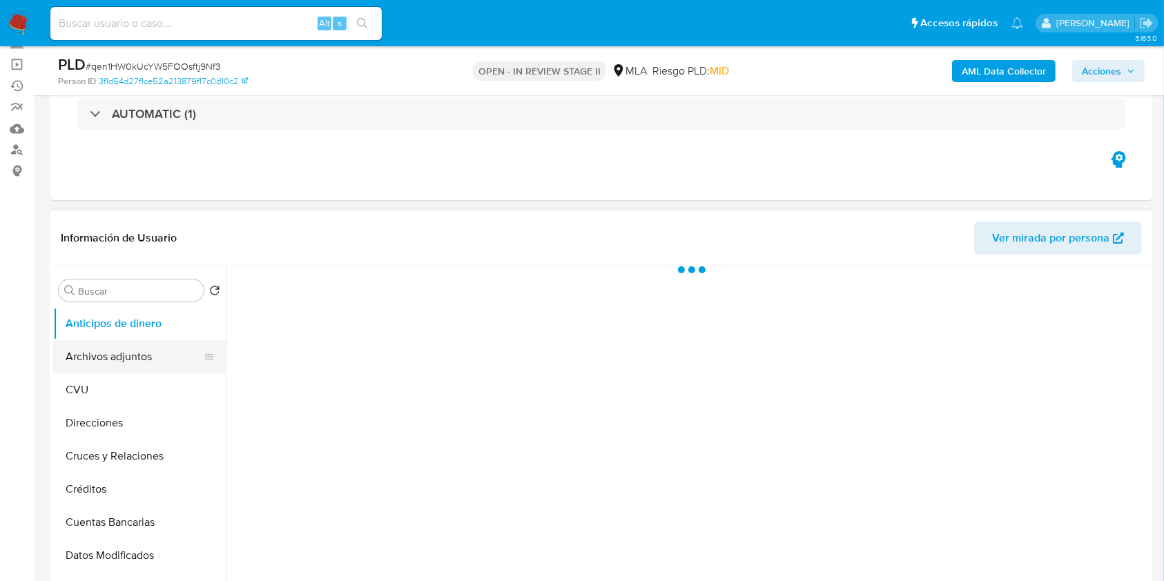
click at [142, 341] on button "Archivos adjuntos" at bounding box center [134, 356] width 162 height 33
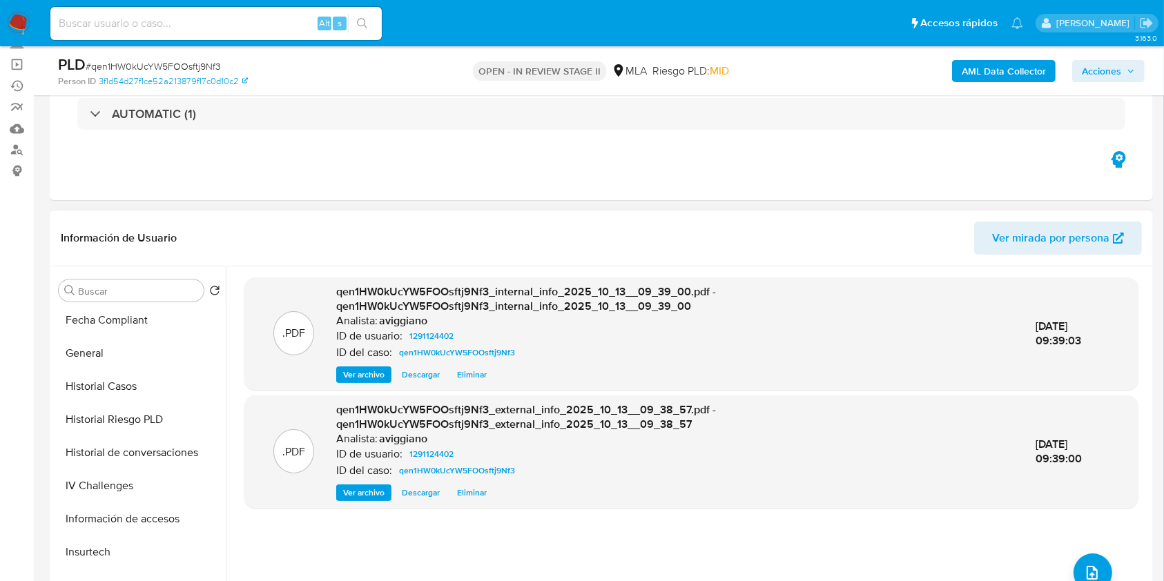
scroll to position [552, 0]
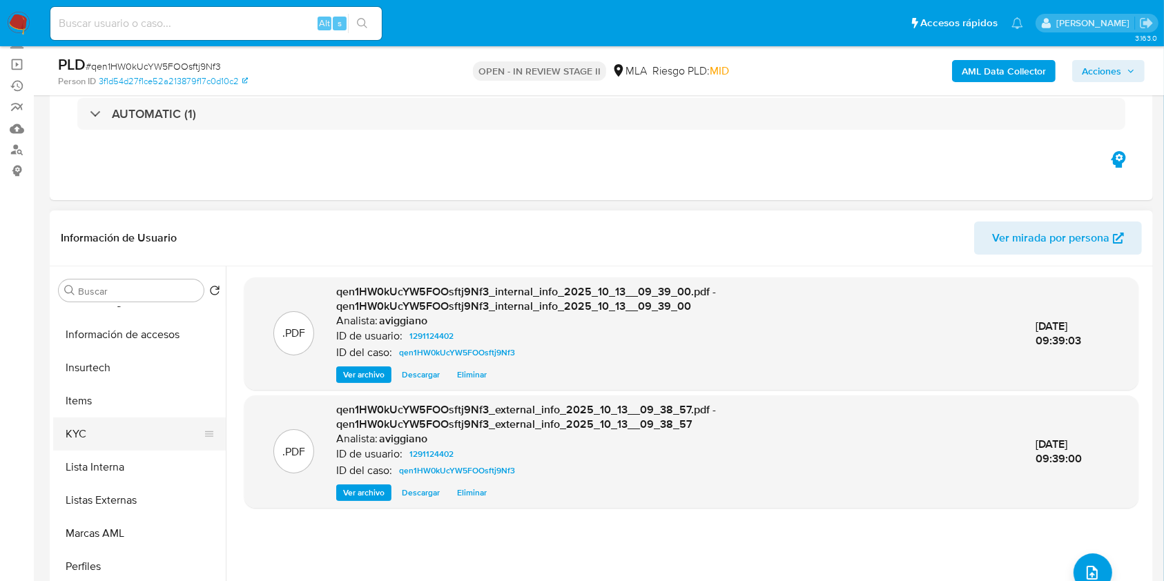
click at [100, 422] on button "KYC" at bounding box center [134, 434] width 162 height 33
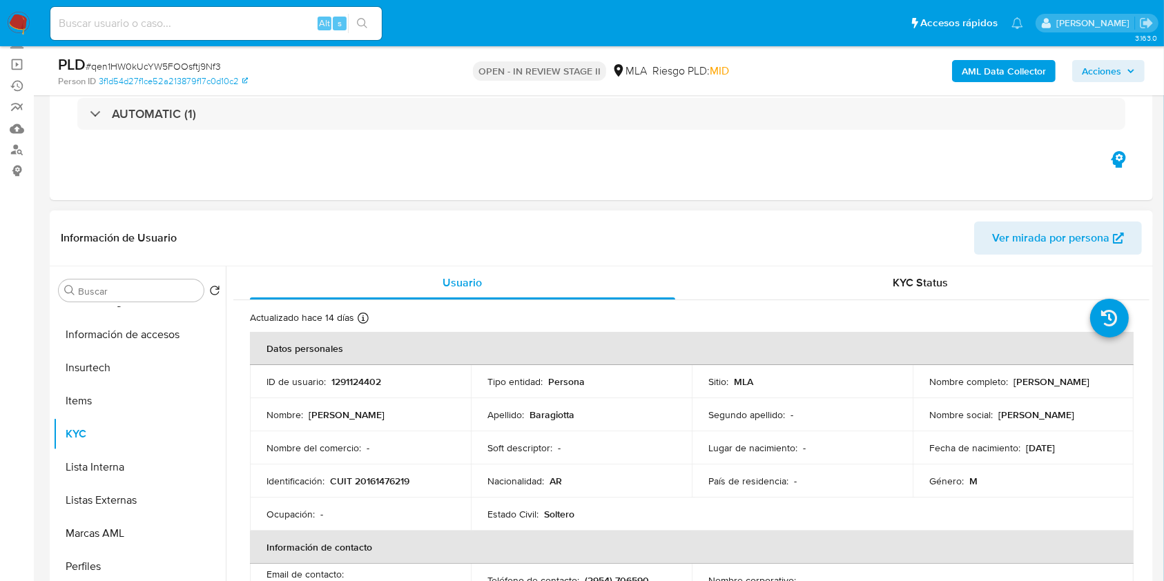
click at [363, 488] on p "CUIT 20161476219" at bounding box center [369, 481] width 79 height 12
copy p "20161476219"
click at [353, 378] on p "1291124402" at bounding box center [356, 382] width 50 height 12
click at [354, 378] on p "1291124402" at bounding box center [356, 382] width 50 height 12
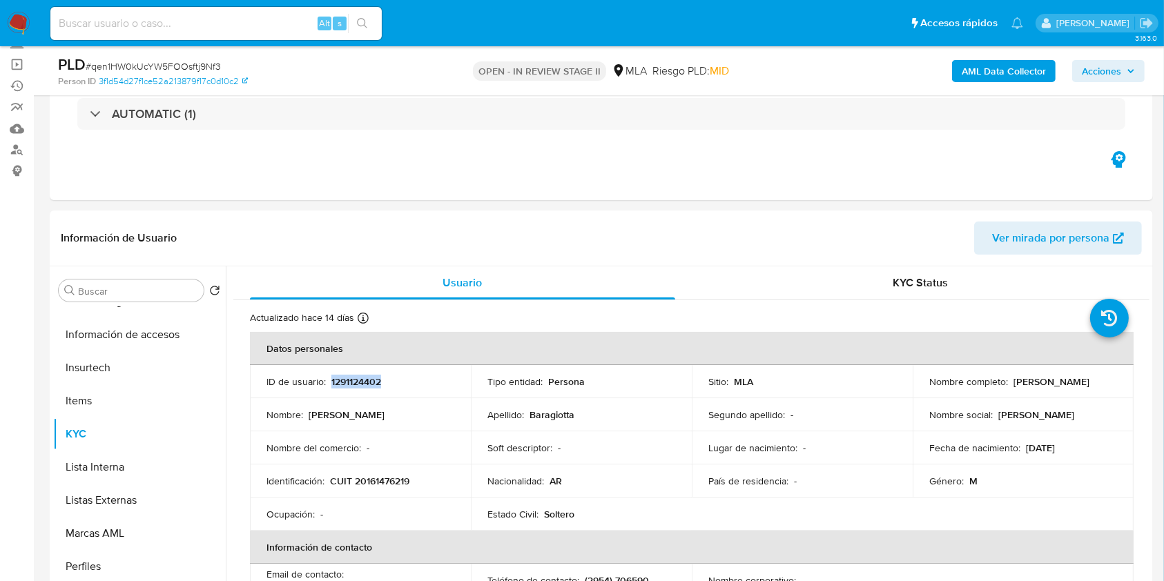
copy p "1291124402"
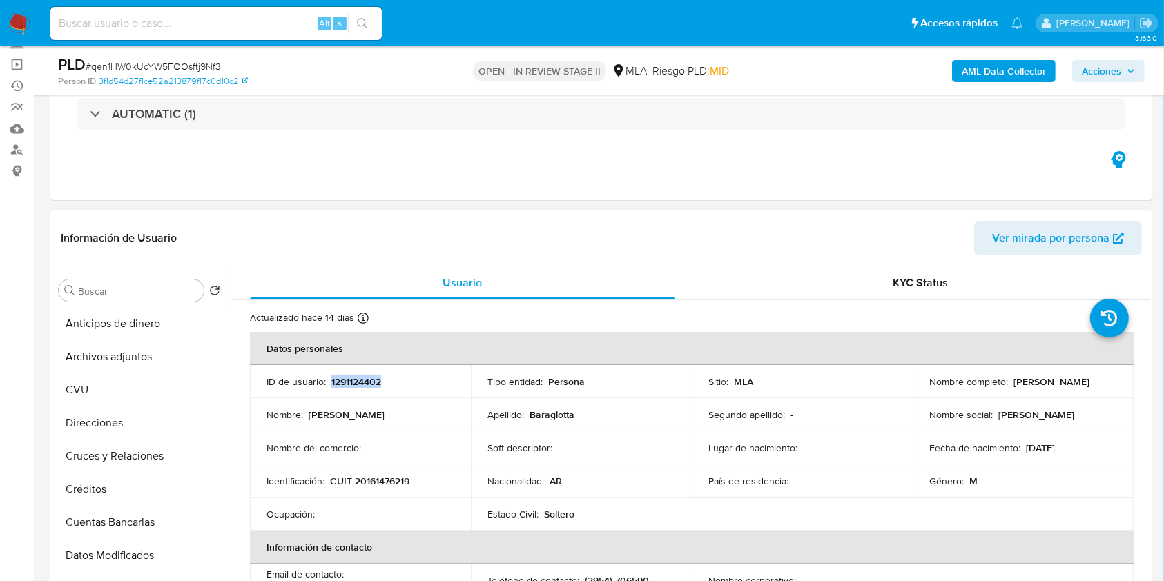
click at [124, 362] on button "Archivos adjuntos" at bounding box center [139, 356] width 173 height 33
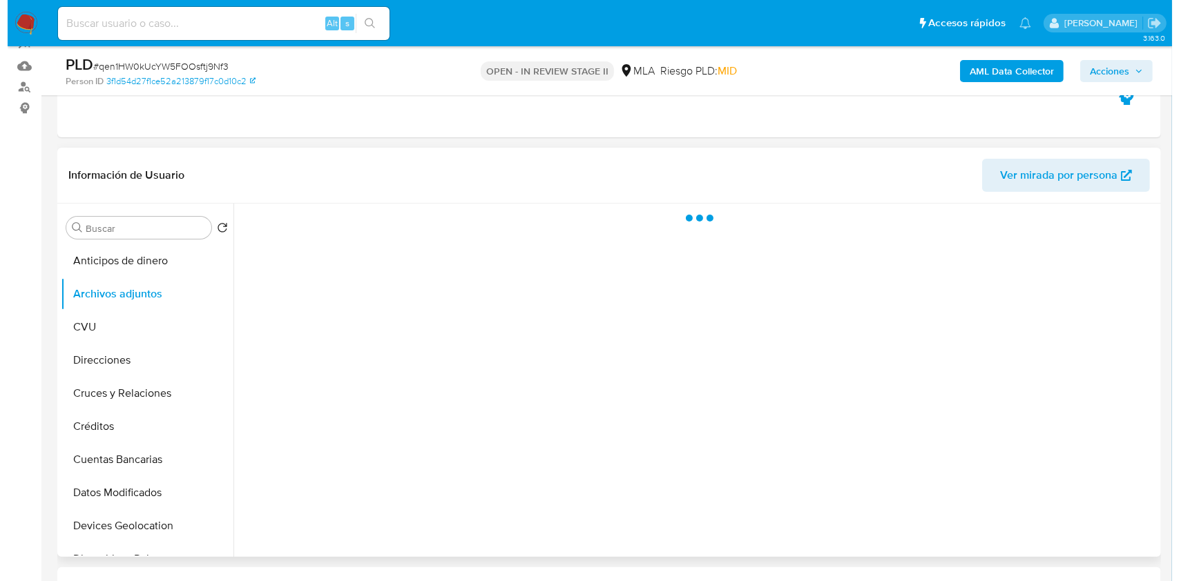
scroll to position [184, 0]
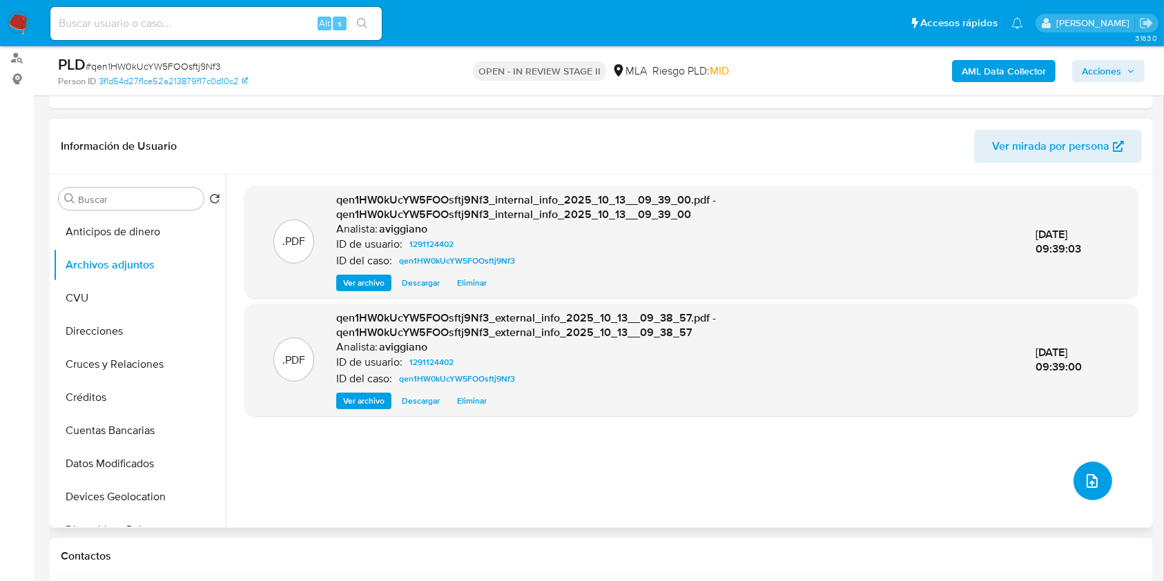
click at [1087, 485] on icon "upload-file" at bounding box center [1092, 481] width 11 height 14
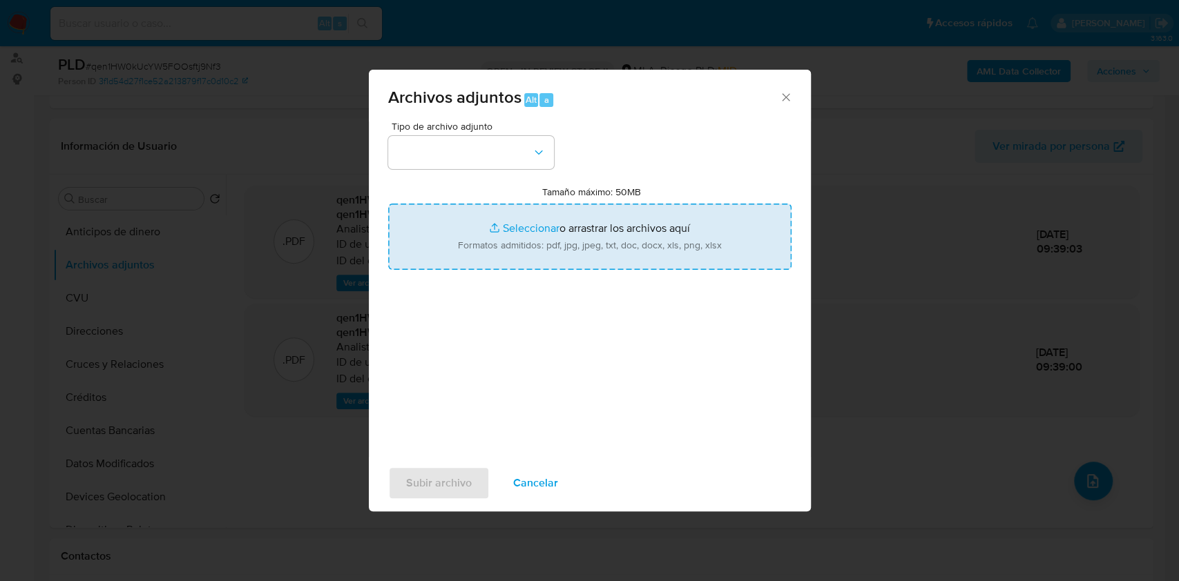
click at [464, 241] on input "Tamaño máximo: 50MB Seleccionar archivos" at bounding box center [589, 237] width 403 height 66
type input "C:\fakepath\Nosis - 1291124402.pdf"
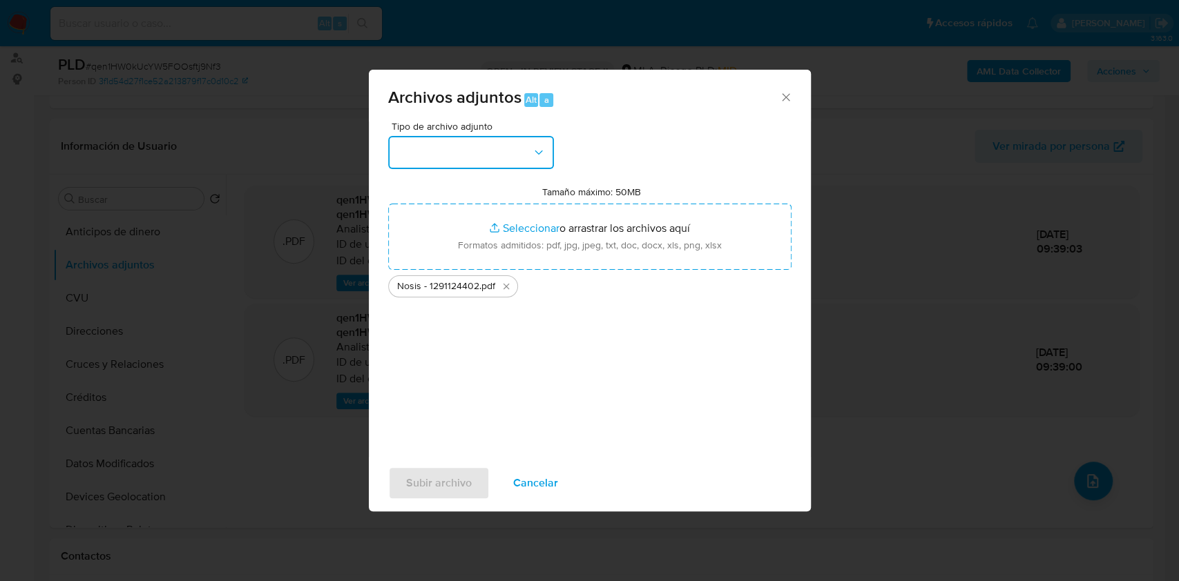
click at [452, 156] on button "button" at bounding box center [471, 152] width 166 height 33
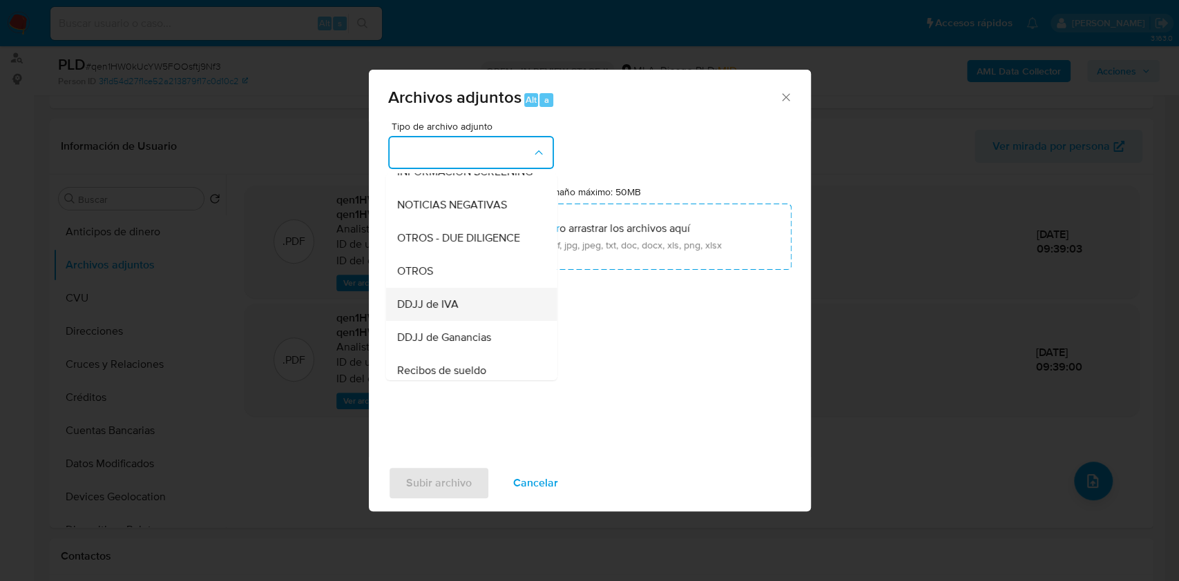
click at [425, 301] on div "DDJJ de IVA" at bounding box center [466, 304] width 141 height 33
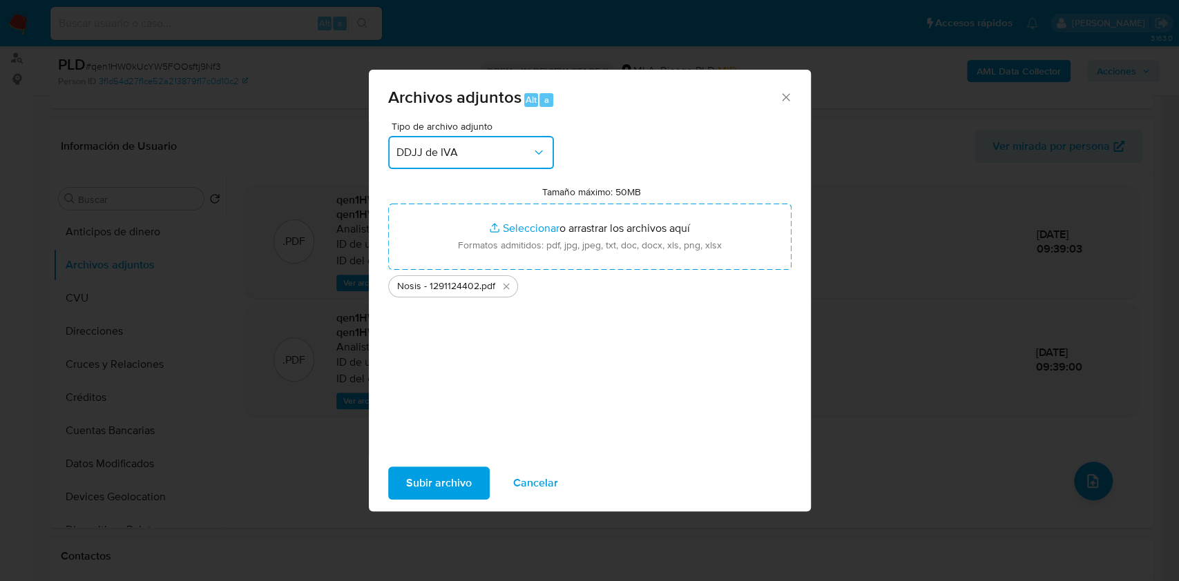
click at [443, 142] on button "DDJJ de IVA" at bounding box center [471, 152] width 166 height 33
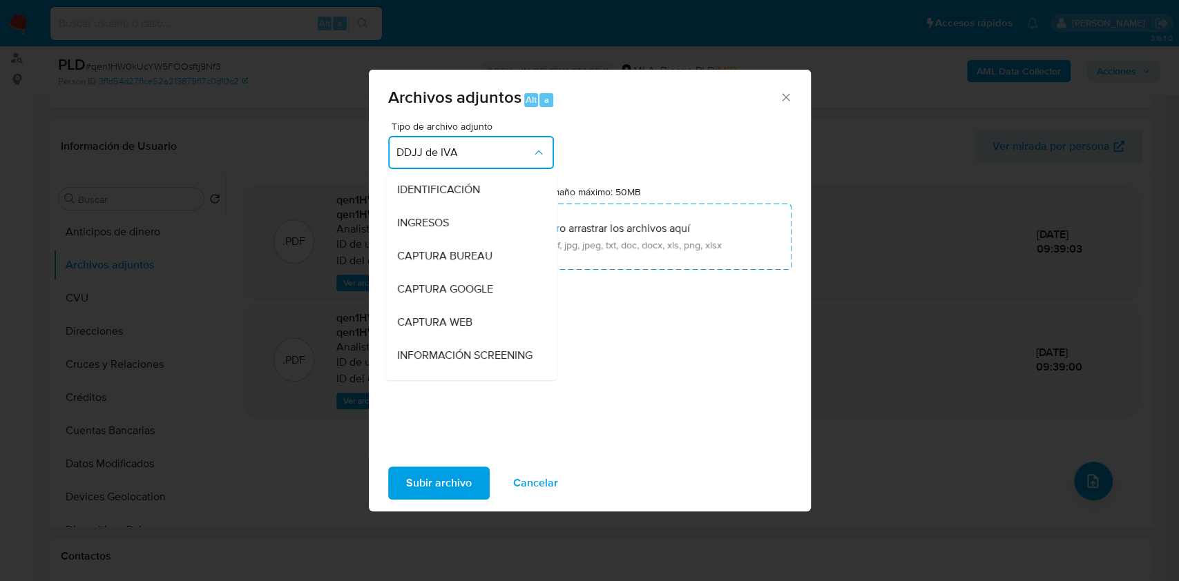
scroll to position [225, 0]
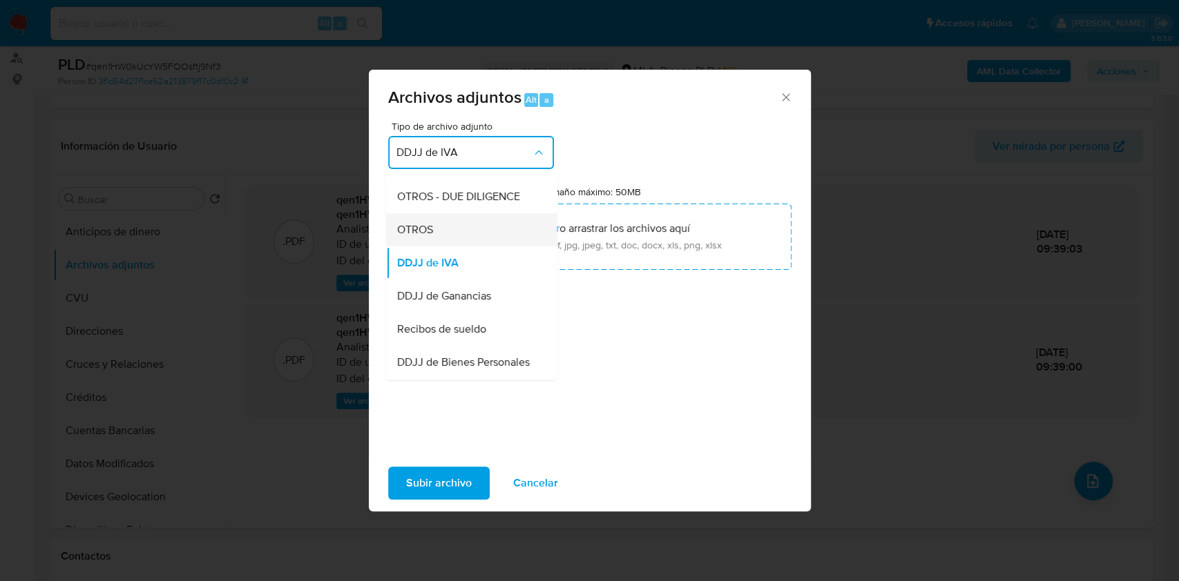
click at [409, 247] on div "OTROS" at bounding box center [466, 229] width 141 height 33
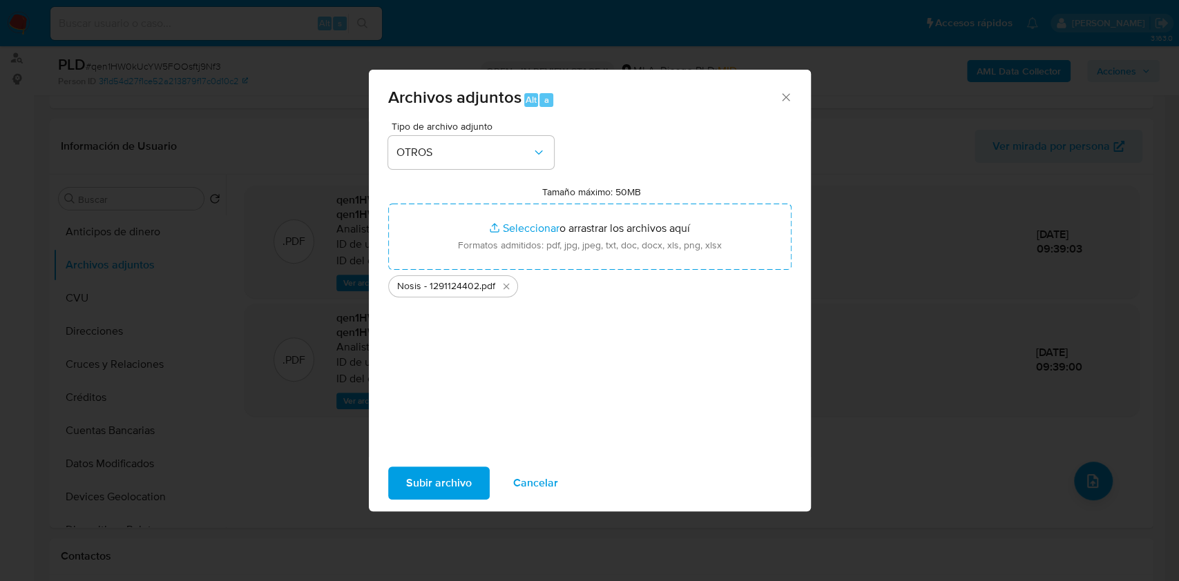
click at [423, 483] on span "Subir archivo" at bounding box center [439, 483] width 66 height 30
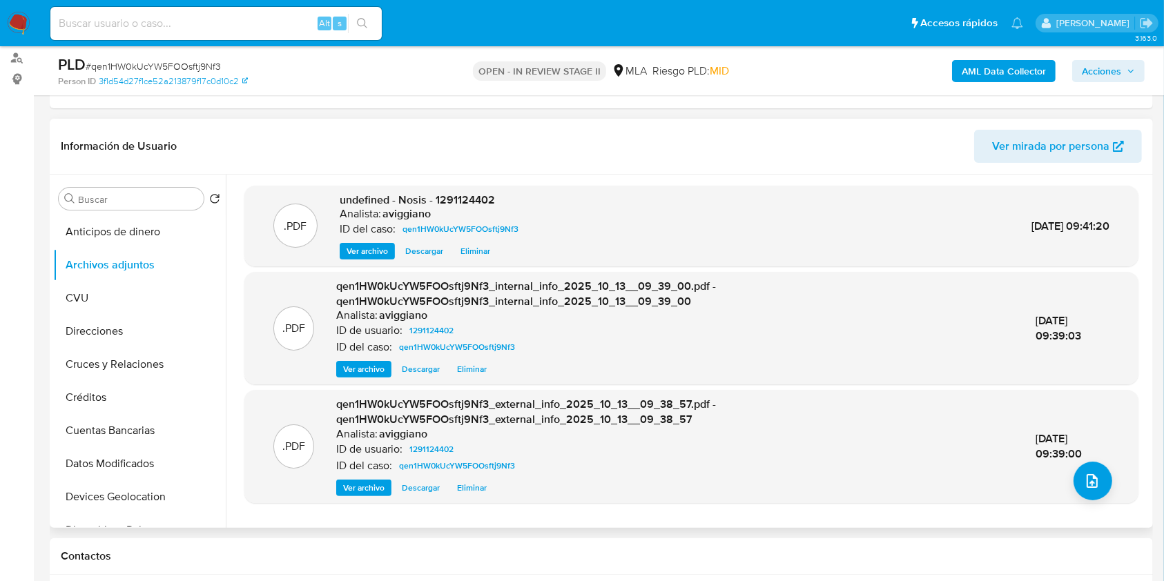
click at [483, 192] on span "undefined - Nosis - 1291124402" at bounding box center [417, 200] width 155 height 16
copy span "1291124402"
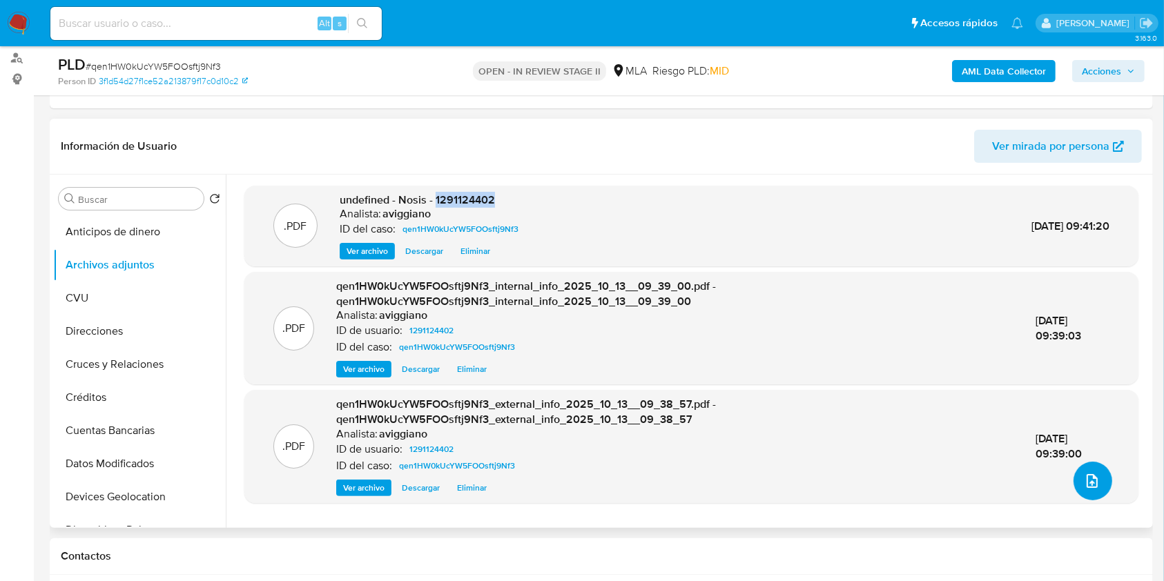
click at [1088, 489] on button "upload-file" at bounding box center [1093, 481] width 39 height 39
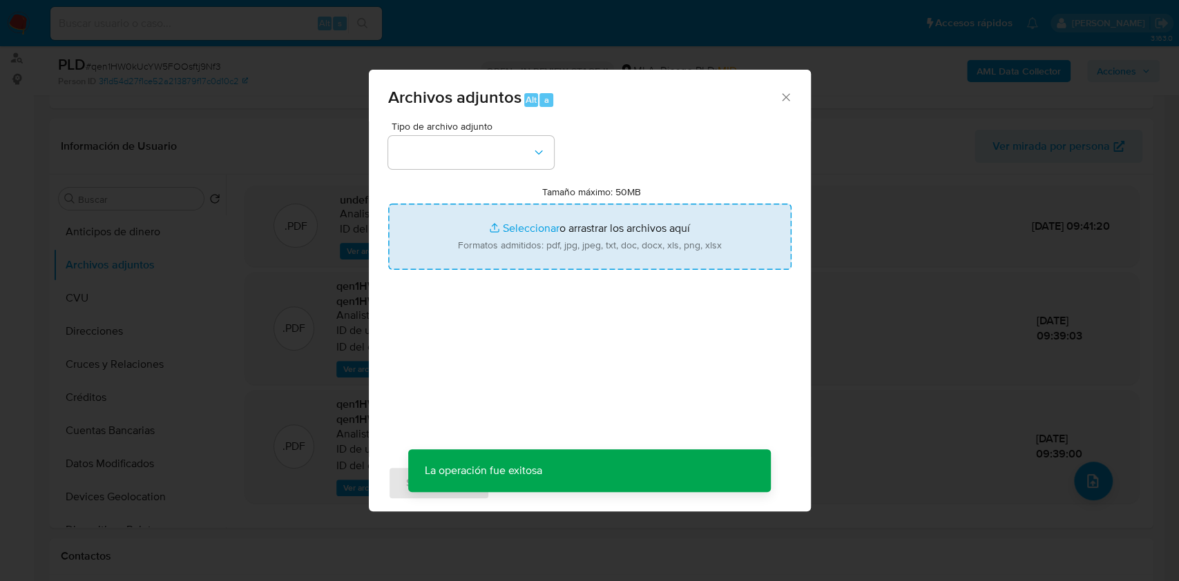
click at [509, 213] on input "Tamaño máximo: 50MB Seleccionar archivos" at bounding box center [589, 237] width 403 height 66
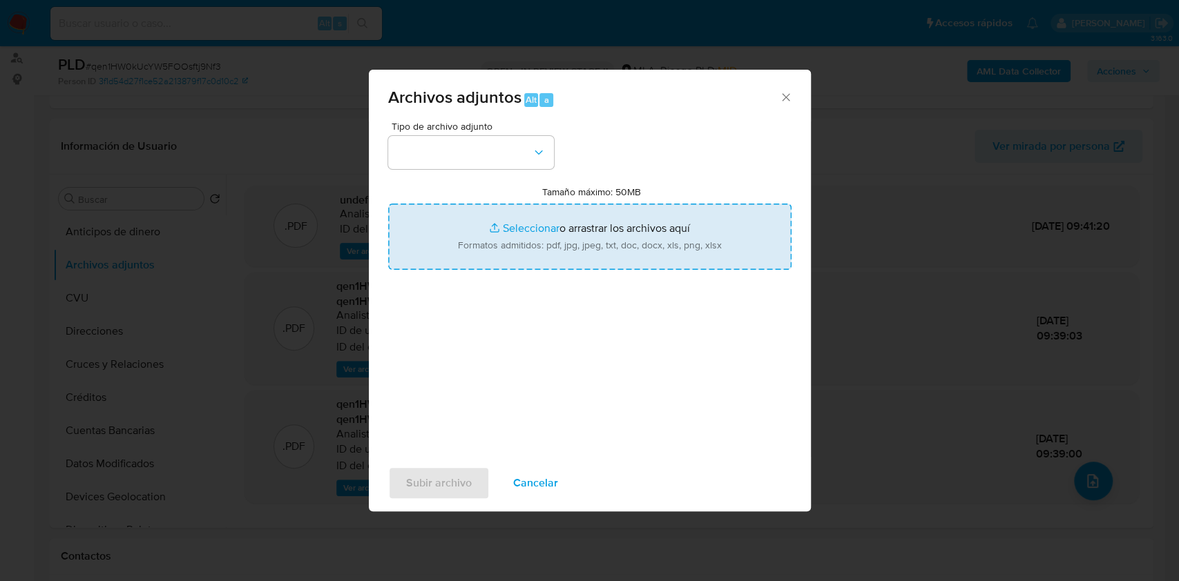
type input "C:\fakepath\Movimientos-Aladdin-v10_1 - 1291124402 - .xlsx"
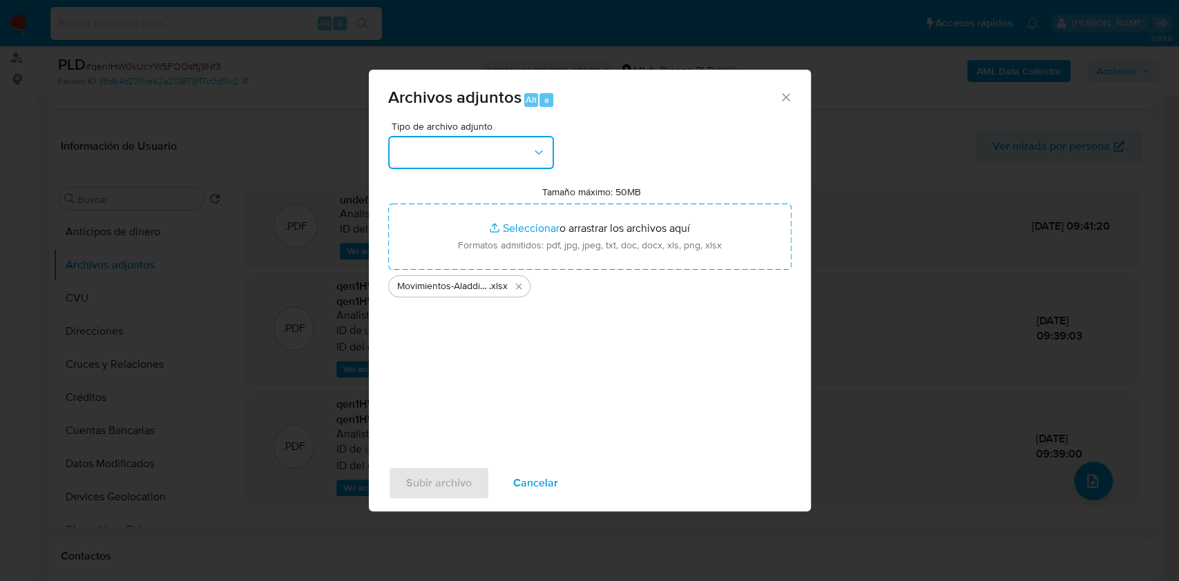
click at [430, 164] on button "button" at bounding box center [471, 152] width 166 height 33
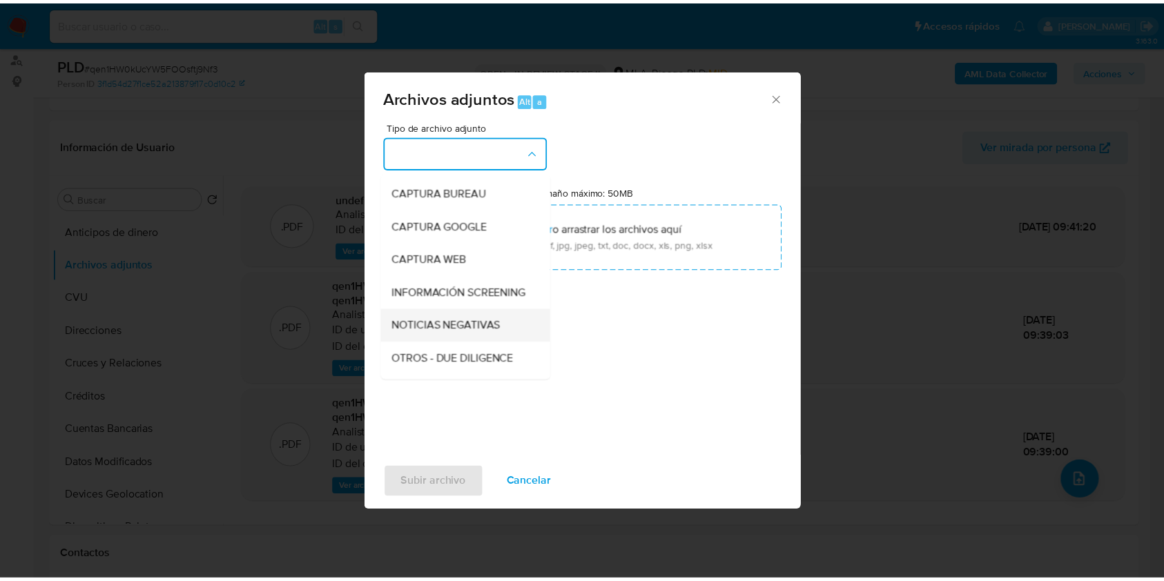
scroll to position [92, 0]
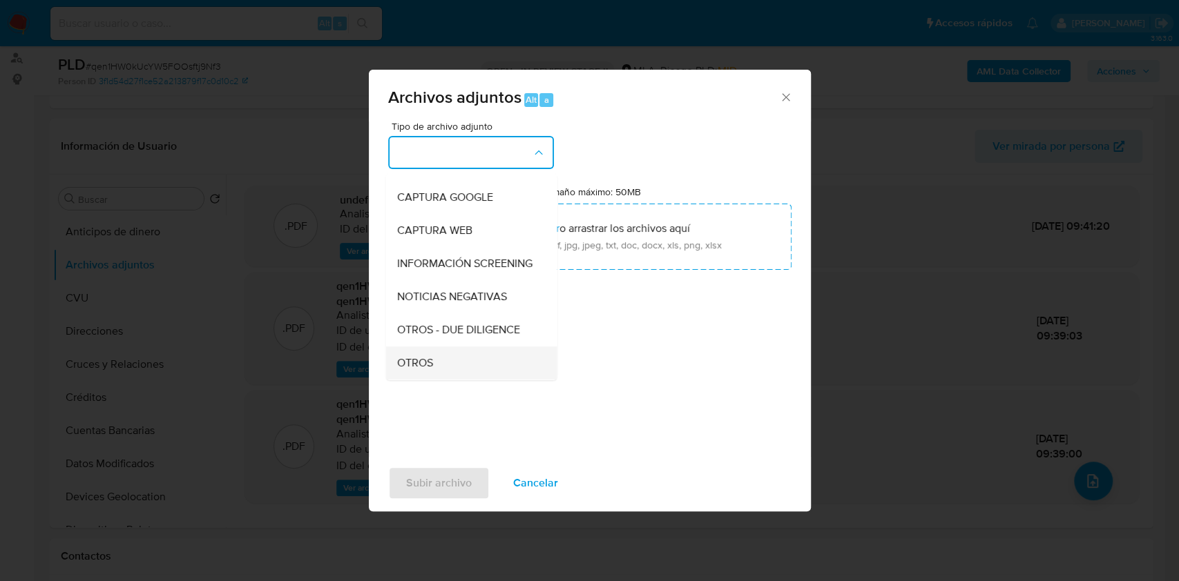
click at [412, 370] on span "OTROS" at bounding box center [414, 363] width 36 height 14
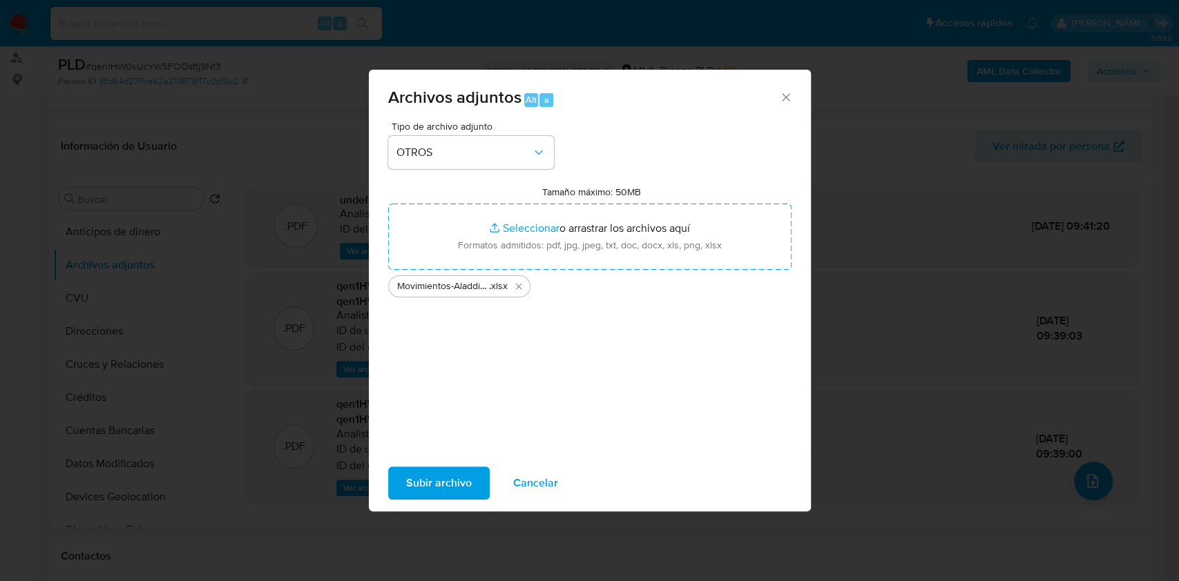
click at [425, 491] on span "Subir archivo" at bounding box center [439, 483] width 66 height 30
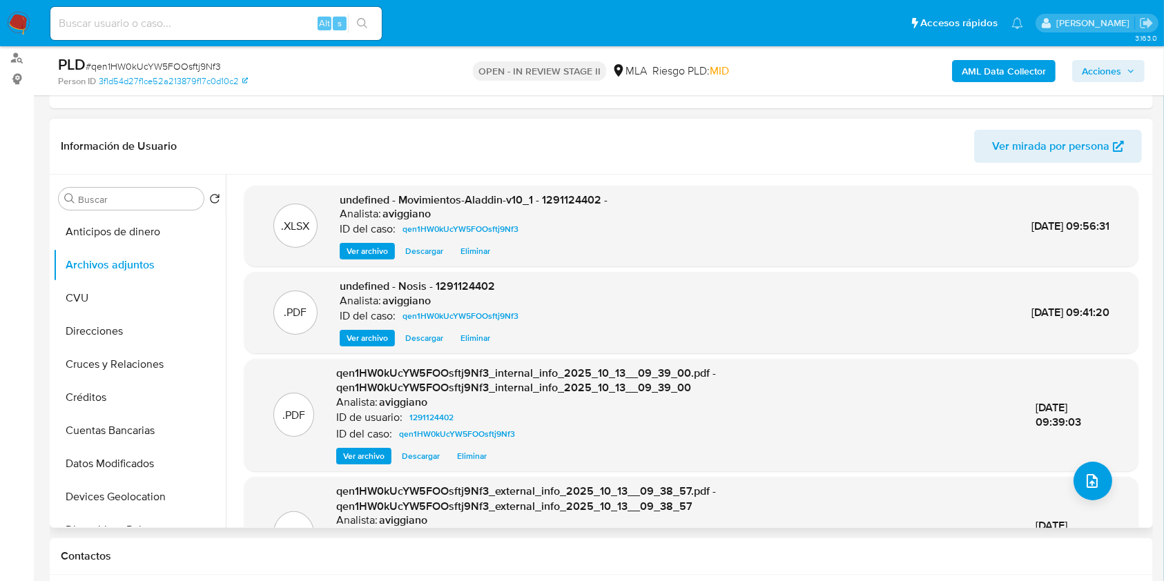
click at [572, 202] on span "undefined - Movimientos-Aladdin-v10_1 - 1291124402 -" at bounding box center [474, 200] width 268 height 16
copy span "1291124402"
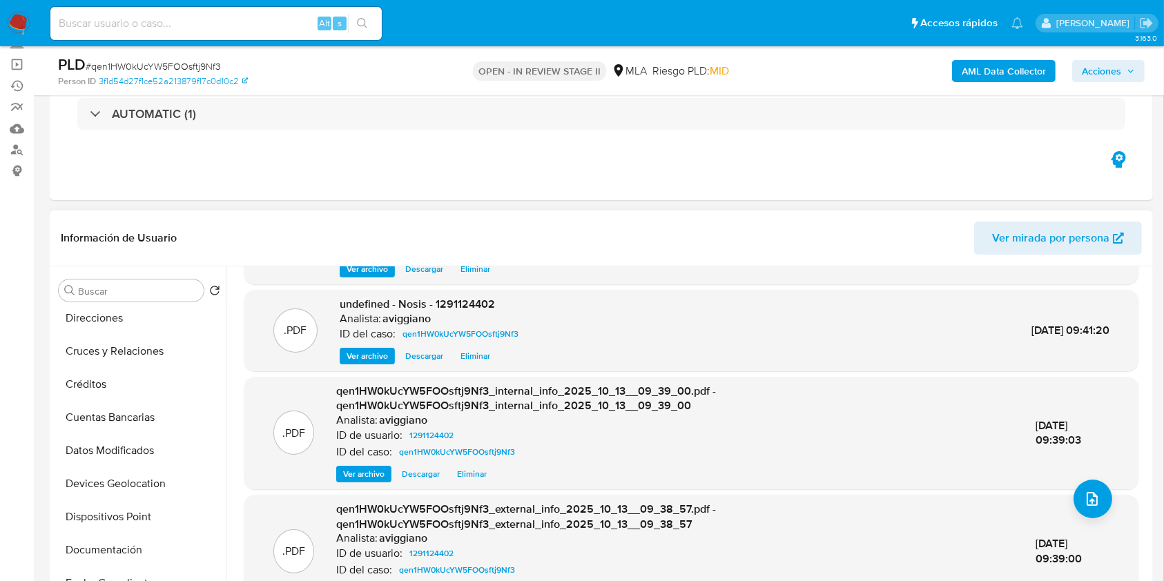
scroll to position [184, 0]
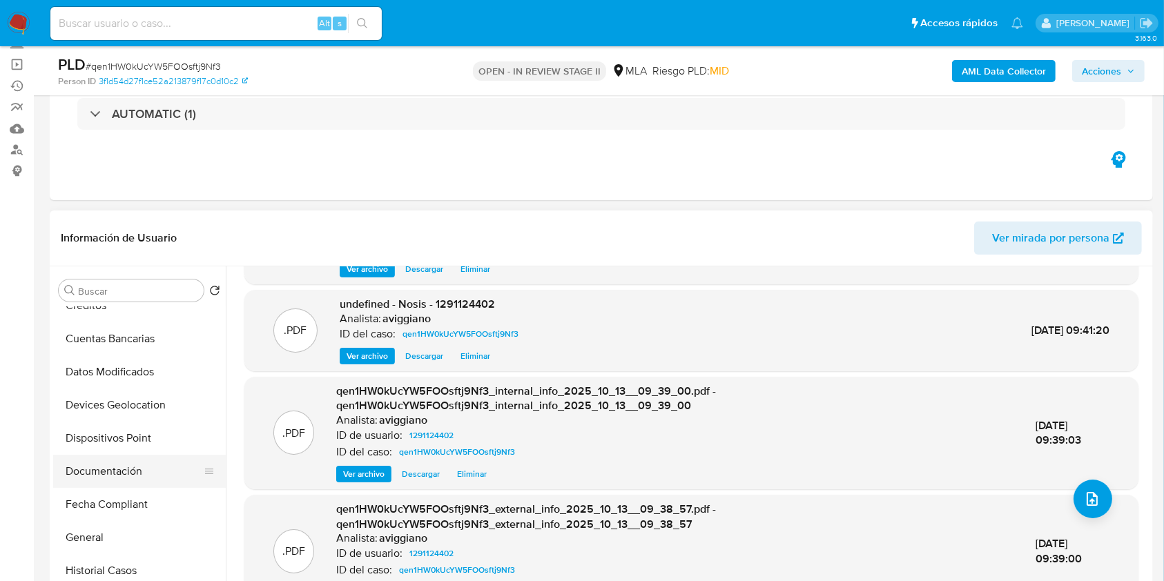
click at [135, 483] on button "Documentación" at bounding box center [134, 471] width 162 height 33
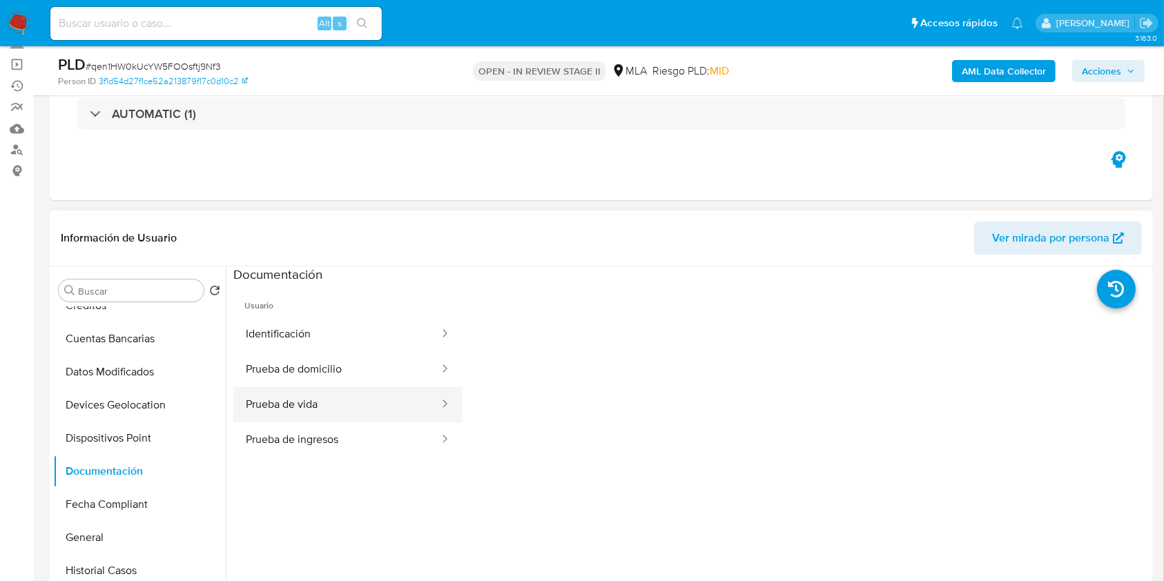
click at [323, 413] on button "Prueba de vida" at bounding box center [336, 404] width 207 height 35
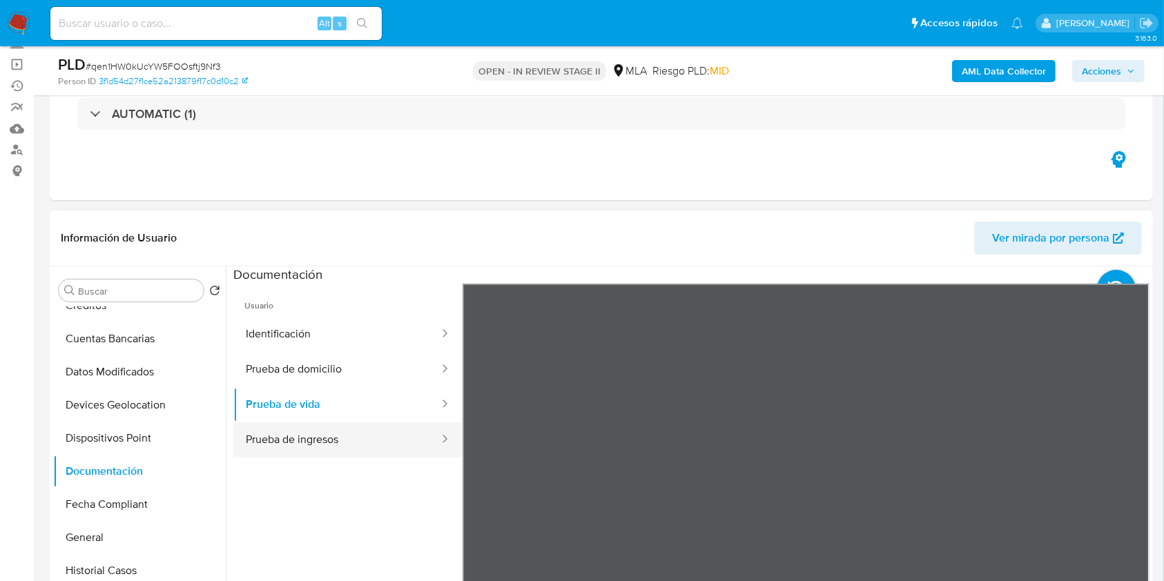
click at [326, 434] on button "Prueba de ingresos" at bounding box center [336, 440] width 207 height 35
click at [675, 269] on section at bounding box center [691, 496] width 916 height 459
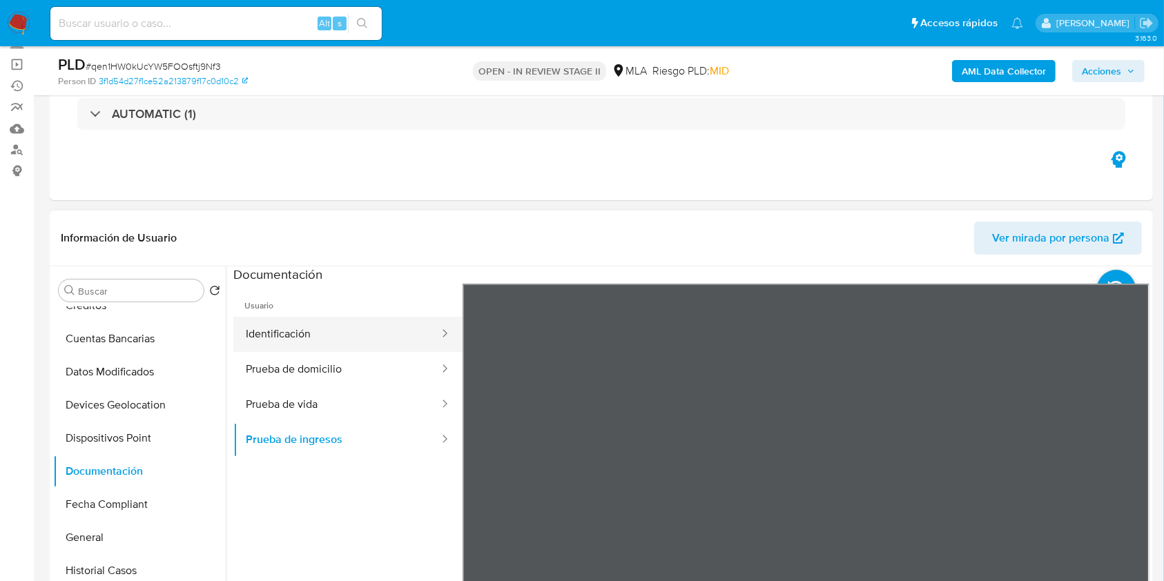
click at [425, 340] on div "Usuario Identificación Prueba de domicilio Prueba de vida Prueba de ingresos" at bounding box center [691, 505] width 916 height 442
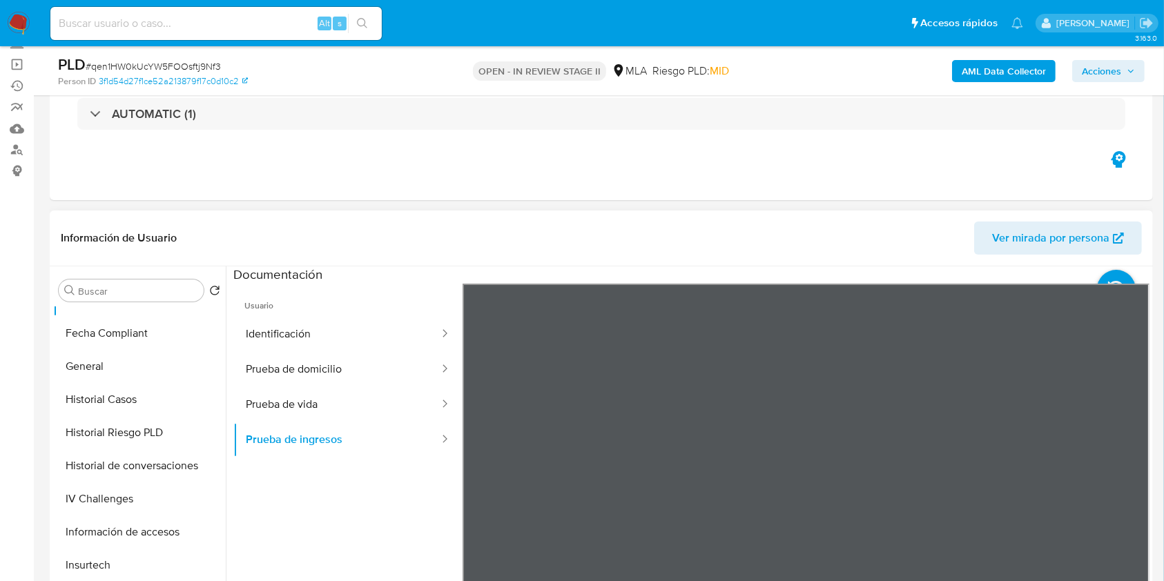
scroll to position [552, 0]
click at [87, 421] on button "KYC" at bounding box center [134, 434] width 162 height 33
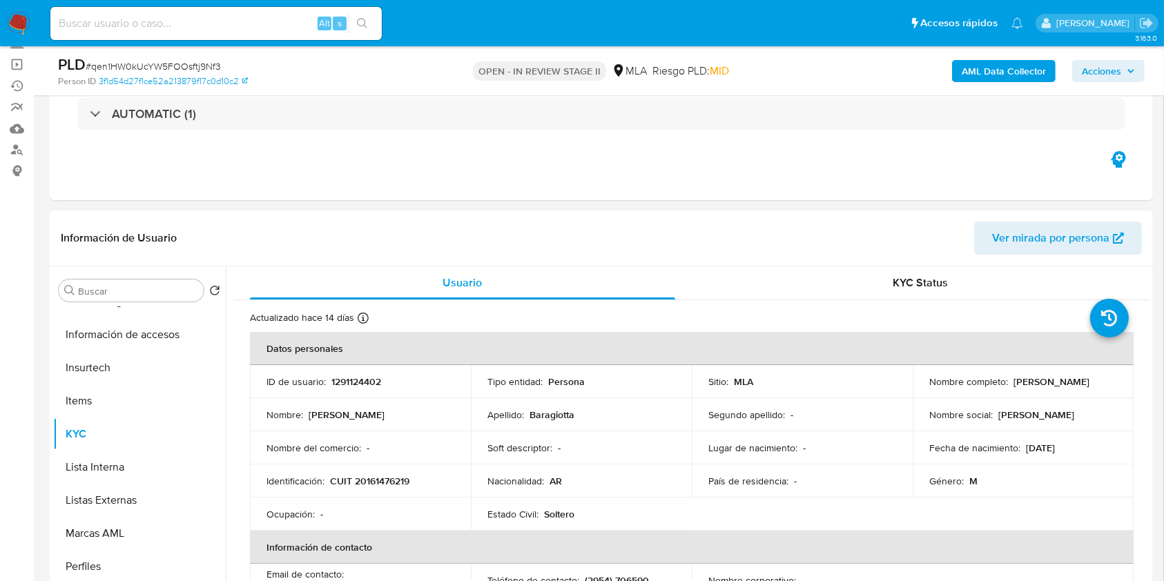
click at [380, 475] on p "CUIT 20161476219" at bounding box center [369, 481] width 79 height 12
copy p "20161476219"
drag, startPoint x: 925, startPoint y: 389, endPoint x: 1039, endPoint y: 384, distance: 114.0
click at [1039, 384] on td "Nombre completo : Ruben Horacio Baragiotta" at bounding box center [1023, 381] width 221 height 33
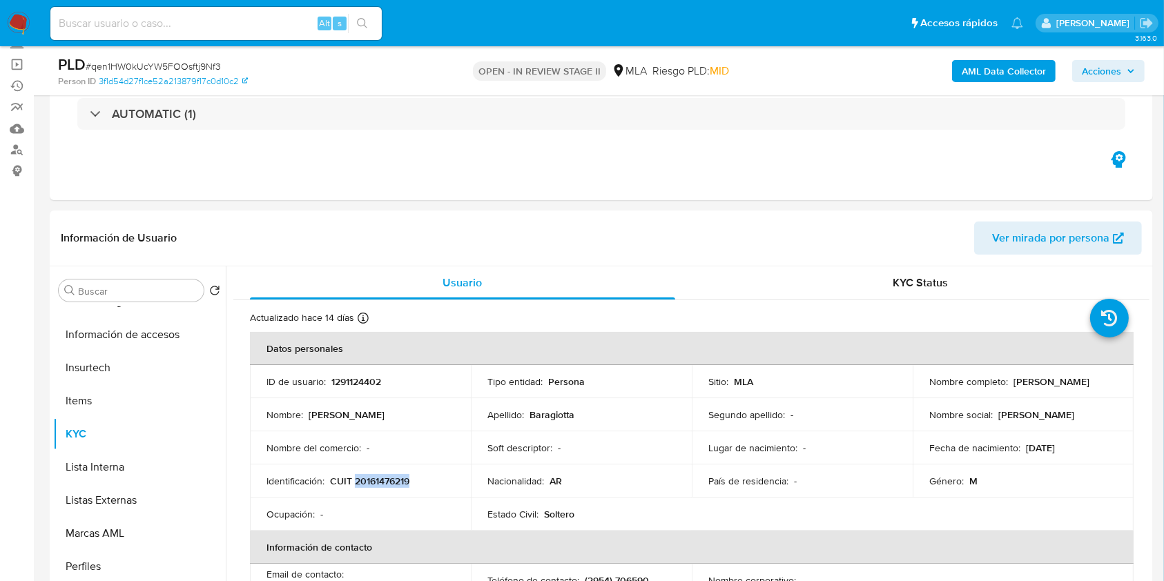
copy p "Ruben Horacio Baragiotta"
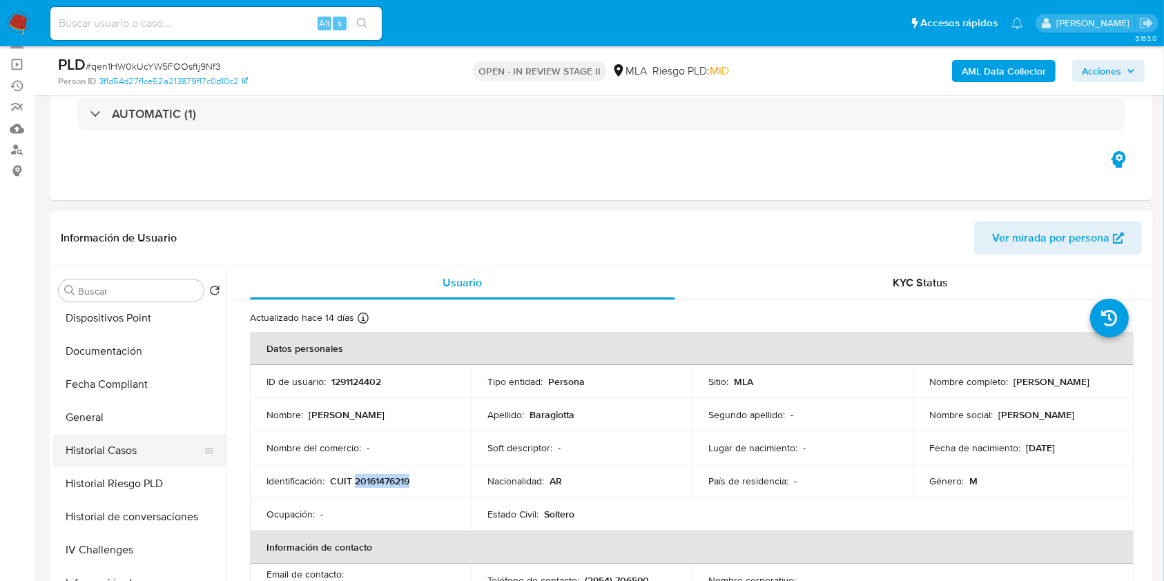
scroll to position [0, 0]
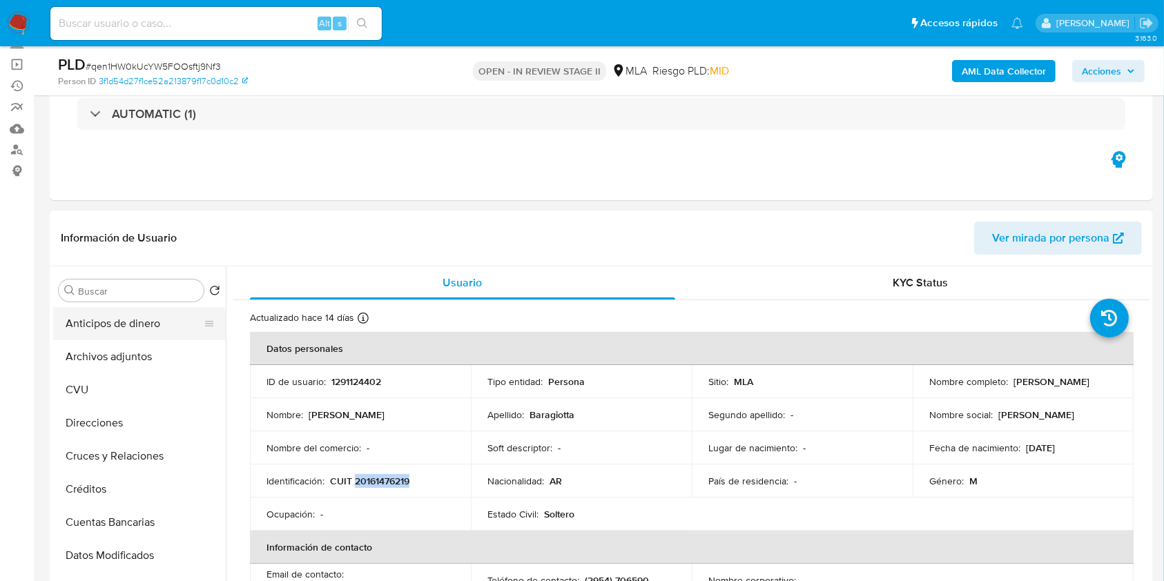
click at [121, 336] on button "Anticipos de dinero" at bounding box center [134, 323] width 162 height 33
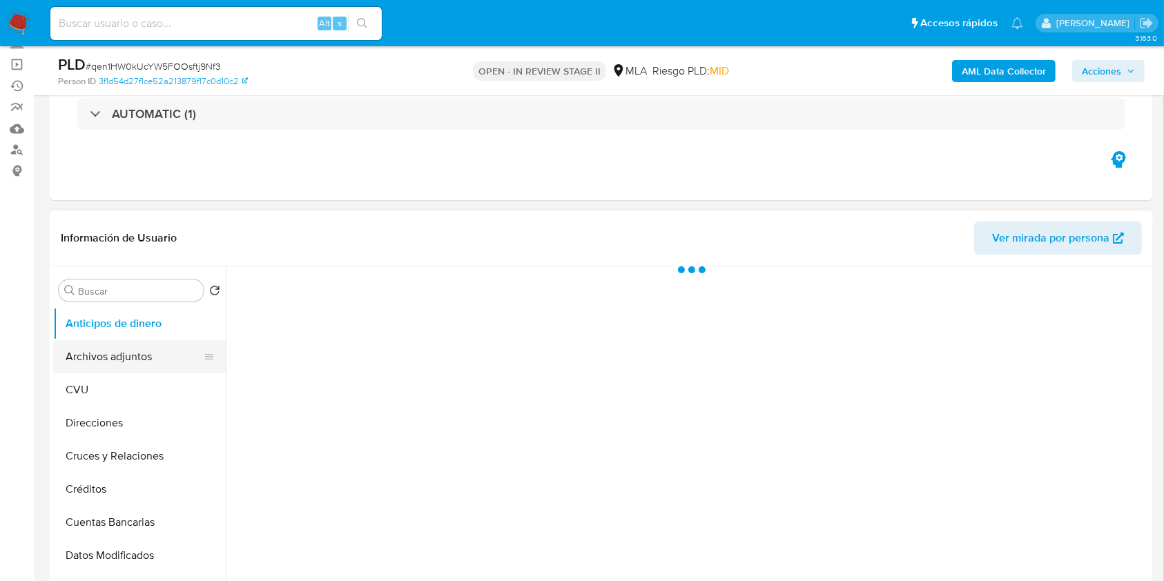
click at [127, 366] on button "Archivos adjuntos" at bounding box center [134, 356] width 162 height 33
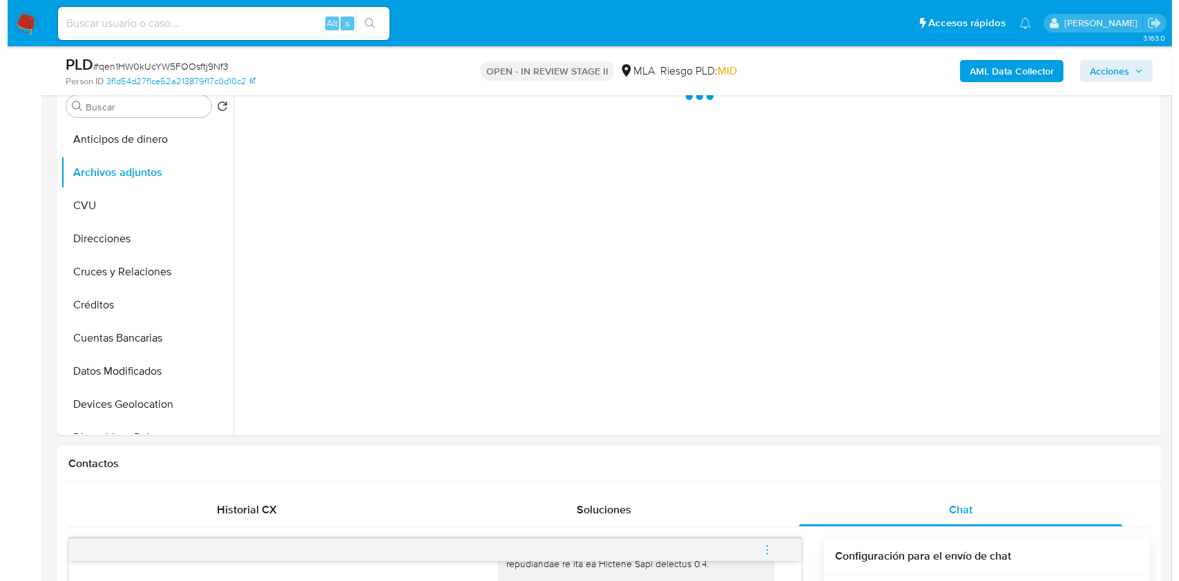
scroll to position [184, 0]
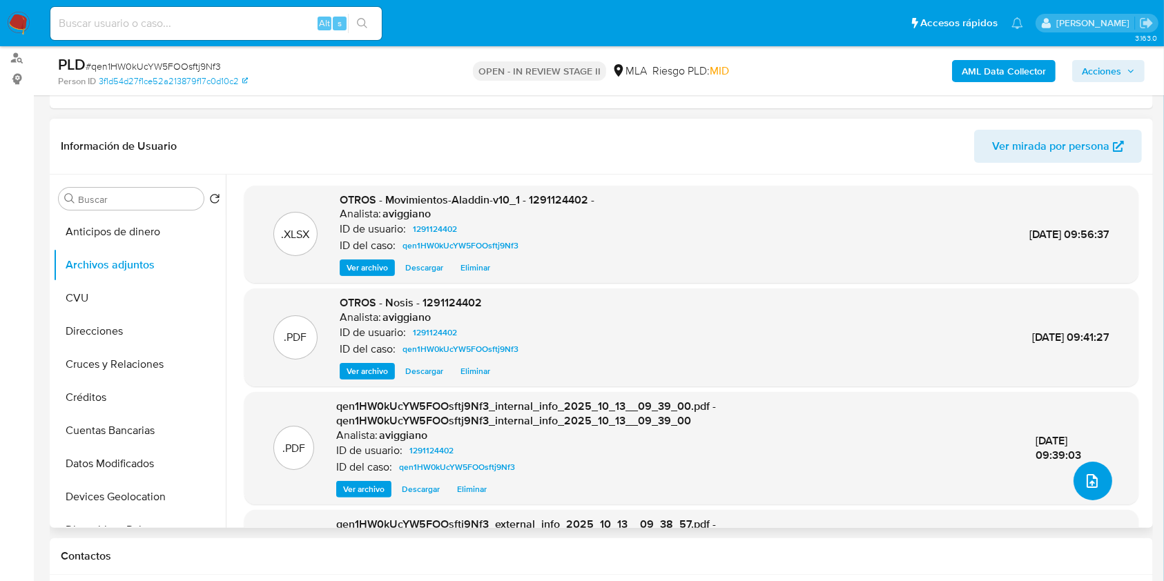
click at [1105, 485] on button "upload-file" at bounding box center [1093, 481] width 39 height 39
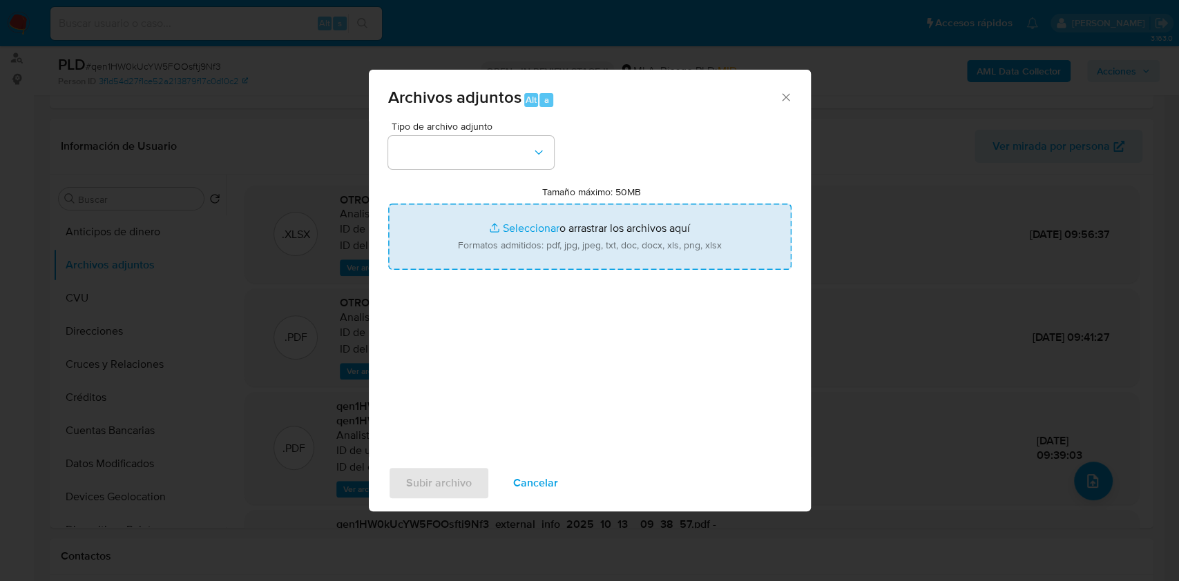
click at [678, 243] on input "Tamaño máximo: 50MB Seleccionar archivos" at bounding box center [589, 237] width 403 height 66
click at [635, 253] on input "Tamaño máximo: 50MB Seleccionar archivos" at bounding box center [589, 237] width 403 height 66
type input "C:\fakepath\Caselog qen1HW0kUcYW5FOOsftj9Nf3_2025_09_17_10_57_35.docx"
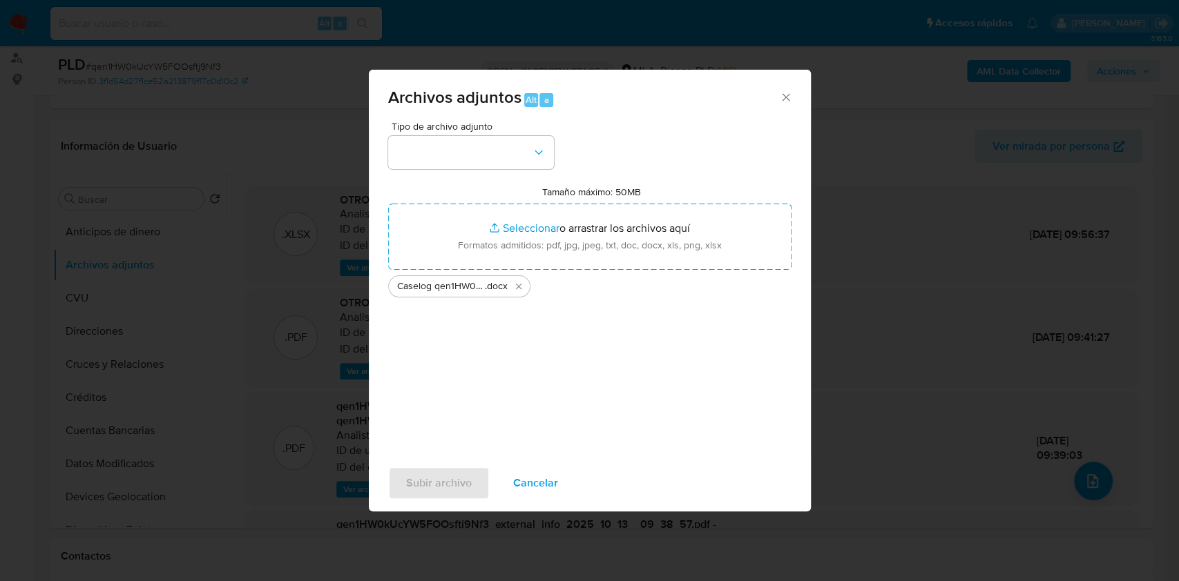
click at [541, 173] on div "Tipo de archivo adjunto Tamaño máximo: 50MB Seleccionar archivos Seleccionar o …" at bounding box center [589, 285] width 403 height 326
click at [543, 164] on button "button" at bounding box center [471, 152] width 166 height 33
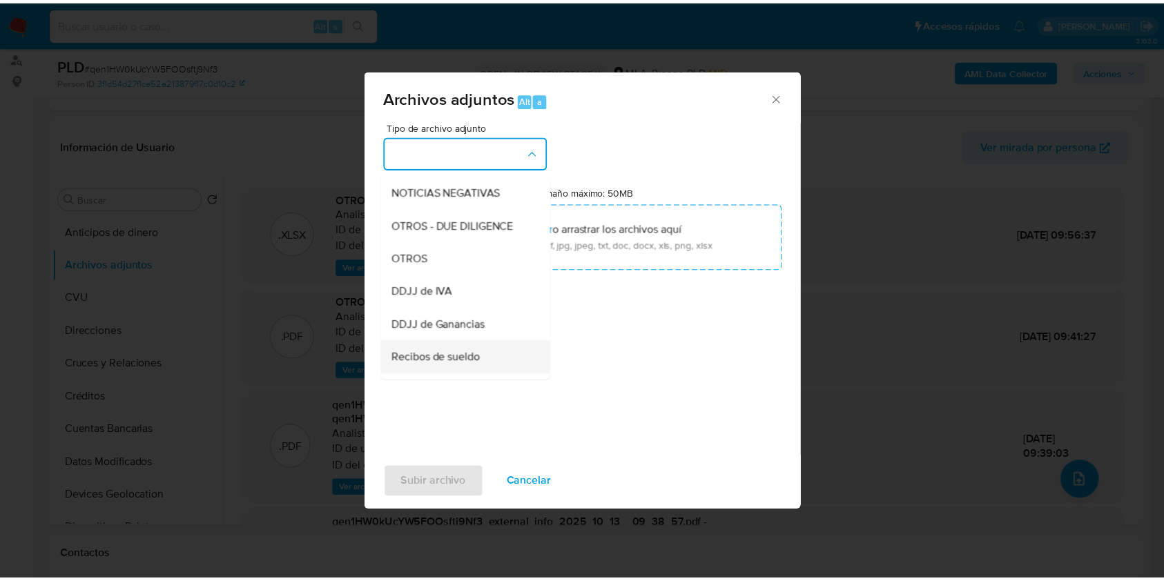
scroll to position [276, 0]
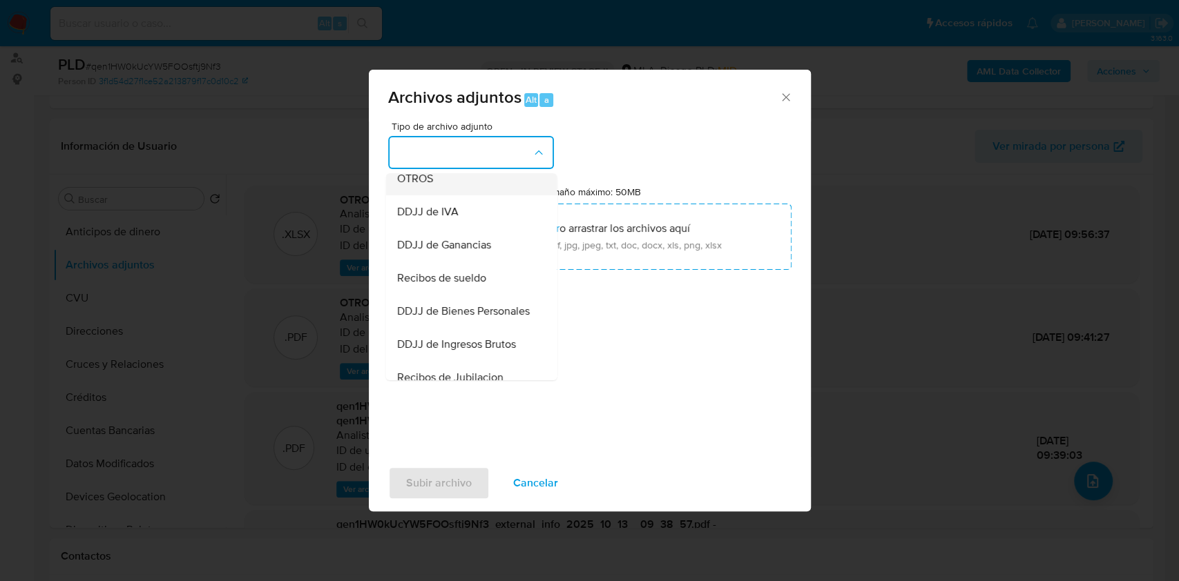
click at [470, 195] on div "OTROS" at bounding box center [466, 178] width 141 height 33
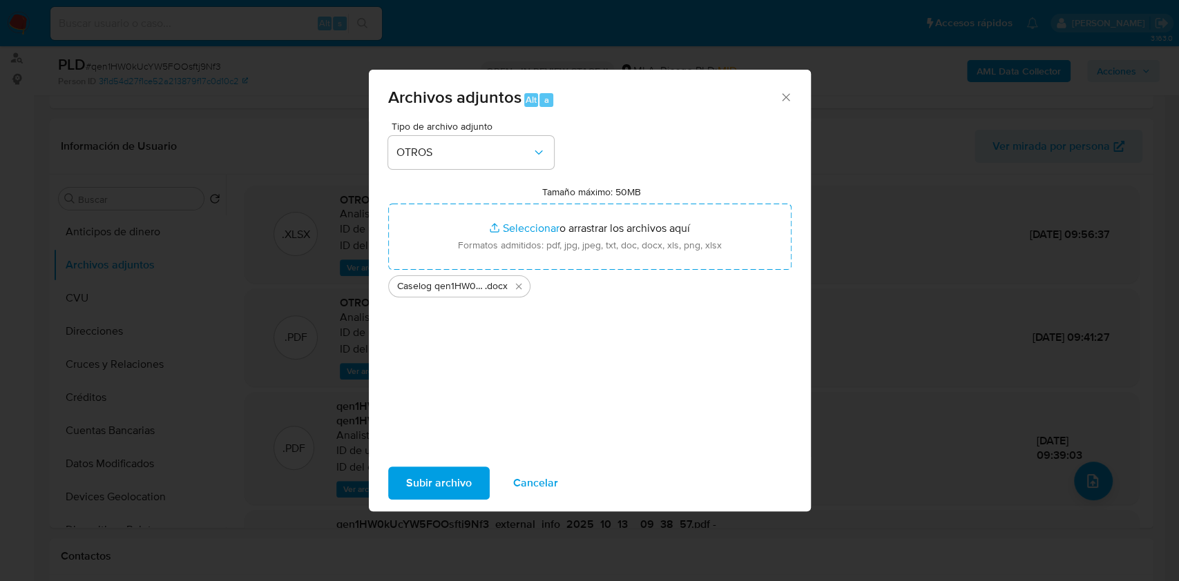
click at [430, 485] on span "Subir archivo" at bounding box center [439, 483] width 66 height 30
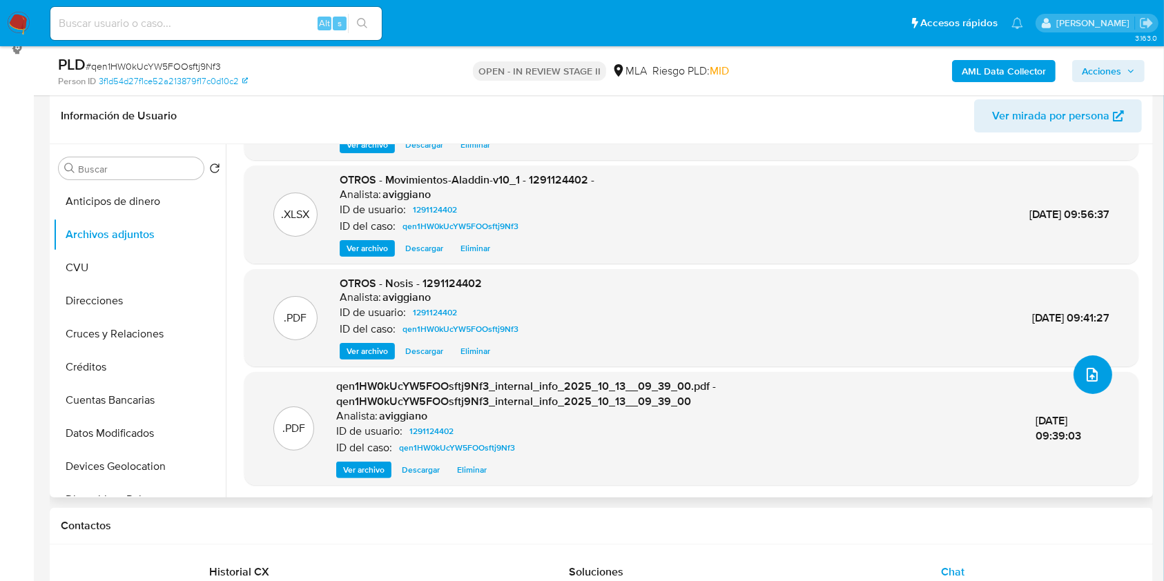
scroll to position [460, 0]
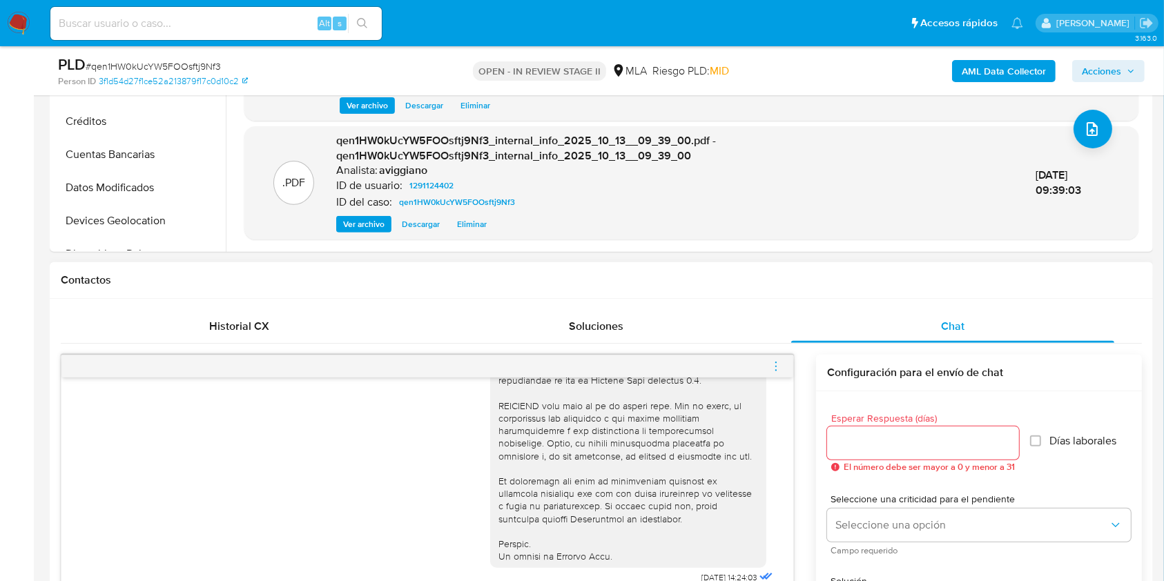
click at [779, 362] on icon "menu-action" at bounding box center [776, 366] width 12 height 12
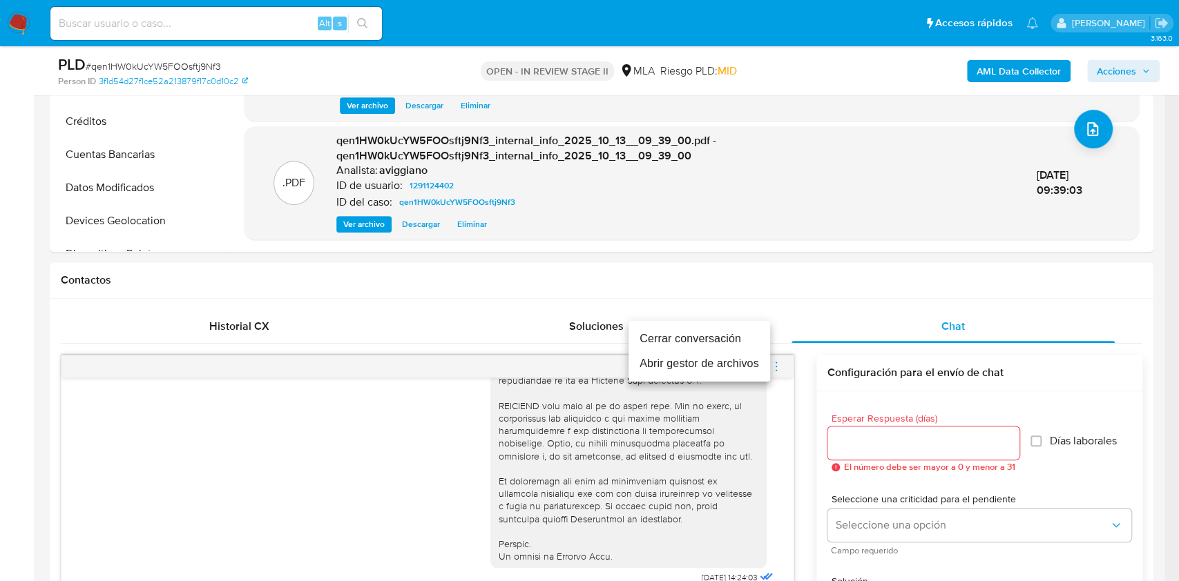
click at [704, 336] on li "Cerrar conversación" at bounding box center [699, 339] width 142 height 25
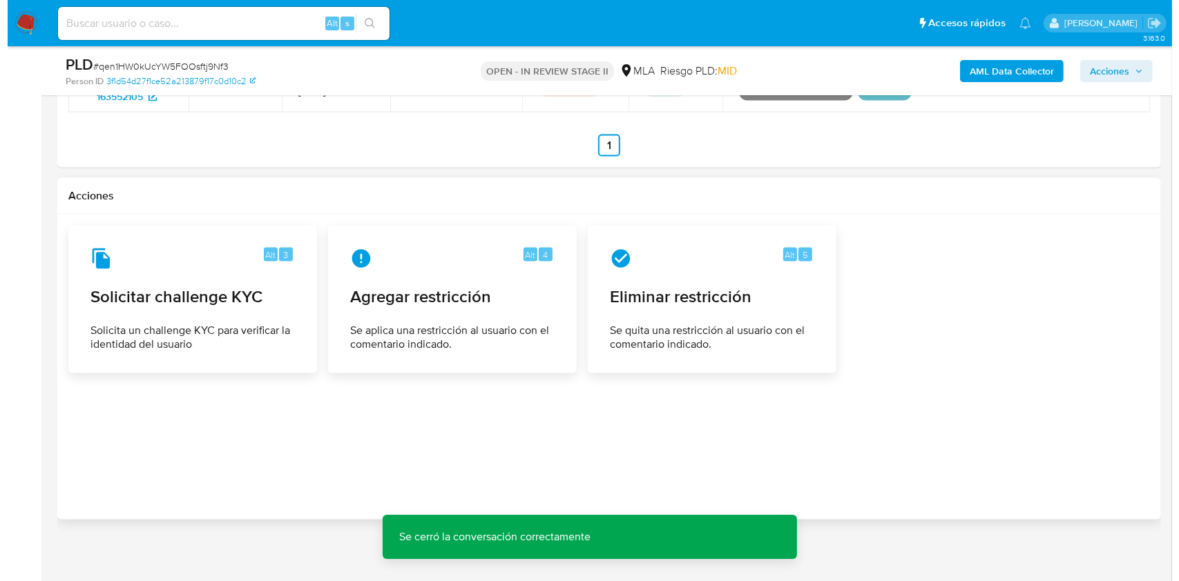
scroll to position [2233, 0]
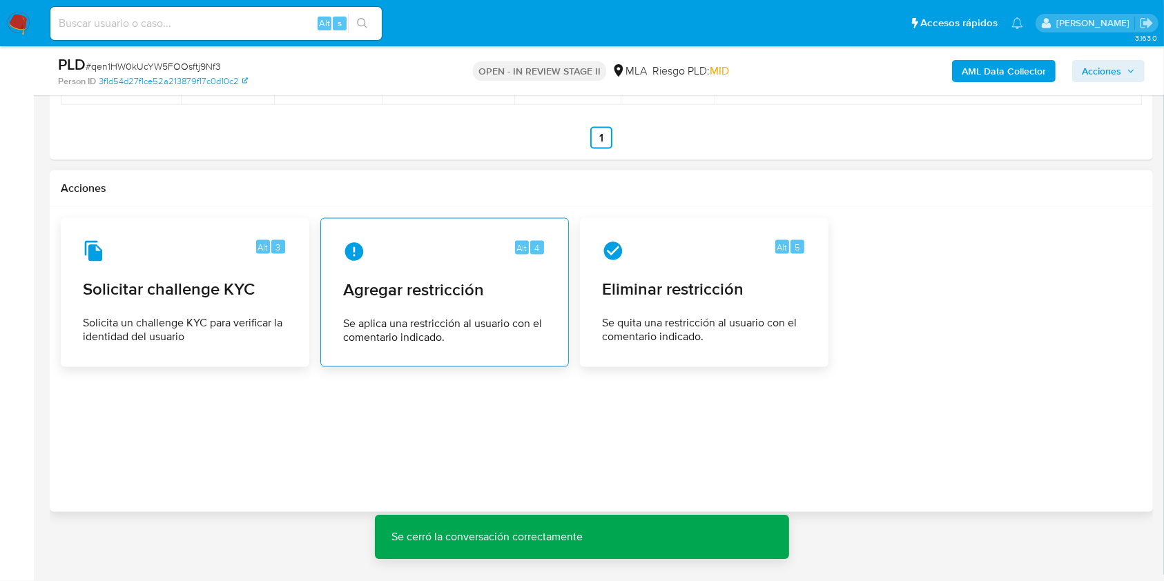
click at [325, 276] on div "Alt 4 Agregar restricción Se aplica una restricción al usuario con el comentari…" at bounding box center [444, 292] width 249 height 149
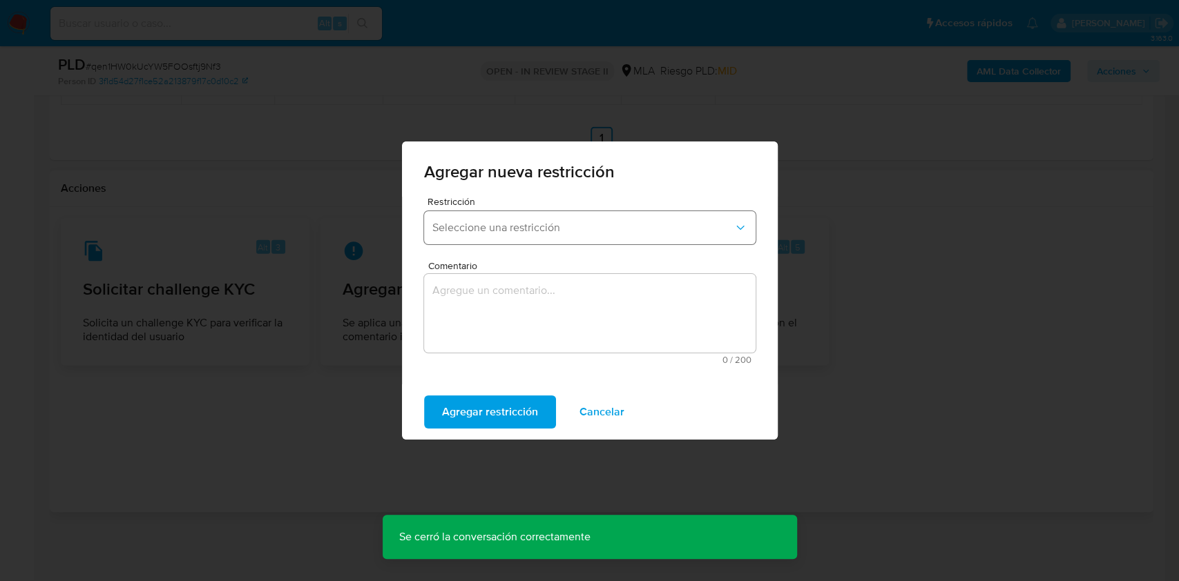
click at [492, 235] on button "Seleccione una restricción" at bounding box center [589, 227] width 331 height 33
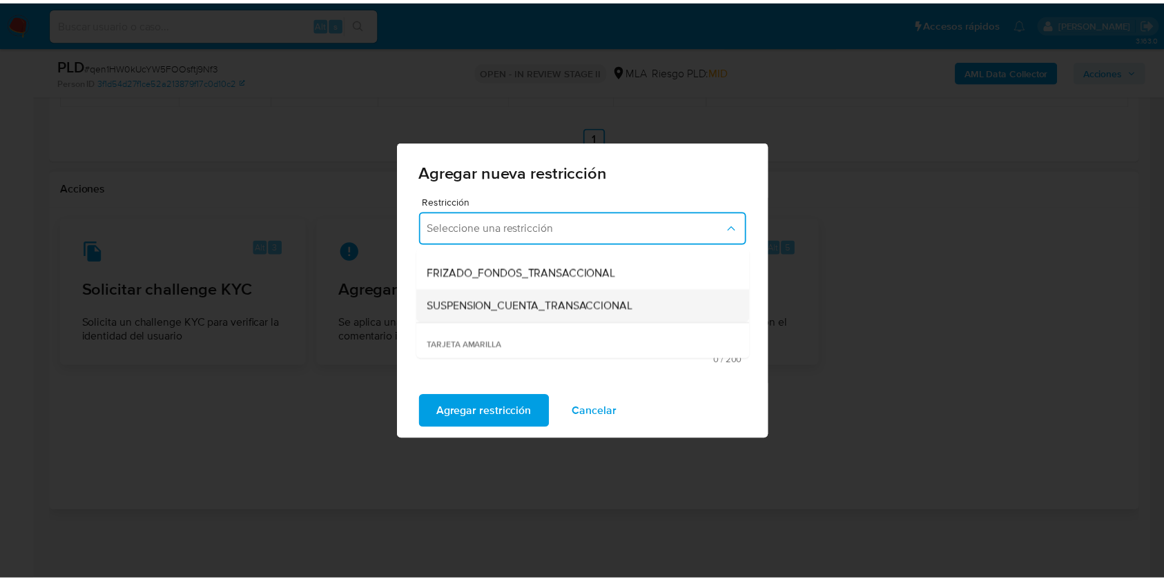
scroll to position [184, 0]
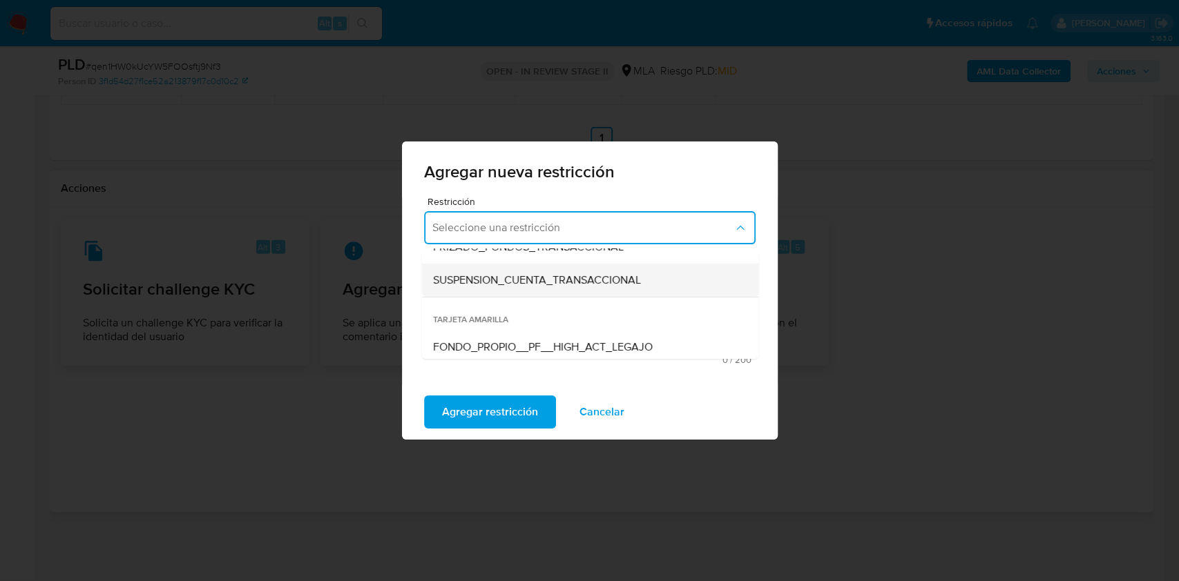
click at [466, 285] on span "SUSPENSION_CUENTA_TRANSACCIONAL" at bounding box center [536, 280] width 208 height 14
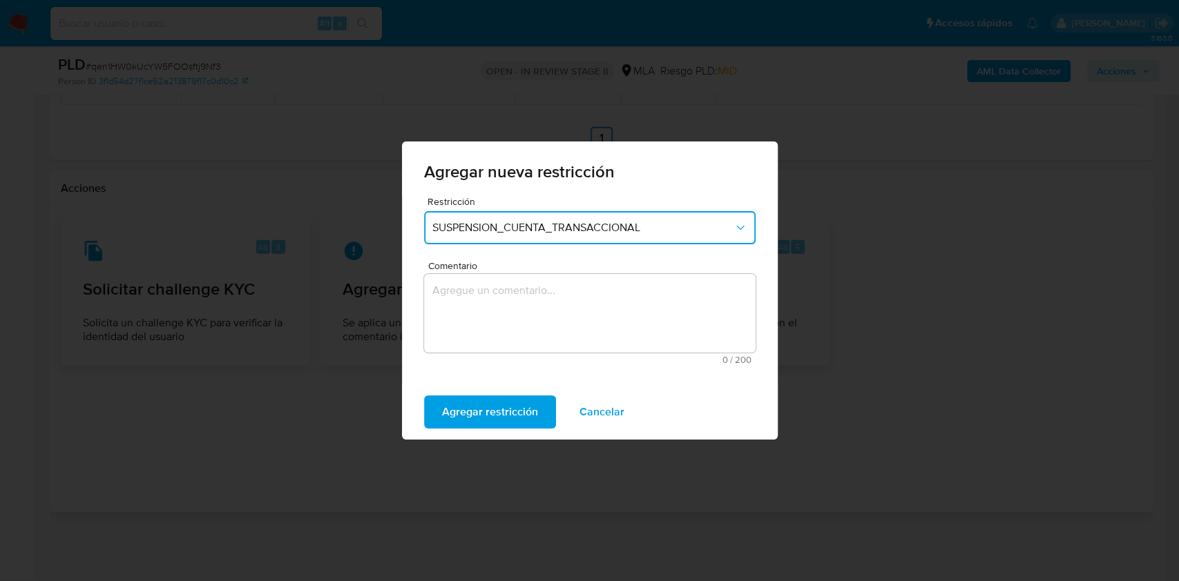
click at [469, 304] on textarea "Comentario" at bounding box center [589, 313] width 331 height 79
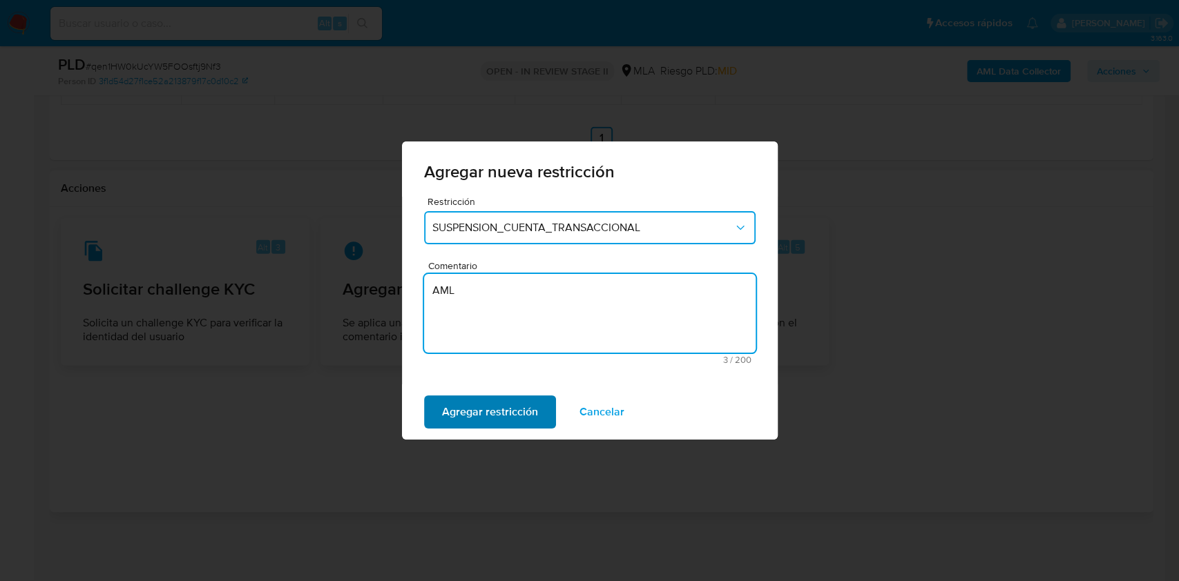
type textarea "AML"
click at [479, 401] on span "Agregar restricción" at bounding box center [490, 412] width 96 height 30
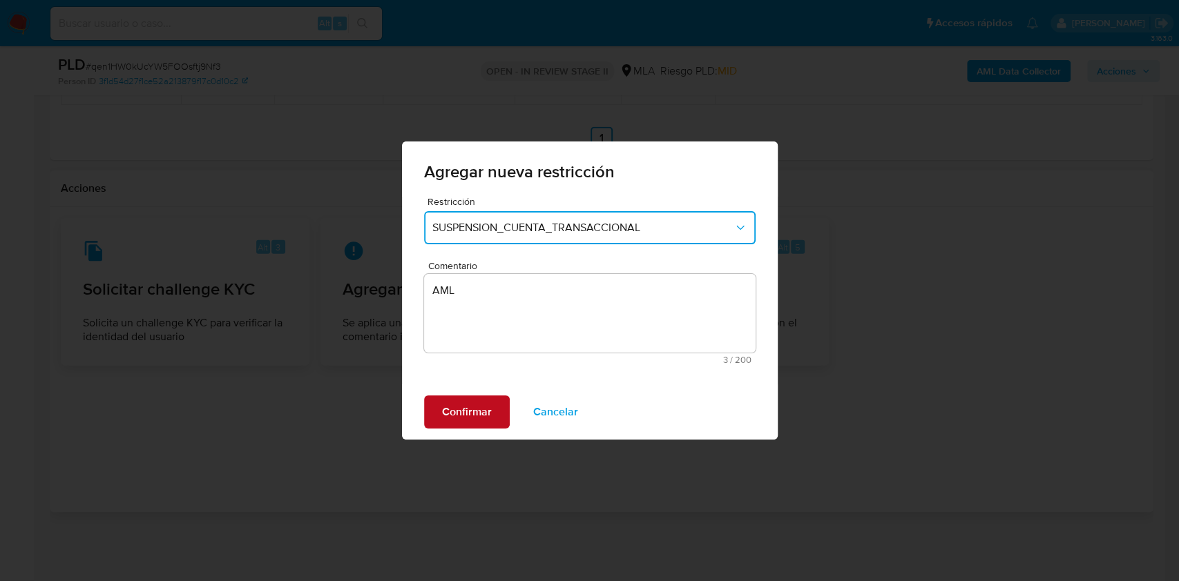
click at [479, 401] on span "Confirmar" at bounding box center [467, 412] width 50 height 30
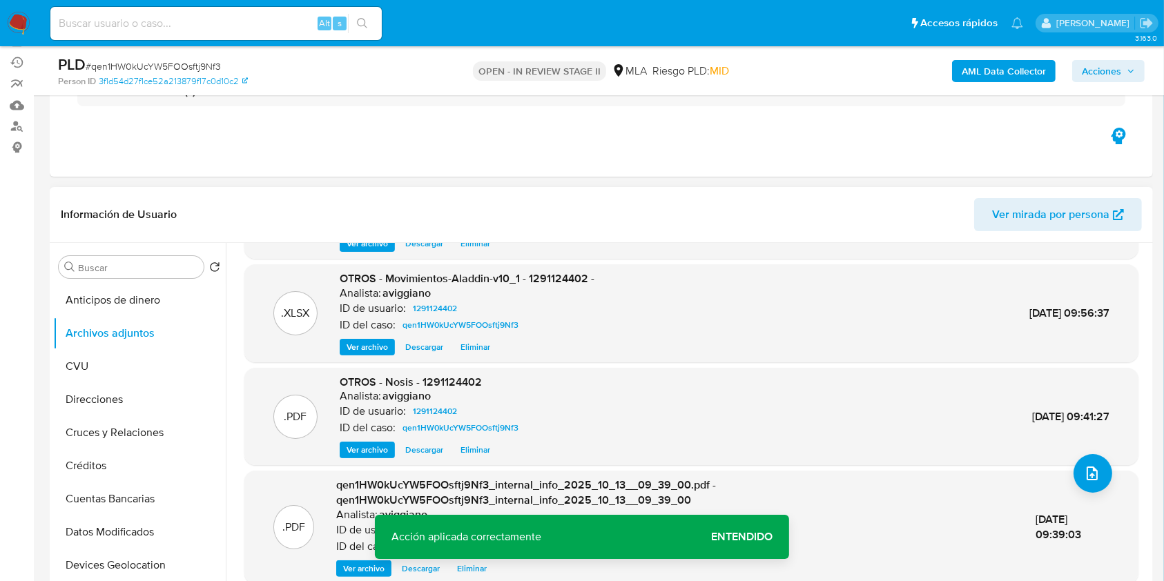
scroll to position [276, 0]
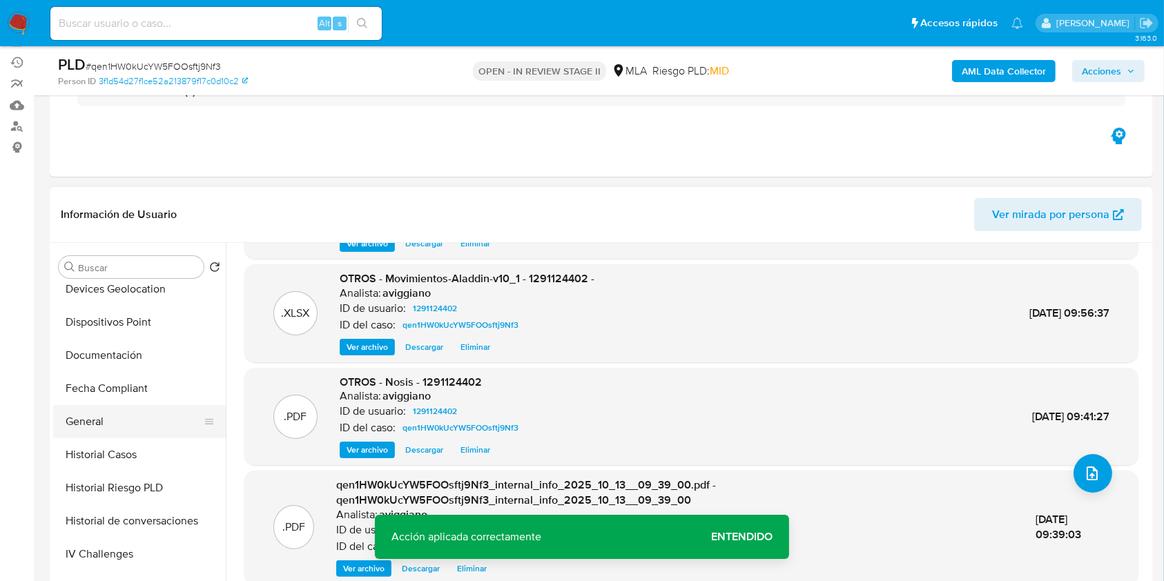
click at [101, 412] on button "General" at bounding box center [134, 421] width 162 height 33
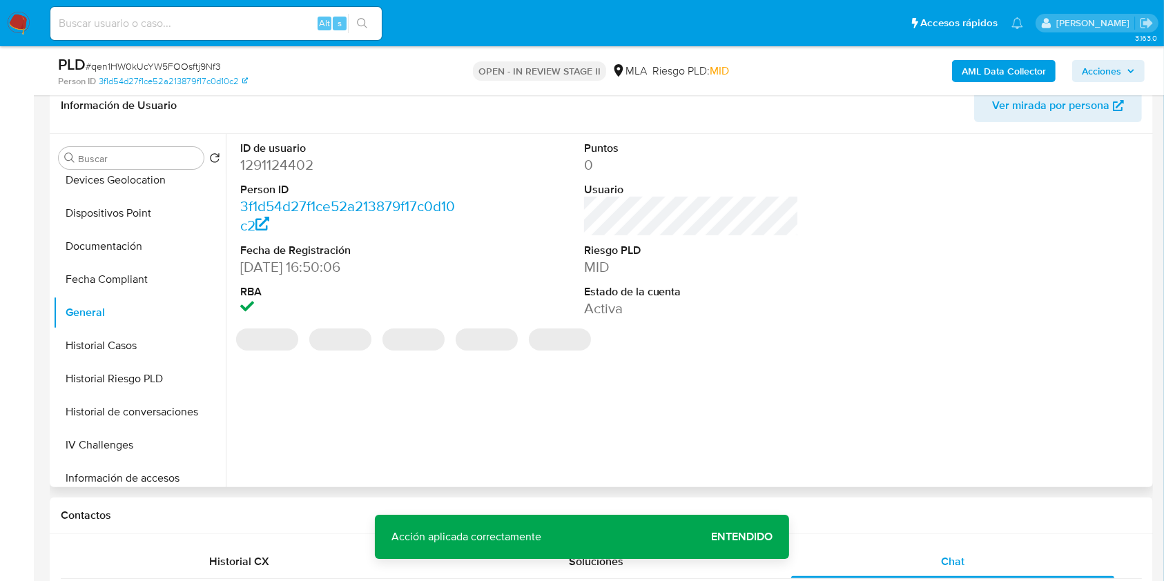
scroll to position [207, 0]
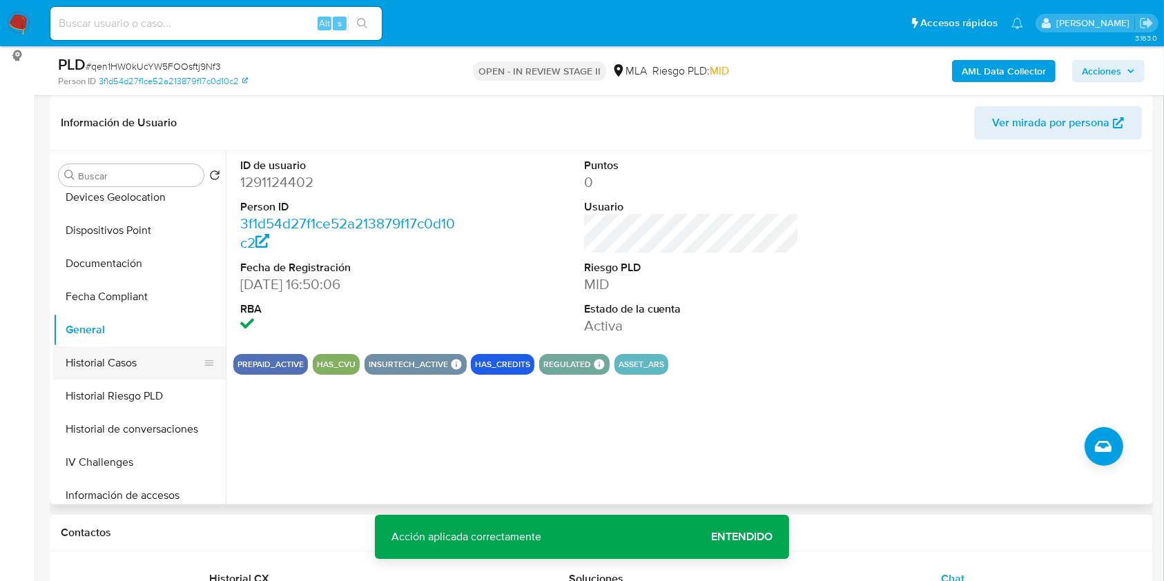
click at [115, 360] on button "Historial Casos" at bounding box center [134, 363] width 162 height 33
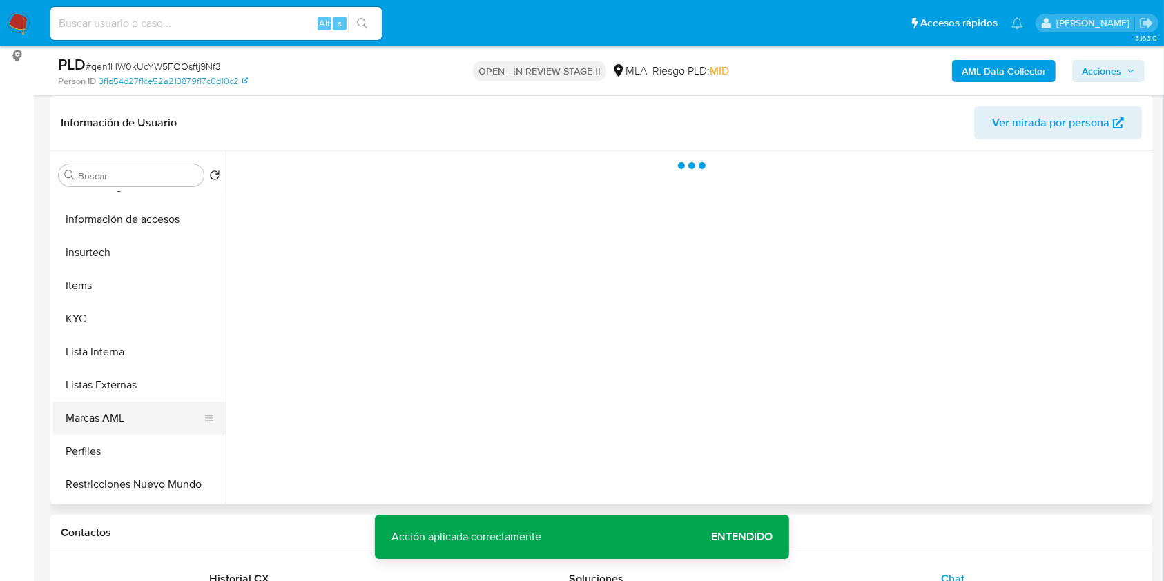
scroll to position [644, 0]
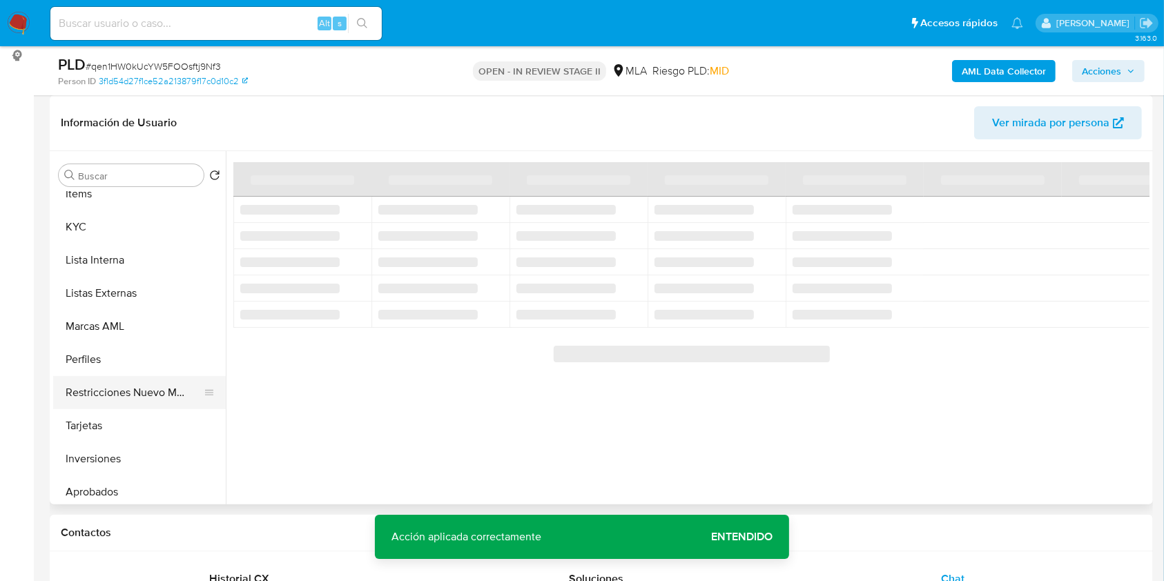
click at [111, 393] on button "Restricciones Nuevo Mundo" at bounding box center [134, 392] width 162 height 33
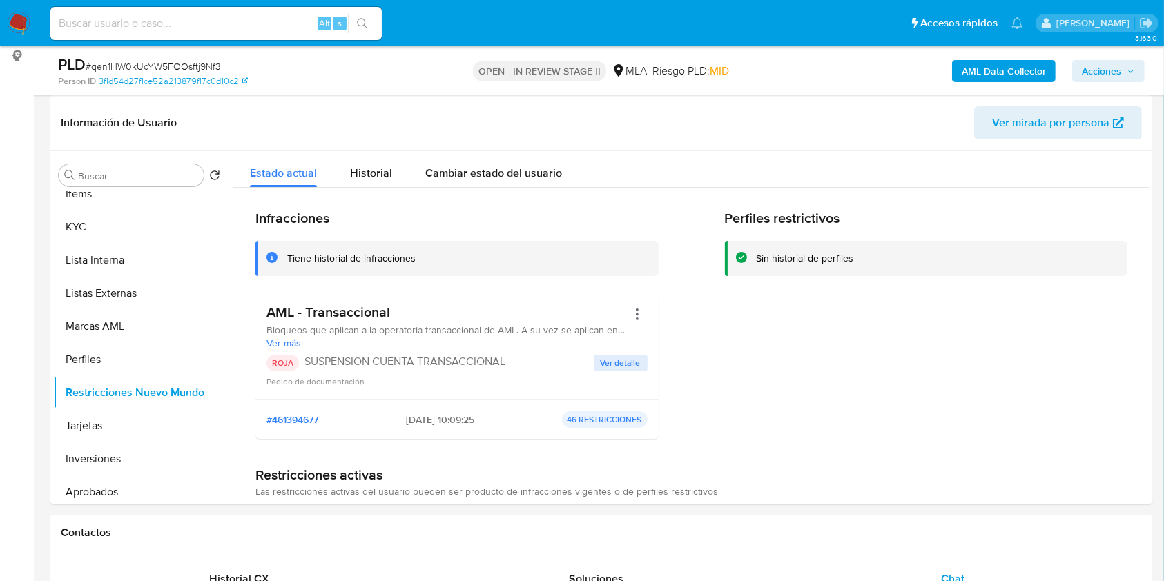
click at [1136, 70] on button "Acciones" at bounding box center [1108, 71] width 73 height 22
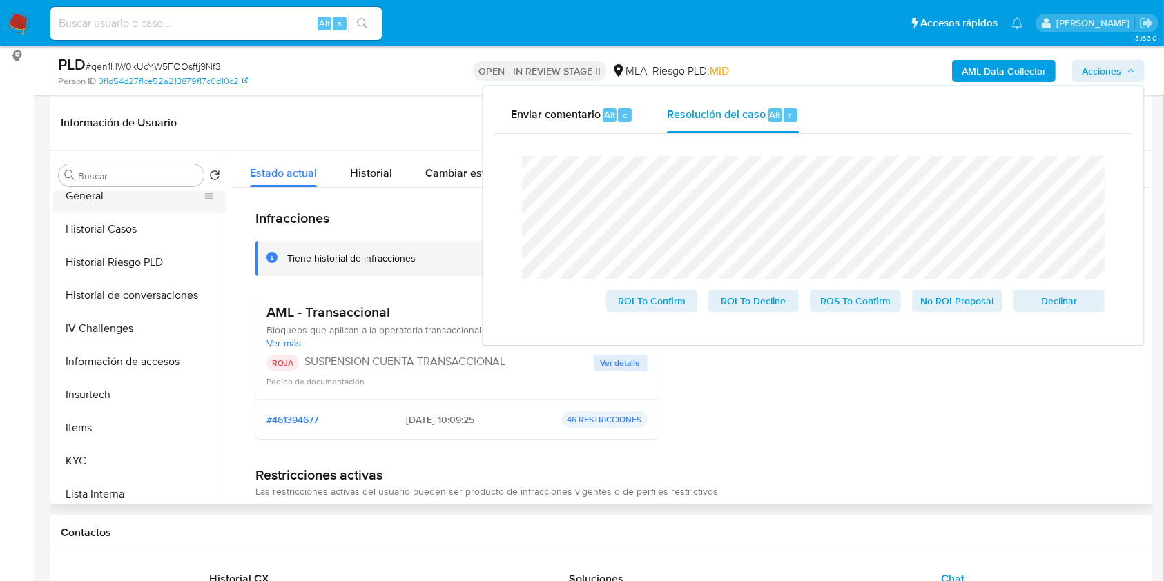
scroll to position [368, 0]
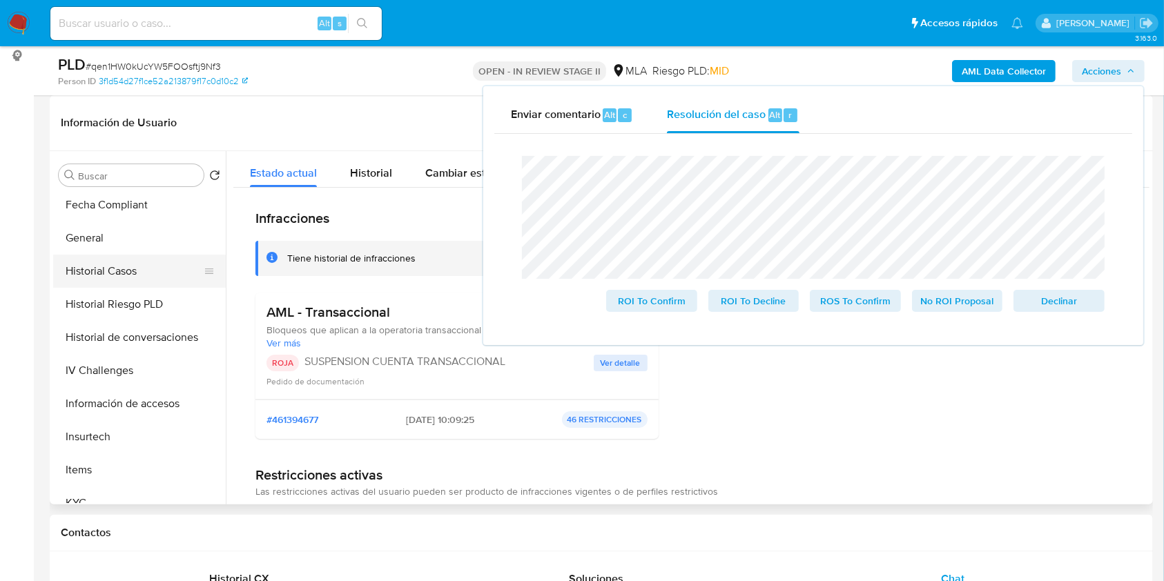
click at [113, 279] on button "Historial Casos" at bounding box center [134, 271] width 162 height 33
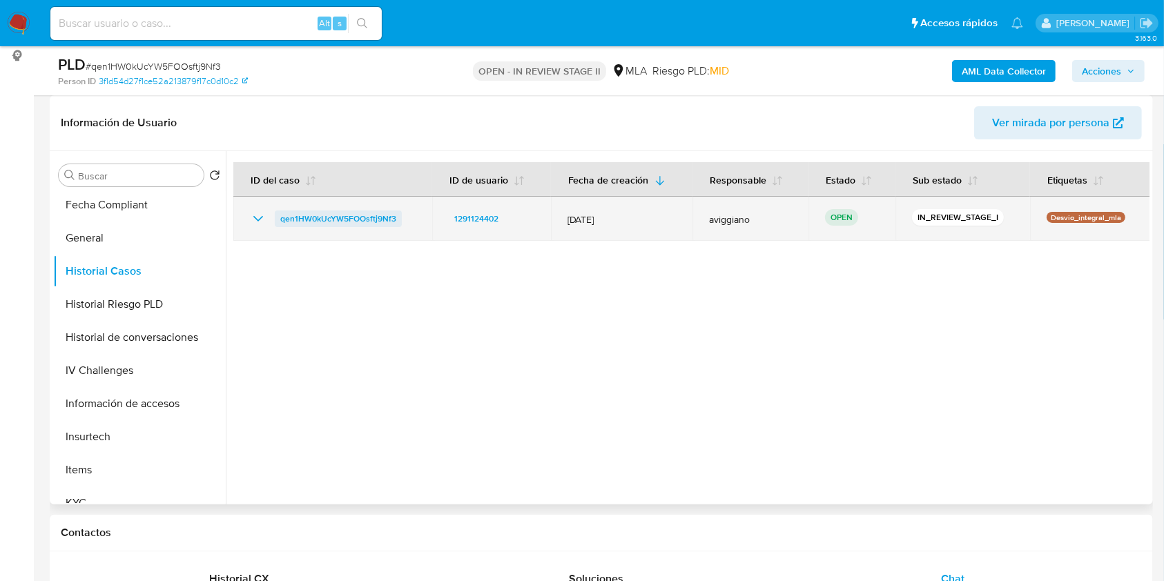
click at [340, 212] on span "qen1HW0kUcYW5FOOsftj9Nf3" at bounding box center [338, 219] width 116 height 17
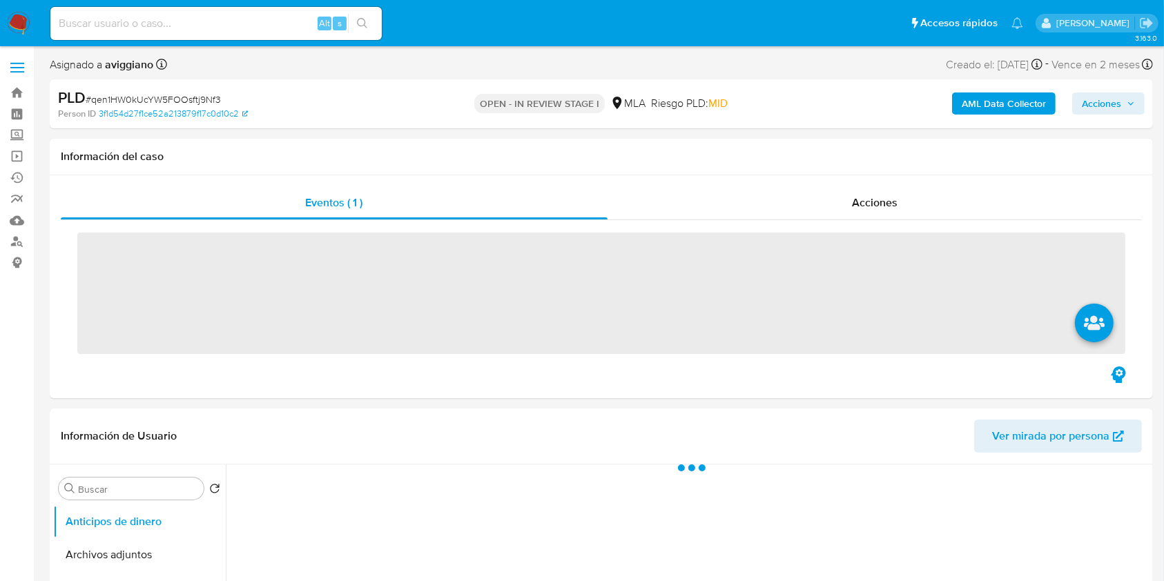
drag, startPoint x: 1083, startPoint y: 103, endPoint x: 1056, endPoint y: 112, distance: 29.0
click at [1084, 102] on span "Acciones" at bounding box center [1101, 104] width 39 height 22
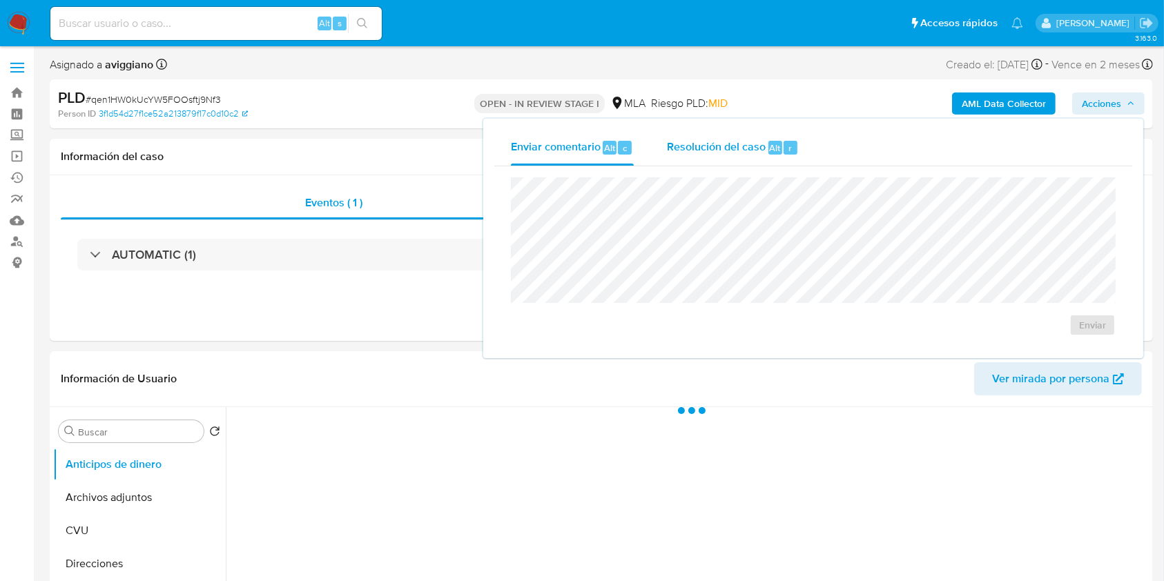
click at [716, 146] on span "Resolución del caso" at bounding box center [716, 147] width 99 height 16
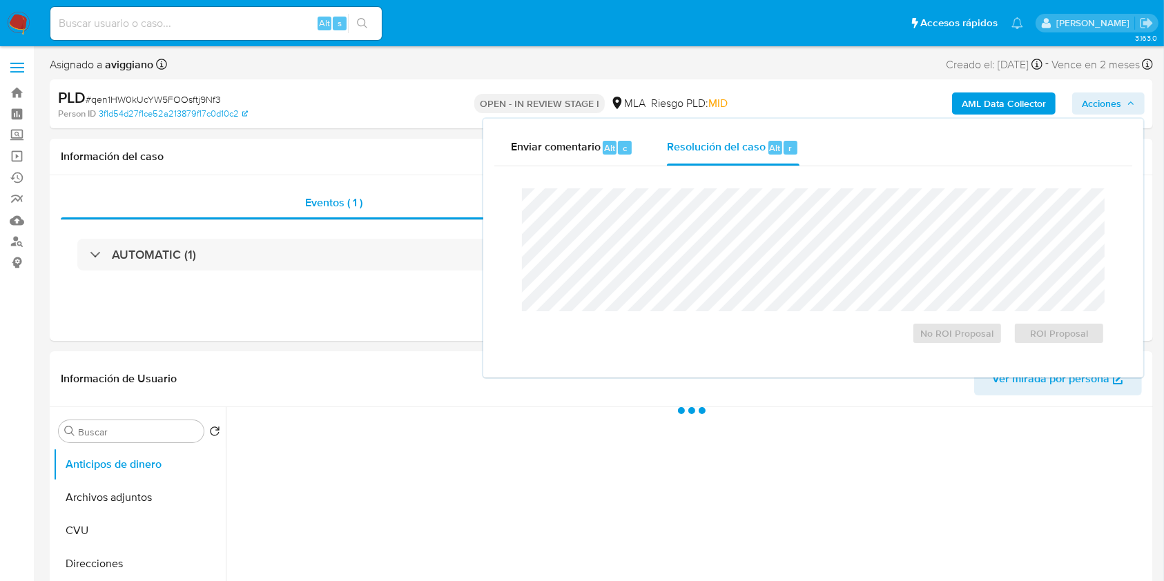
select select "10"
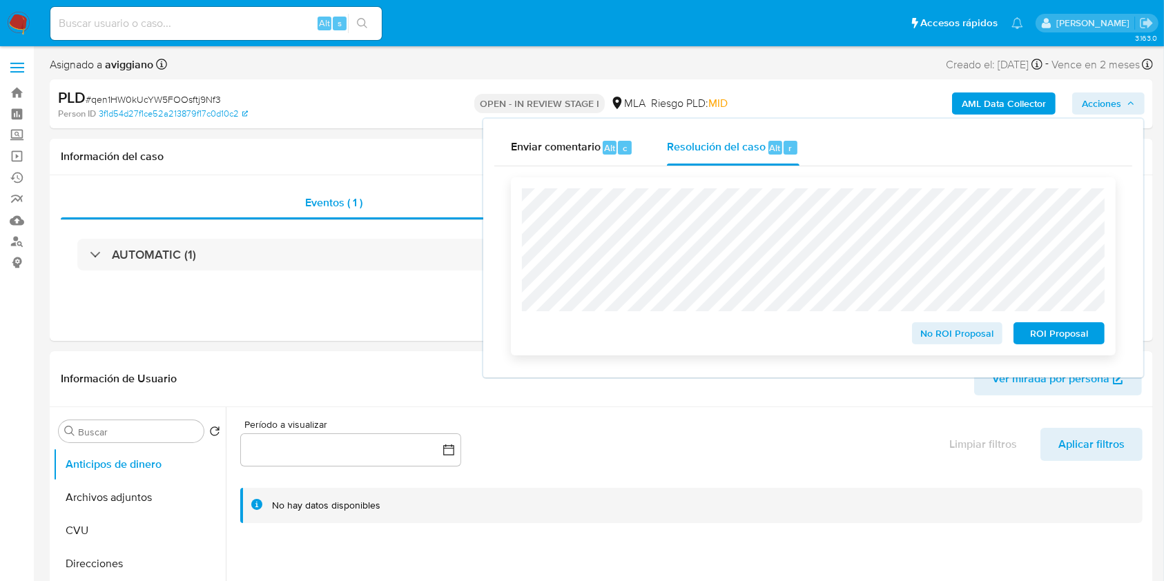
click at [1072, 341] on span "ROI Proposal" at bounding box center [1059, 333] width 72 height 19
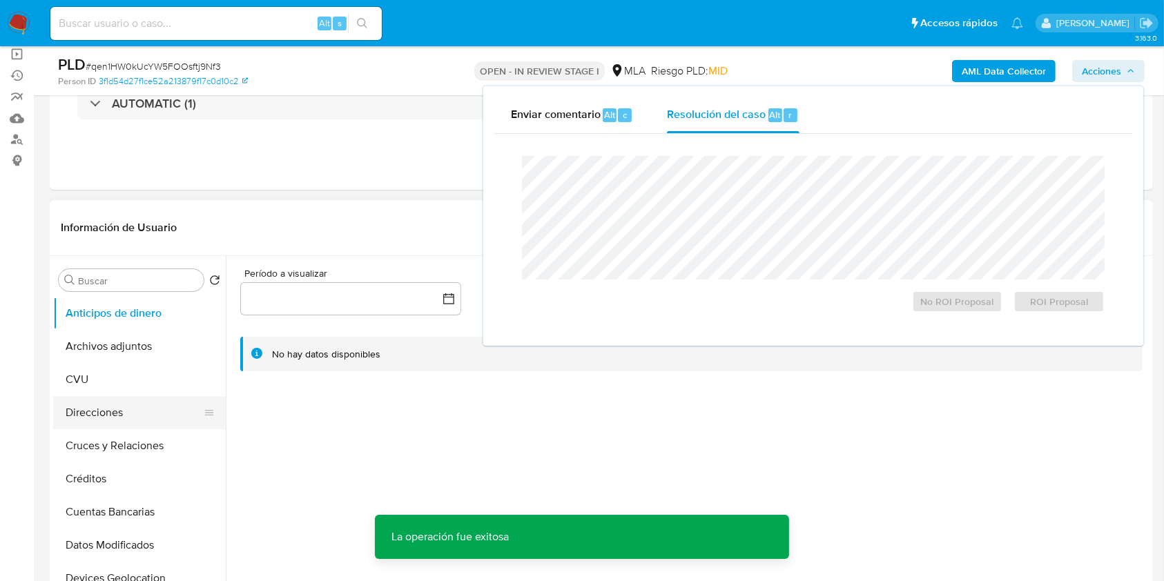
scroll to position [184, 0]
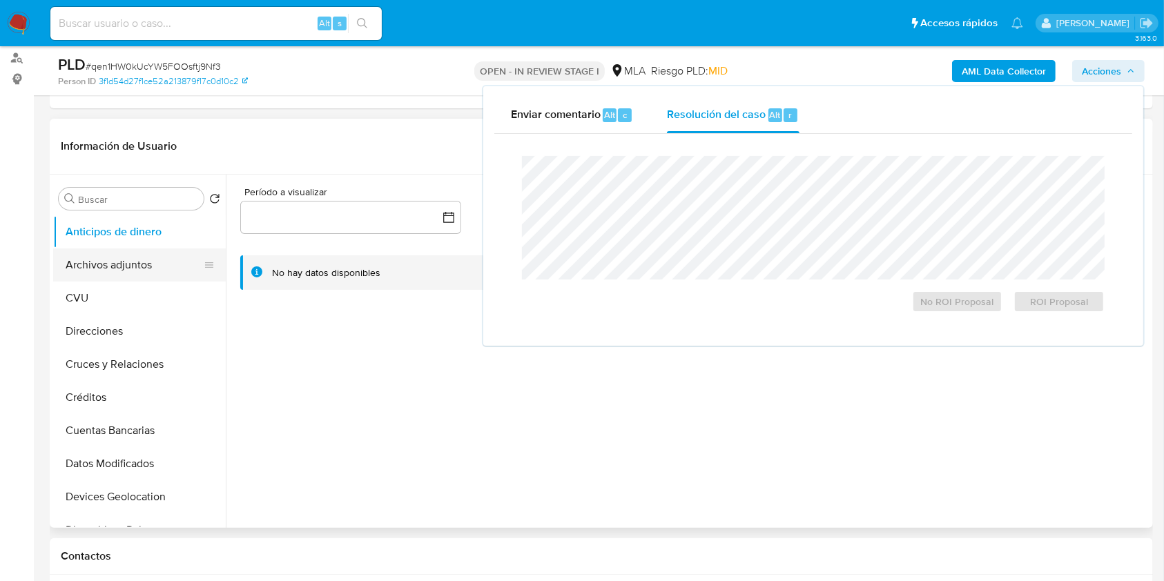
click at [134, 268] on button "Archivos adjuntos" at bounding box center [134, 265] width 162 height 33
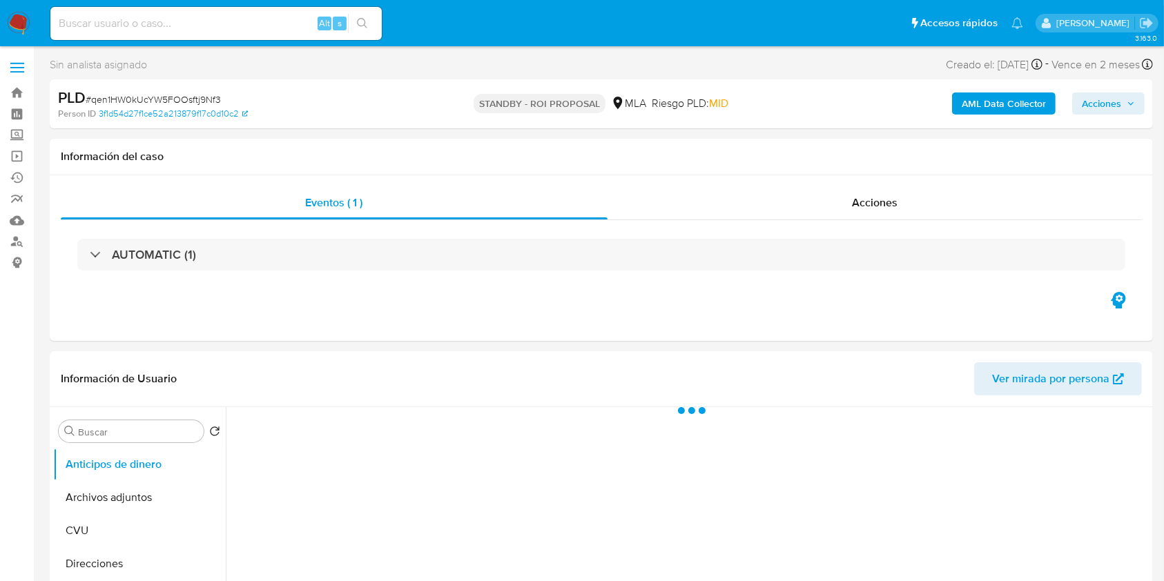
select select "10"
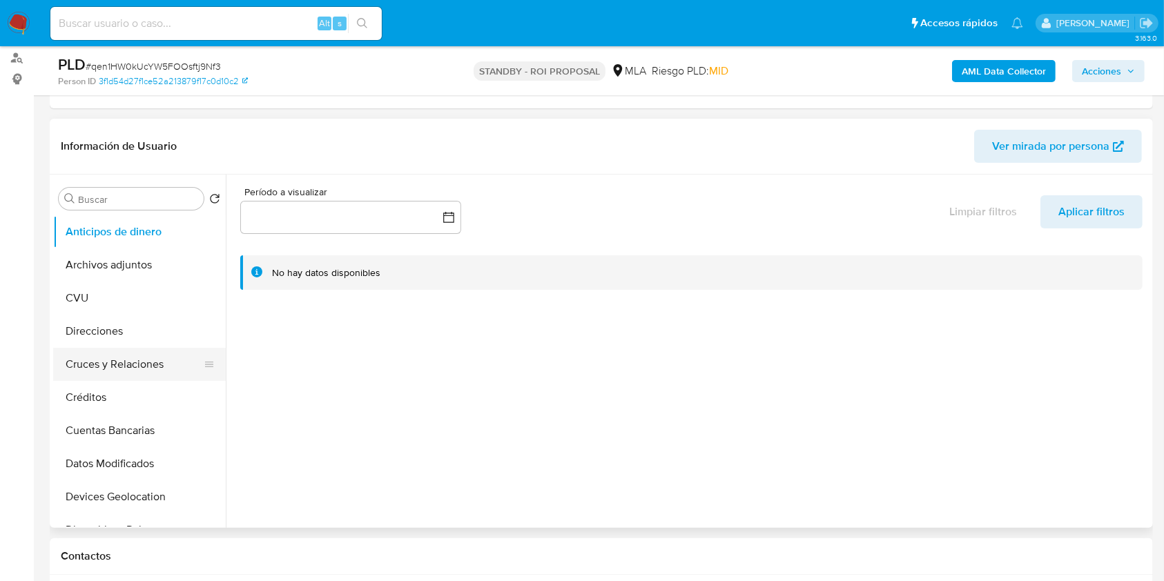
scroll to position [184, 0]
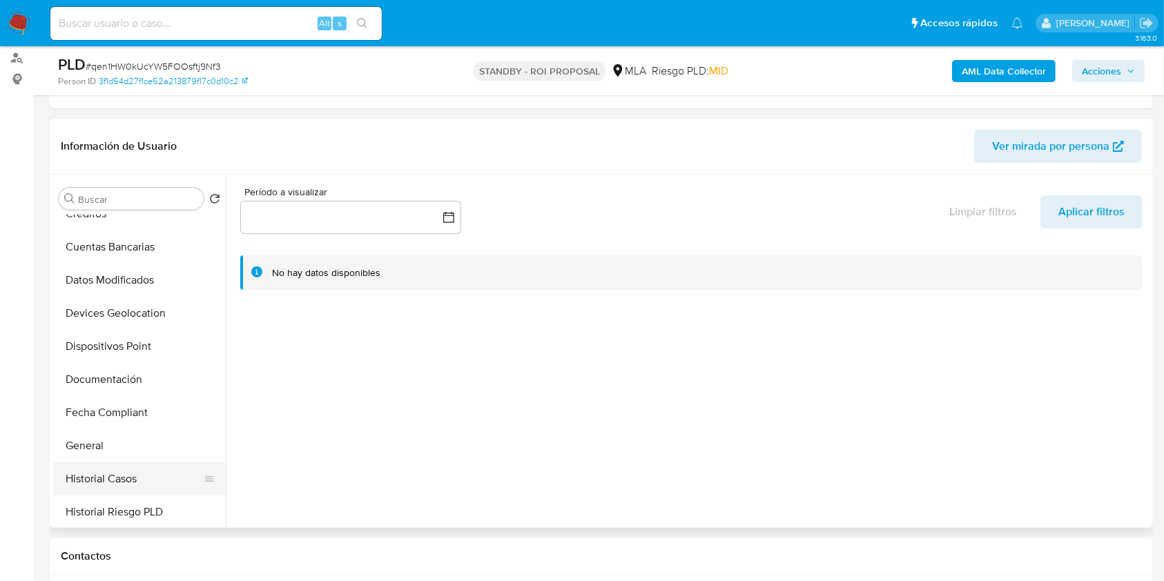
click at [122, 465] on button "Historial Casos" at bounding box center [134, 479] width 162 height 33
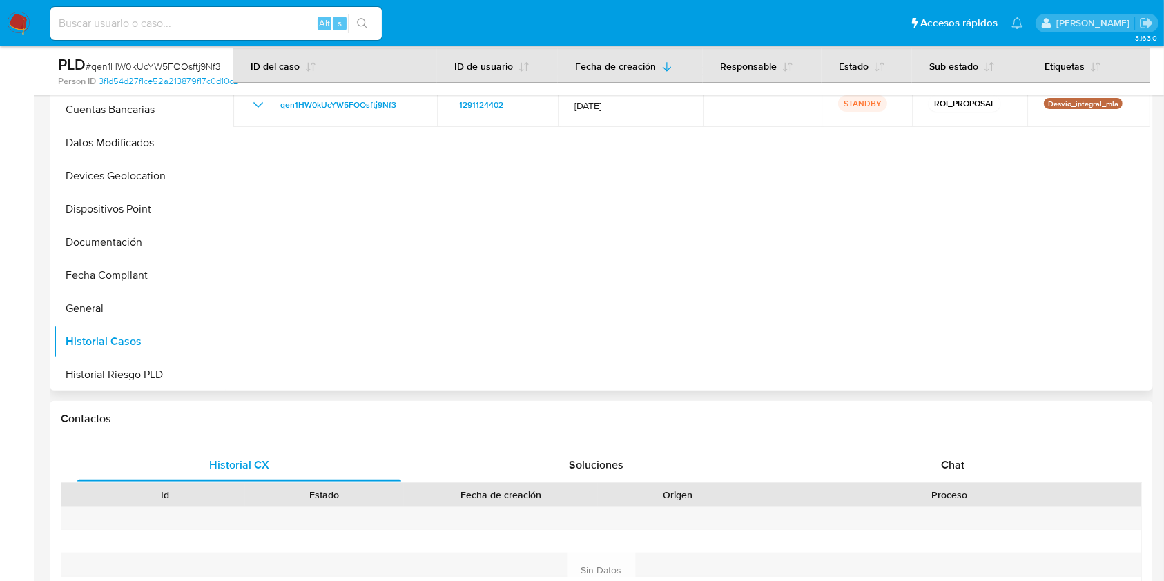
scroll to position [460, 0]
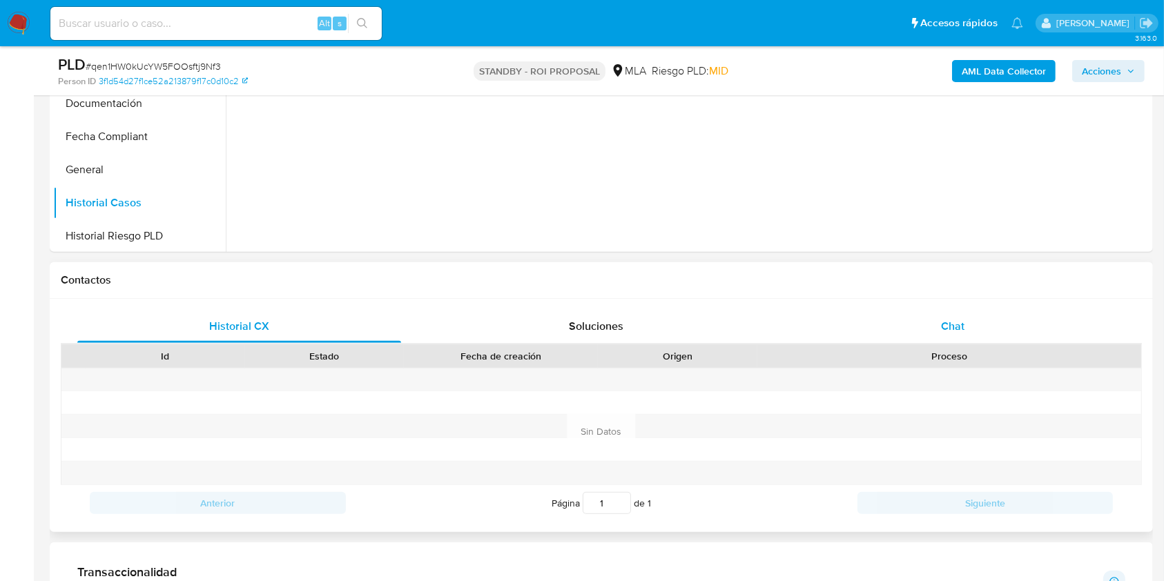
click at [949, 312] on div "Chat" at bounding box center [953, 326] width 324 height 33
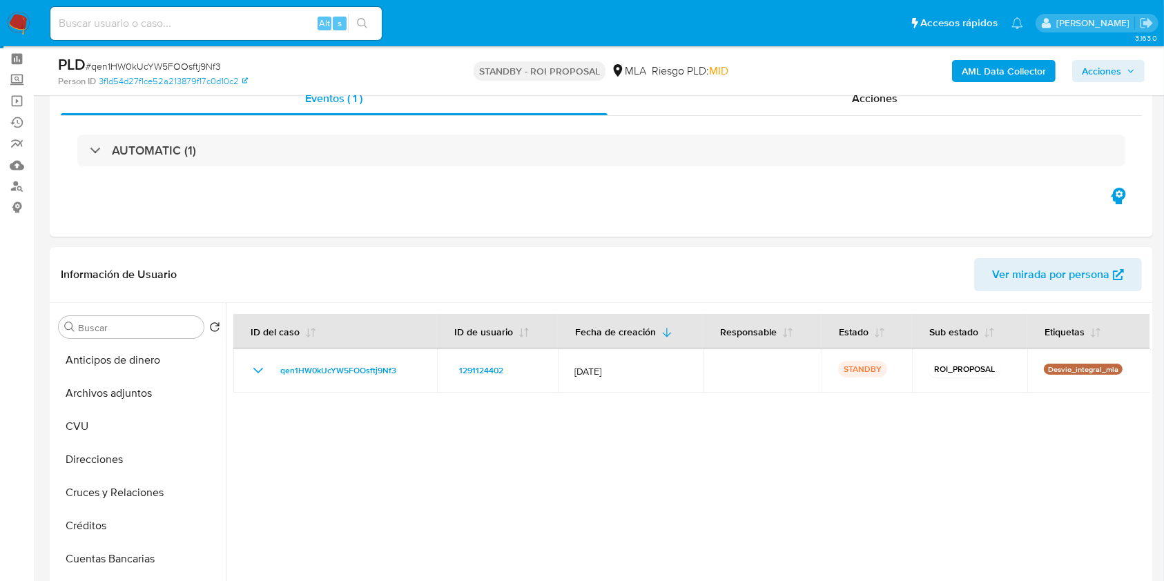
scroll to position [0, 0]
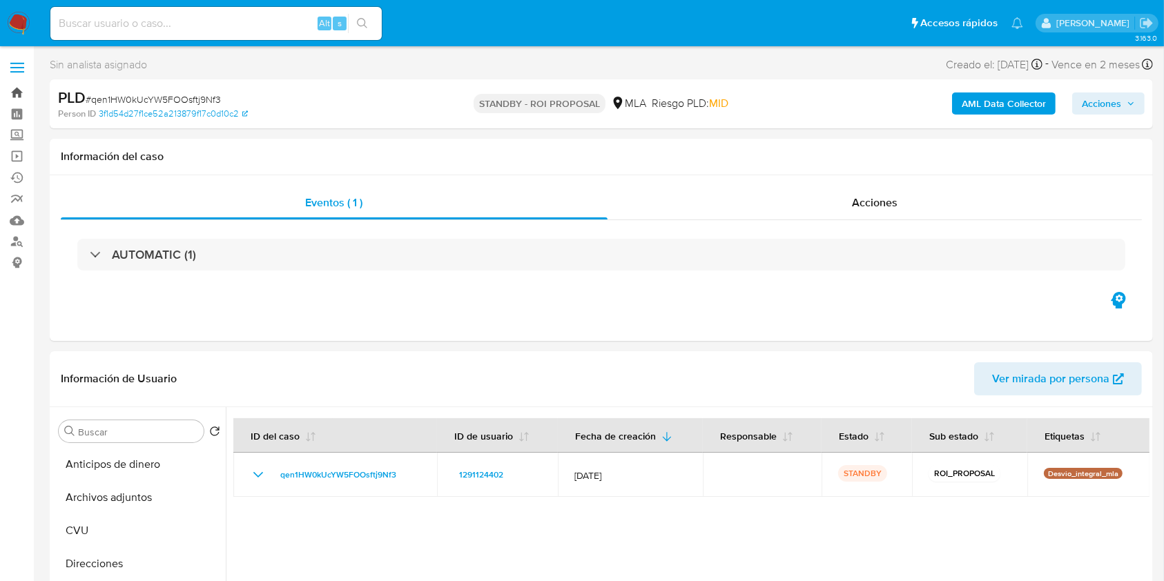
click at [17, 94] on link "Bandeja" at bounding box center [82, 92] width 164 height 21
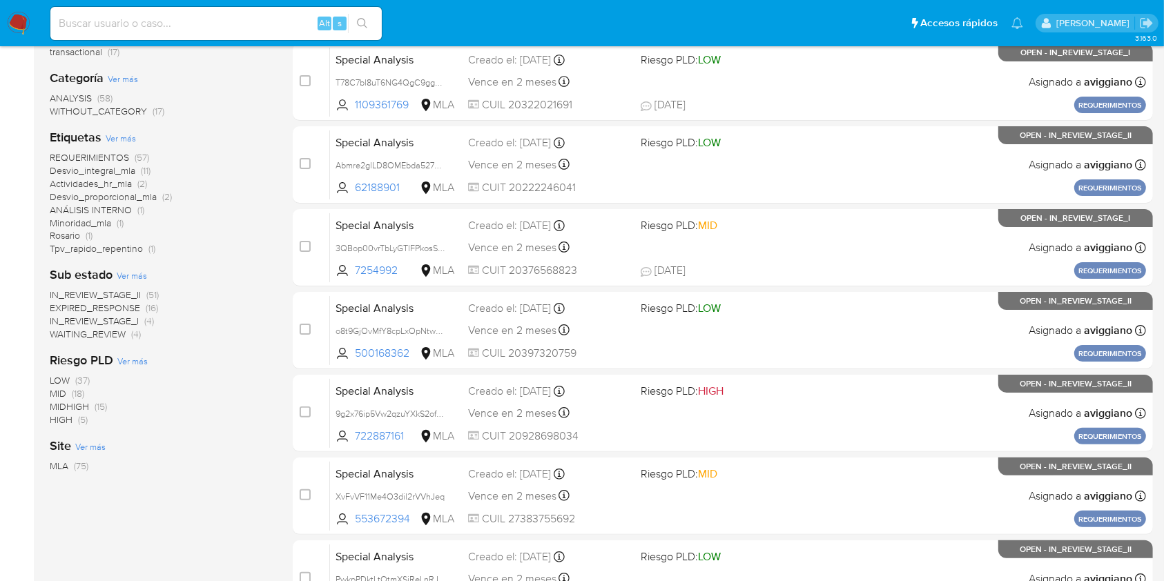
scroll to position [276, 0]
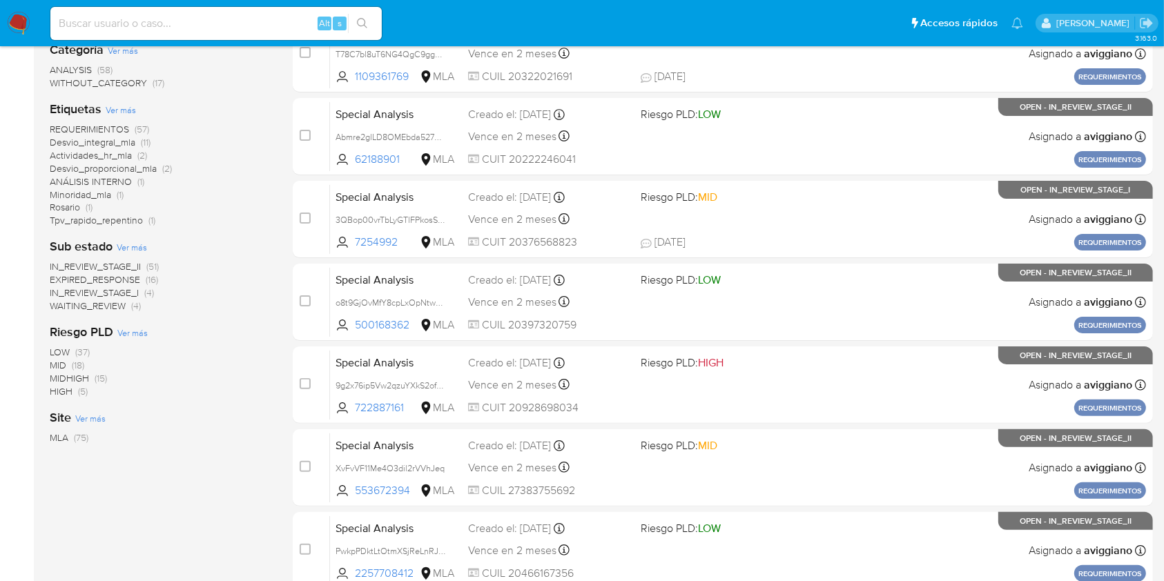
click at [115, 303] on span "WAITING_REVIEW" at bounding box center [88, 306] width 76 height 14
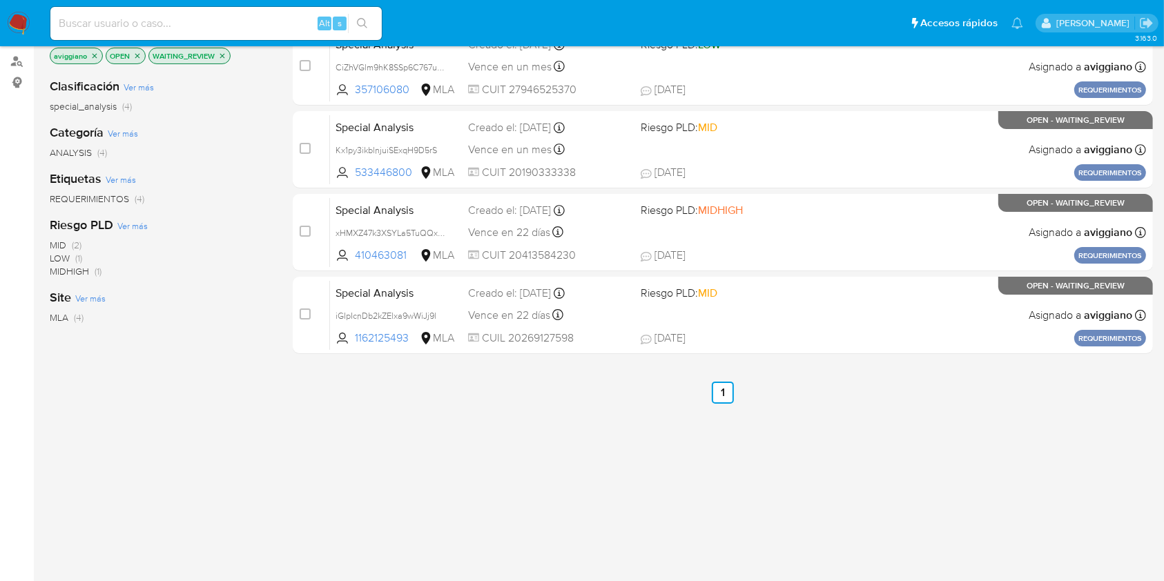
scroll to position [75, 0]
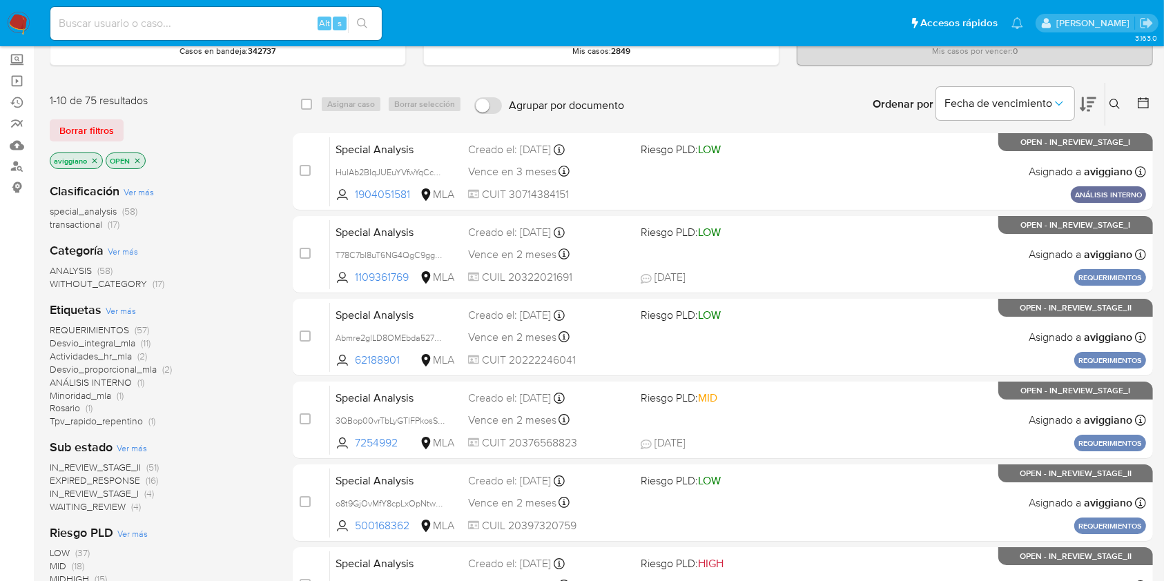
scroll to position [75, 0]
click at [108, 418] on span "Tpv_rapido_repentino" at bounding box center [96, 422] width 93 height 14
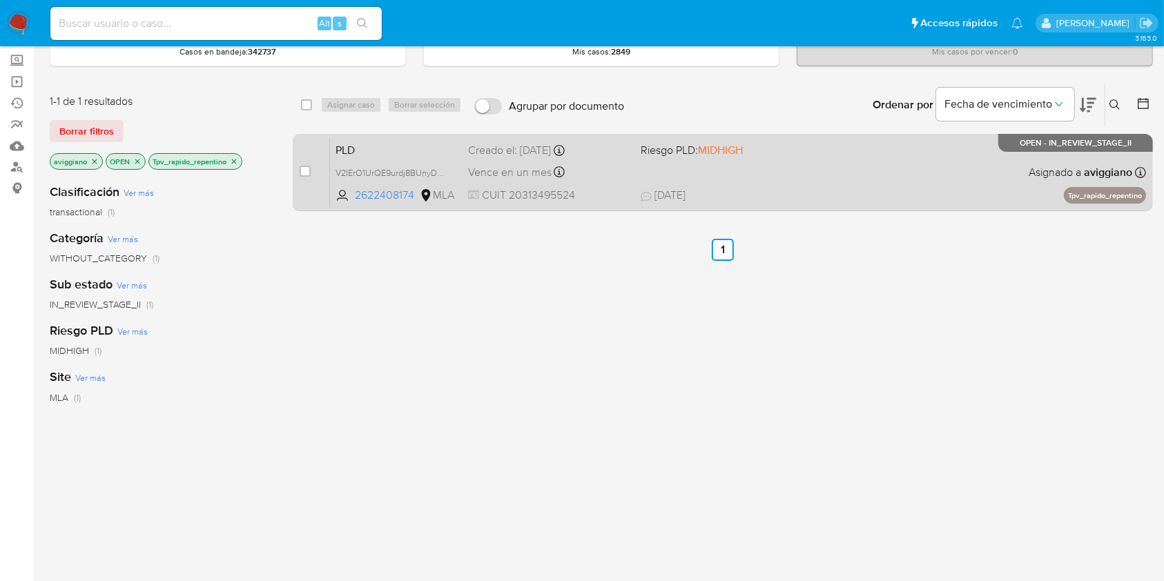
click at [838, 177] on div "PLD V2IErO1UrQE9urdj8BUnyDTF 2622408174 MLA Riesgo PLD: MIDHIGH Creado el: 12/0…" at bounding box center [738, 172] width 816 height 70
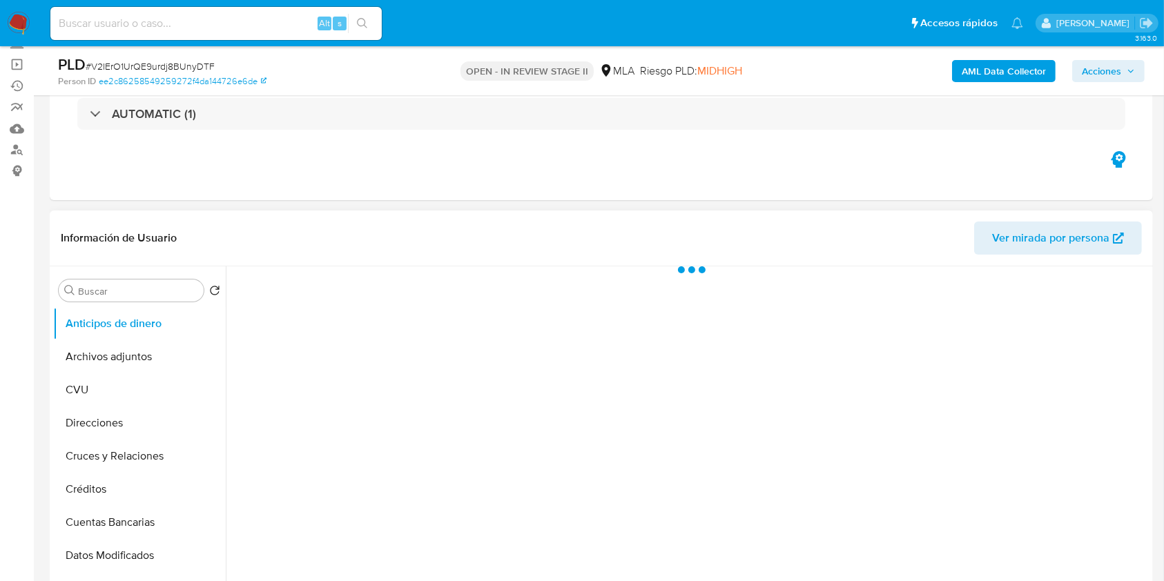
select select "10"
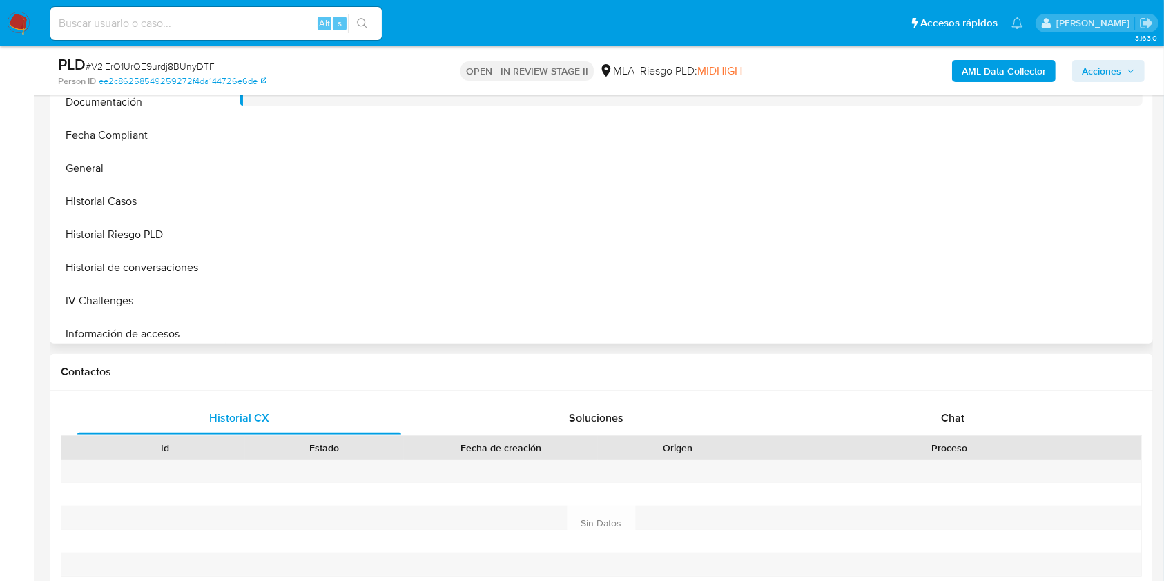
scroll to position [368, 0]
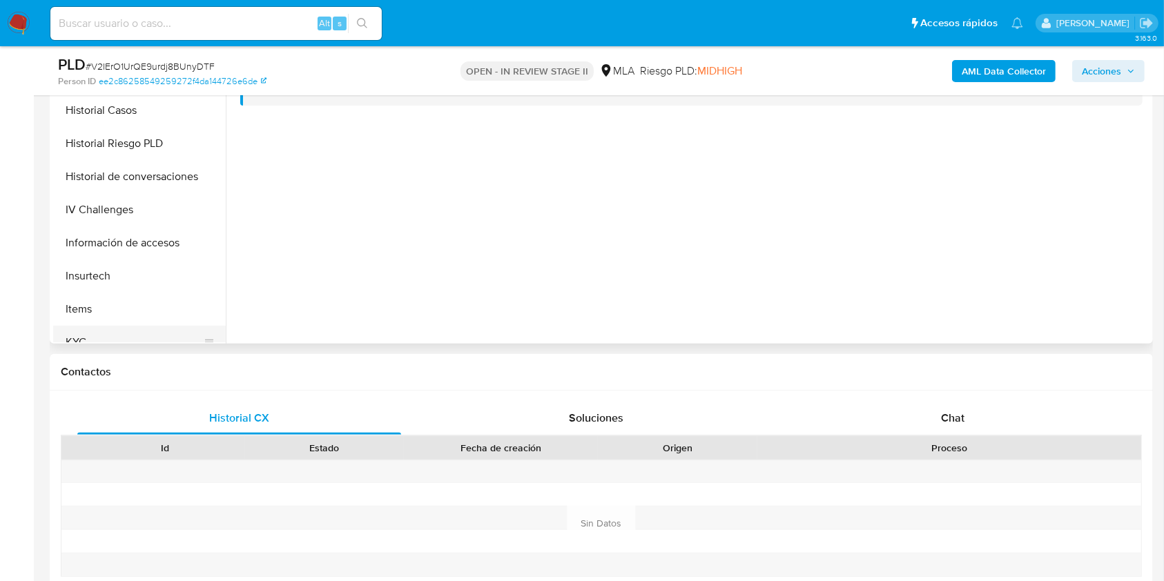
click at [83, 329] on button "KYC" at bounding box center [134, 342] width 162 height 33
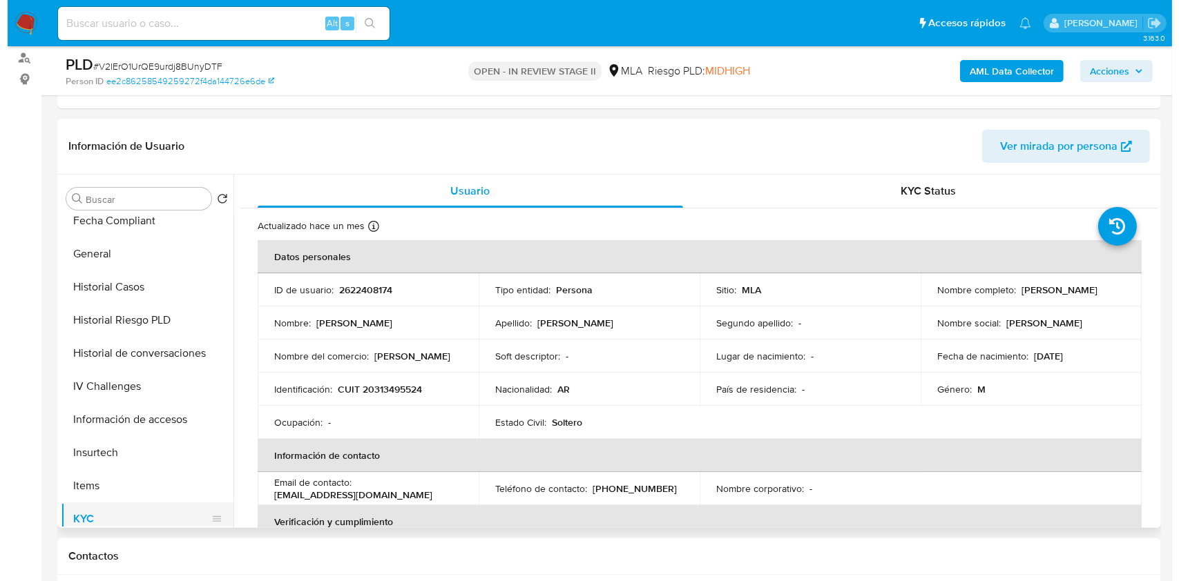
scroll to position [0, 0]
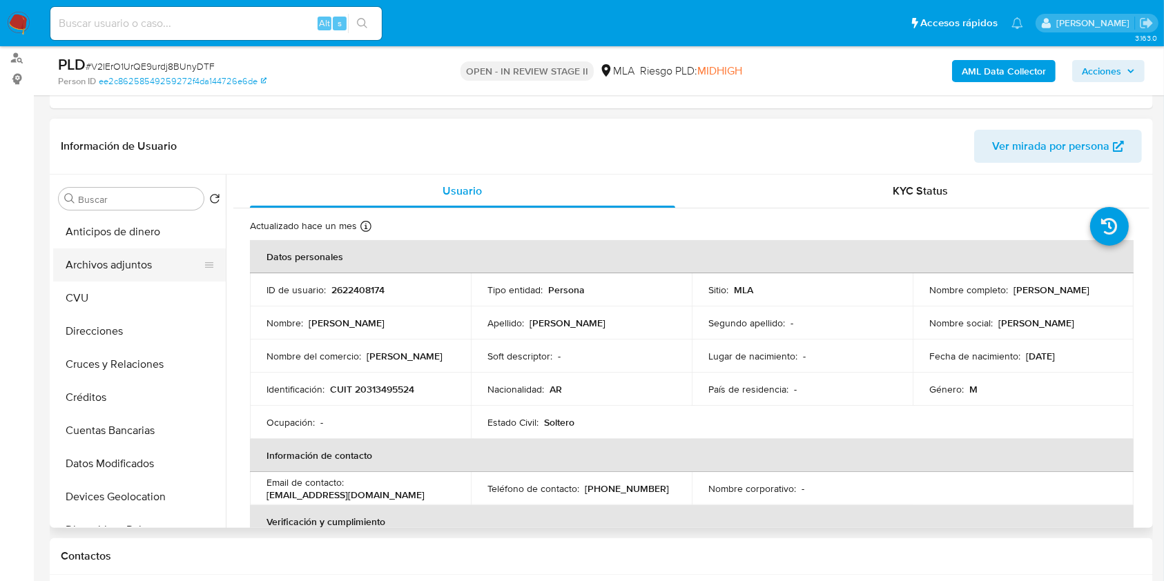
click at [155, 267] on button "Archivos adjuntos" at bounding box center [134, 265] width 162 height 33
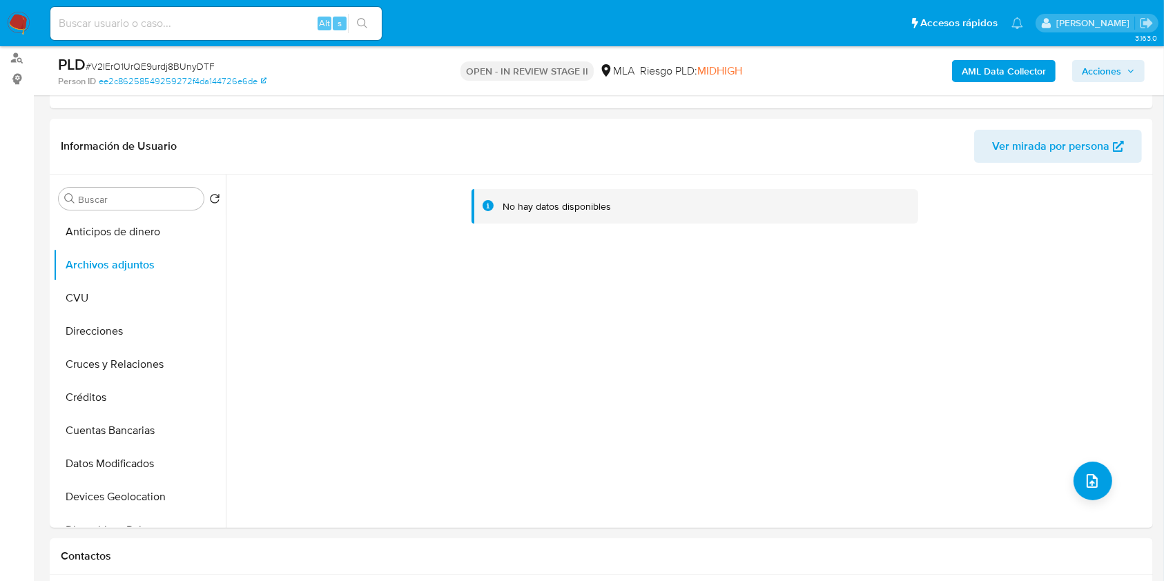
click at [1041, 70] on b "AML Data Collector" at bounding box center [1004, 71] width 84 height 22
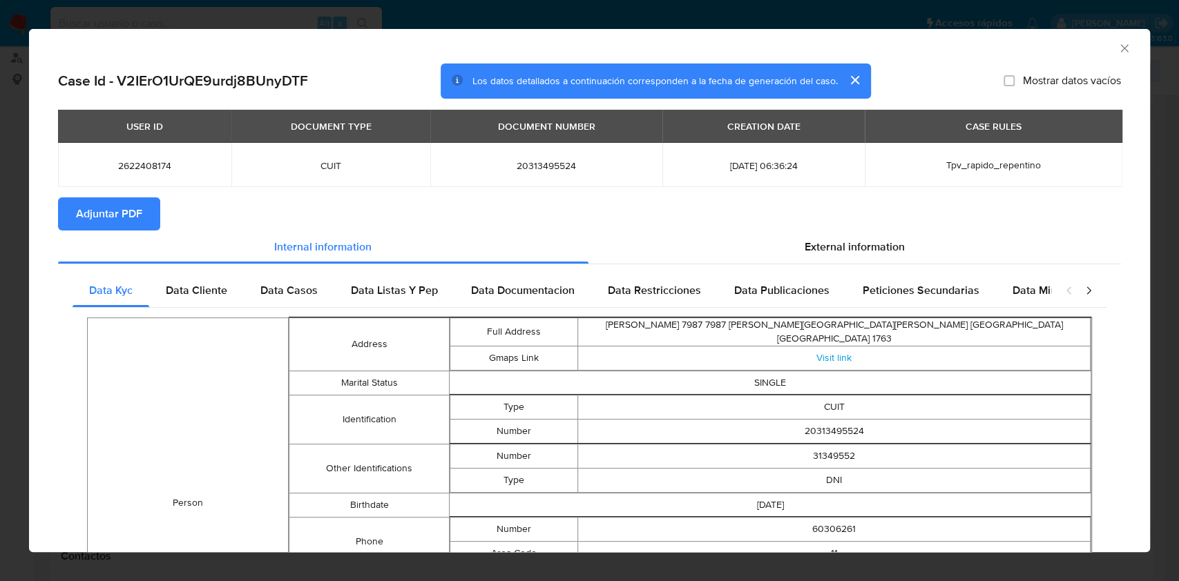
click at [1120, 52] on icon "Cerrar ventana" at bounding box center [1124, 48] width 8 height 8
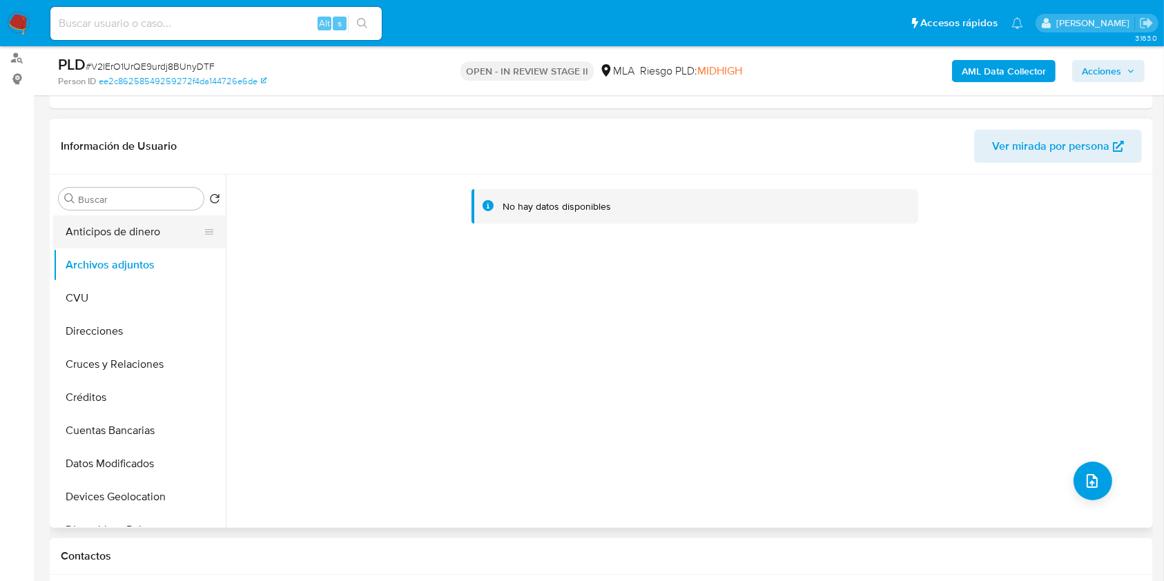
click at [143, 244] on button "Anticipos de dinero" at bounding box center [134, 231] width 162 height 33
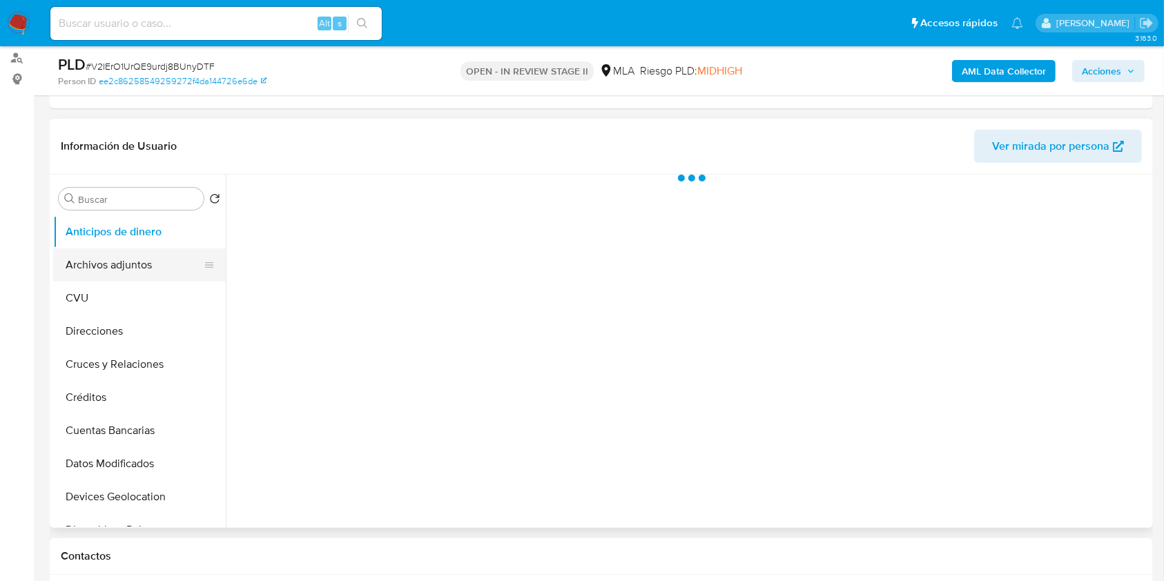
click at [137, 258] on button "Archivos adjuntos" at bounding box center [134, 265] width 162 height 33
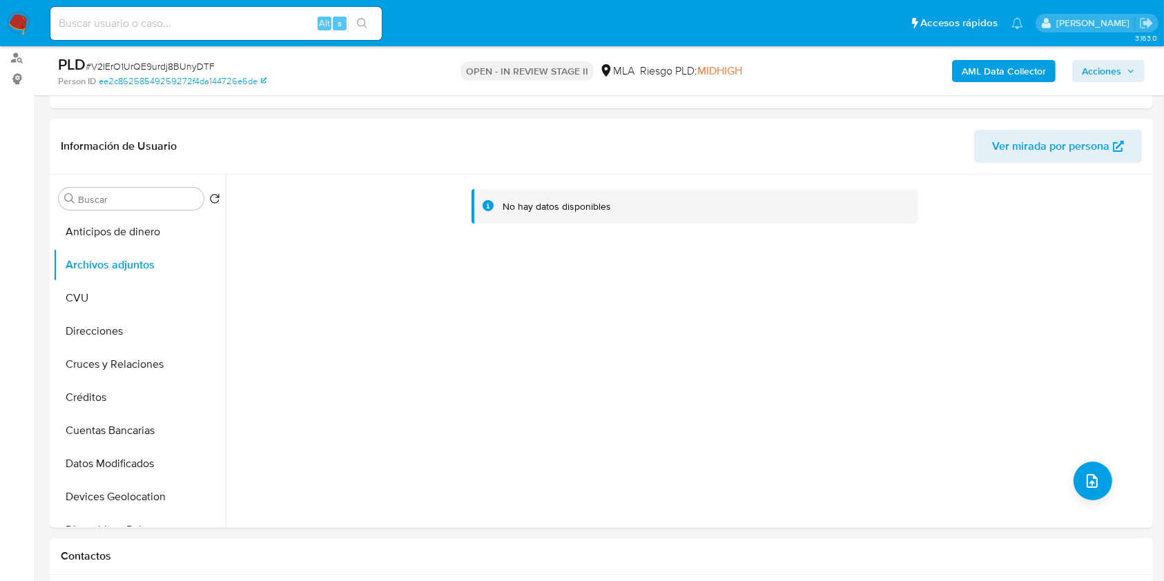
click at [1001, 76] on b "AML Data Collector" at bounding box center [1004, 71] width 84 height 22
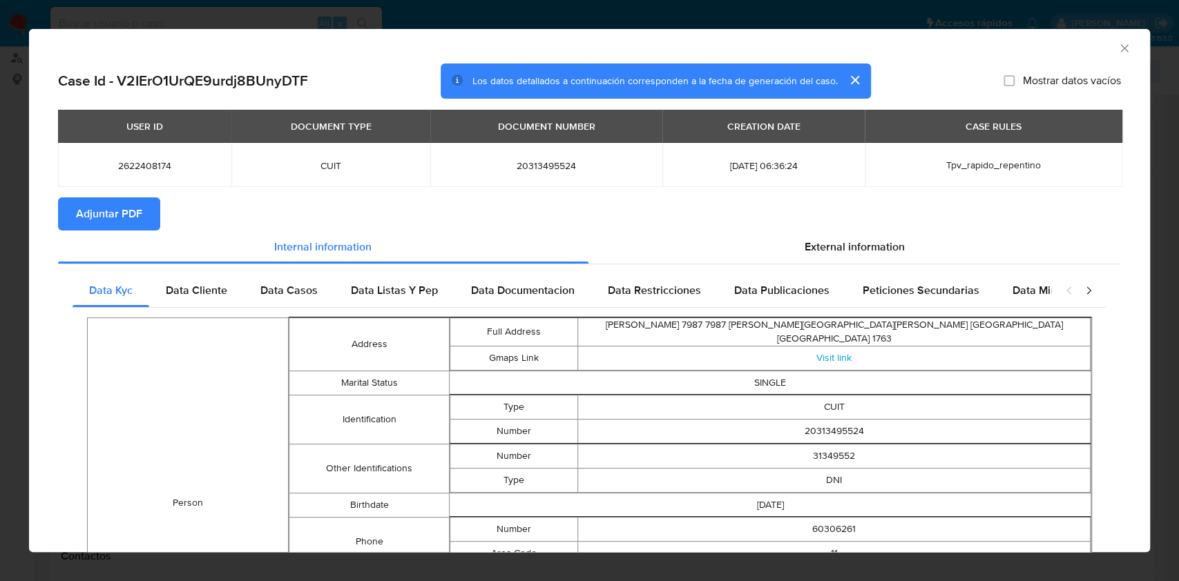
click at [113, 223] on span "Adjuntar PDF" at bounding box center [109, 214] width 66 height 30
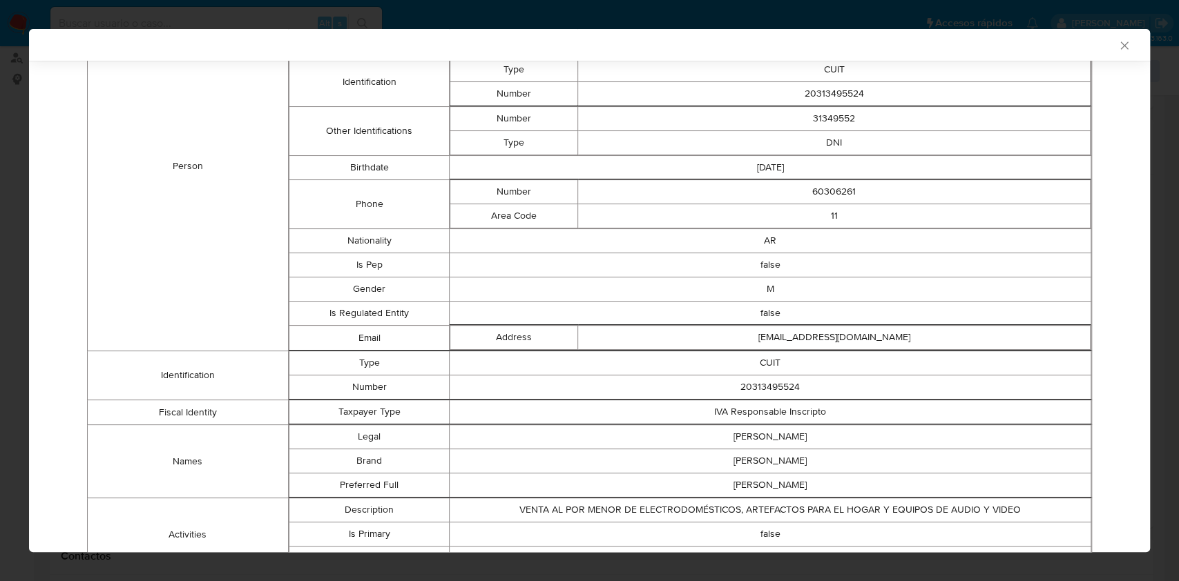
scroll to position [365, 0]
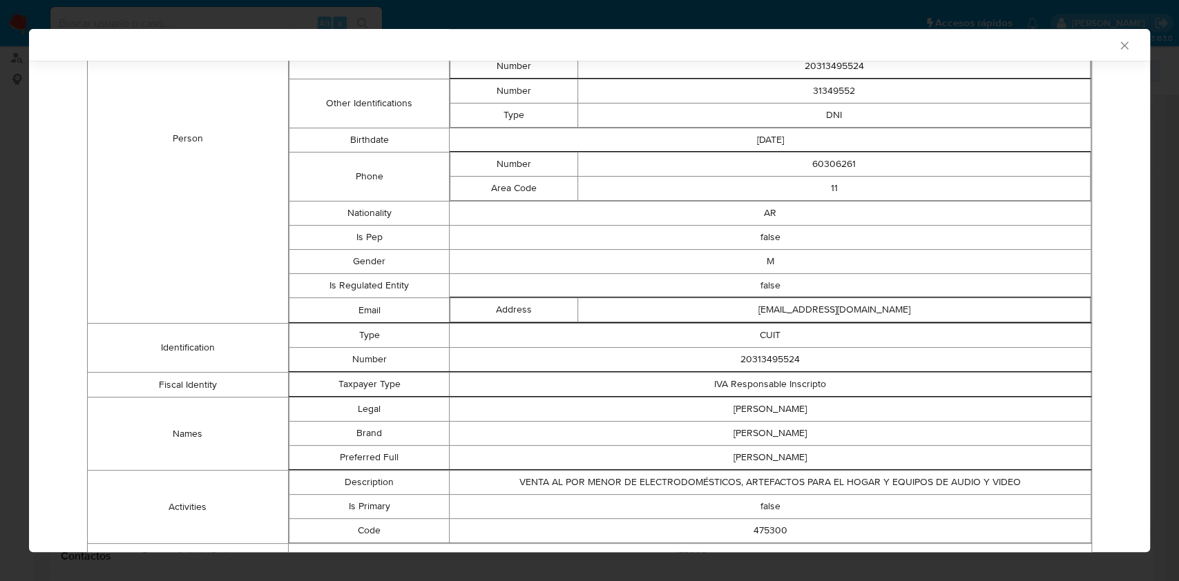
click at [753, 357] on td "20313495524" at bounding box center [771, 360] width 642 height 24
copy td "20313495524"
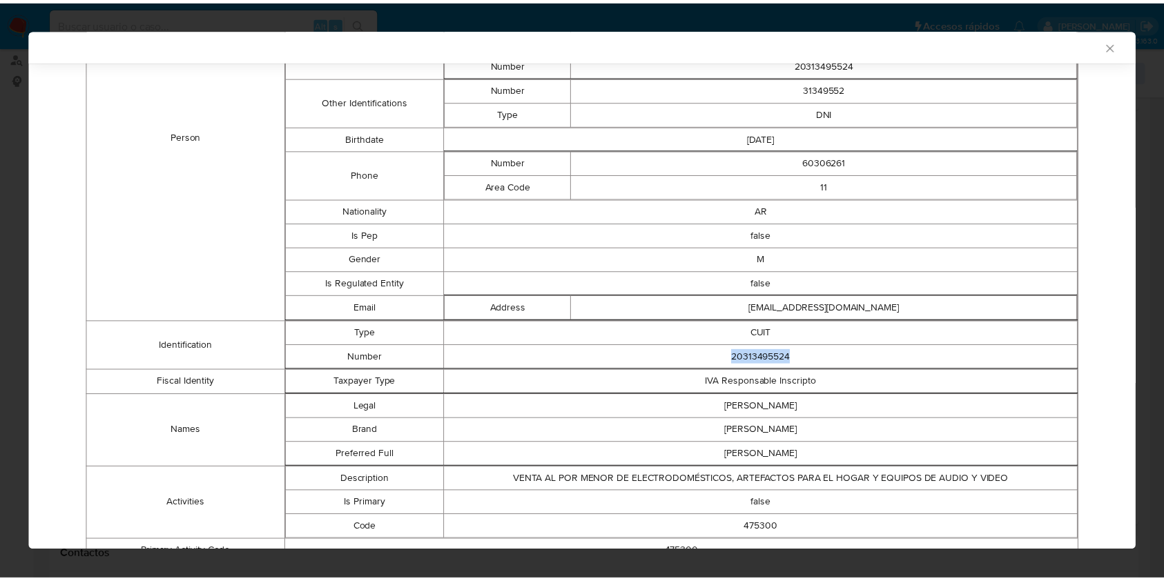
scroll to position [363, 0]
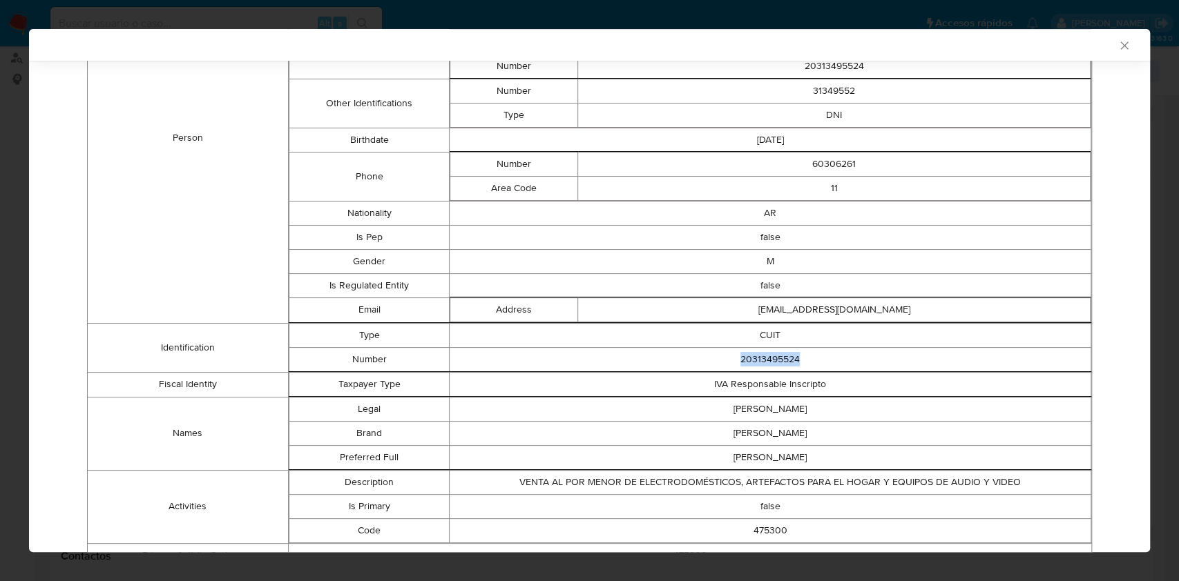
click at [1117, 40] on icon "Cerrar ventana" at bounding box center [1124, 46] width 14 height 14
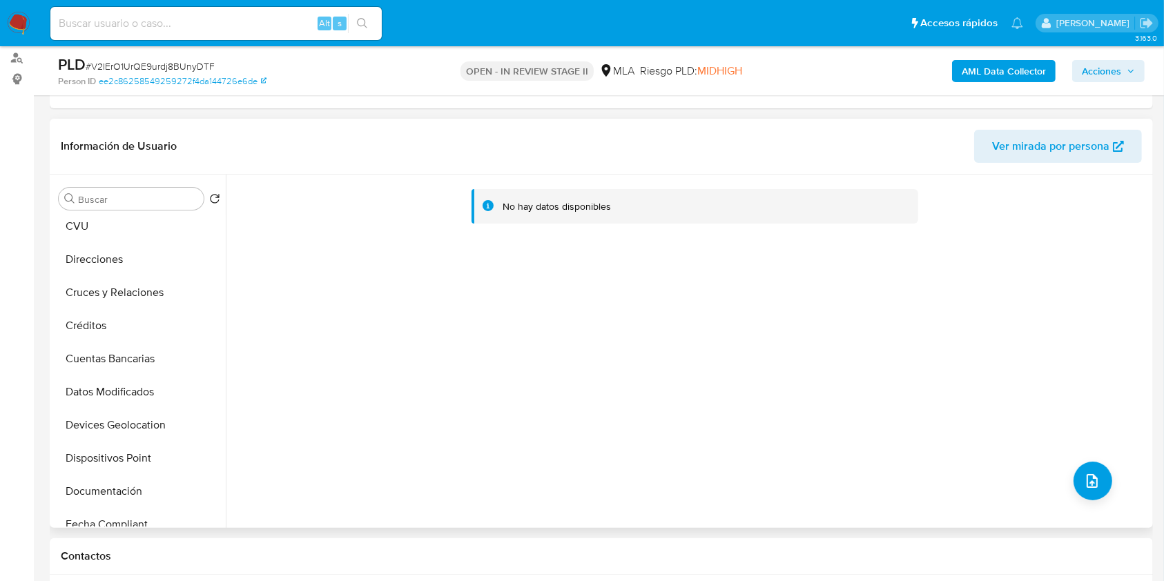
scroll to position [276, 0]
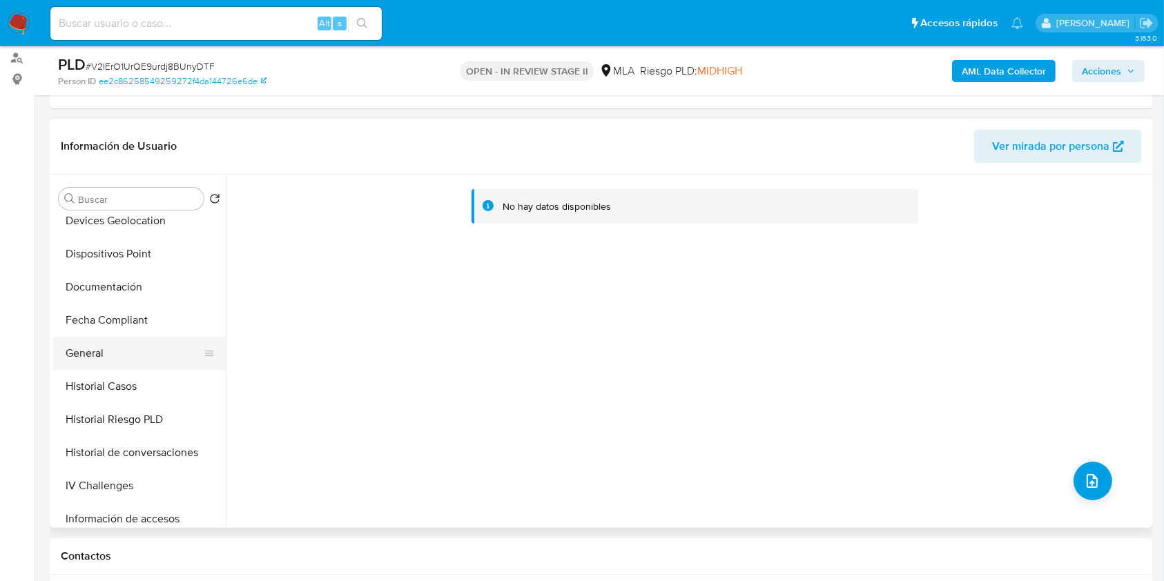
click at [88, 359] on button "General" at bounding box center [134, 353] width 162 height 33
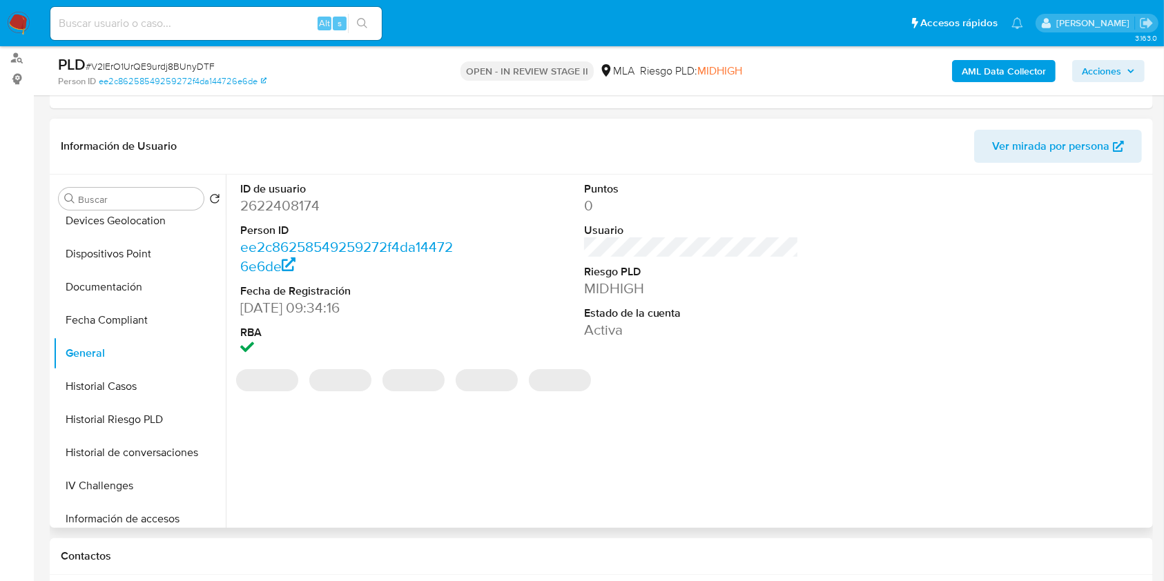
click at [280, 204] on dd "2622408174" at bounding box center [347, 205] width 215 height 19
copy dd "2622408174"
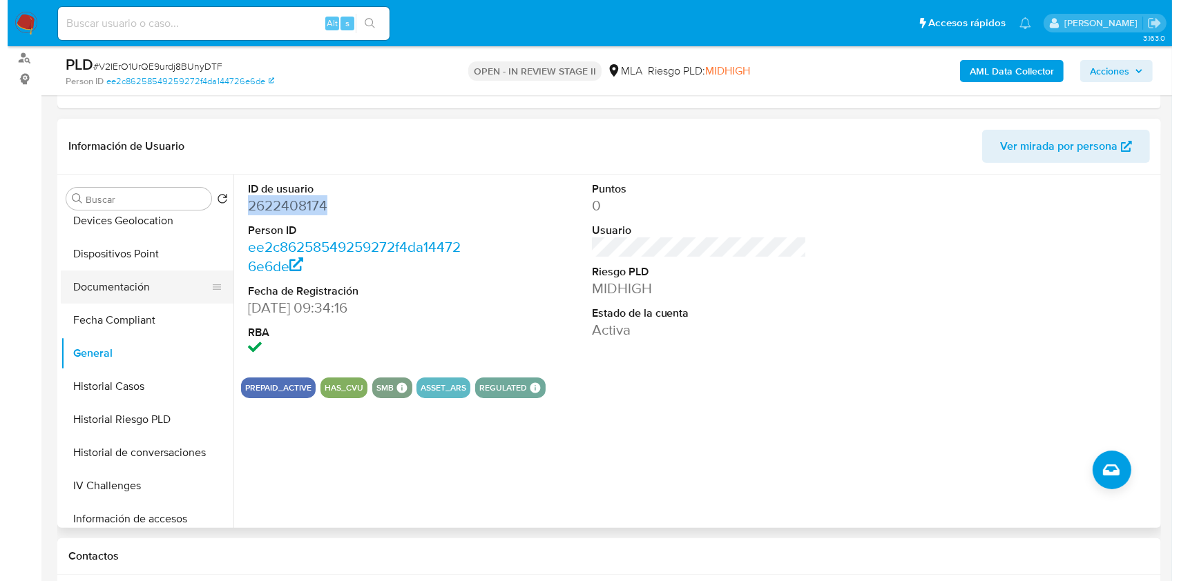
scroll to position [0, 0]
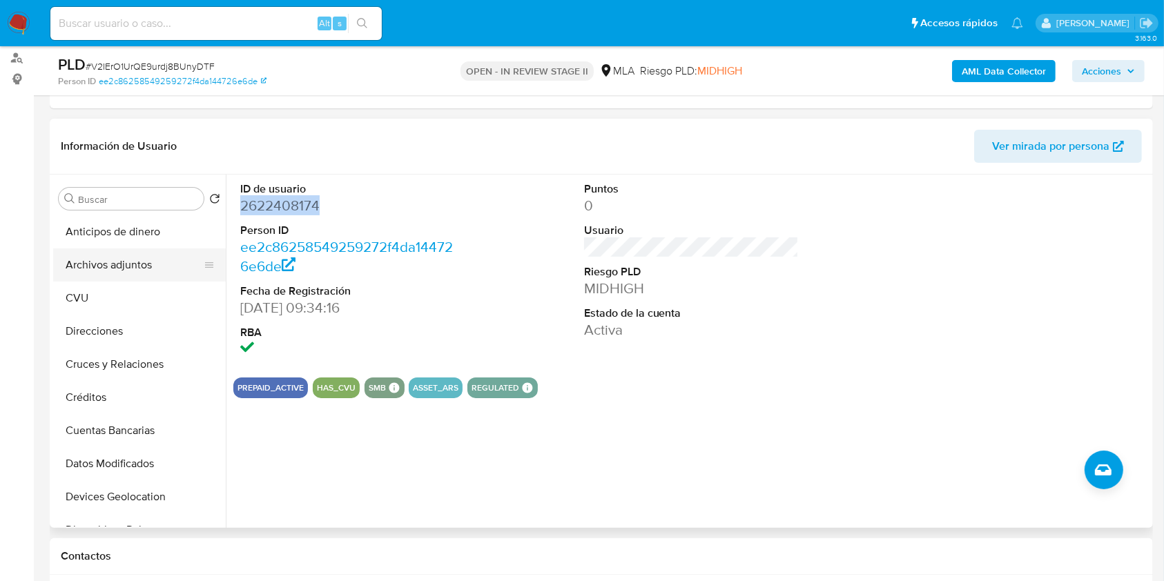
click at [149, 264] on button "Archivos adjuntos" at bounding box center [134, 265] width 162 height 33
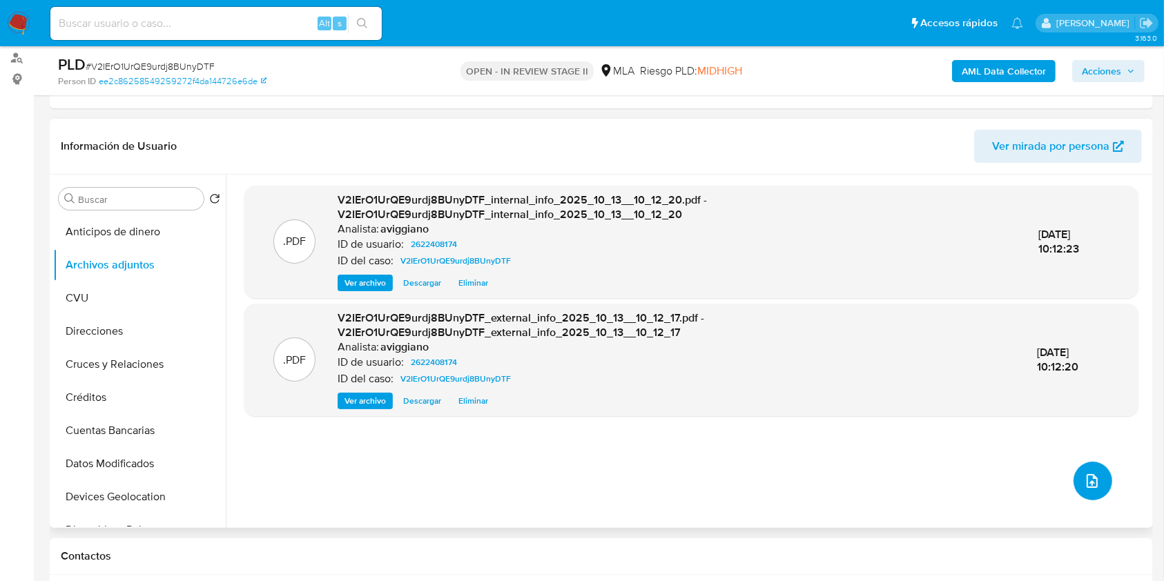
click at [1100, 468] on button "upload-file" at bounding box center [1093, 481] width 39 height 39
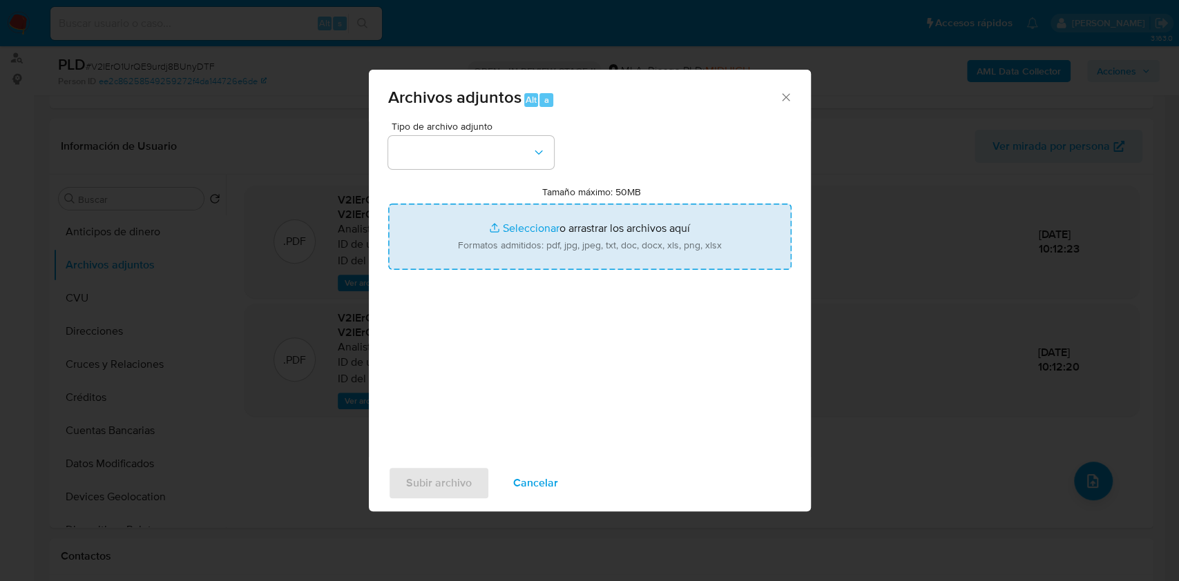
click at [521, 235] on input "Tamaño máximo: 50MB Seleccionar archivos" at bounding box center [589, 237] width 403 height 66
type input "C:\fakepath\Nosis - 2622408174.pdf"
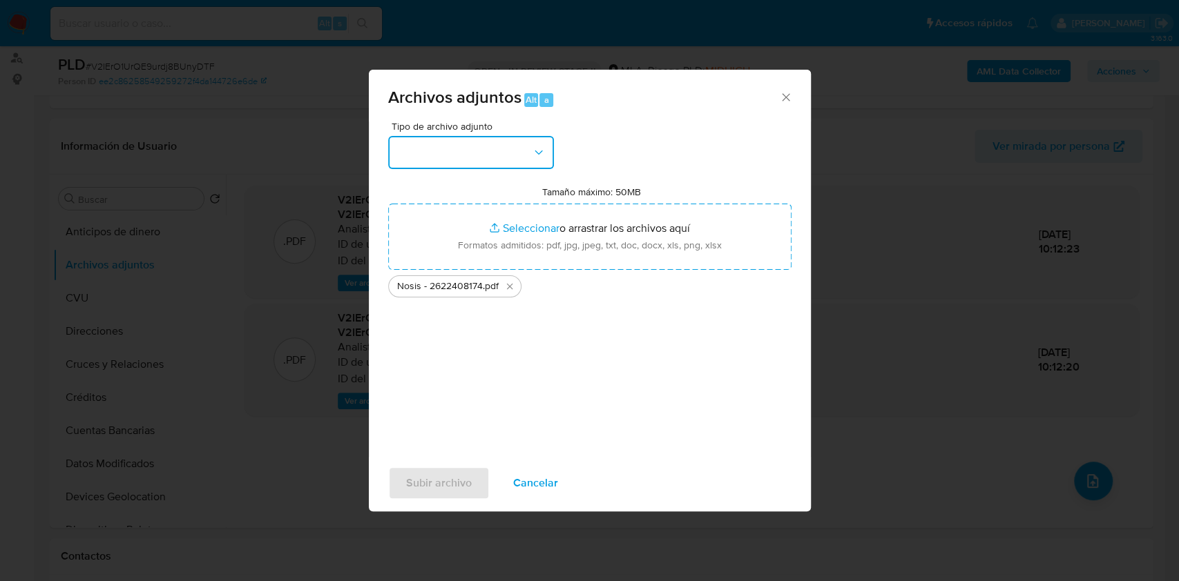
click at [414, 153] on button "button" at bounding box center [471, 152] width 166 height 33
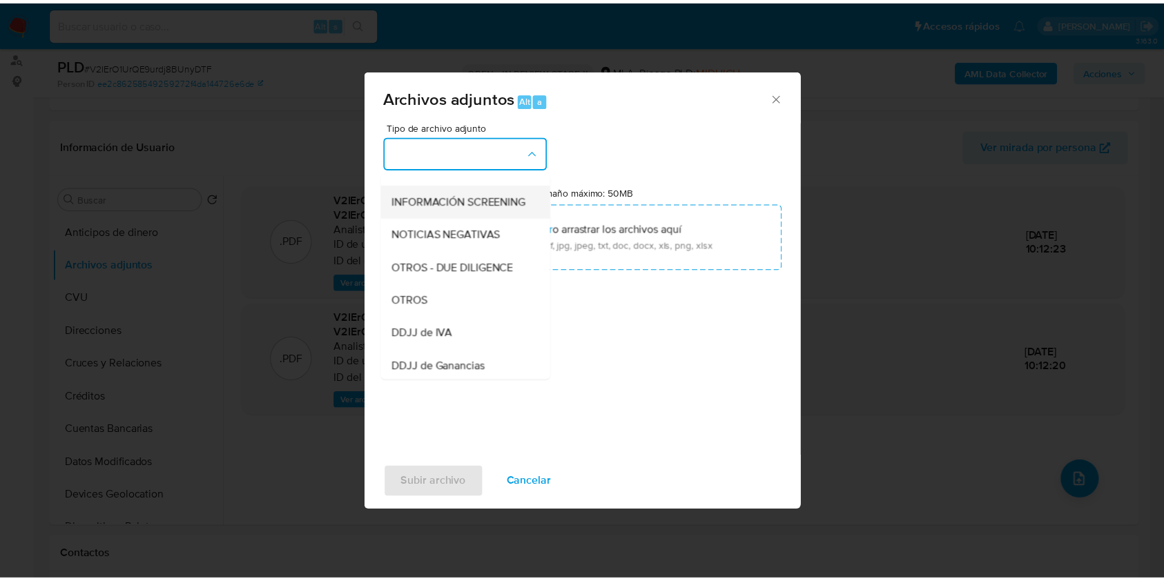
scroll to position [184, 0]
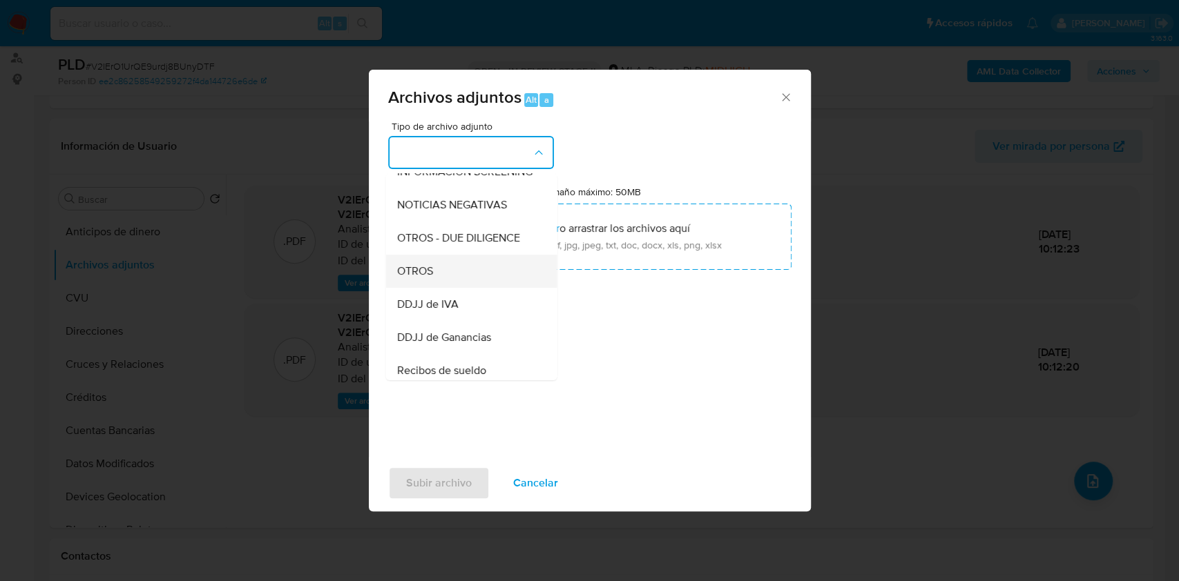
click at [436, 288] on div "OTROS" at bounding box center [466, 271] width 141 height 33
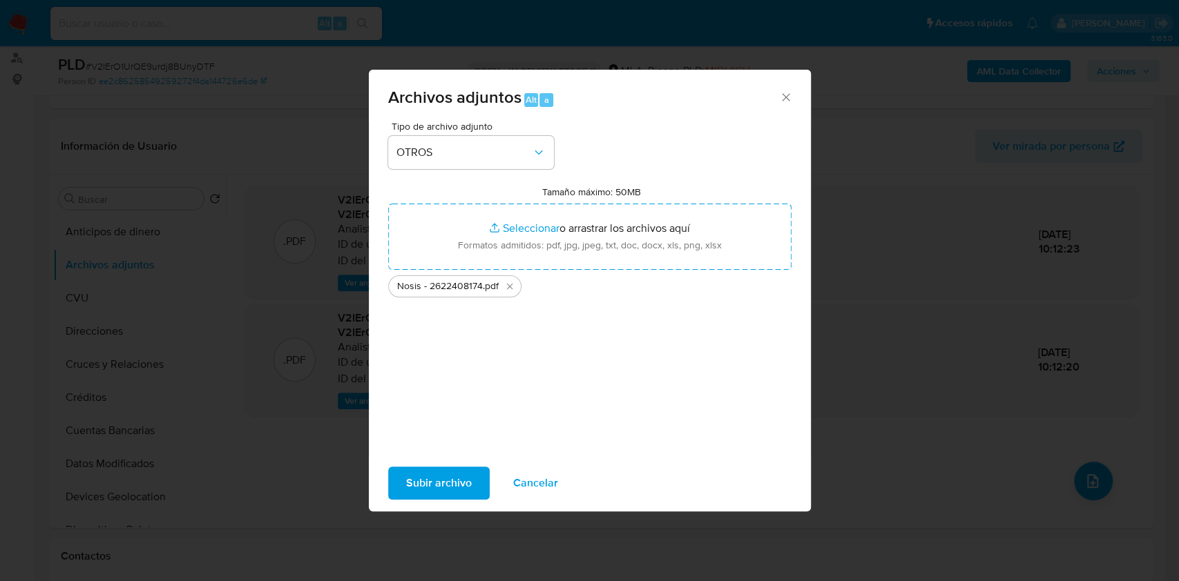
click at [428, 474] on span "Subir archivo" at bounding box center [439, 483] width 66 height 30
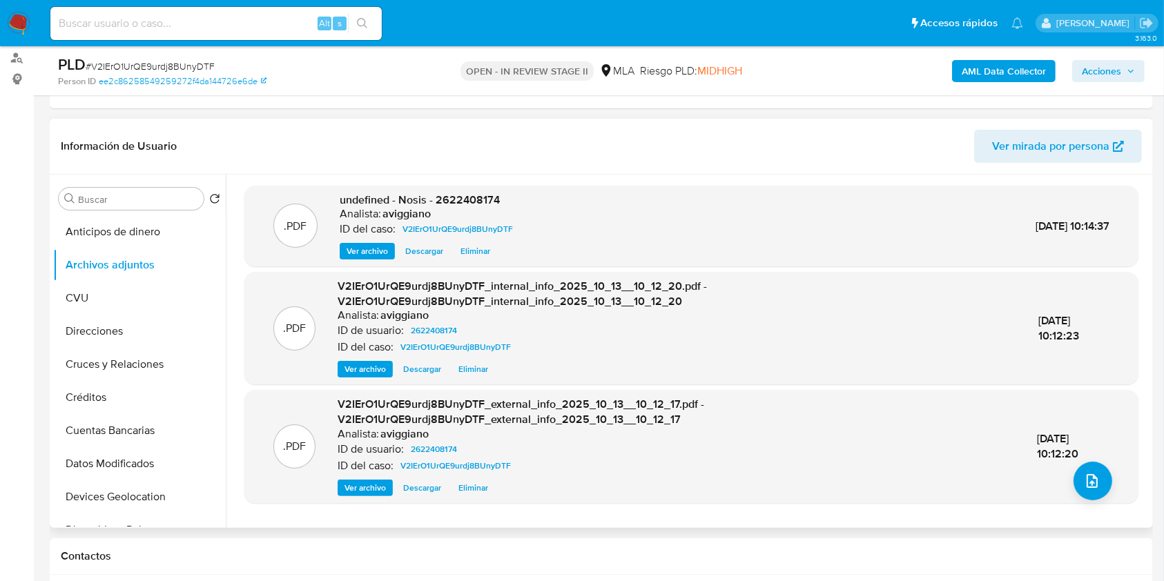
click at [487, 202] on span "undefined - Nosis - 2622408174" at bounding box center [420, 200] width 160 height 16
click at [486, 200] on span "undefined - Nosis - 2622408174" at bounding box center [420, 200] width 160 height 16
copy span "2622408174"
